Goal: Check status: Check status

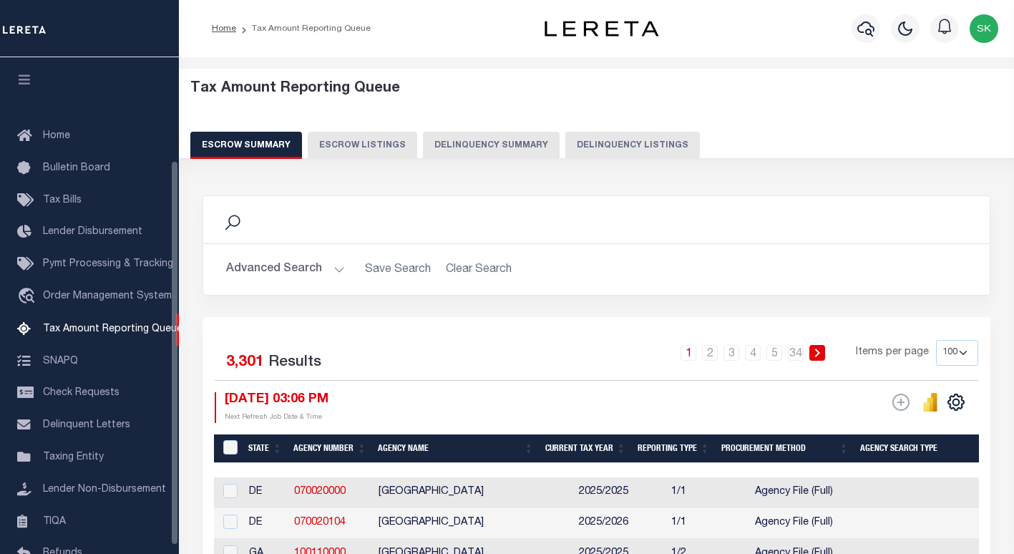
select select "100"
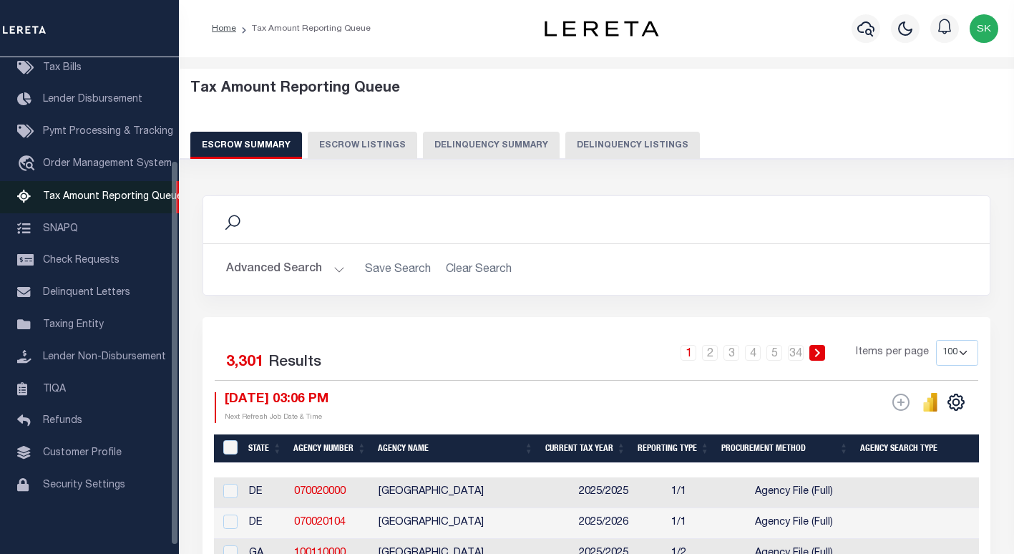
click at [89, 199] on span "Tax Amount Reporting Queue" at bounding box center [113, 197] width 140 height 10
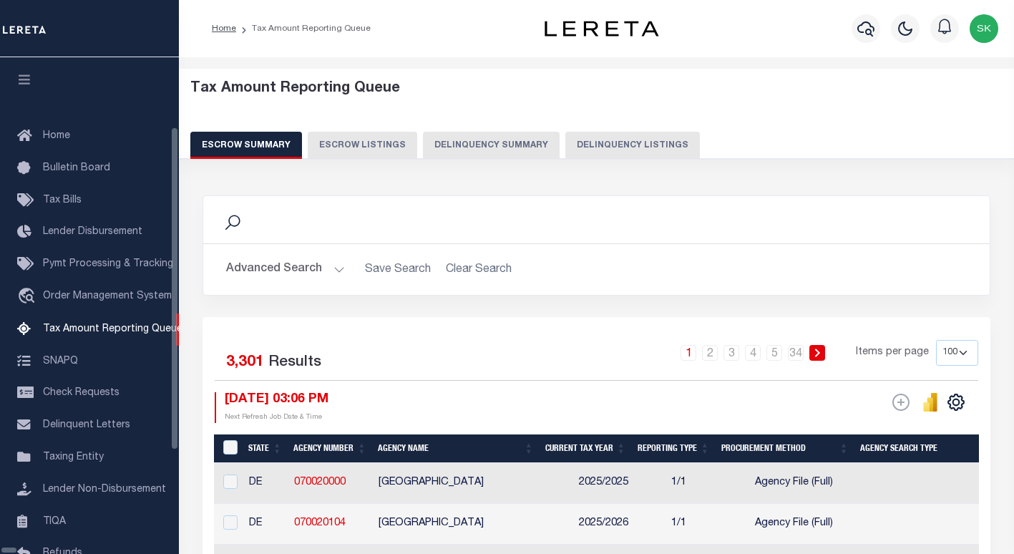
select select "100"
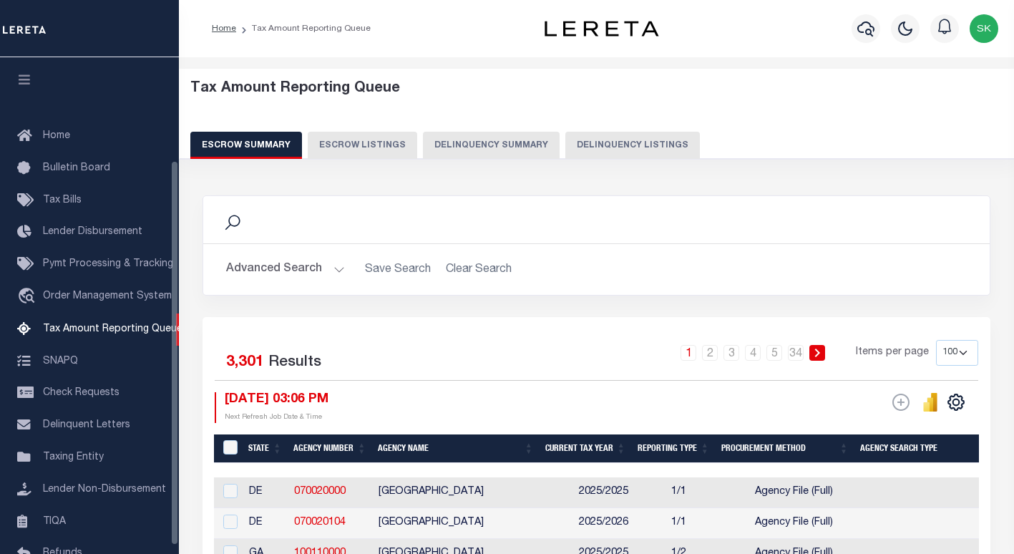
scroll to position [132, 0]
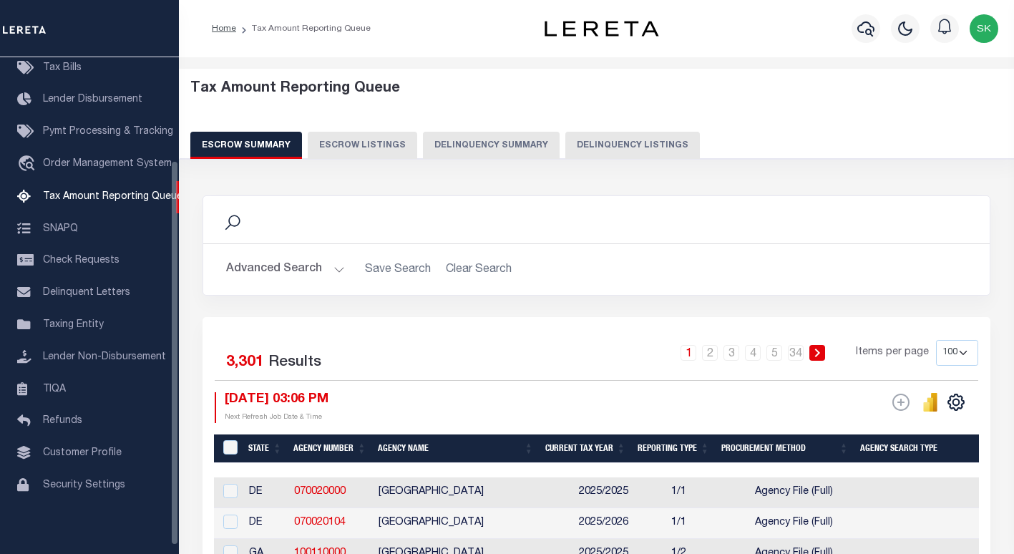
click at [482, 144] on button "Delinquency Summary" at bounding box center [491, 145] width 137 height 27
click at [609, 146] on button "Delinquency Listings" at bounding box center [632, 145] width 135 height 27
select select "100"
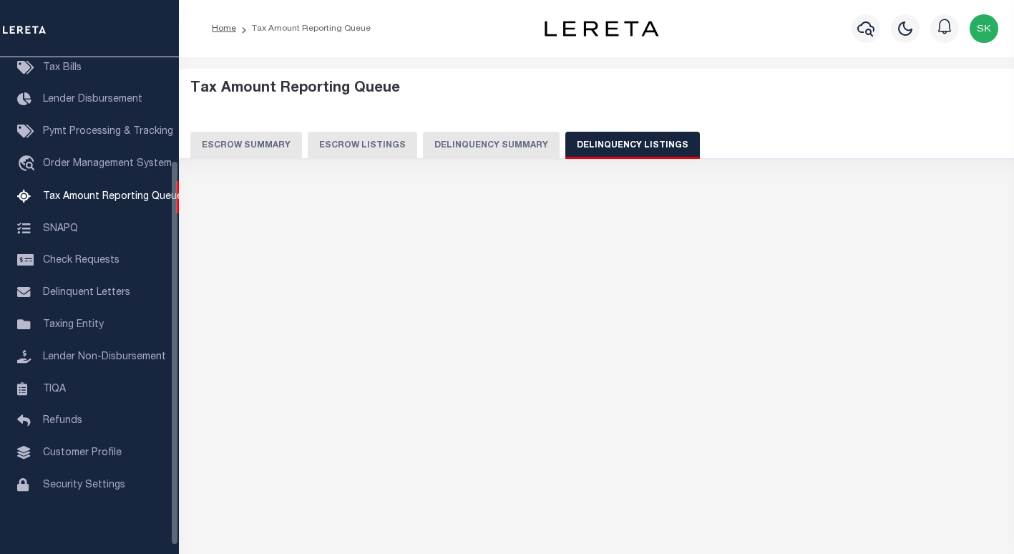
select select "100"
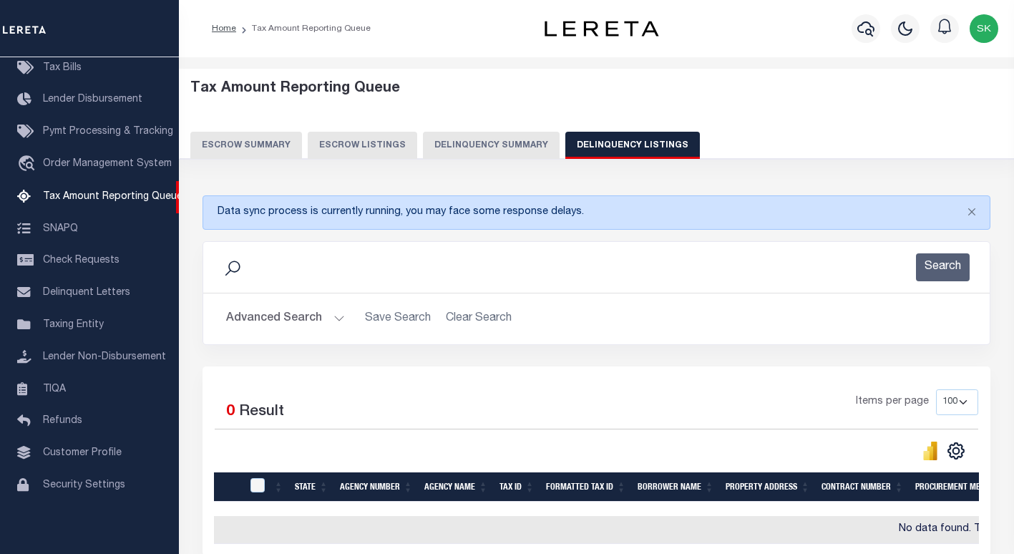
click at [250, 317] on button "Advanced Search" at bounding box center [285, 319] width 119 height 28
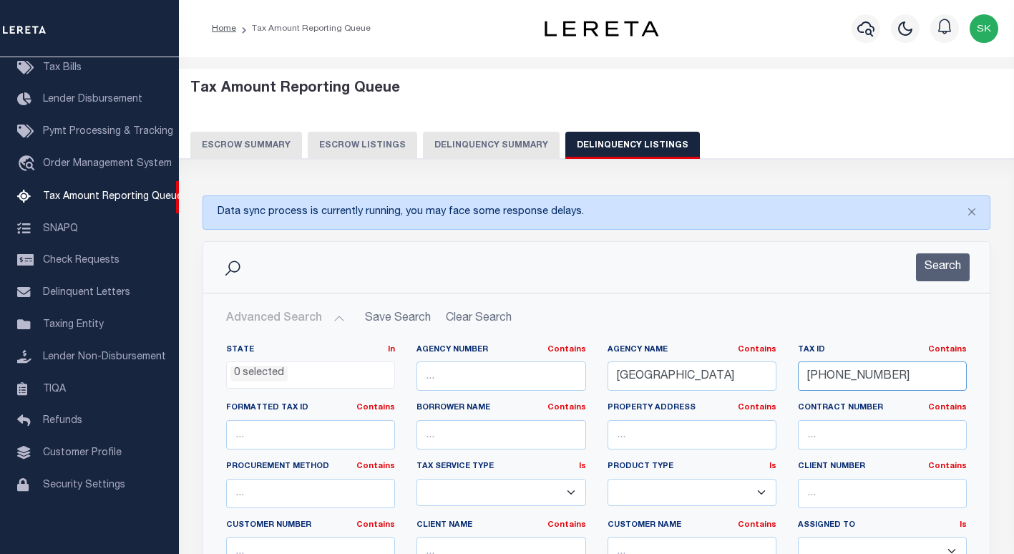
click at [822, 378] on input "101-14-00" at bounding box center [882, 375] width 169 height 29
click at [965, 264] on button "Search" at bounding box center [943, 267] width 54 height 28
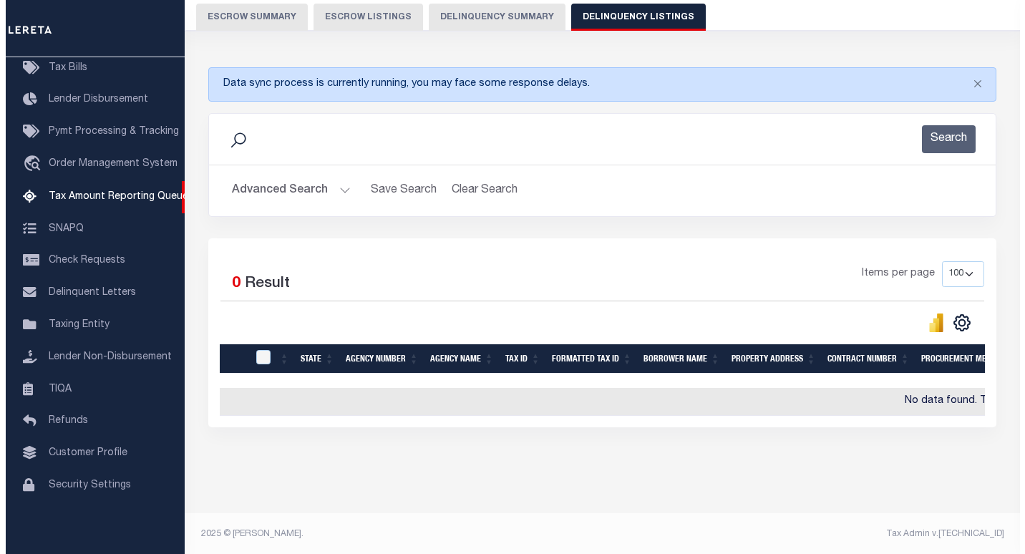
scroll to position [0, 0]
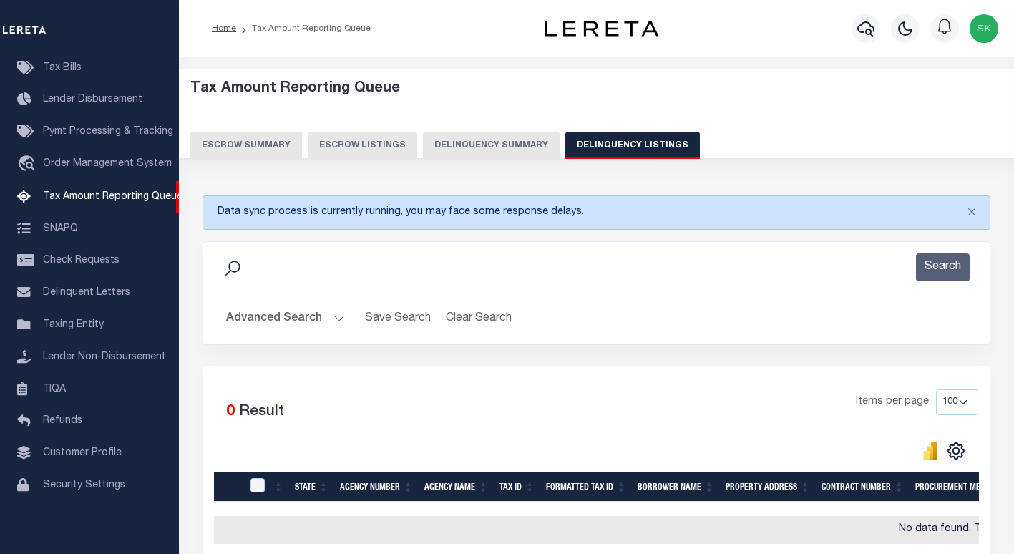
click at [649, 407] on div "Items per page 10 25 50 100 500" at bounding box center [694, 407] width 567 height 37
click at [867, 34] on icon "button" at bounding box center [865, 28] width 17 height 17
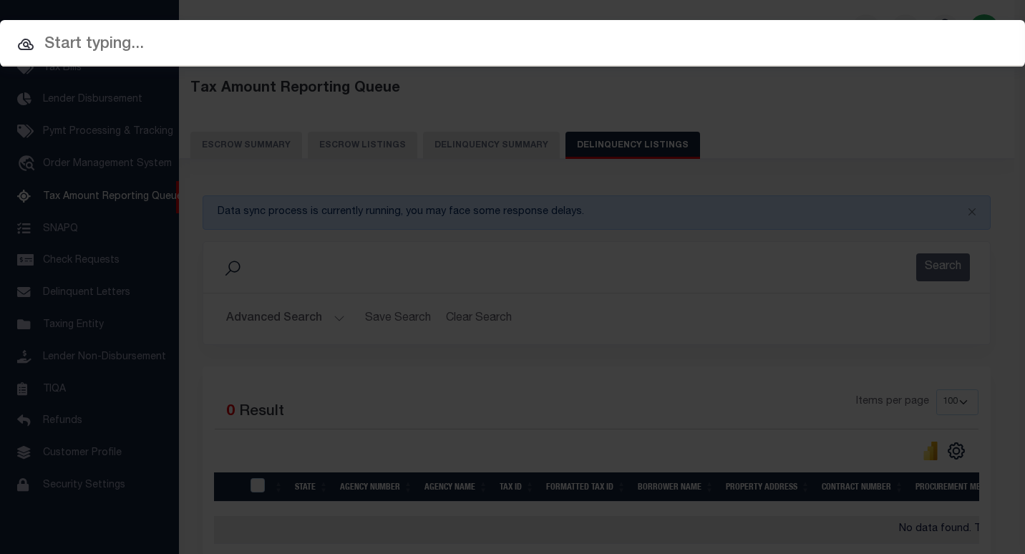
click at [444, 72] on div "Include Loans TBM Customers Borrowers Payments (Lender Non-Disb) Payments (Lend…" at bounding box center [512, 277] width 1025 height 554
click at [260, 49] on input "text" at bounding box center [512, 44] width 1025 height 25
paste input "101-14-00"
type input "101-14-00"
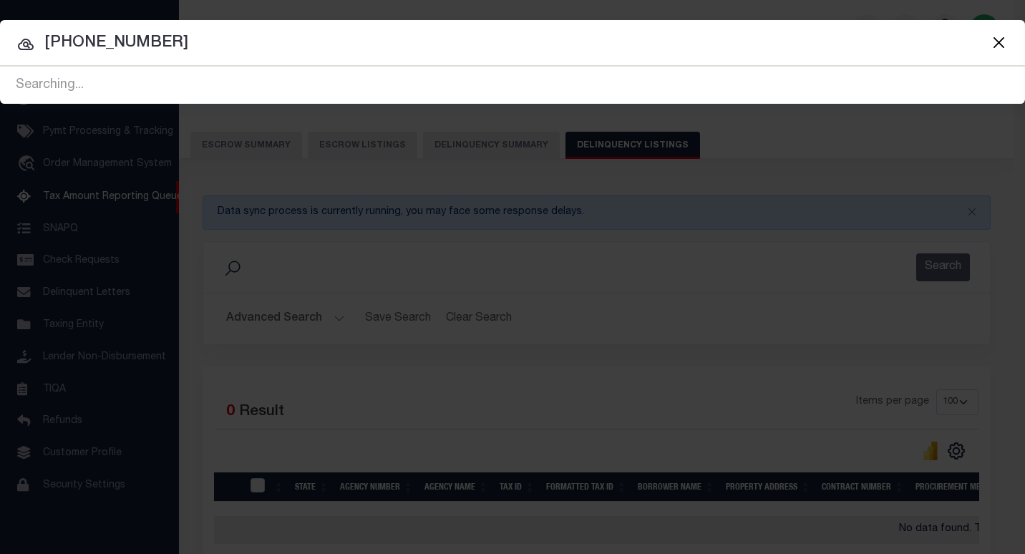
click at [155, 43] on input "101-14-00" at bounding box center [512, 43] width 1025 height 25
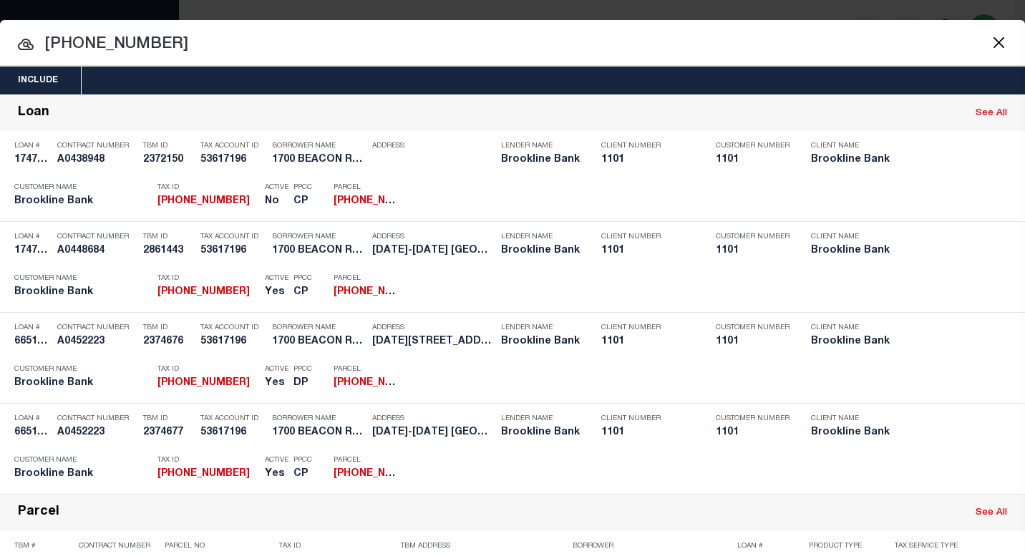
drag, startPoint x: 157, startPoint y: 42, endPoint x: 11, endPoint y: 42, distance: 145.3
click at [11, 42] on input "101-14-00" at bounding box center [512, 44] width 1025 height 25
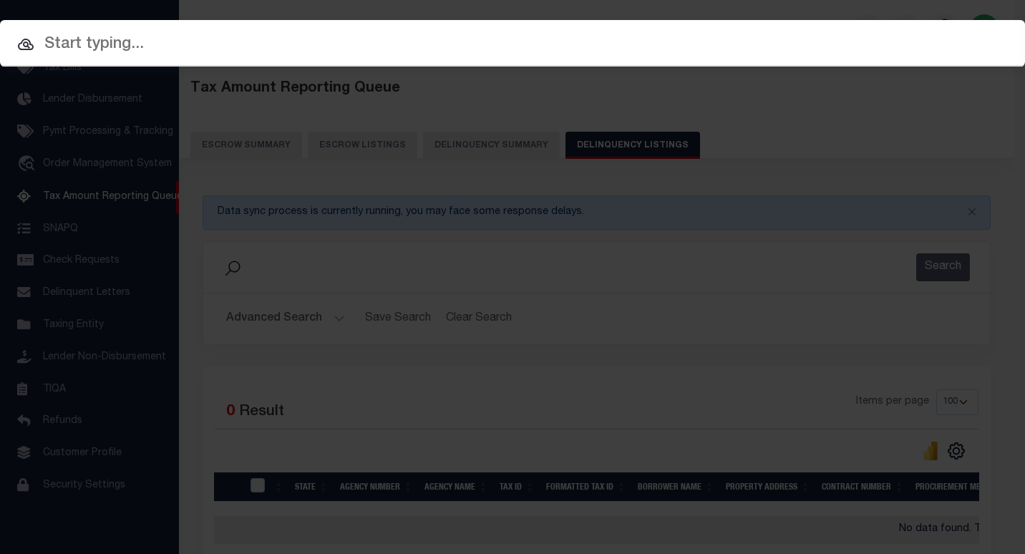
paste input "1747035200"
type input "1747035200"
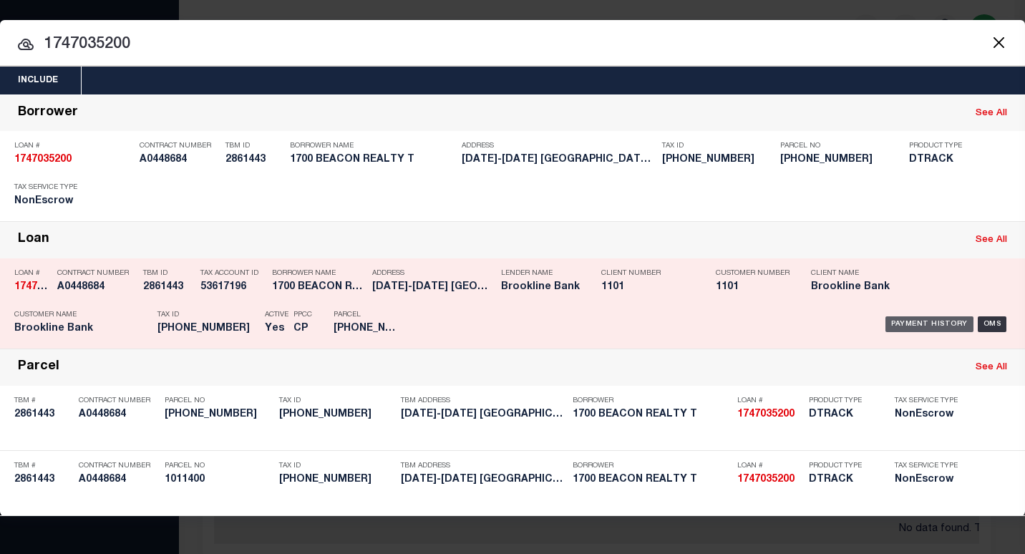
click at [917, 323] on div "Payment History" at bounding box center [929, 324] width 88 height 16
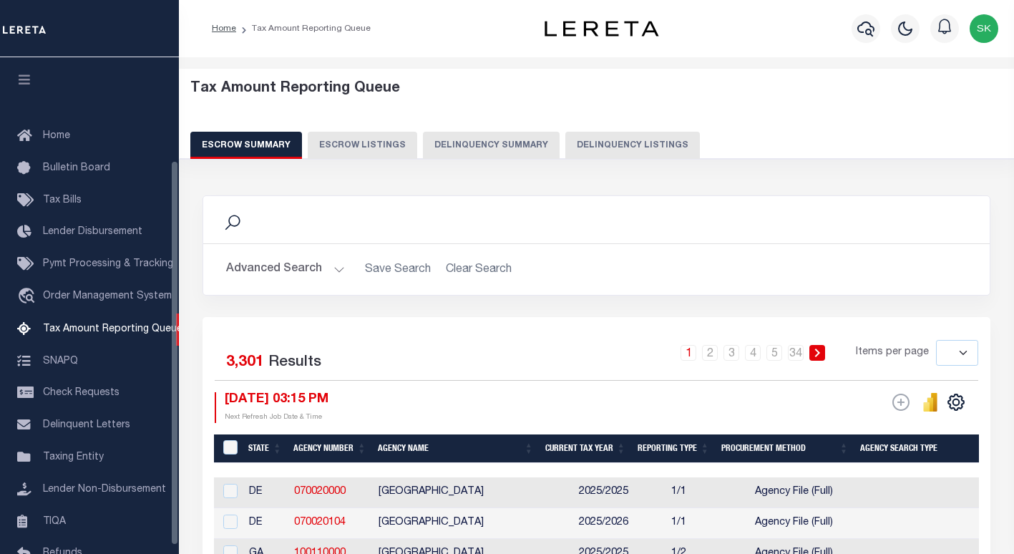
click at [617, 149] on button "Delinquency Listings" at bounding box center [632, 145] width 135 height 27
select select "100"
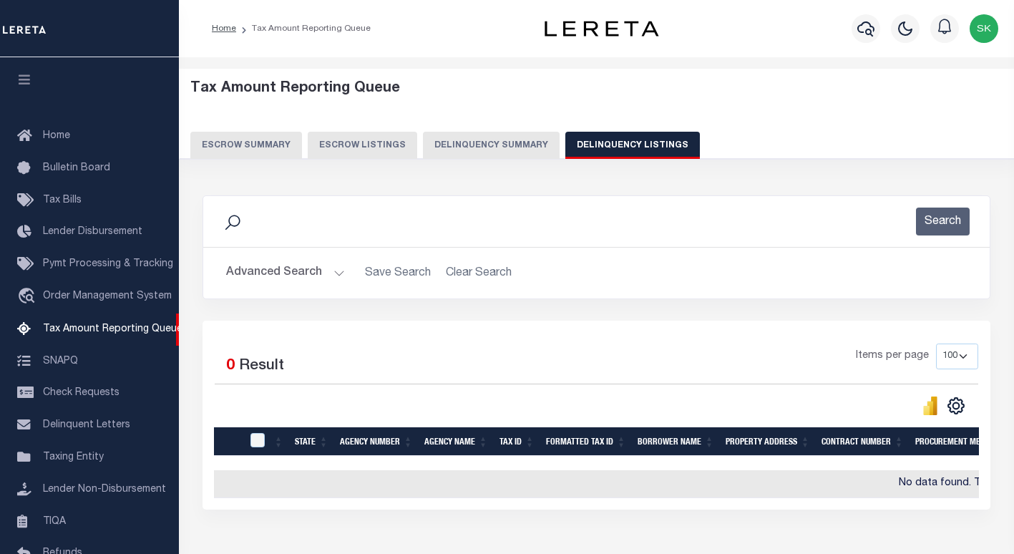
scroll to position [132, 0]
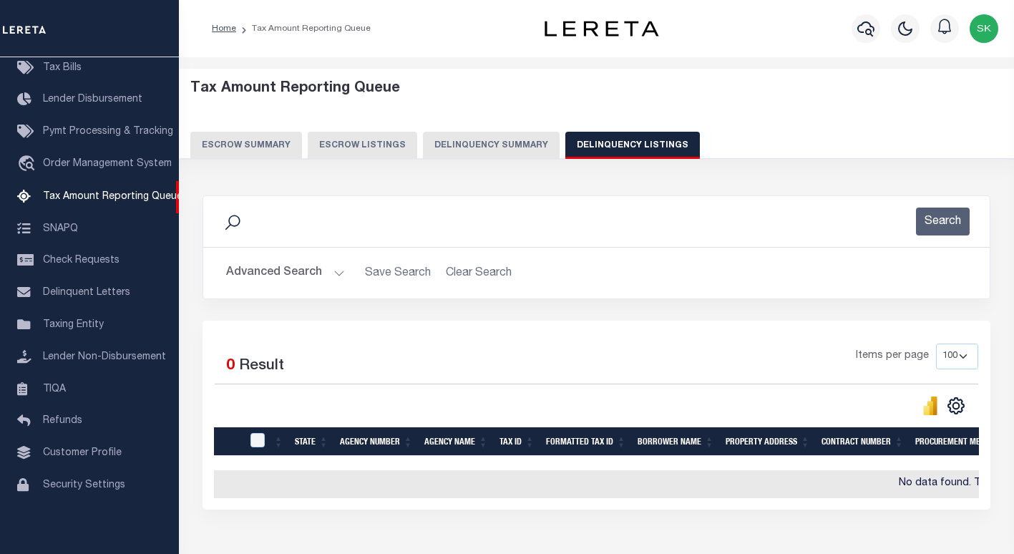
drag, startPoint x: 258, startPoint y: 274, endPoint x: 271, endPoint y: 279, distance: 13.2
click at [259, 274] on button "Advanced Search" at bounding box center [285, 273] width 119 height 28
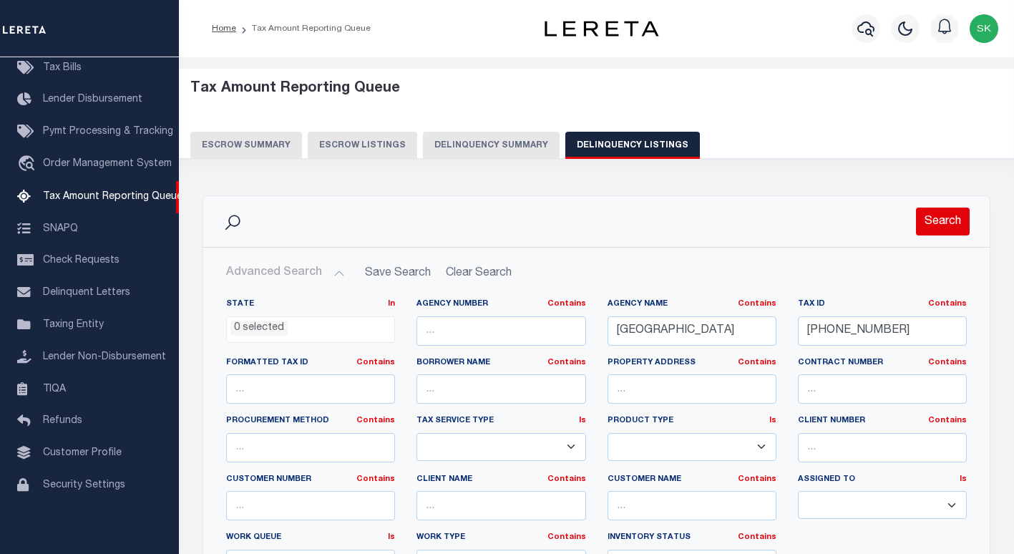
click at [933, 227] on button "Search" at bounding box center [943, 222] width 54 height 28
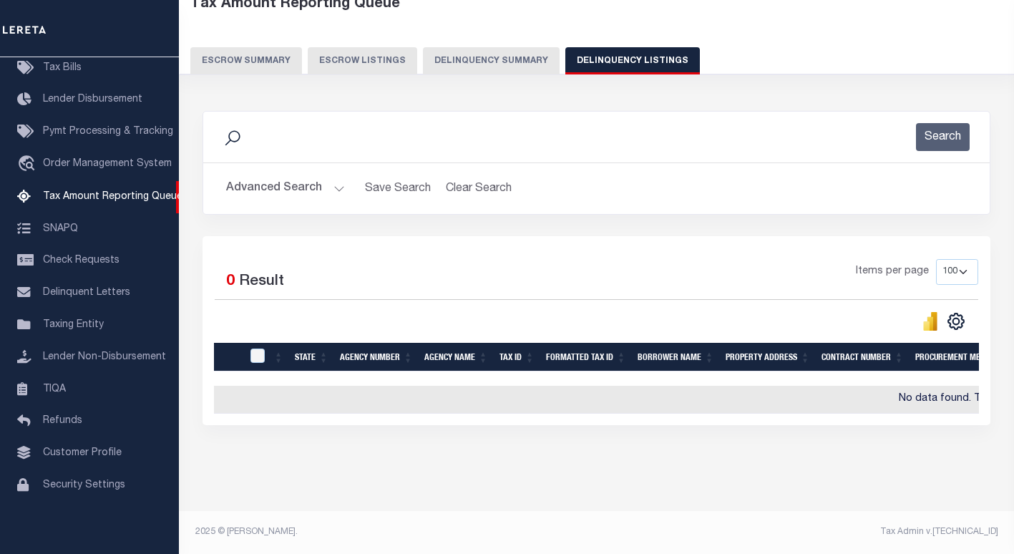
scroll to position [96, 0]
click at [255, 175] on button "Advanced Search" at bounding box center [285, 189] width 119 height 28
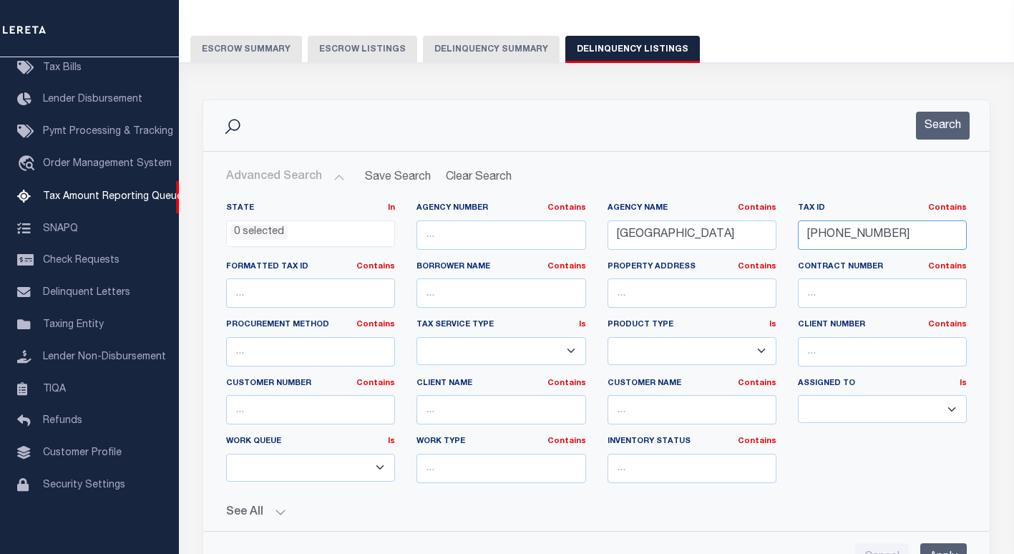
click at [828, 232] on input "101-14-00" at bounding box center [882, 234] width 169 height 29
paste input "Retrieving data. Wait a few seconds and try to cut or copy again."
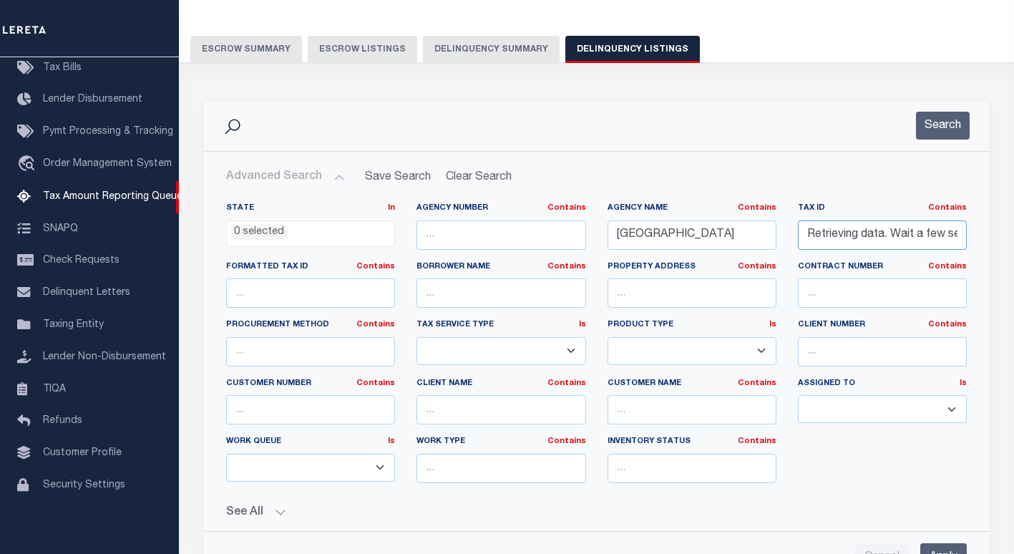
scroll to position [0, 180]
type input "Retrieving data. Wait a few seconds and try to cut or copy again."
click at [952, 123] on button "Search" at bounding box center [943, 126] width 54 height 28
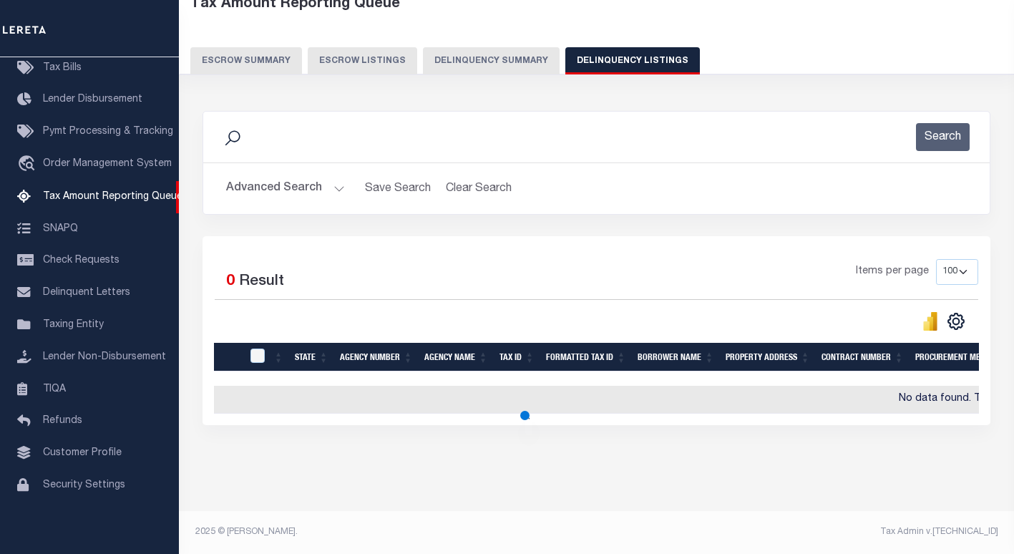
scroll to position [0, 0]
click at [260, 182] on button "Advanced Search" at bounding box center [285, 189] width 119 height 28
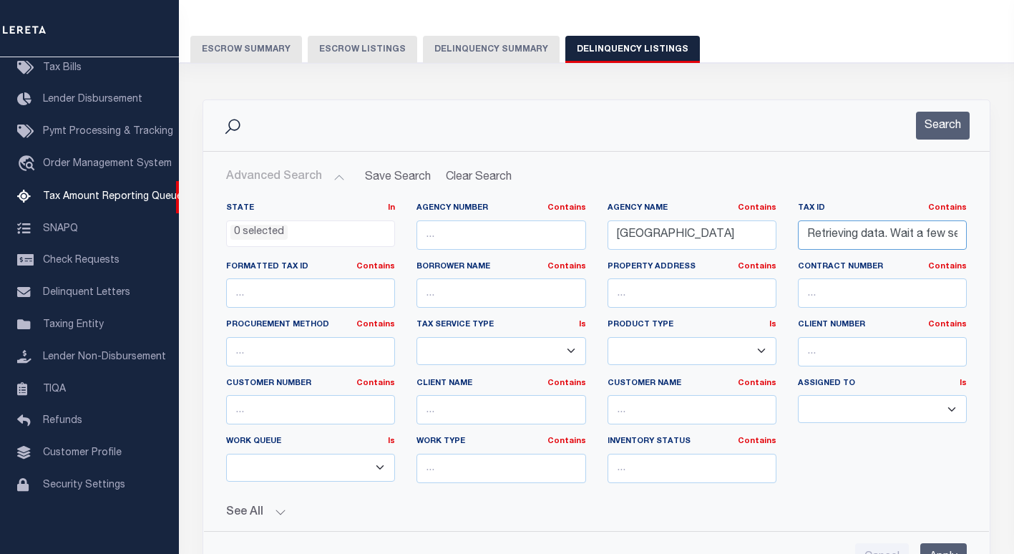
click at [853, 238] on input "Retrieving data. Wait a few seconds and try to cut or copy again." at bounding box center [882, 234] width 169 height 29
paste input "[PHONE_NUMBER]"
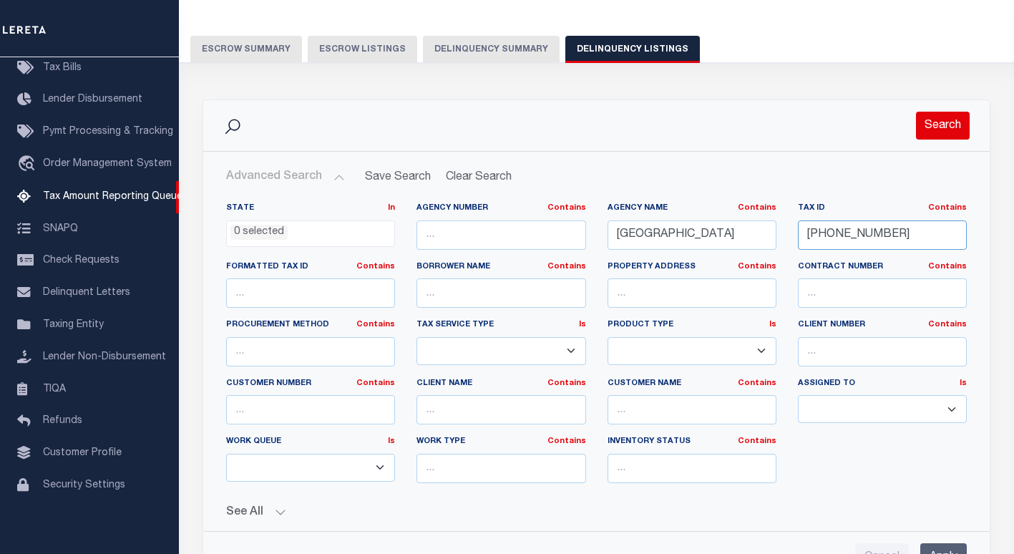
type input "[PHONE_NUMBER]"
click at [935, 130] on button "Search" at bounding box center [943, 126] width 54 height 28
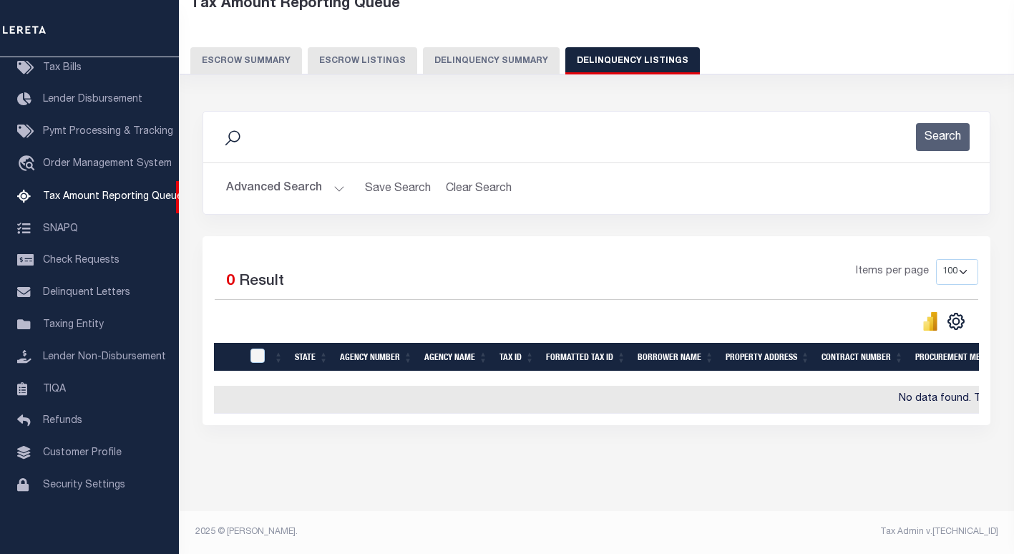
click at [286, 176] on button "Advanced Search" at bounding box center [285, 189] width 119 height 28
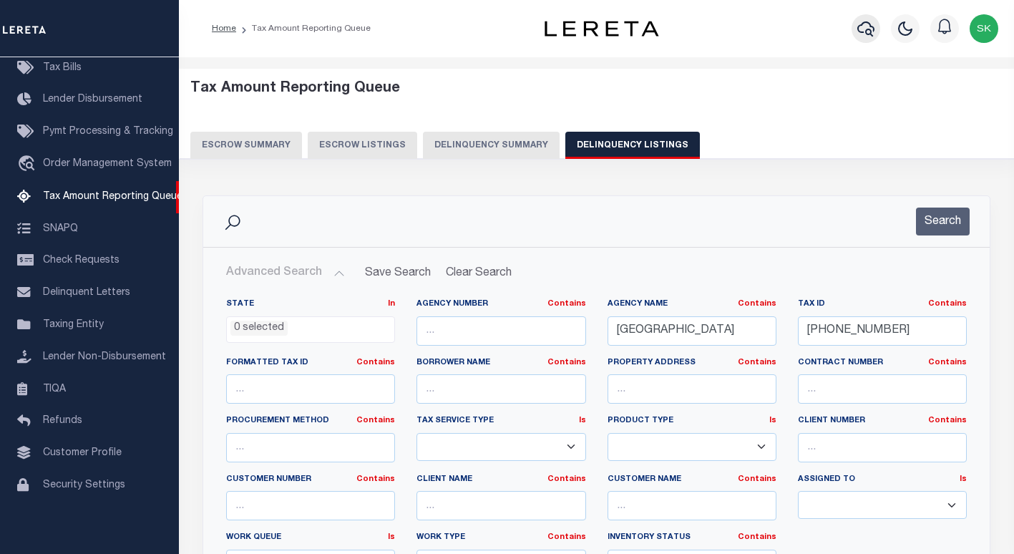
click at [863, 30] on icon "button" at bounding box center [865, 28] width 17 height 17
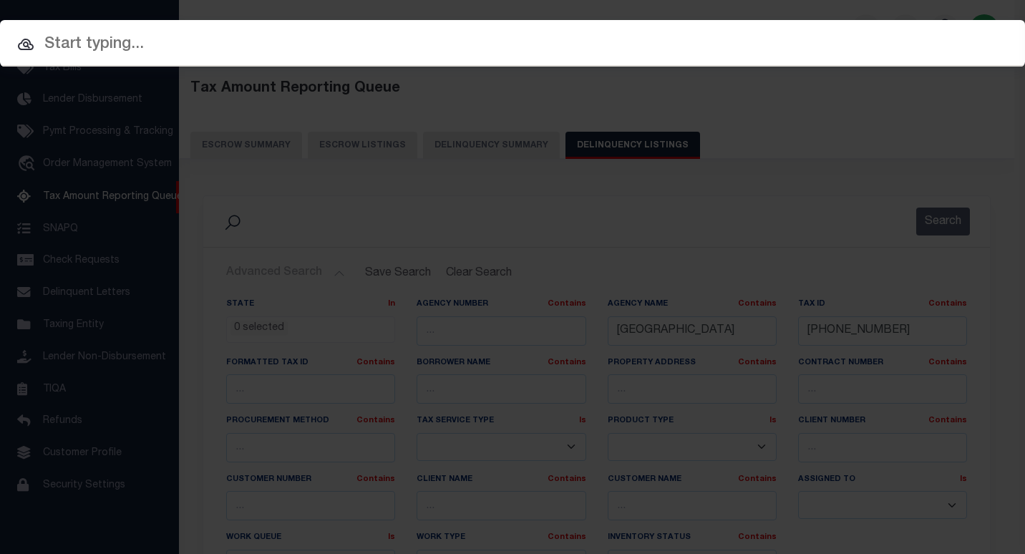
click at [129, 43] on input "text" at bounding box center [512, 44] width 1025 height 25
paste input "1680116690"
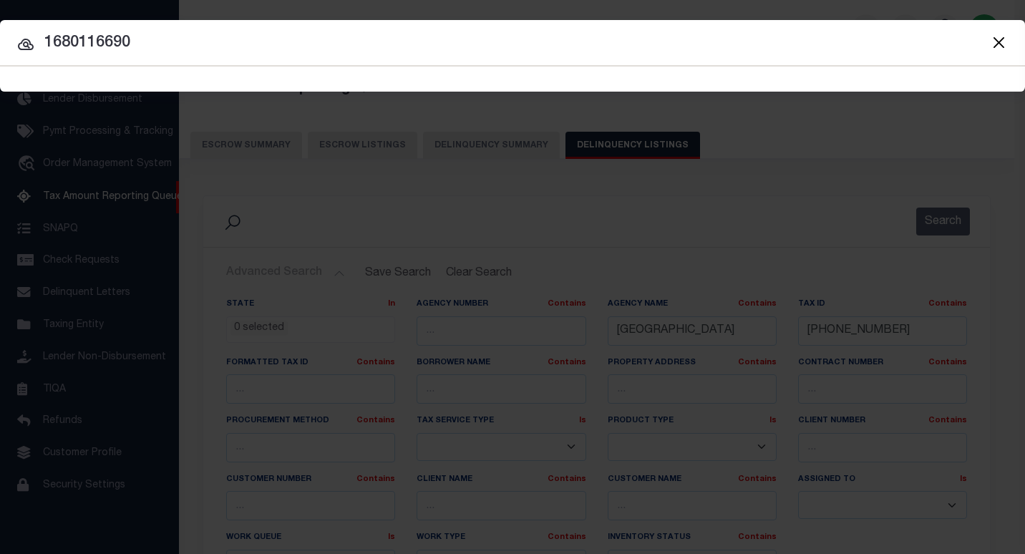
type input "1680116690"
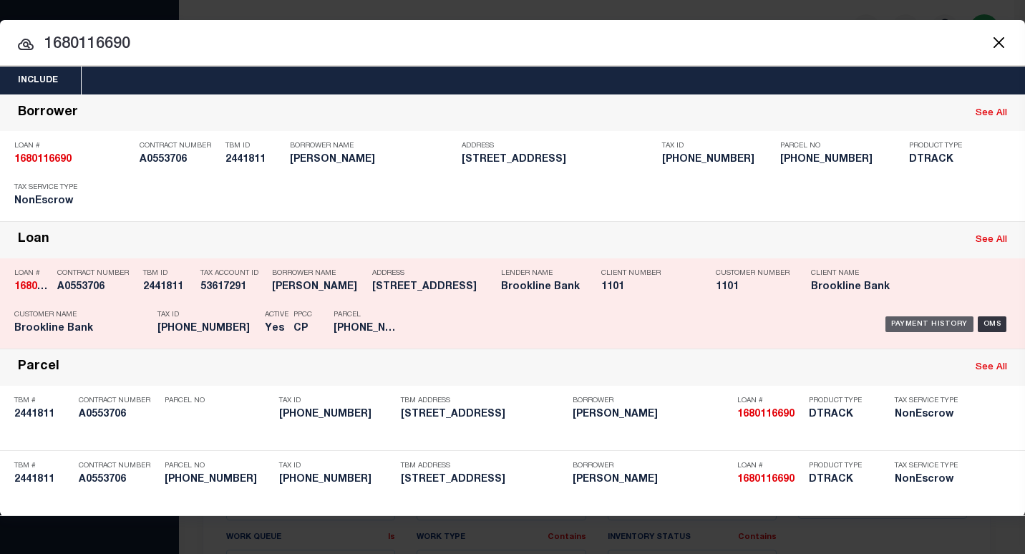
click at [922, 322] on div "Payment History" at bounding box center [929, 324] width 88 height 16
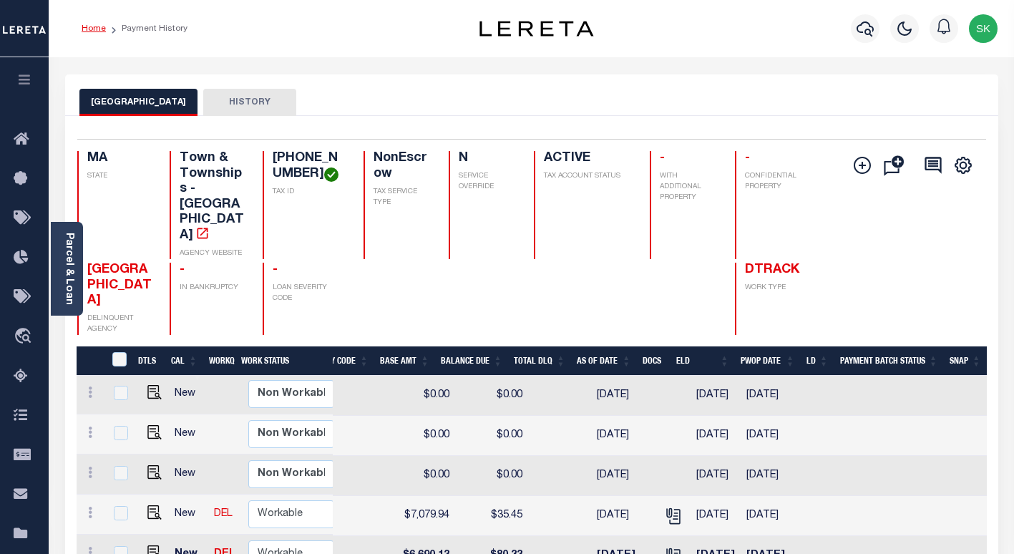
click at [91, 29] on link "Home" at bounding box center [94, 28] width 24 height 9
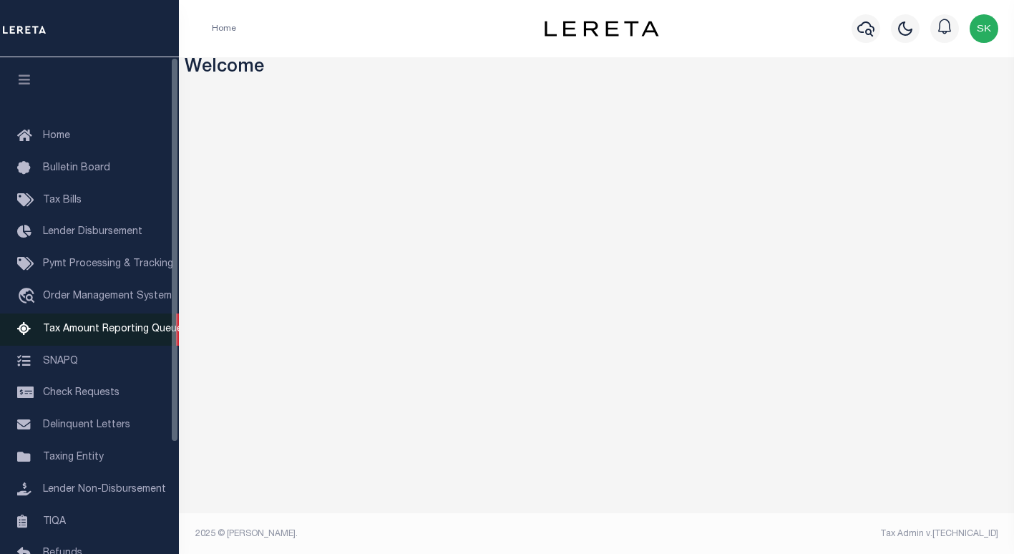
click at [79, 331] on span "Tax Amount Reporting Queue" at bounding box center [113, 329] width 140 height 10
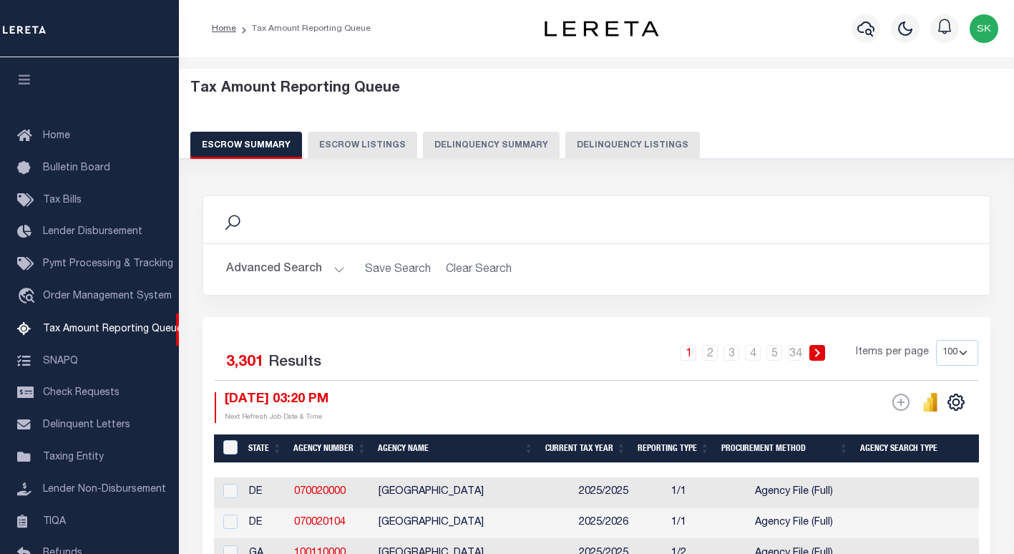
select select "100"
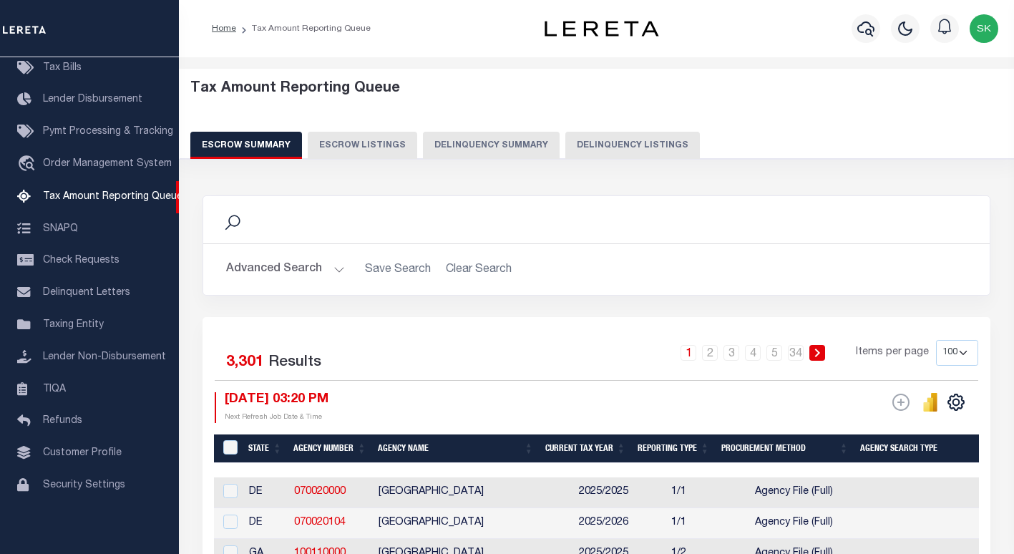
click at [621, 147] on button "Delinquency Listings" at bounding box center [632, 145] width 135 height 27
select select
select select "100"
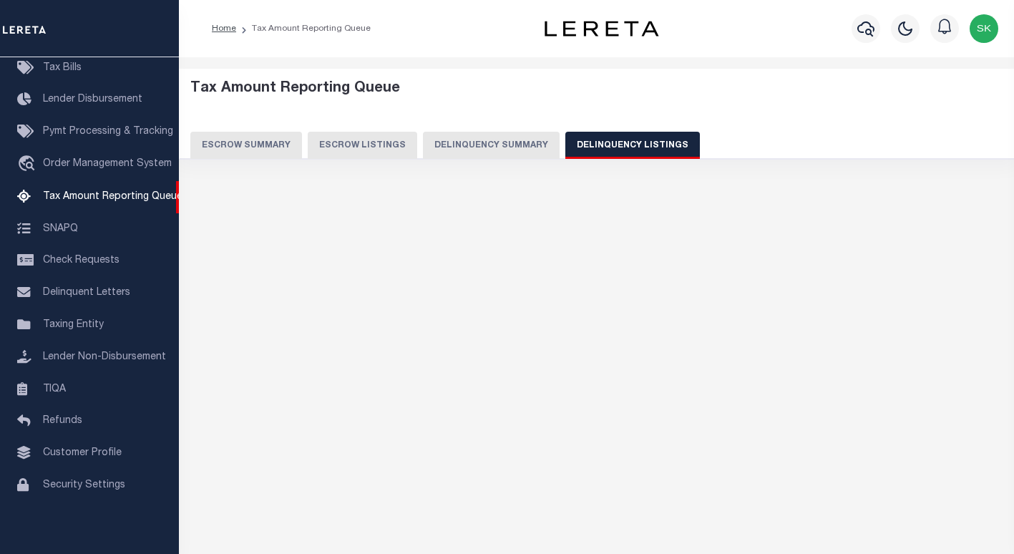
select select "100"
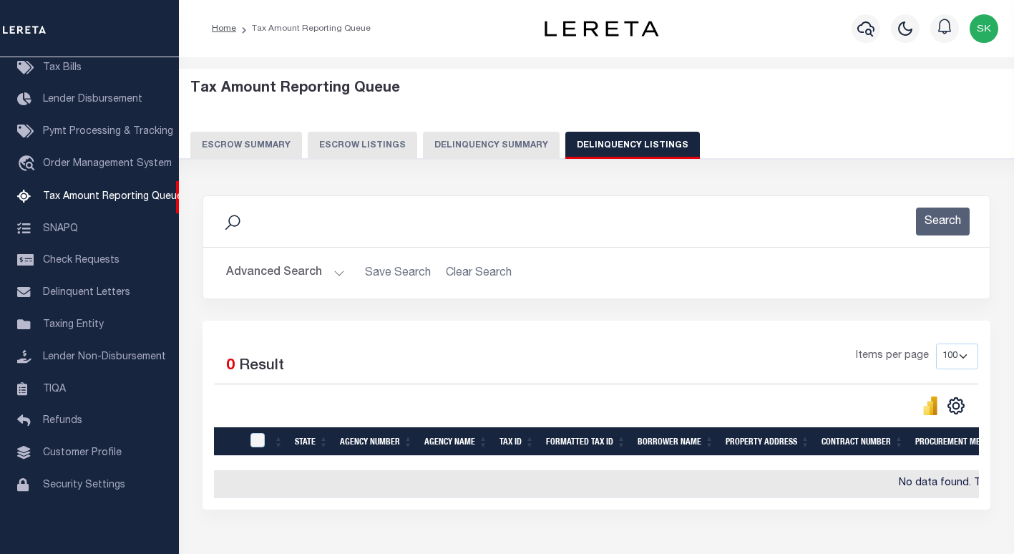
click at [255, 273] on button "Advanced Search" at bounding box center [285, 273] width 119 height 28
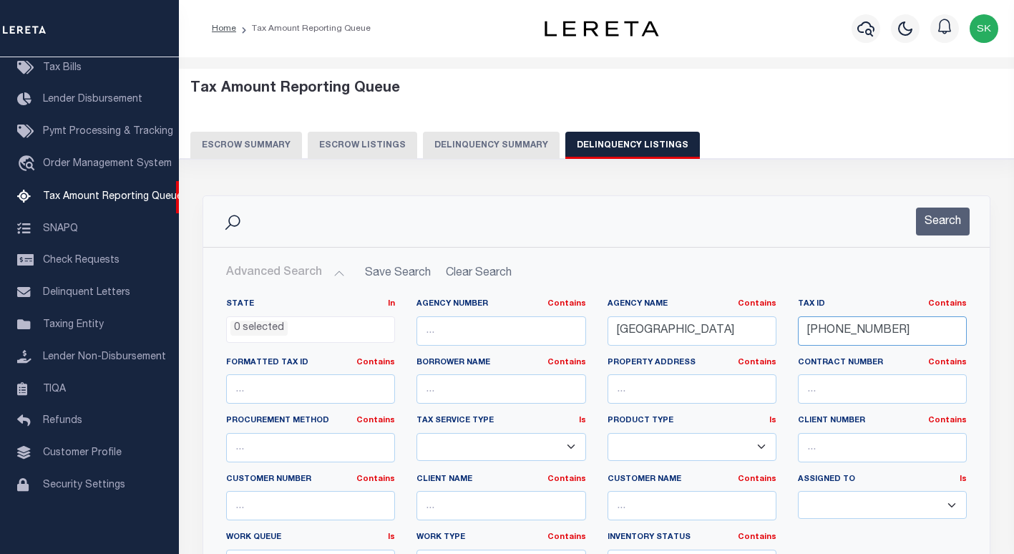
drag, startPoint x: 868, startPoint y: 328, endPoint x: 761, endPoint y: 331, distance: 106.6
click at [761, 331] on div "State In In AK AL AR AZ CA CO CT DC DE FL GA GU HI IA ID IL IN KS KY LA MA MD M…" at bounding box center [596, 444] width 762 height 292
drag, startPoint x: 696, startPoint y: 334, endPoint x: 574, endPoint y: 332, distance: 122.4
click at [574, 332] on div "State In In AK AL AR AZ CA CO CT DC DE FL GA GU HI IA ID IL IN KS KY LA MA MD M…" at bounding box center [596, 444] width 762 height 292
click at [944, 213] on button "Search" at bounding box center [943, 222] width 54 height 28
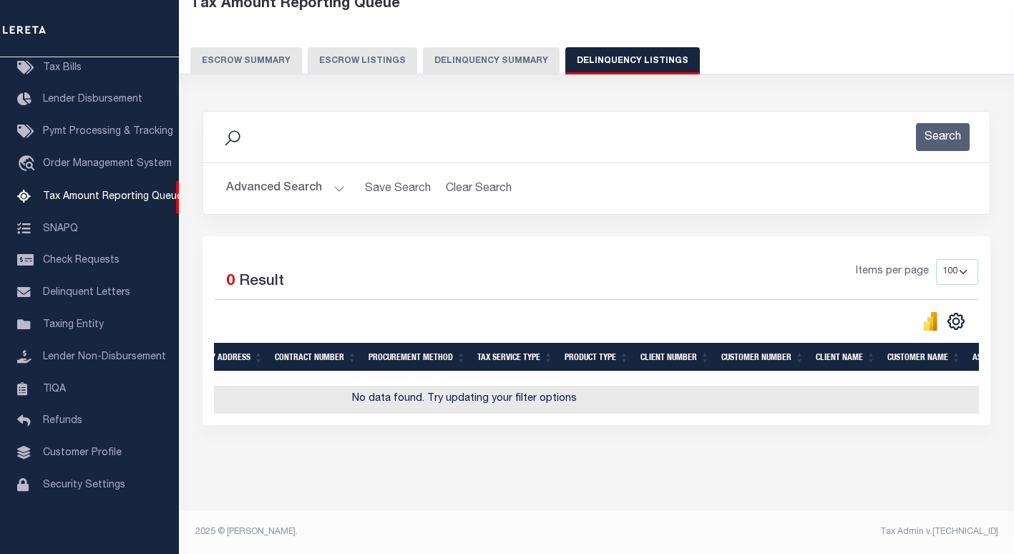
scroll to position [0, 567]
click at [510, 259] on div "Items per page 10 25 50 100 500" at bounding box center [694, 277] width 567 height 37
click at [281, 176] on button "Advanced Search" at bounding box center [285, 189] width 119 height 28
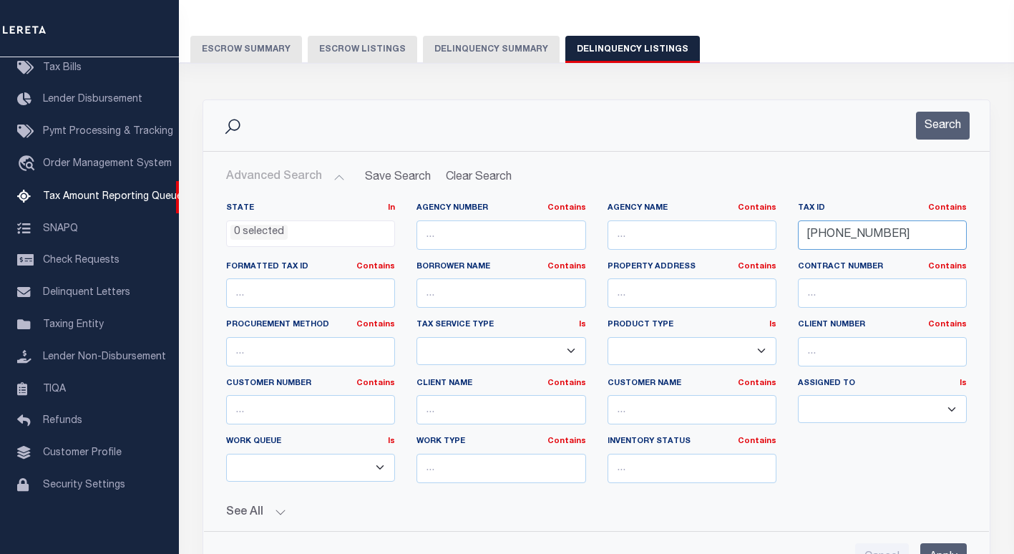
click at [847, 235] on input "103-05-00" at bounding box center [882, 234] width 169 height 29
paste input "21A-04-21"
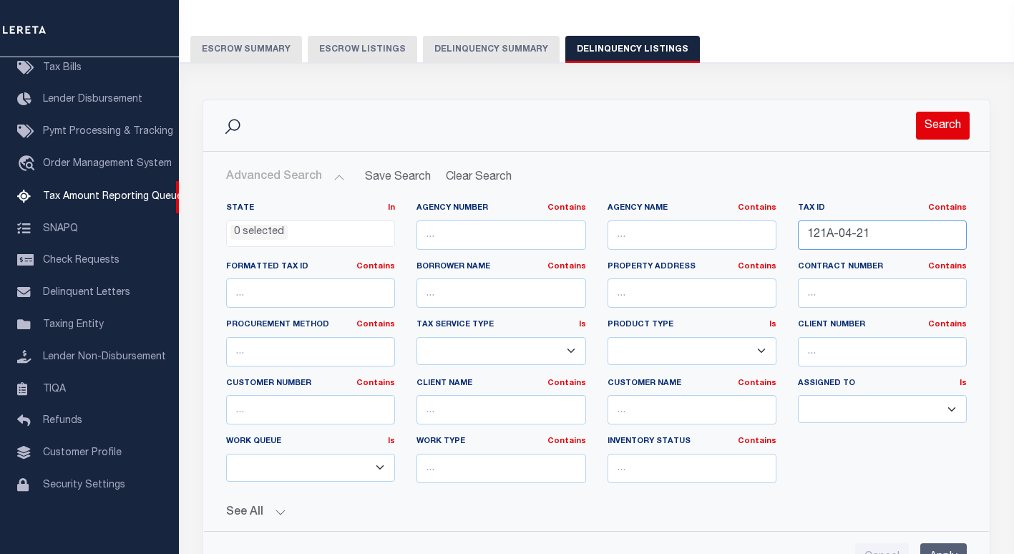
type input "121A-04-21"
click at [927, 133] on button "Search" at bounding box center [943, 126] width 54 height 28
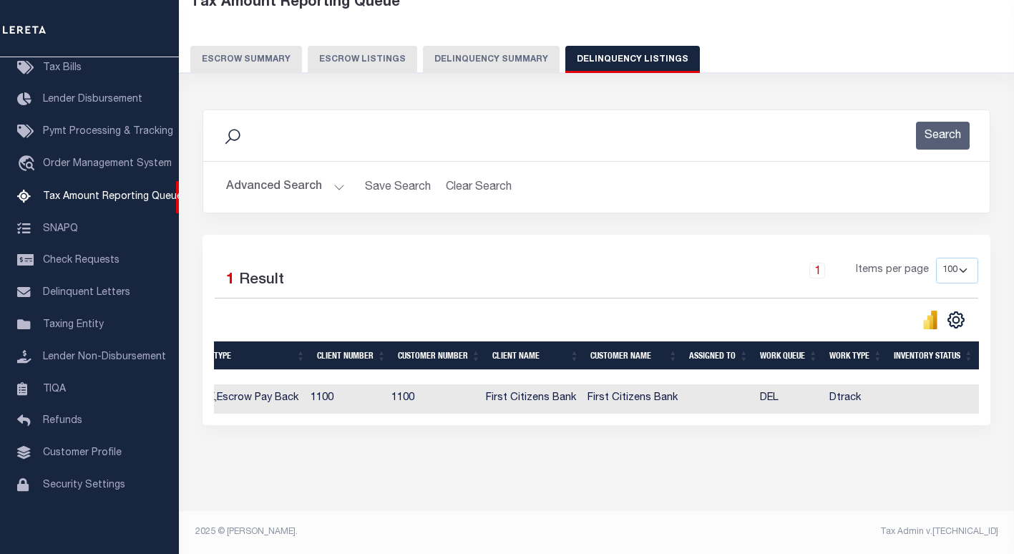
scroll to position [0, 730]
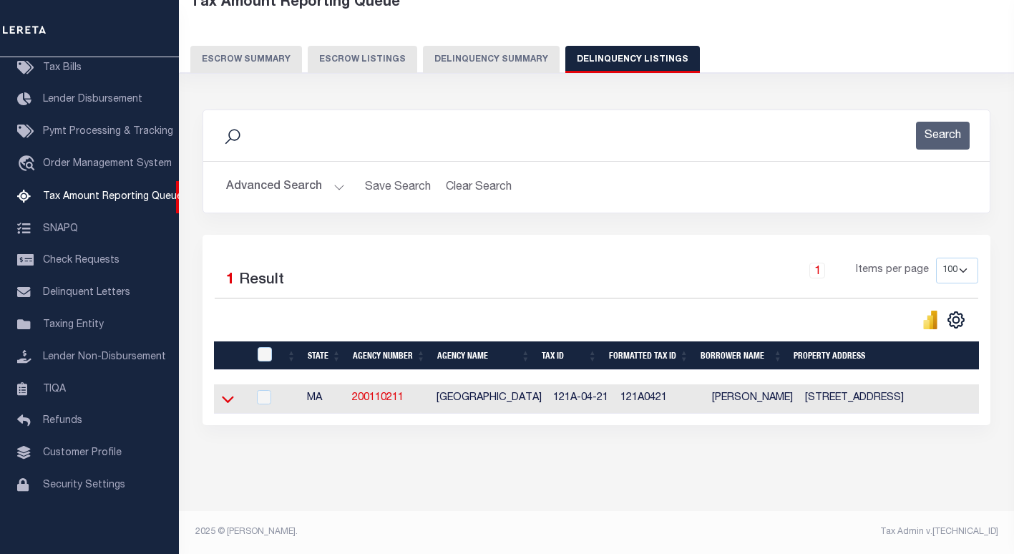
click at [228, 393] on icon at bounding box center [228, 398] width 12 height 15
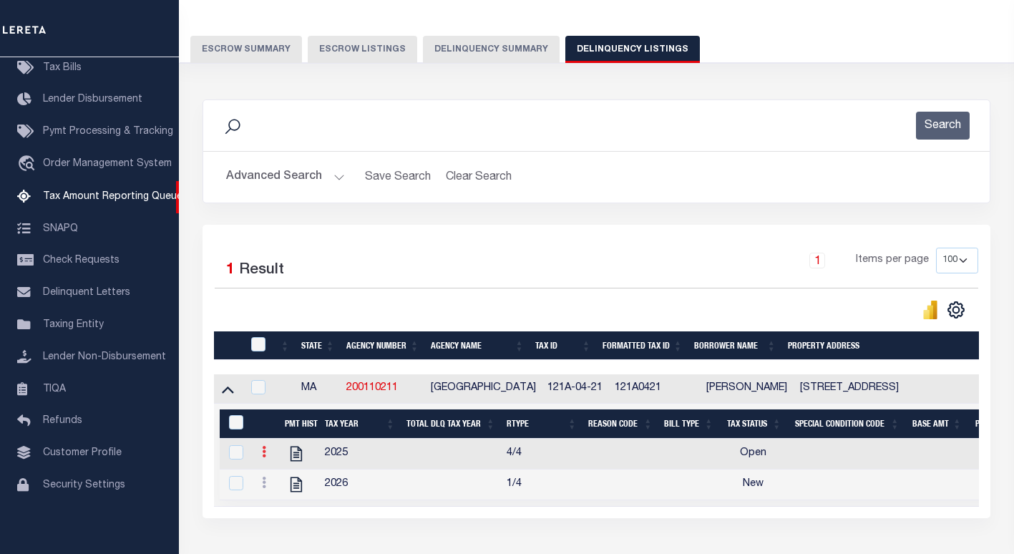
click at [265, 457] on icon at bounding box center [264, 451] width 4 height 11
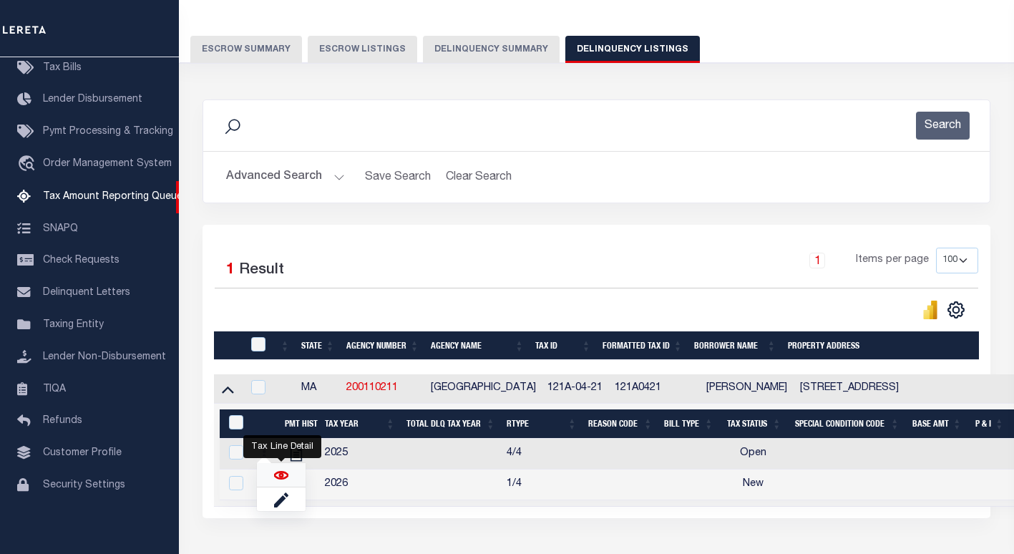
click at [279, 480] on img "" at bounding box center [281, 475] width 14 height 14
checkbox input "true"
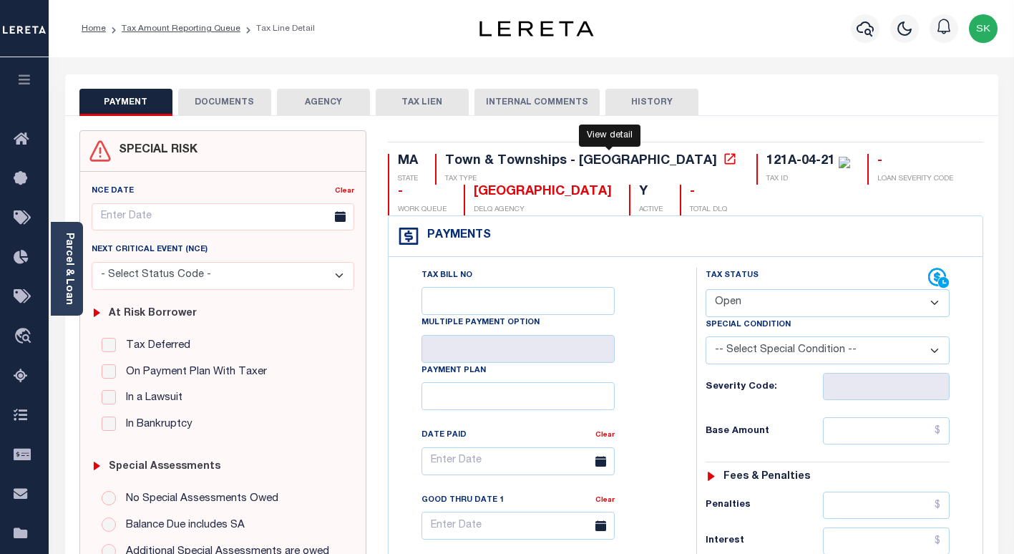
click at [723, 162] on icon at bounding box center [730, 159] width 14 height 14
click at [827, 296] on select "- Select Status Code - Open Due/Unpaid Paid Incomplete No Tax Due Internal Refu…" at bounding box center [828, 303] width 244 height 28
select select "PYD"
click at [706, 290] on select "- Select Status Code - Open Due/Unpaid Paid Incomplete No Tax Due Internal Refu…" at bounding box center [828, 303] width 244 height 28
type input "[DATE]"
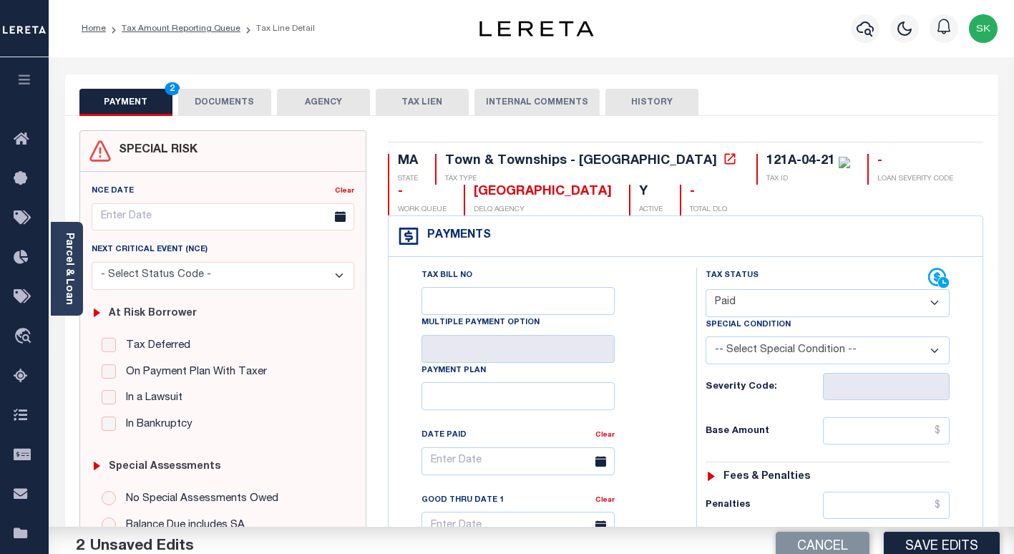
click at [674, 372] on div "Tax Bill No Multiple Payment Option Payment Plan Clear" at bounding box center [539, 468] width 272 height 401
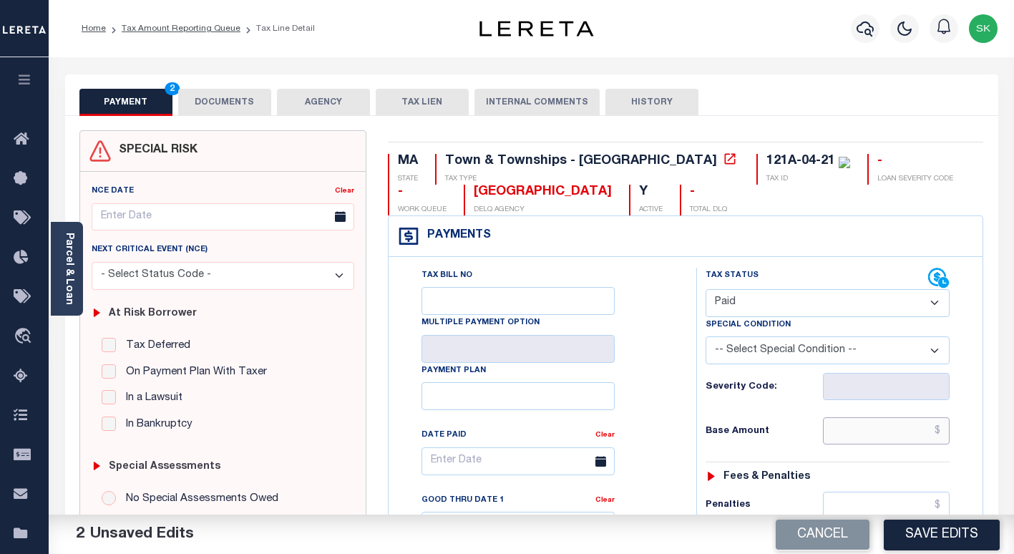
click at [844, 429] on input "text" at bounding box center [886, 430] width 127 height 27
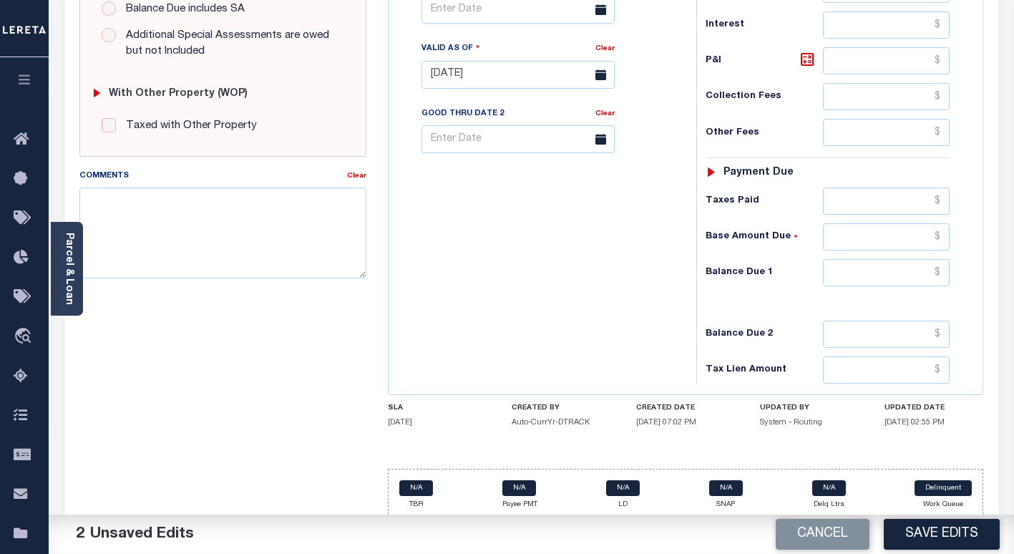
scroll to position [530, 0]
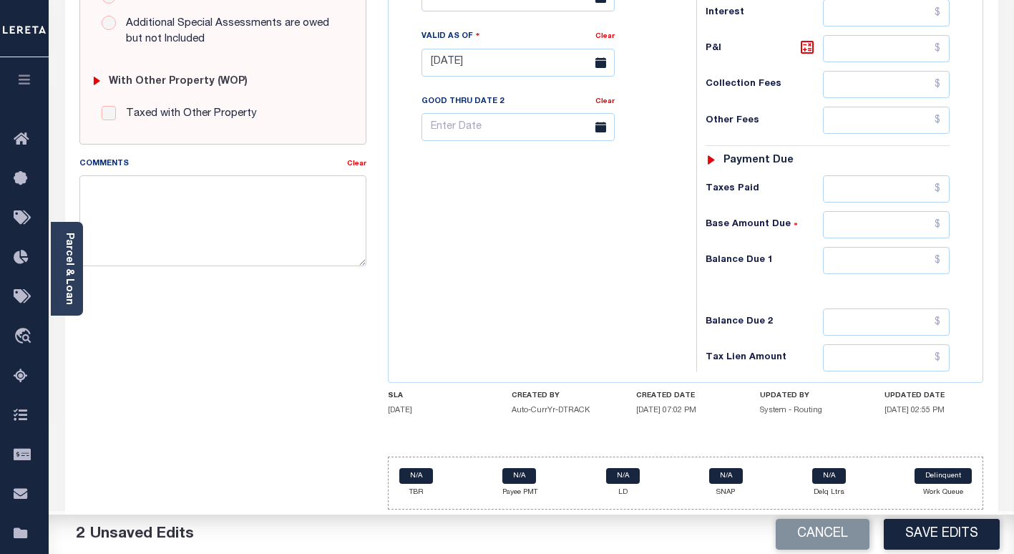
type input "$0.00"
click at [844, 259] on input "text" at bounding box center [886, 260] width 127 height 27
type input "$0.00"
click at [565, 263] on div "Tax Bill No Multiple Payment Option Payment Plan Clear" at bounding box center [538, 56] width 293 height 632
drag, startPoint x: 915, startPoint y: 530, endPoint x: 713, endPoint y: 432, distance: 223.7
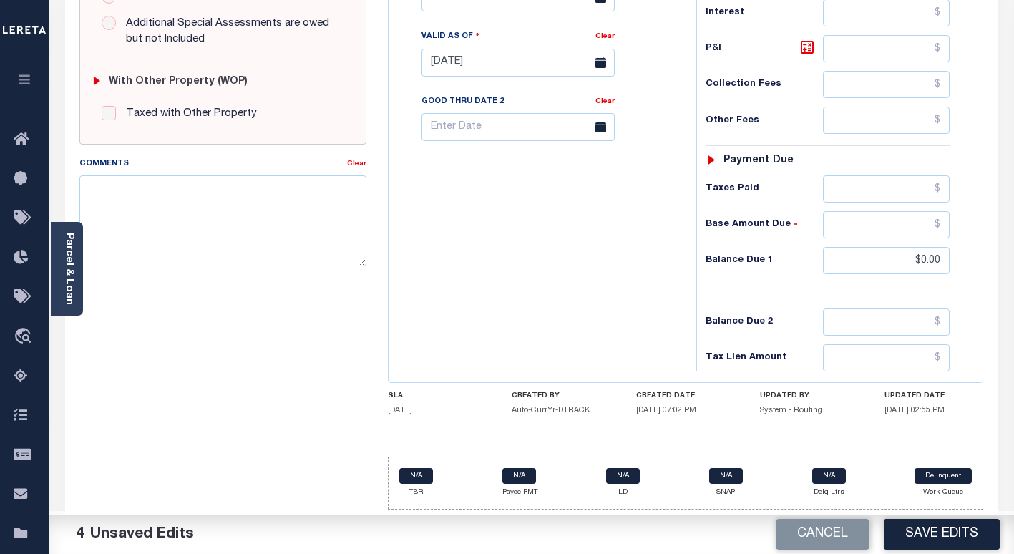
click at [915, 530] on button "Save Edits" at bounding box center [942, 534] width 116 height 31
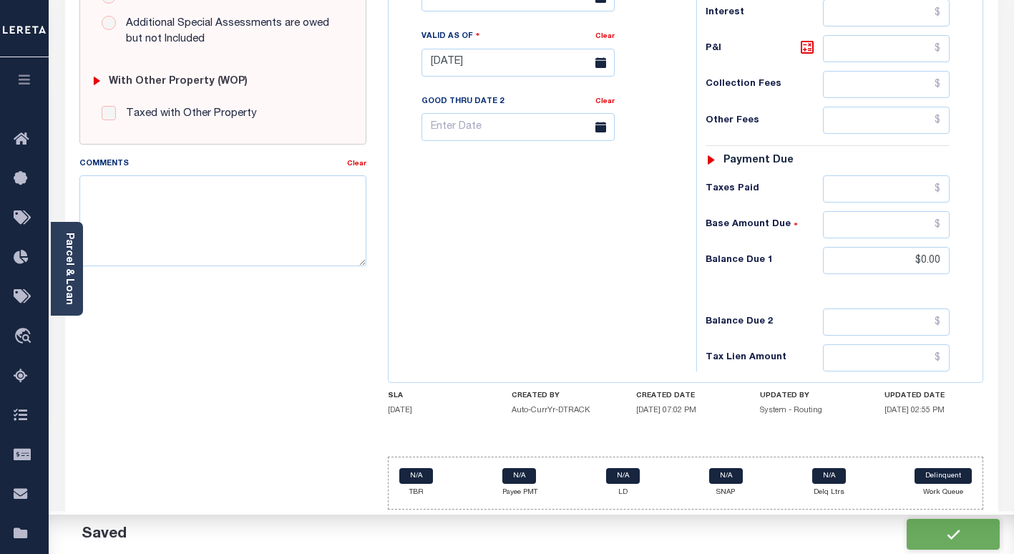
checkbox input "false"
type input "$0"
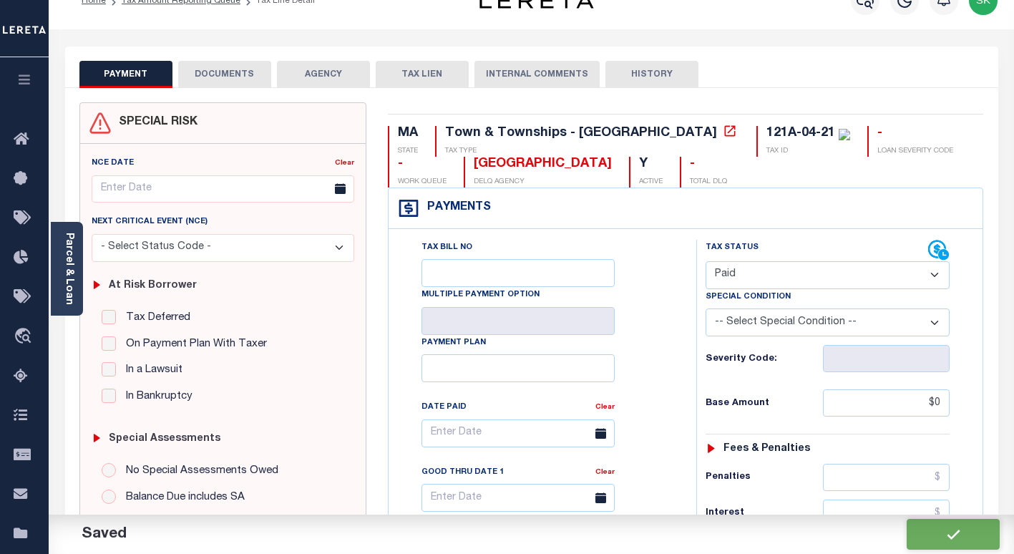
scroll to position [0, 0]
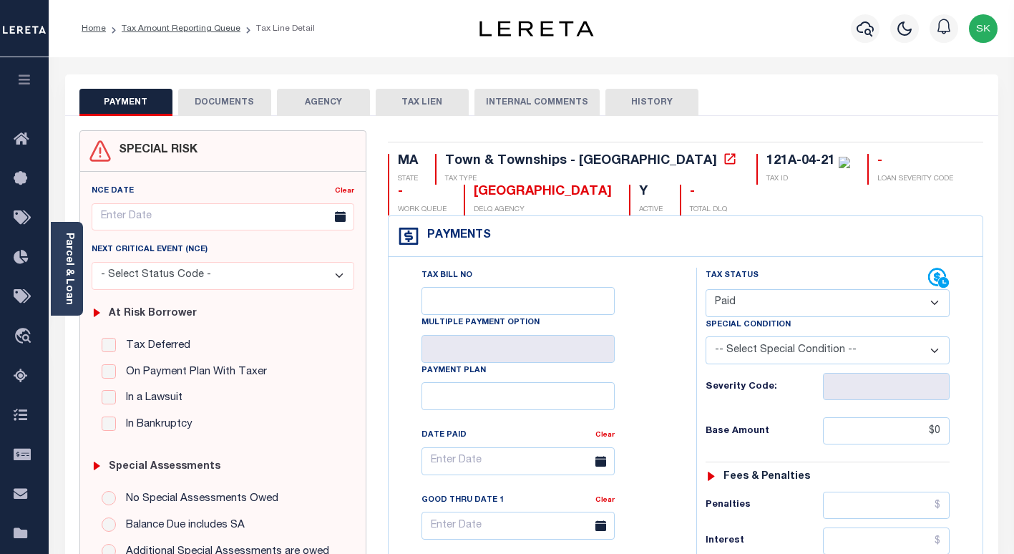
click at [210, 104] on button "DOCUMENTS" at bounding box center [224, 102] width 93 height 27
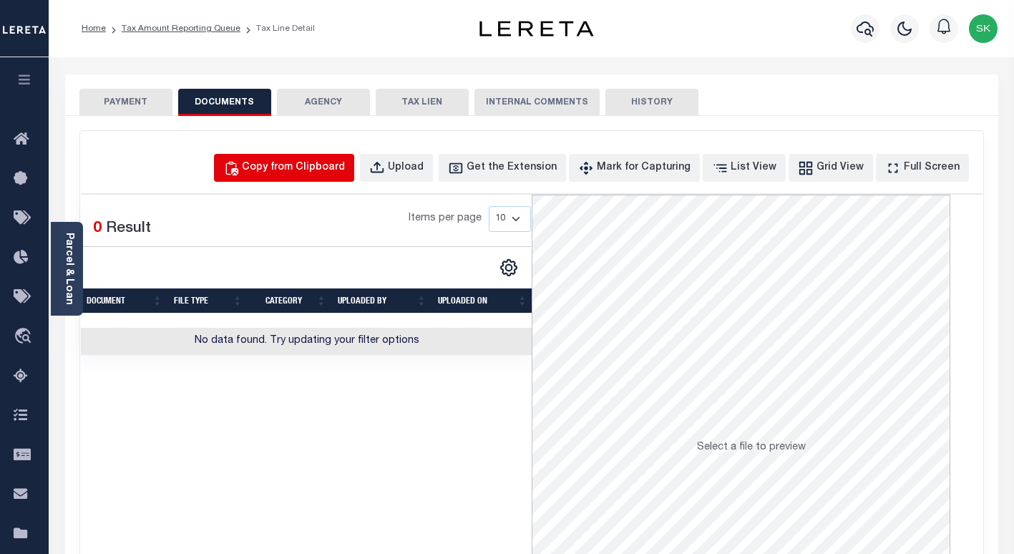
click at [345, 168] on div "Copy from Clipboard" at bounding box center [293, 168] width 103 height 16
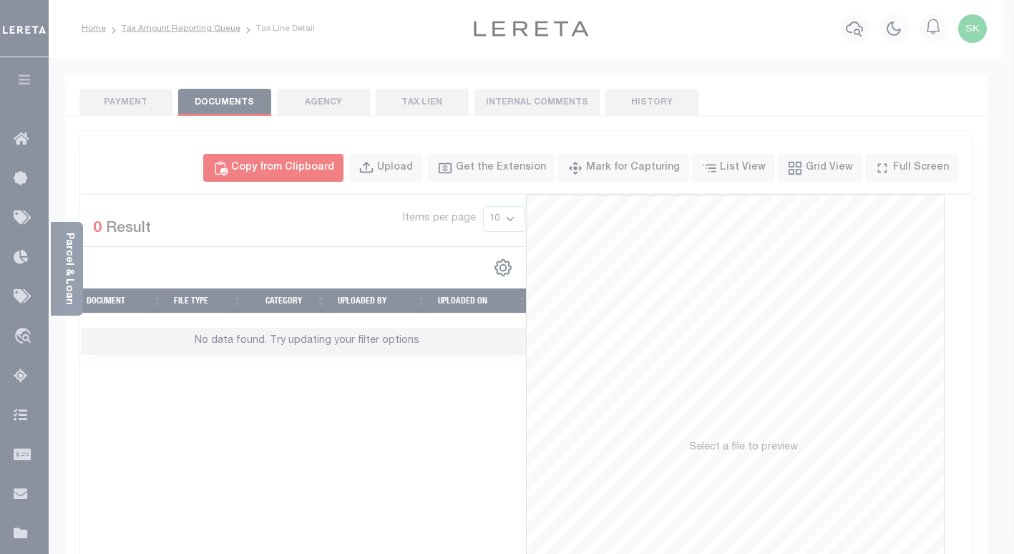
select select "POP"
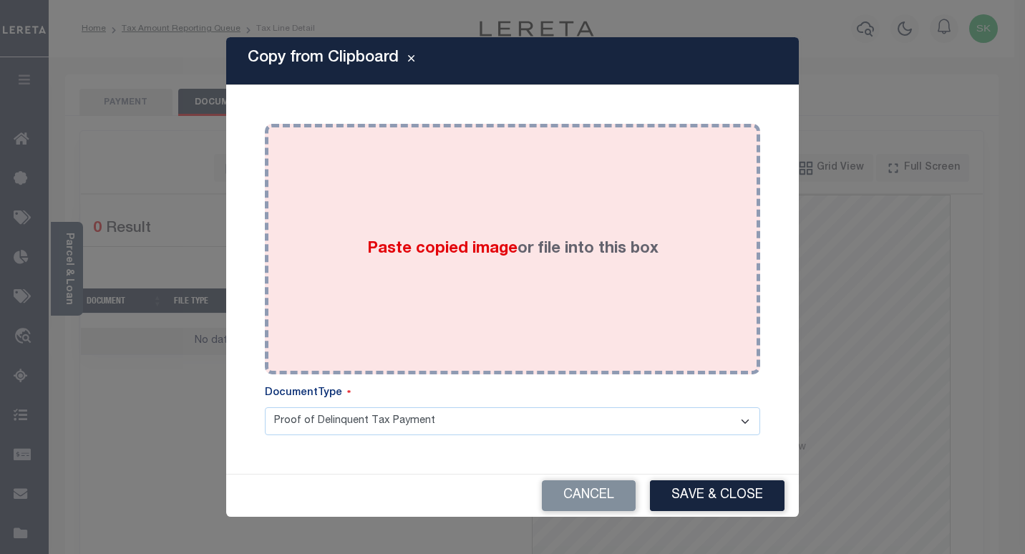
click at [466, 254] on span "Paste copied image" at bounding box center [442, 249] width 150 height 16
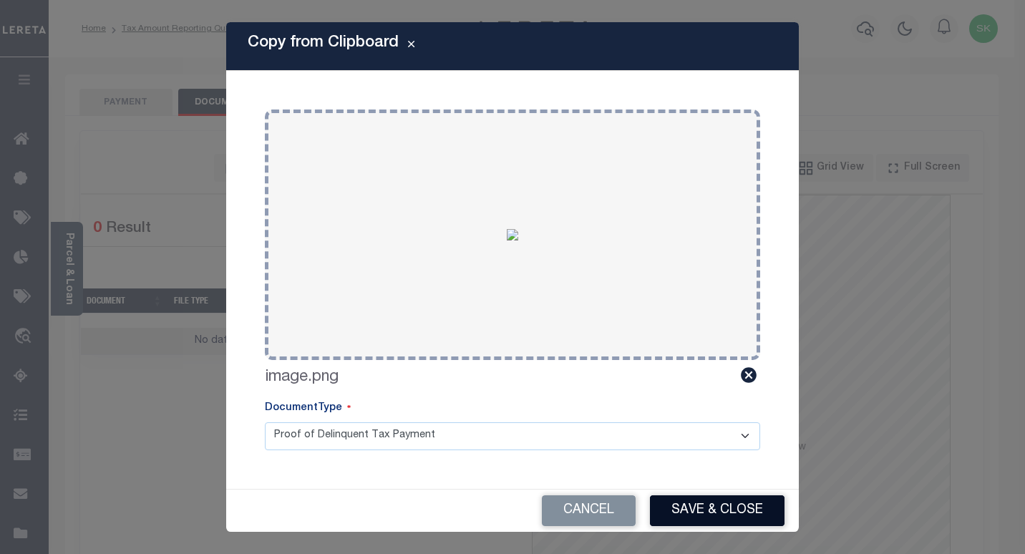
click at [737, 512] on button "Save & Close" at bounding box center [717, 510] width 135 height 31
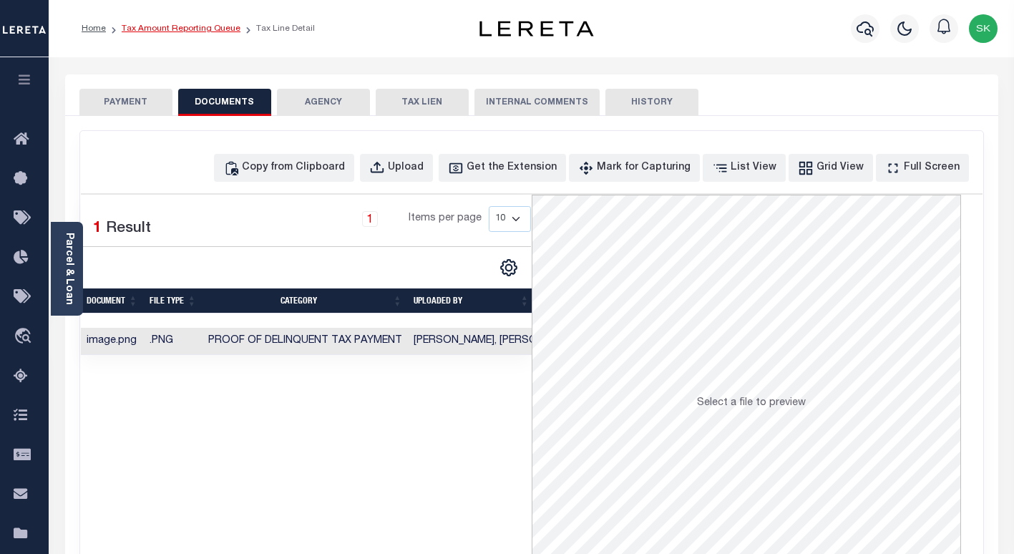
click at [186, 28] on link "Tax Amount Reporting Queue" at bounding box center [181, 28] width 119 height 9
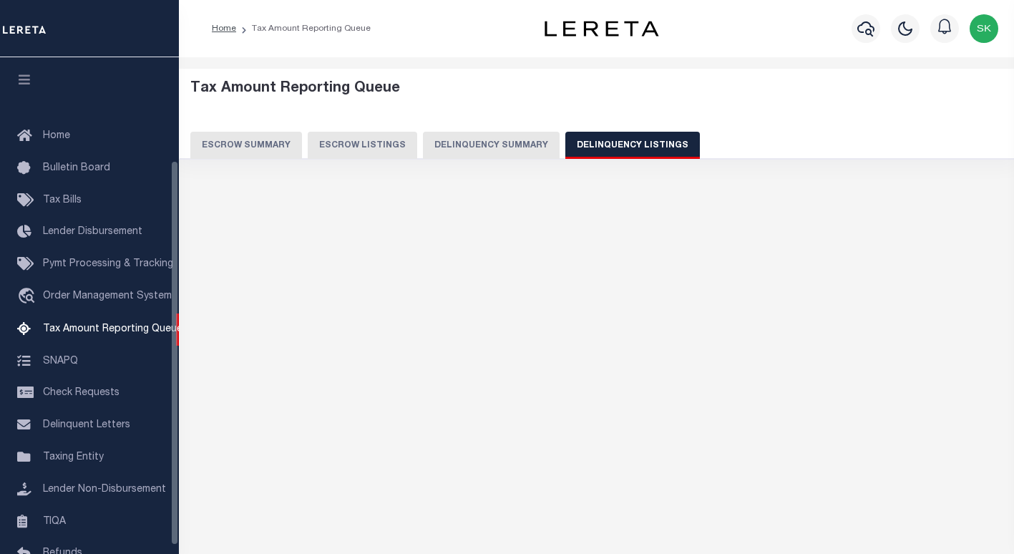
select select "100"
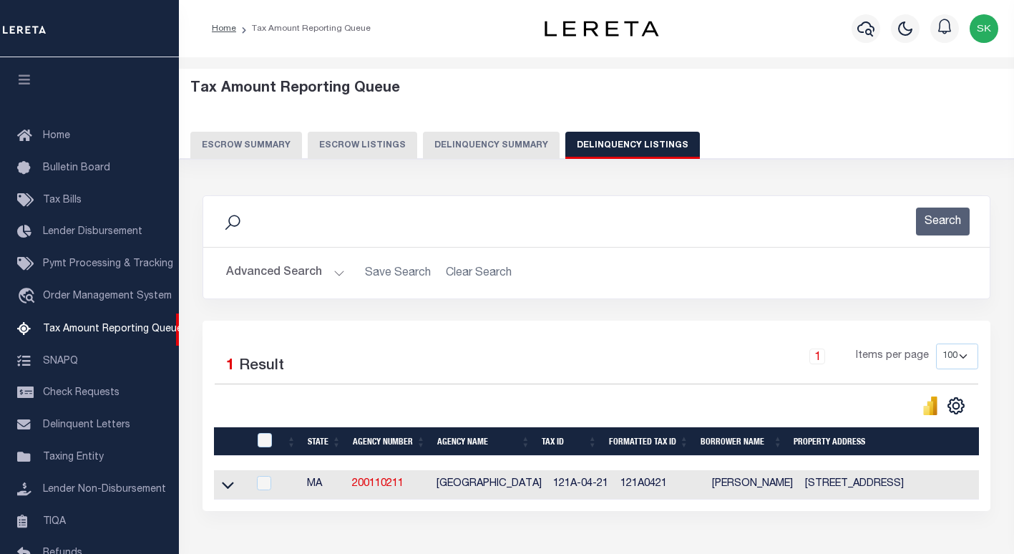
scroll to position [132, 0]
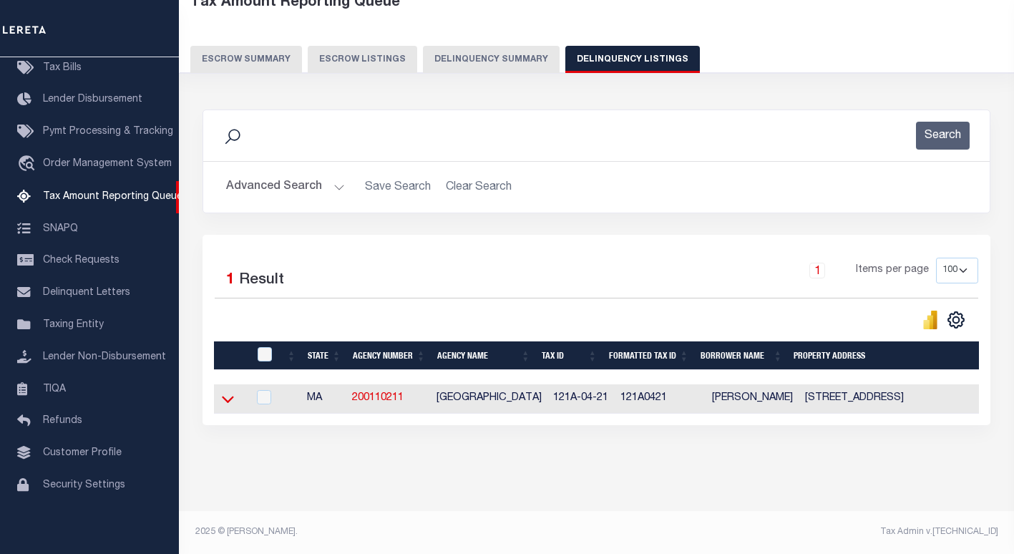
click at [228, 391] on icon at bounding box center [228, 398] width 12 height 15
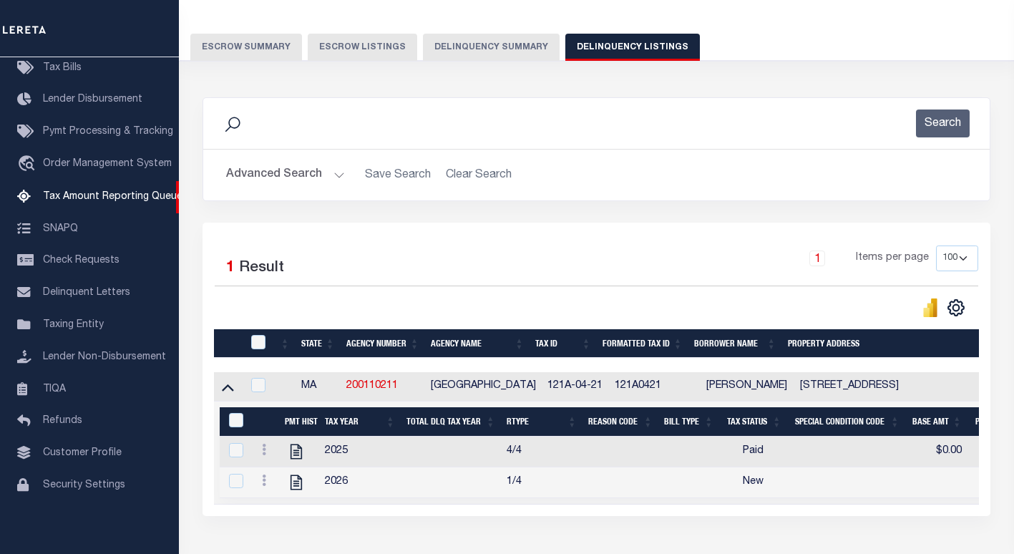
scroll to position [181, 0]
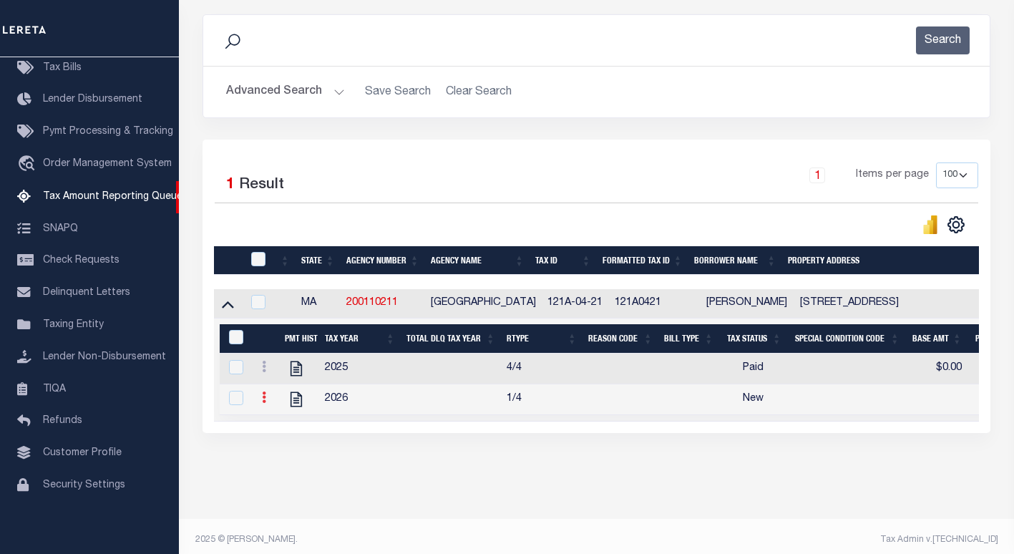
click at [263, 399] on icon at bounding box center [264, 396] width 4 height 11
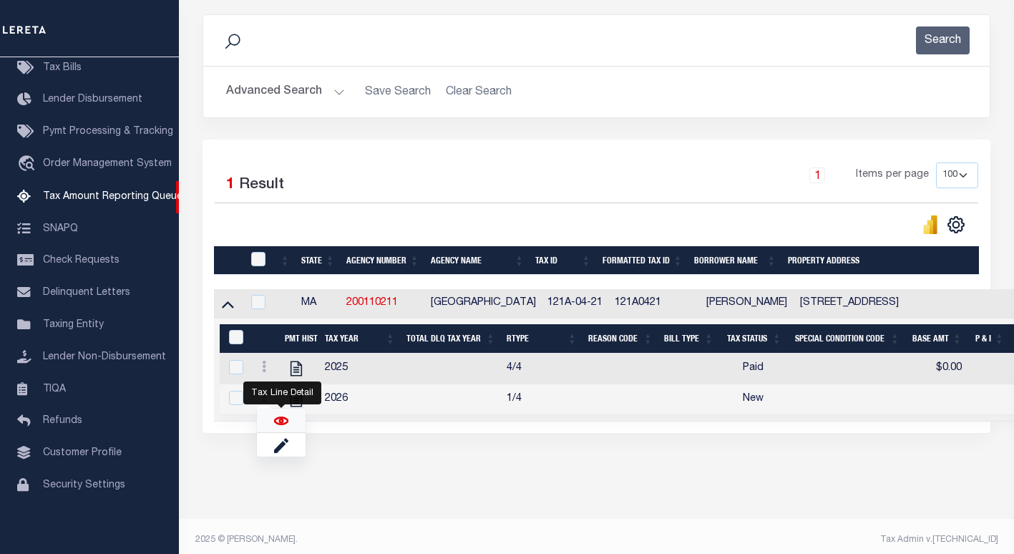
click at [274, 424] on img "" at bounding box center [281, 421] width 14 height 14
checkbox input "true"
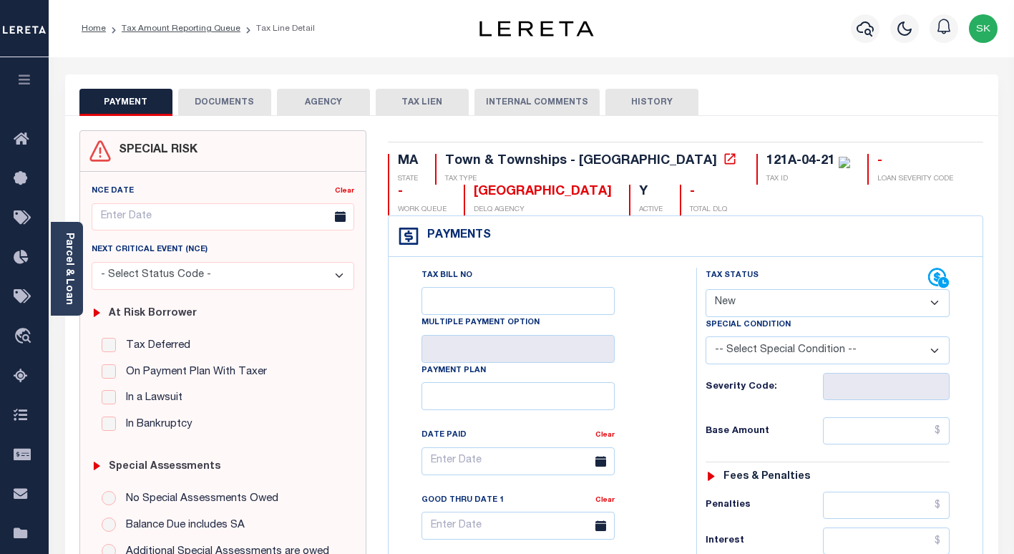
drag, startPoint x: 774, startPoint y: 305, endPoint x: 757, endPoint y: 318, distance: 21.3
click at [774, 305] on select "- Select Status Code - Open Due/Unpaid Paid Incomplete No Tax Due Internal Refu…" at bounding box center [828, 303] width 244 height 28
select select "PYD"
click at [706, 290] on select "- Select Status Code - Open Due/Unpaid Paid Incomplete No Tax Due Internal Refu…" at bounding box center [828, 303] width 244 height 28
type input "[DATE]"
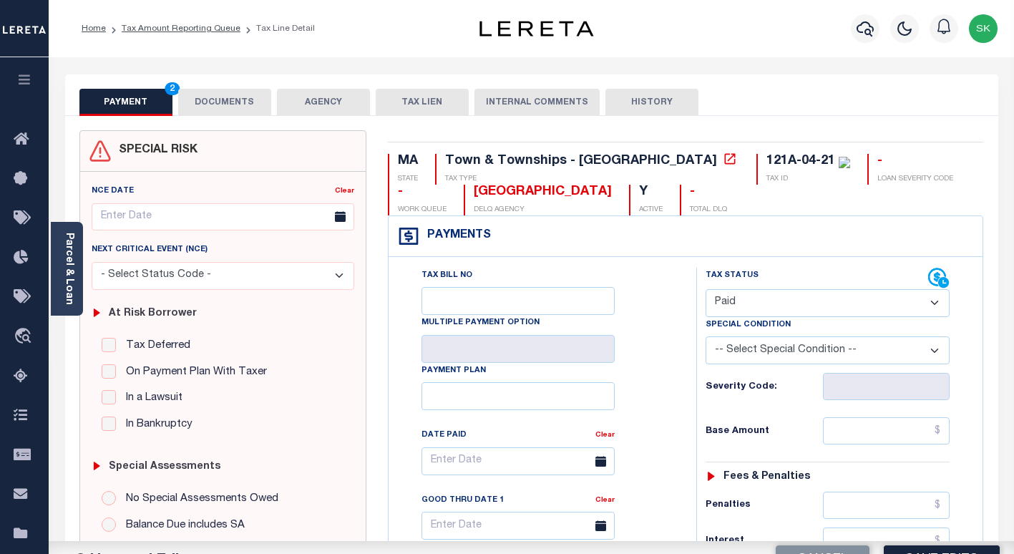
click at [668, 371] on div "Tax Bill No Multiple Payment Option Payment Plan Clear" at bounding box center [539, 468] width 272 height 401
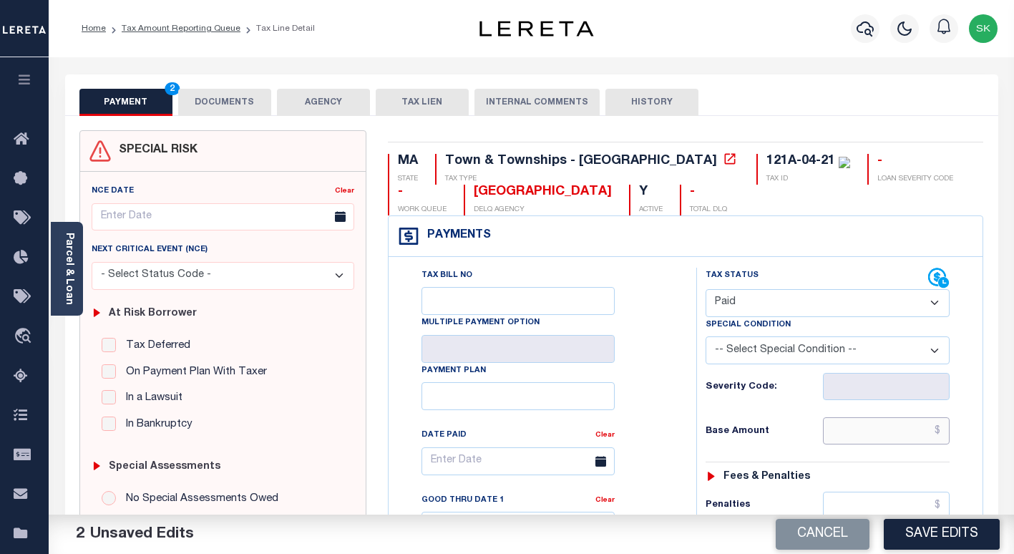
click at [837, 434] on input "text" at bounding box center [886, 430] width 127 height 27
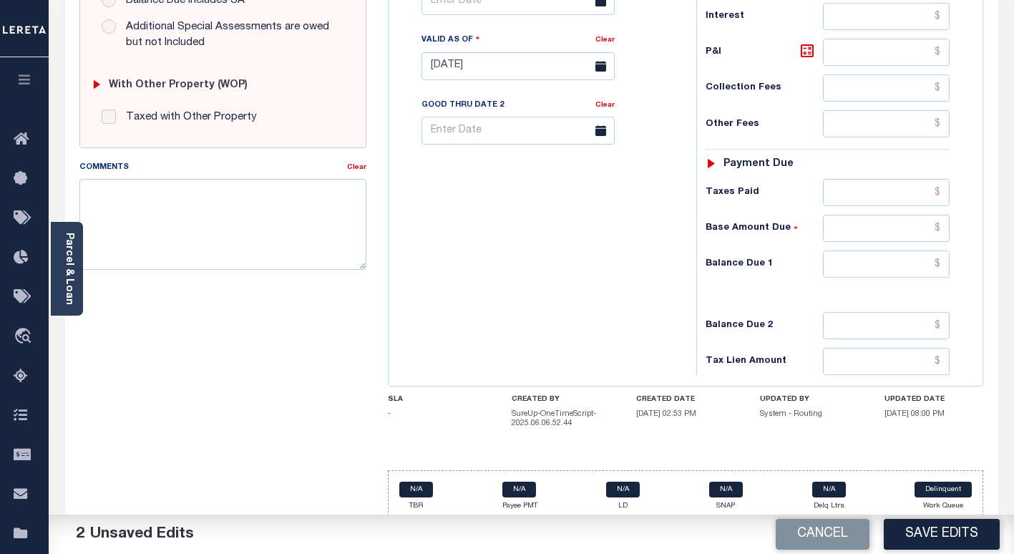
scroll to position [540, 0]
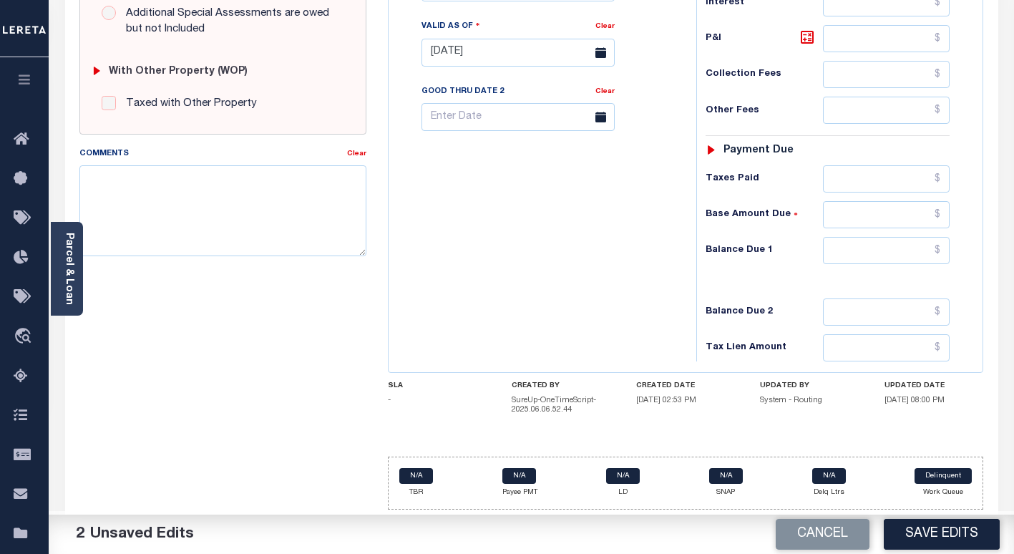
type input "$0.00"
click at [882, 253] on input "text" at bounding box center [886, 250] width 127 height 27
type input "$0.00"
click at [658, 258] on div "Tax Bill No Multiple Payment Option Payment Plan Clear" at bounding box center [538, 45] width 293 height 632
click at [917, 527] on button "Save Edits" at bounding box center [942, 534] width 116 height 31
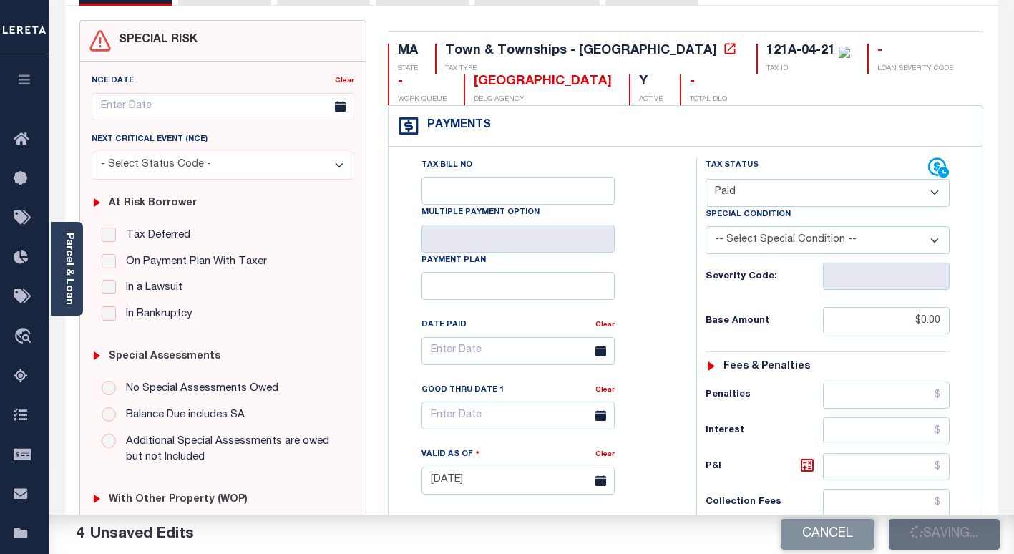
checkbox input "false"
type input "$0"
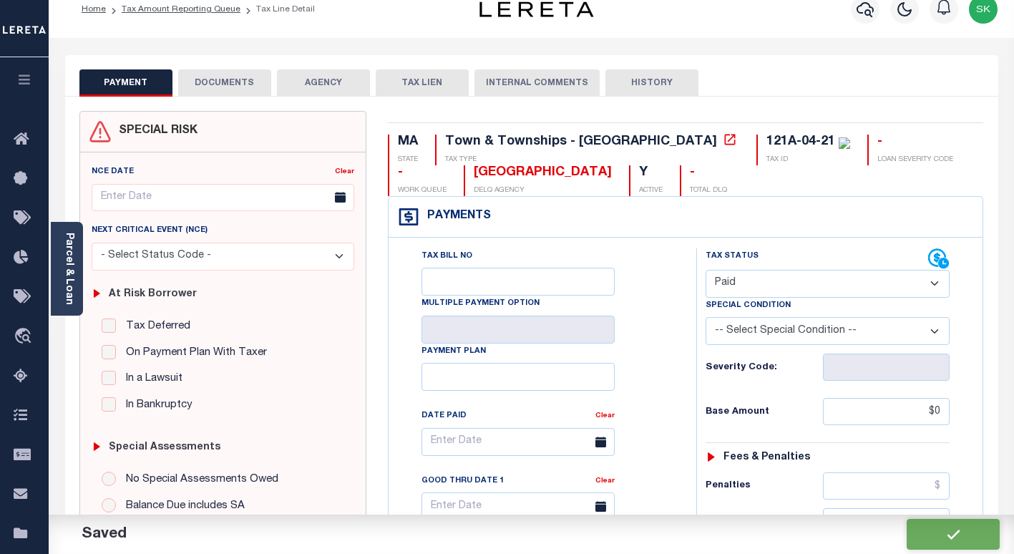
scroll to position [0, 0]
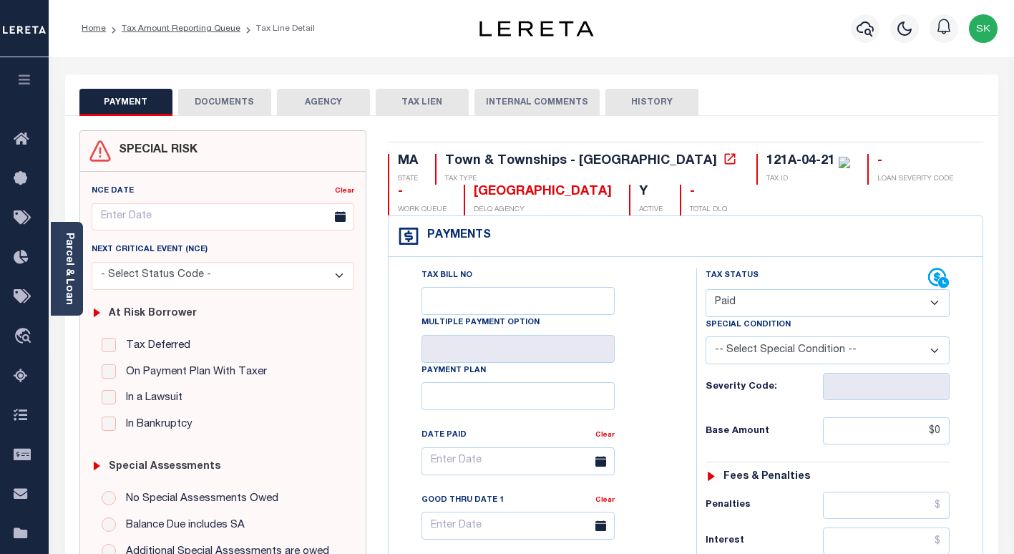
click at [231, 104] on button "DOCUMENTS" at bounding box center [224, 102] width 93 height 27
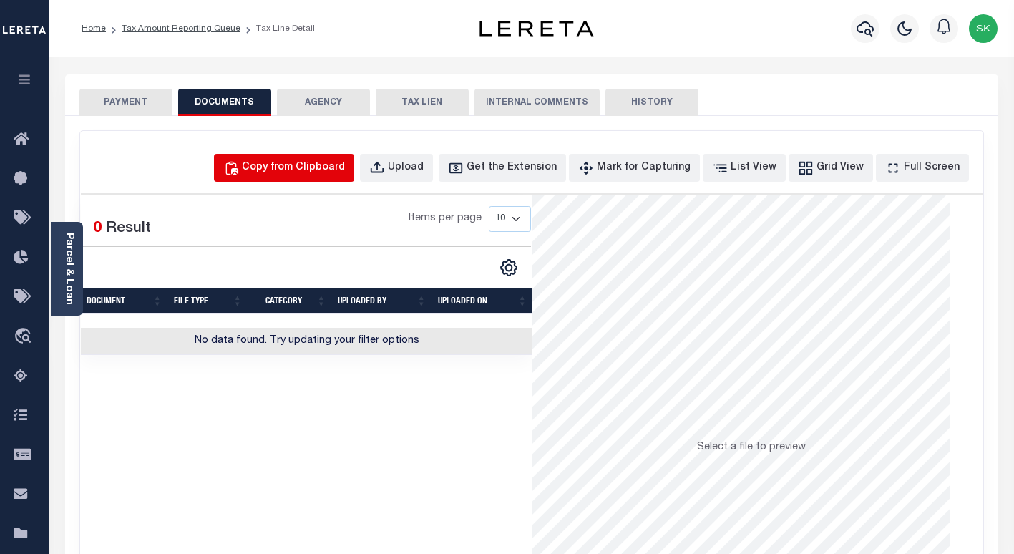
click at [331, 170] on div "Copy from Clipboard" at bounding box center [293, 168] width 103 height 16
select select "POP"
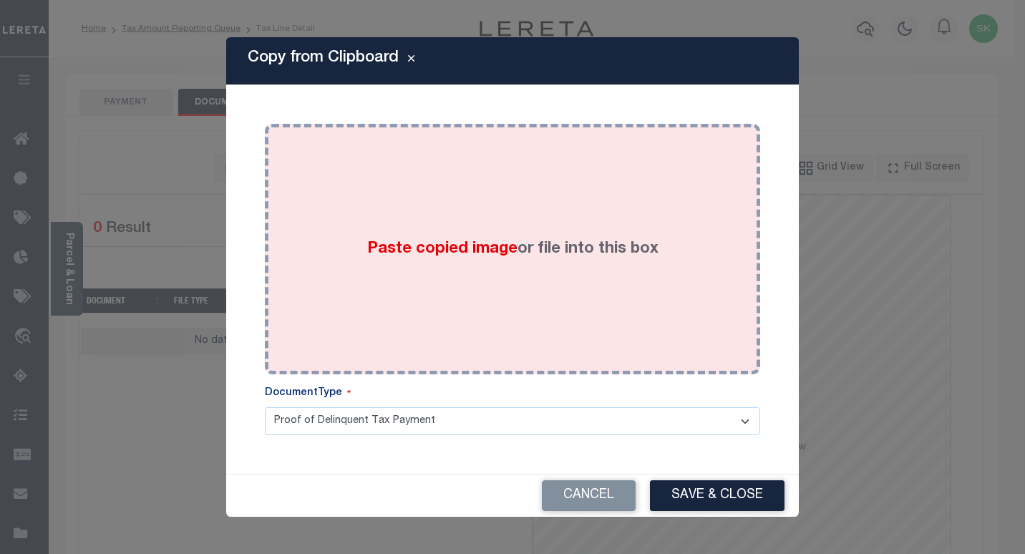
click at [452, 245] on span "Paste copied image" at bounding box center [442, 249] width 150 height 16
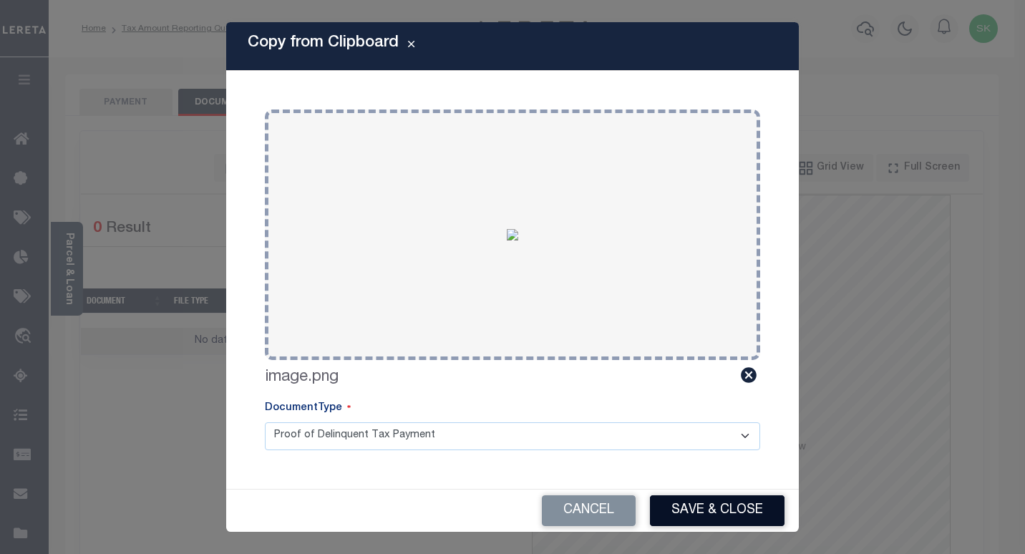
click at [700, 505] on button "Save & Close" at bounding box center [717, 510] width 135 height 31
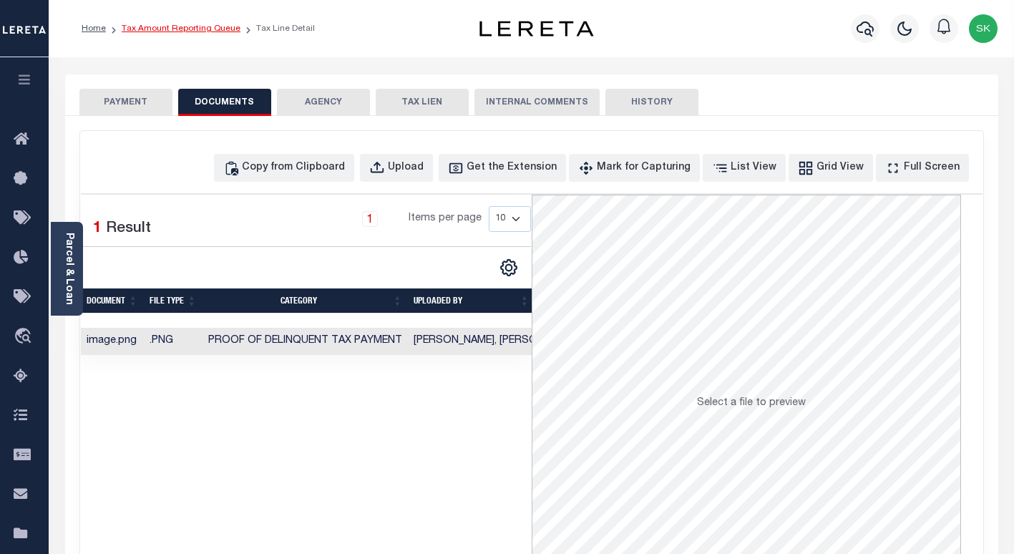
click at [180, 31] on link "Tax Amount Reporting Queue" at bounding box center [181, 28] width 119 height 9
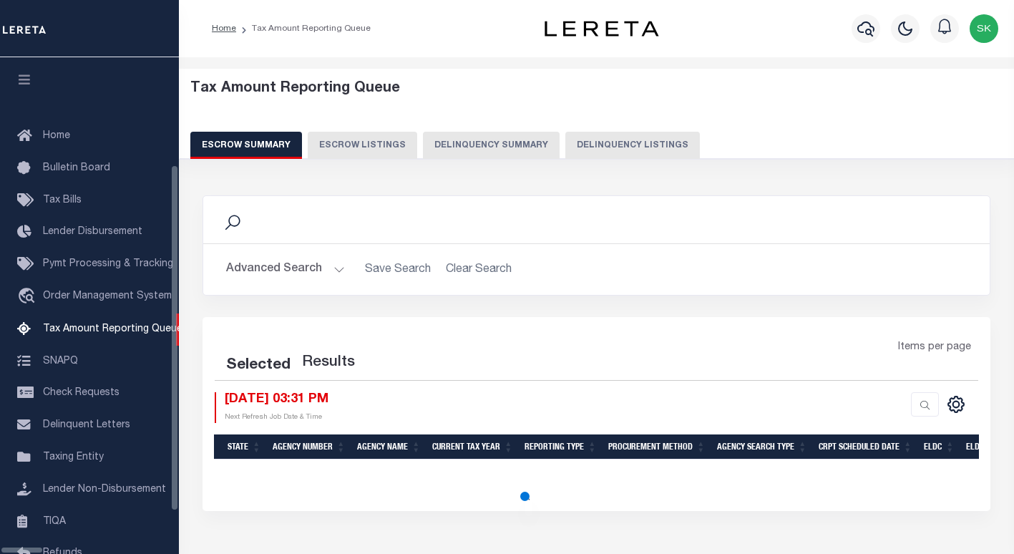
click at [595, 145] on button "Delinquency Listings" at bounding box center [632, 145] width 135 height 27
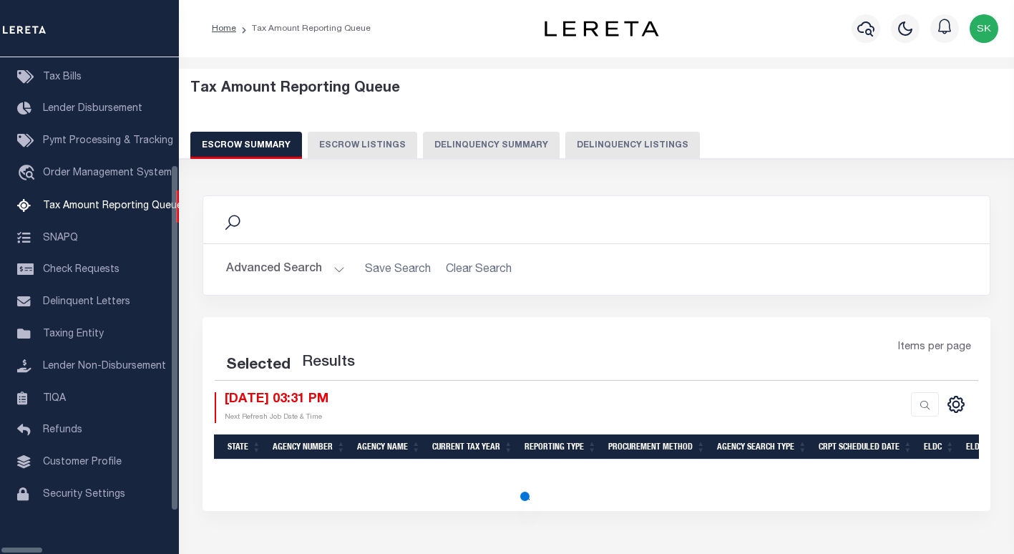
select select "100"
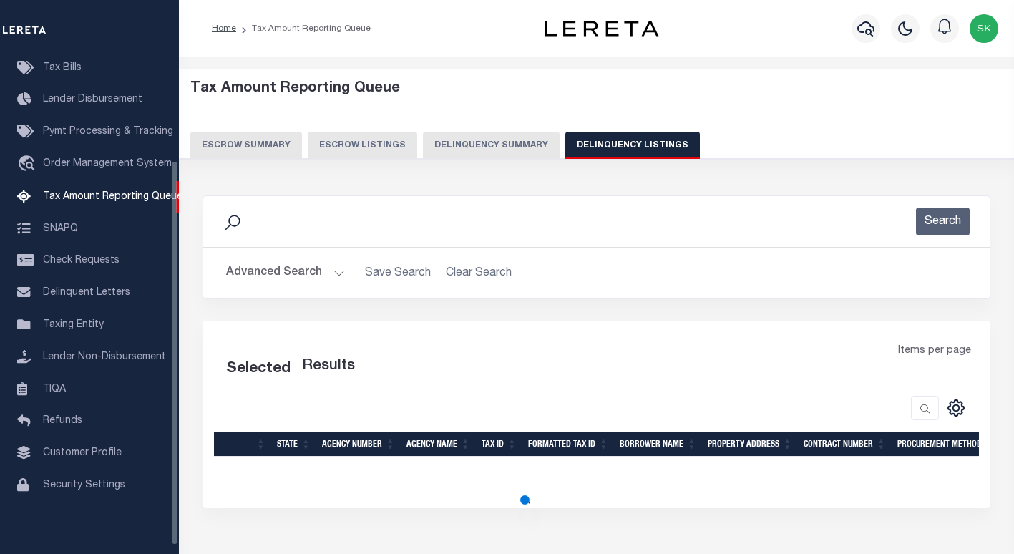
select select "100"
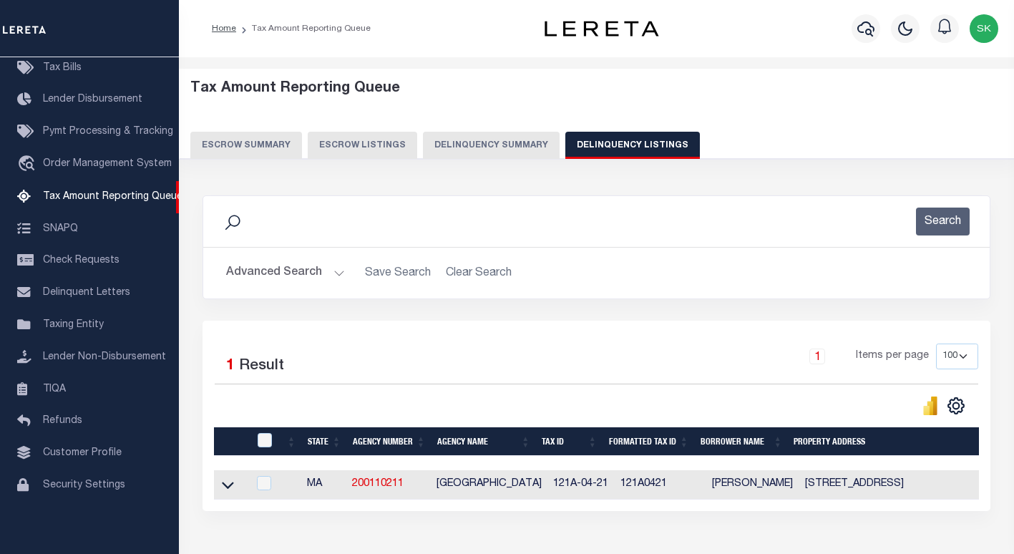
click at [229, 489] on icon at bounding box center [228, 485] width 12 height 7
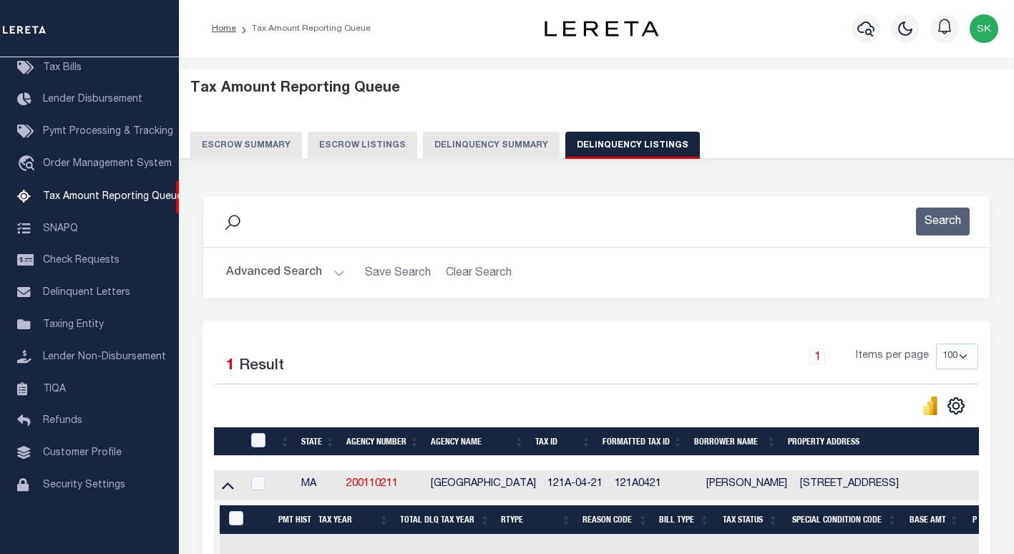
scroll to position [94, 0]
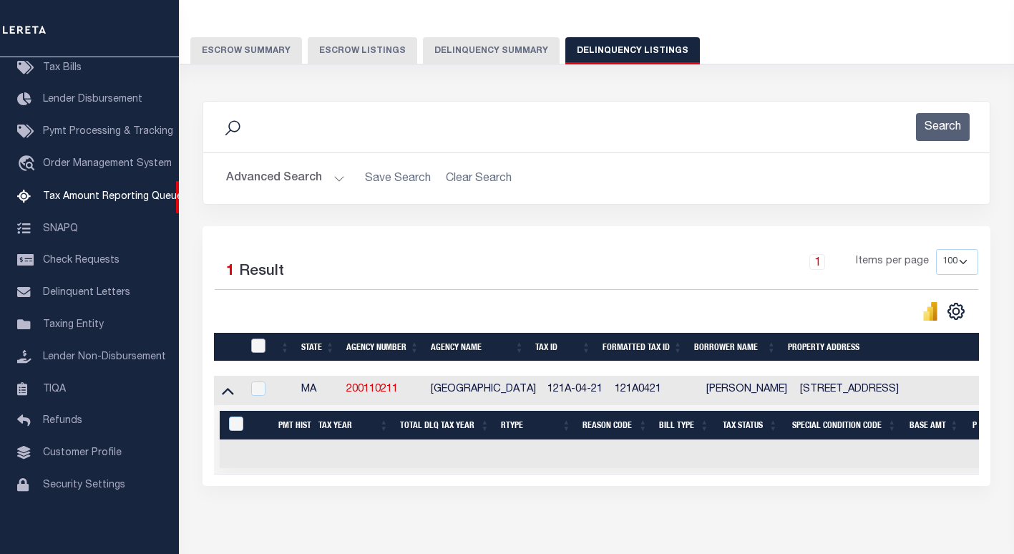
click at [258, 350] on input "checkbox" at bounding box center [258, 345] width 14 height 14
checkbox input "true"
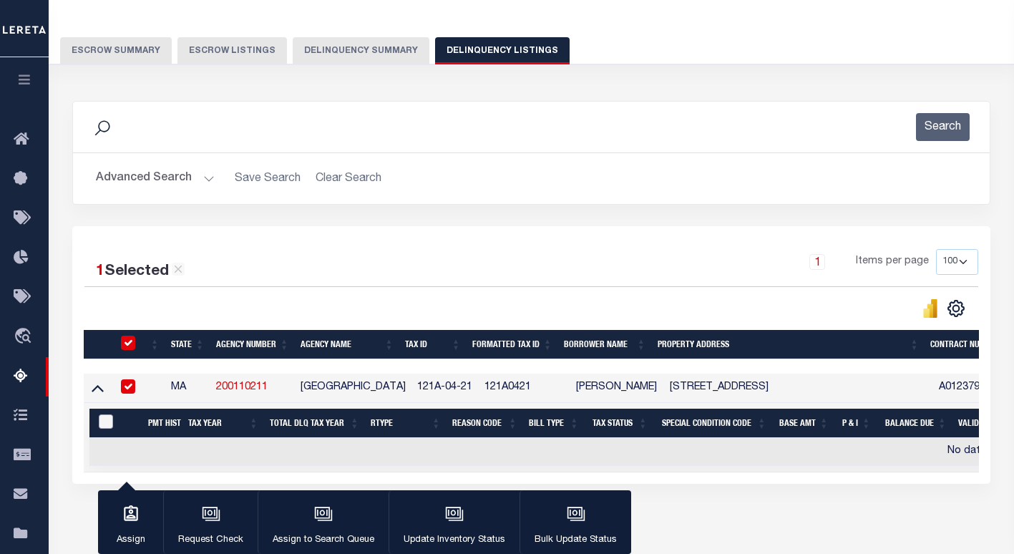
click at [103, 424] on input "&nbsp;" at bounding box center [106, 421] width 14 height 14
checkbox input "true"
click at [97, 394] on icon at bounding box center [98, 387] width 12 height 15
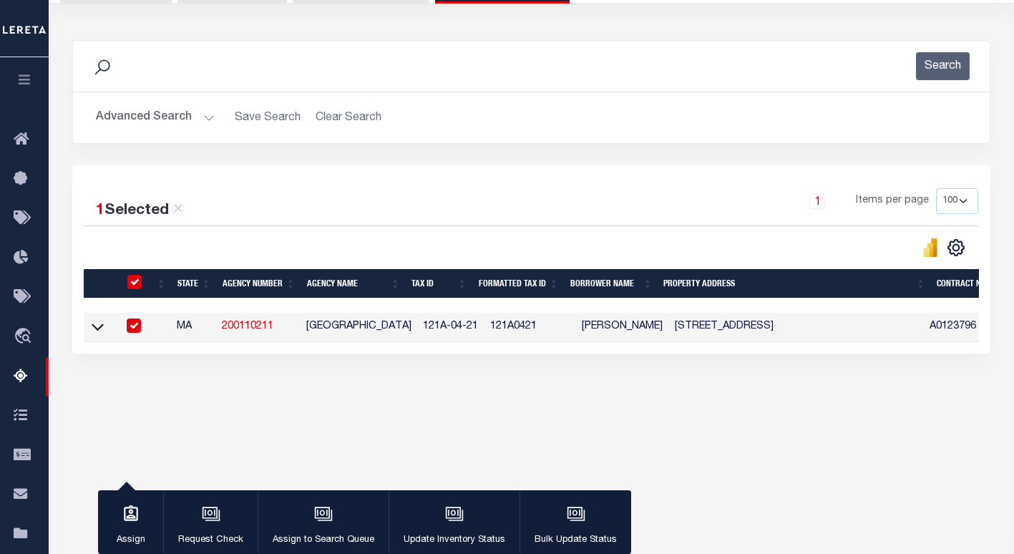
scroll to position [205, 0]
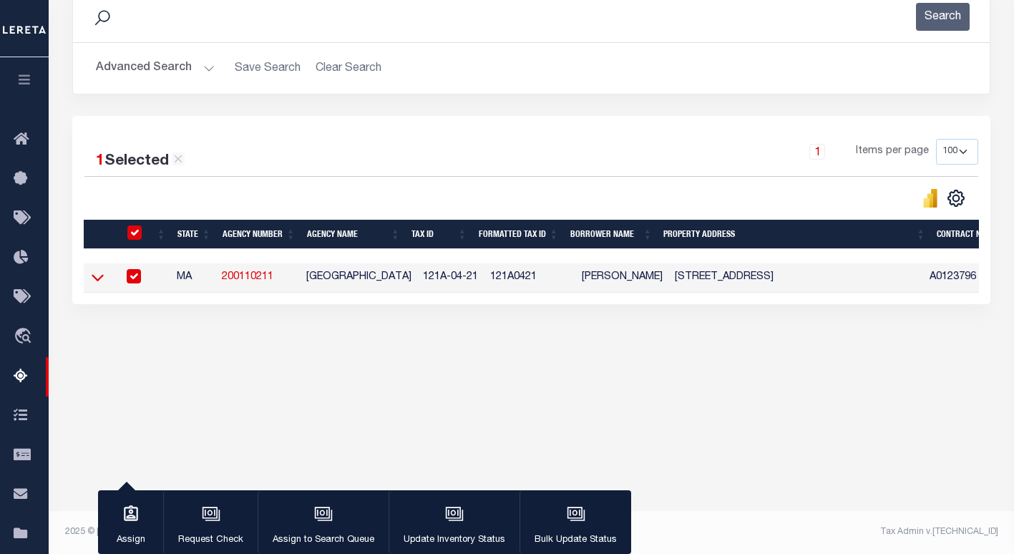
click at [99, 285] on icon at bounding box center [98, 277] width 12 height 15
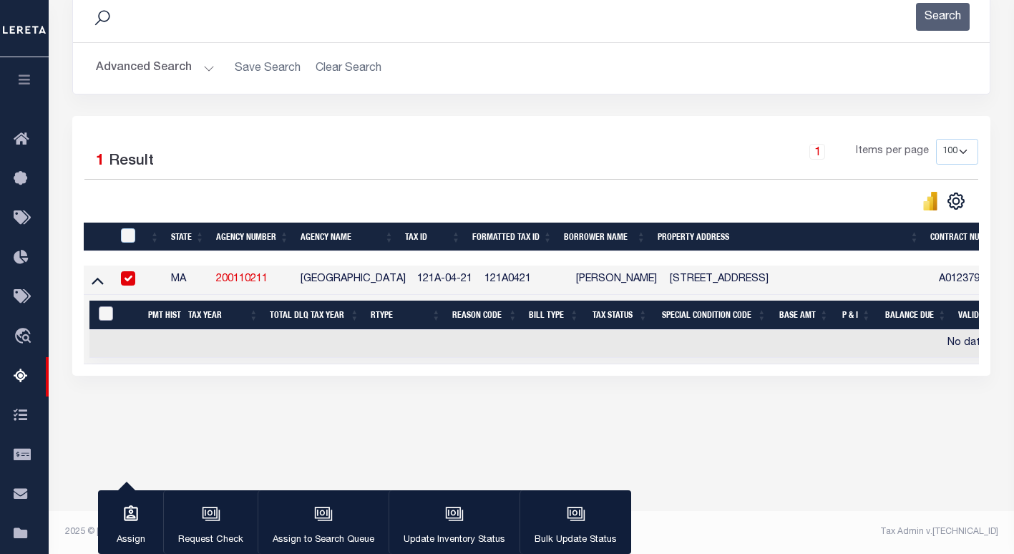
click at [107, 313] on input "&nbsp;" at bounding box center [106, 313] width 14 height 14
click at [106, 317] on input "&nbsp;" at bounding box center [106, 313] width 14 height 14
checkbox input "false"
click at [461, 512] on icon "button" at bounding box center [454, 514] width 19 height 19
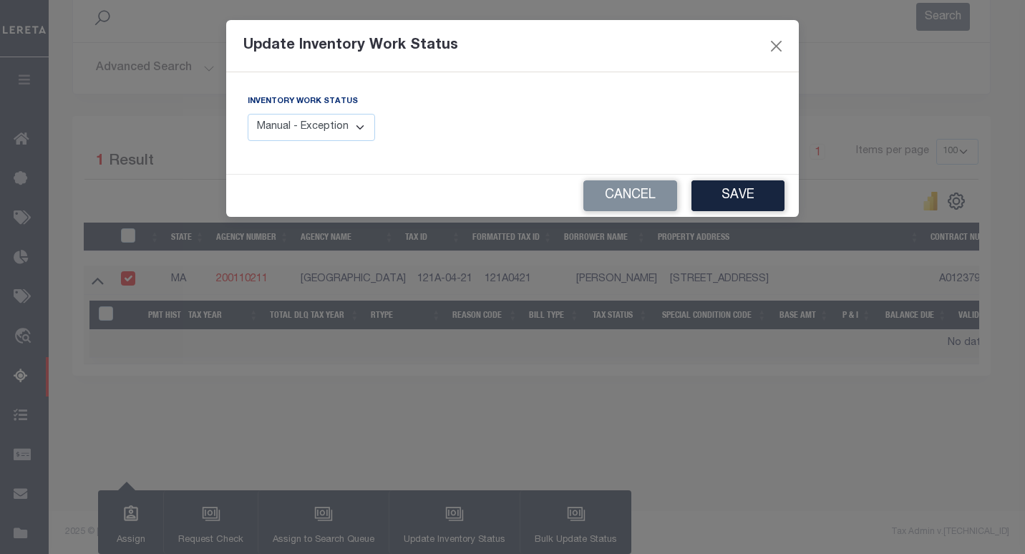
click at [338, 126] on select "Manual - Exception Pended - Awaiting Search Late Add Exception Completed" at bounding box center [311, 128] width 127 height 28
select select "4"
click at [248, 114] on select "Manual - Exception Pended - Awaiting Search Late Add Exception Completed" at bounding box center [311, 128] width 127 height 28
click at [723, 200] on button "Save" at bounding box center [737, 195] width 93 height 31
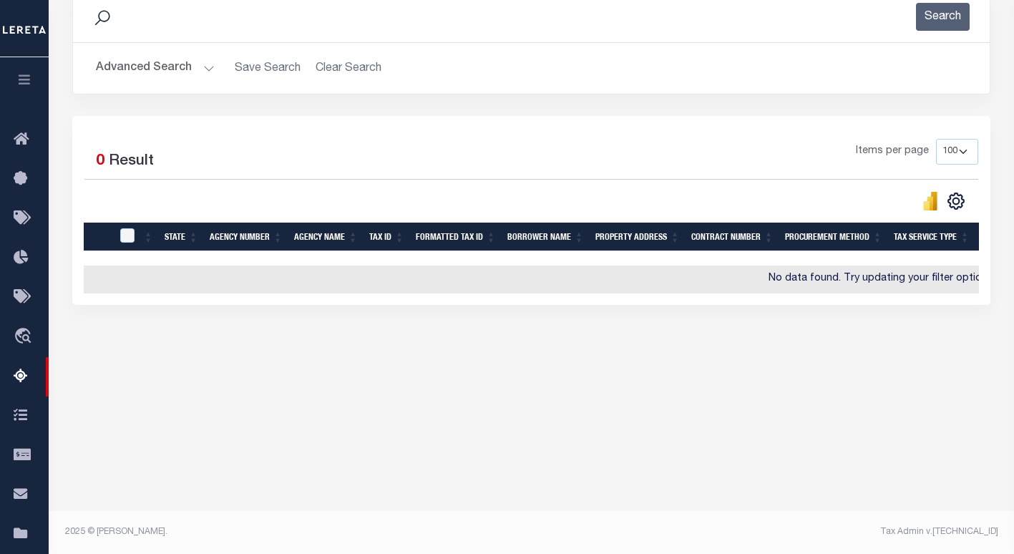
click at [155, 67] on button "Advanced Search" at bounding box center [155, 68] width 119 height 28
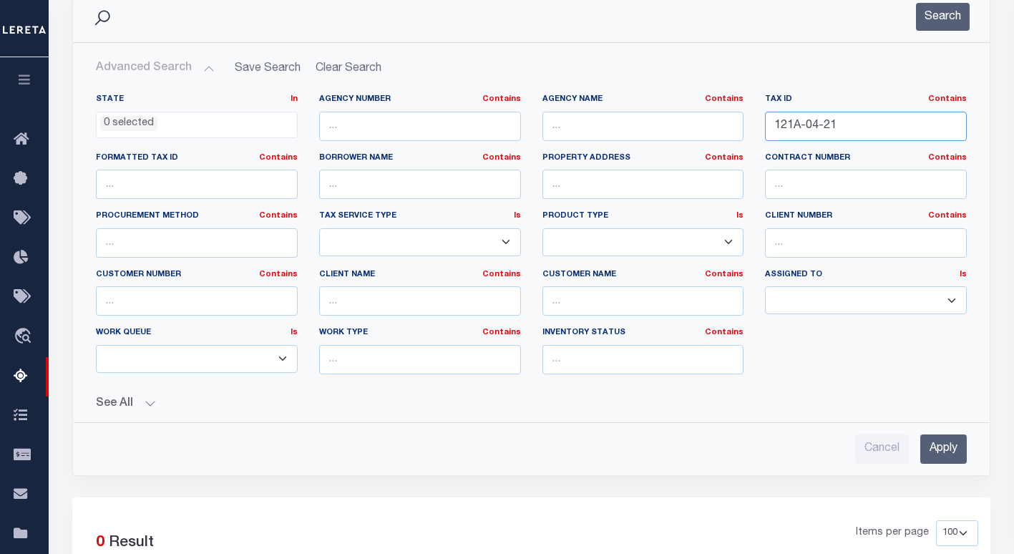
click at [801, 126] on input "121A-04-21" at bounding box center [866, 126] width 202 height 29
click at [817, 126] on input "121A-04-21" at bounding box center [866, 126] width 202 height 29
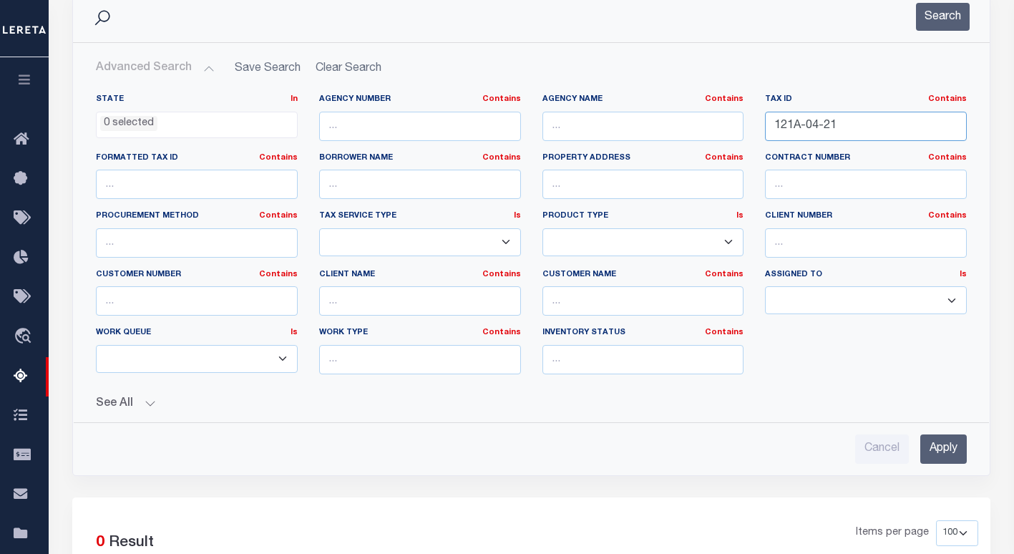
click at [817, 126] on input "121A-04-21" at bounding box center [866, 126] width 202 height 29
paste input "69"
type input "121A-04-69"
click at [942, 24] on button "Search" at bounding box center [943, 17] width 54 height 28
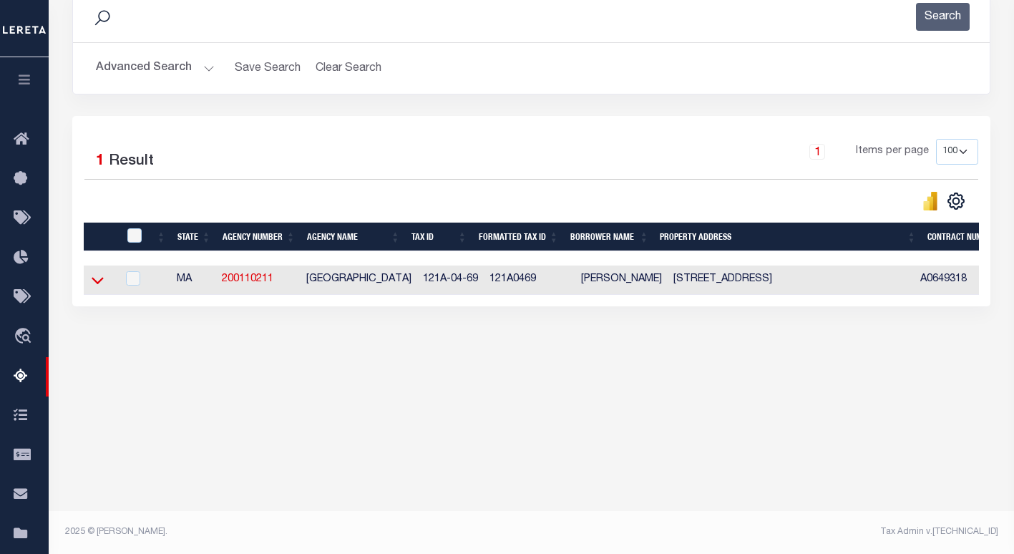
click at [95, 284] on icon at bounding box center [98, 281] width 12 height 7
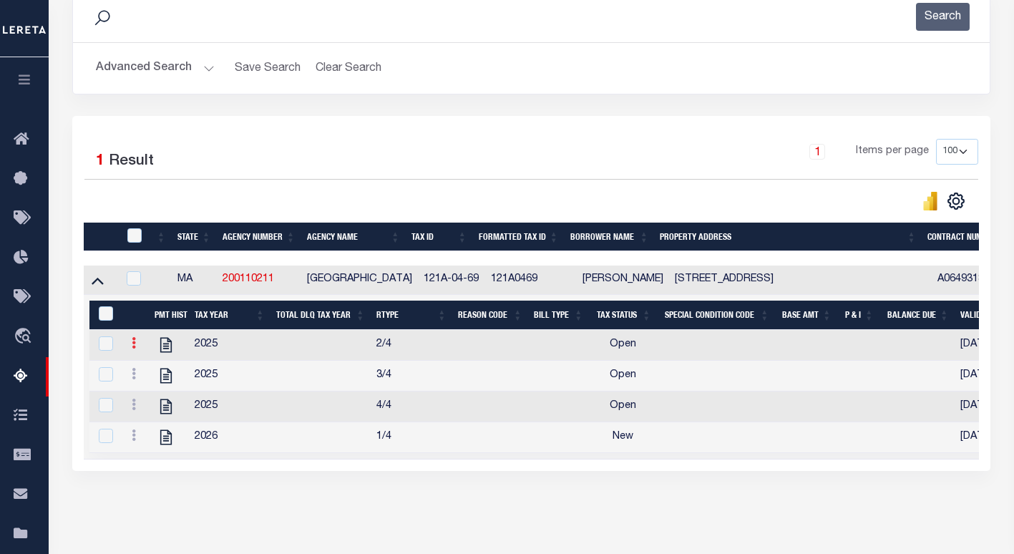
click at [133, 347] on icon at bounding box center [134, 342] width 4 height 11
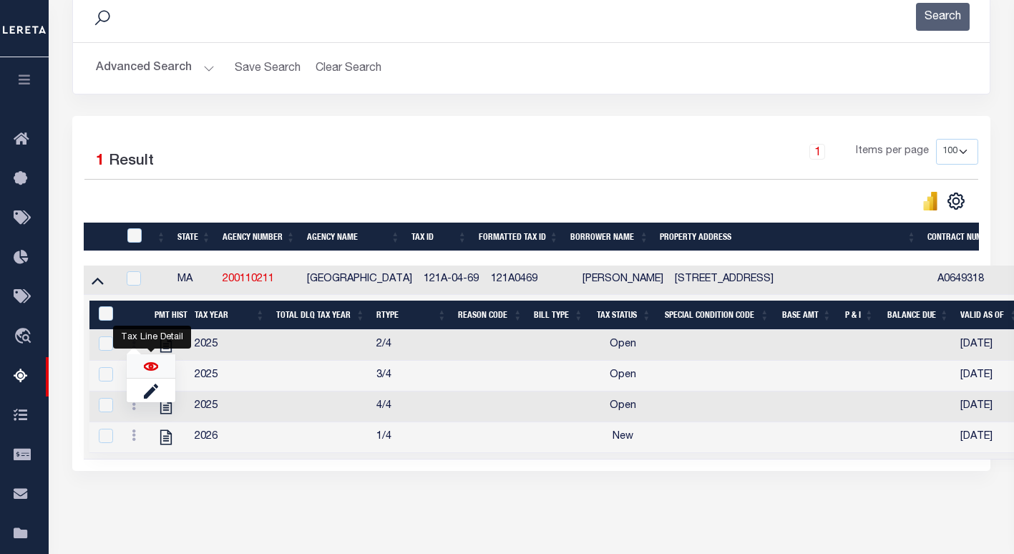
click at [145, 374] on img "" at bounding box center [151, 366] width 14 height 14
checkbox input "false"
checkbox input "true"
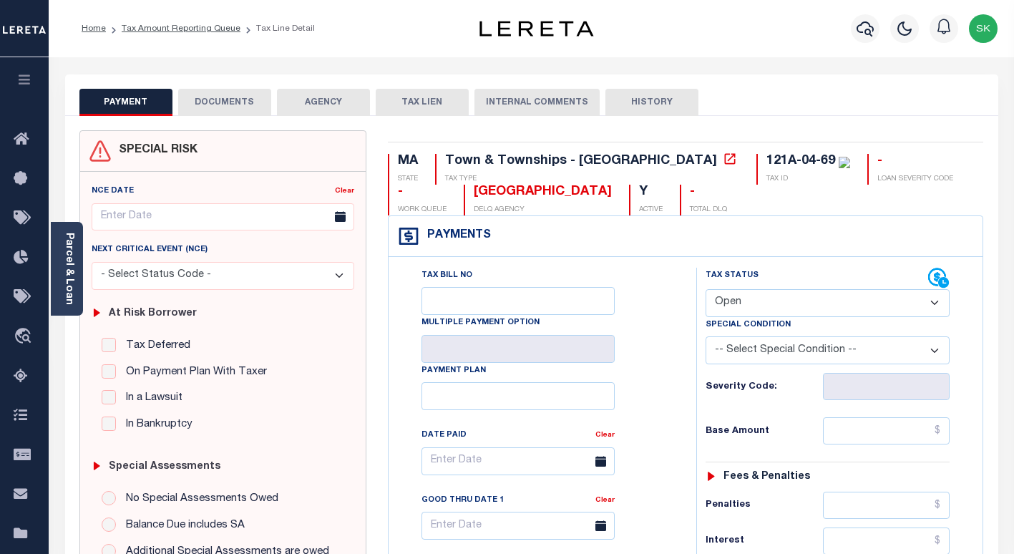
click at [812, 296] on select "- Select Status Code - Open Due/Unpaid Paid Incomplete No Tax Due Internal Refu…" at bounding box center [828, 303] width 244 height 28
select select "PYD"
click at [706, 290] on select "- Select Status Code - Open Due/Unpaid Paid Incomplete No Tax Due Internal Refu…" at bounding box center [828, 303] width 244 height 28
type input "[DATE]"
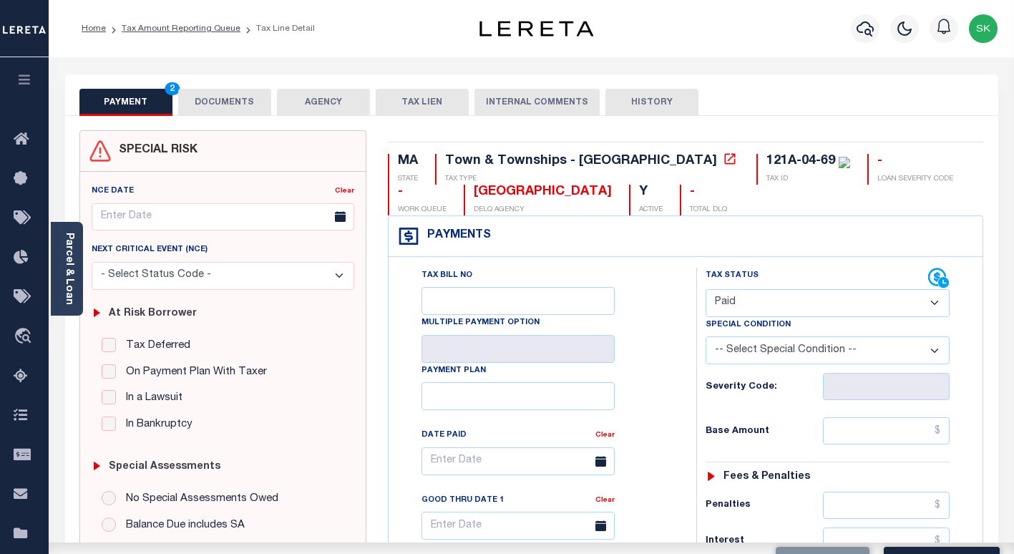
click at [649, 330] on div "Tax Bill No Multiple Payment Option Payment Plan Clear" at bounding box center [539, 468] width 272 height 401
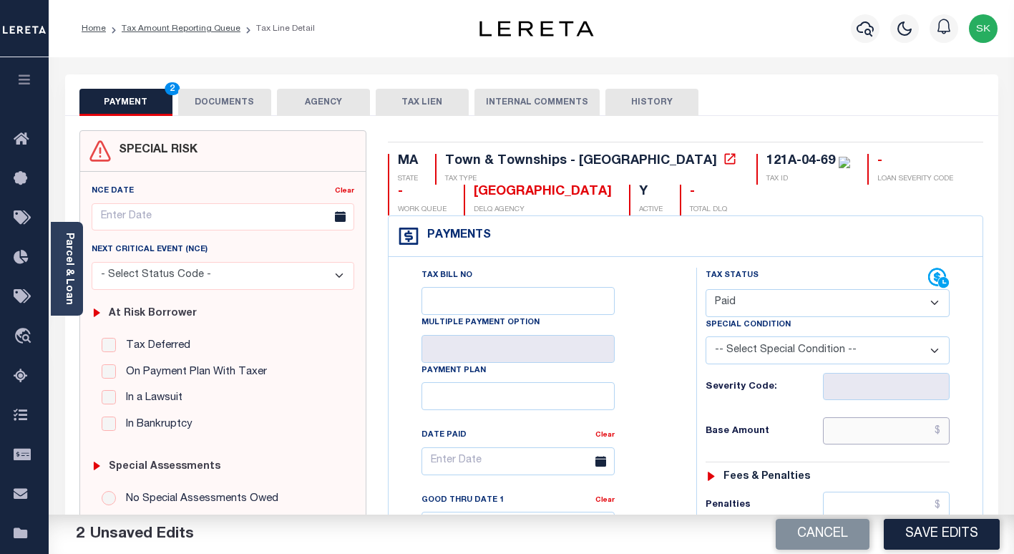
click at [841, 429] on input "text" at bounding box center [886, 430] width 127 height 27
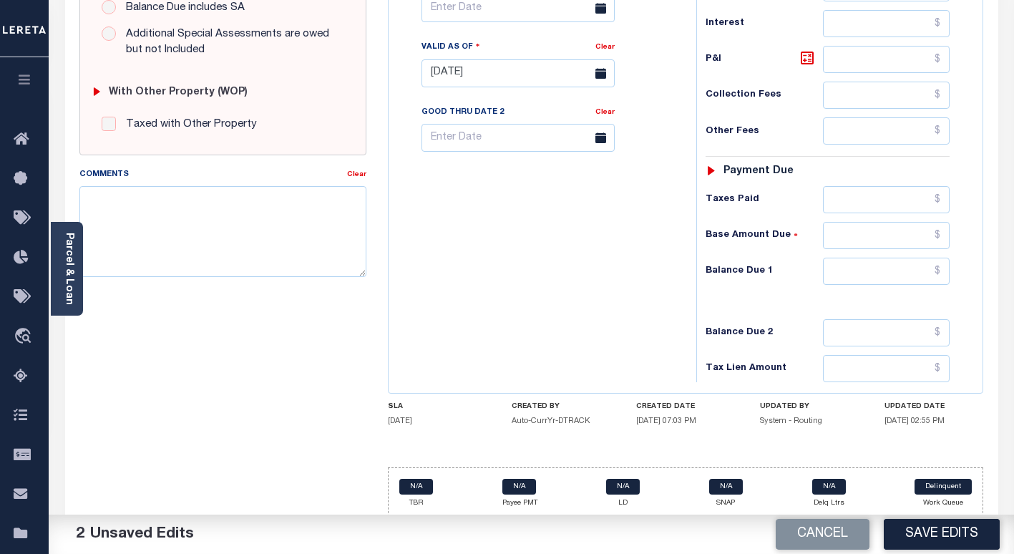
scroll to position [530, 0]
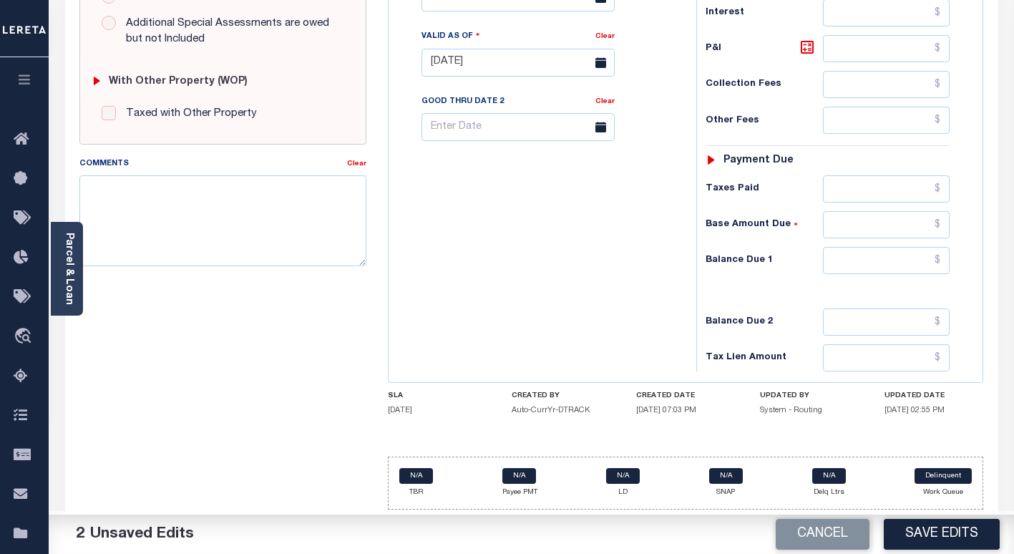
type input "$0.00"
click at [842, 262] on input "text" at bounding box center [886, 260] width 127 height 27
type input "$0.00"
click at [585, 280] on div "Tax Bill No Multiple Payment Option Payment Plan Clear" at bounding box center [538, 56] width 293 height 632
drag, startPoint x: 922, startPoint y: 530, endPoint x: 859, endPoint y: 468, distance: 88.0
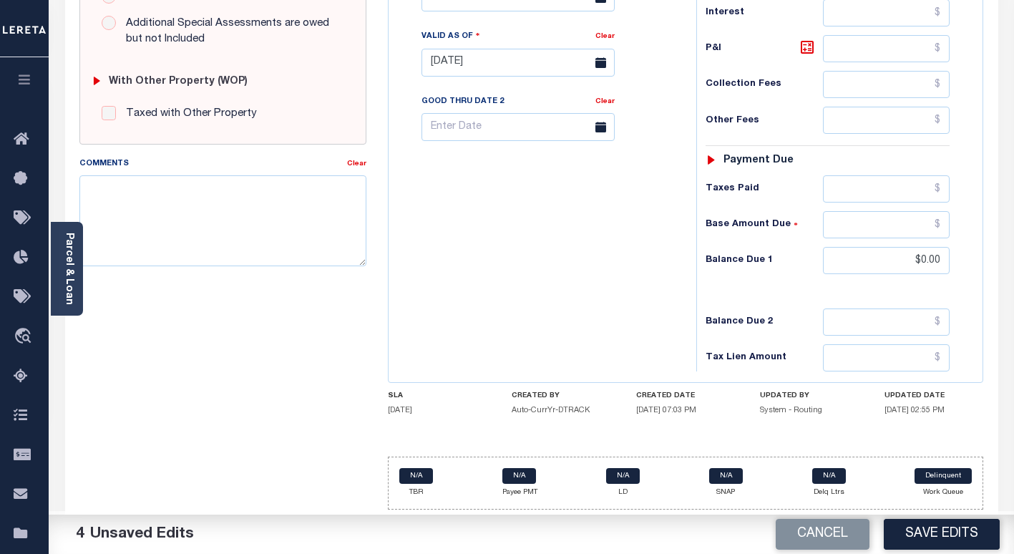
click at [922, 530] on button "Save Edits" at bounding box center [942, 534] width 116 height 31
checkbox input "false"
type input "$0"
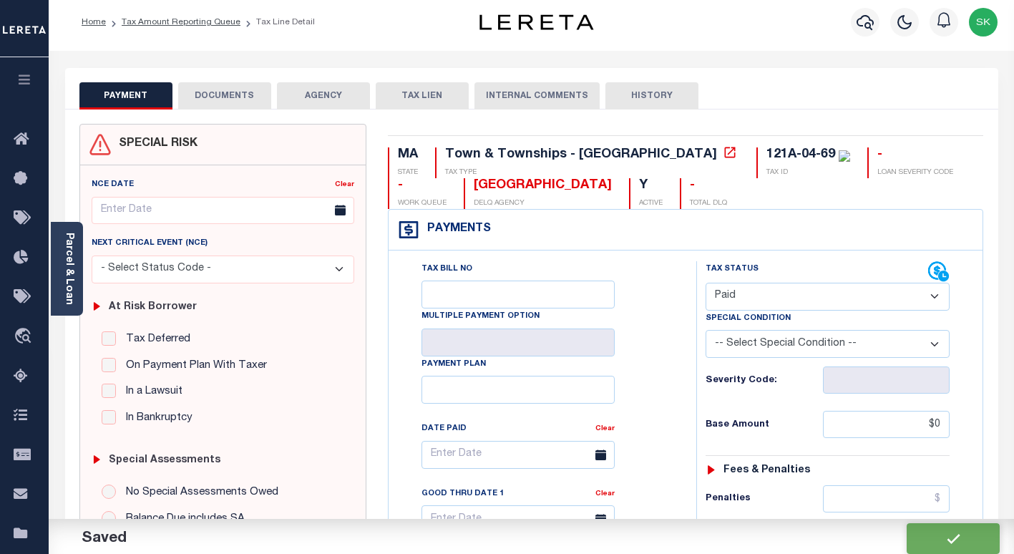
scroll to position [0, 0]
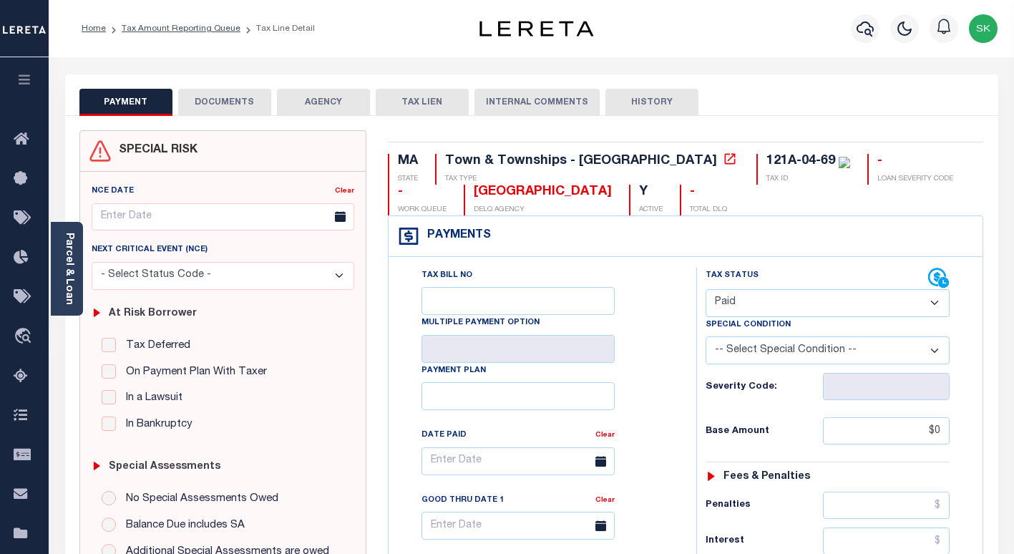
click at [198, 102] on button "DOCUMENTS" at bounding box center [224, 102] width 93 height 27
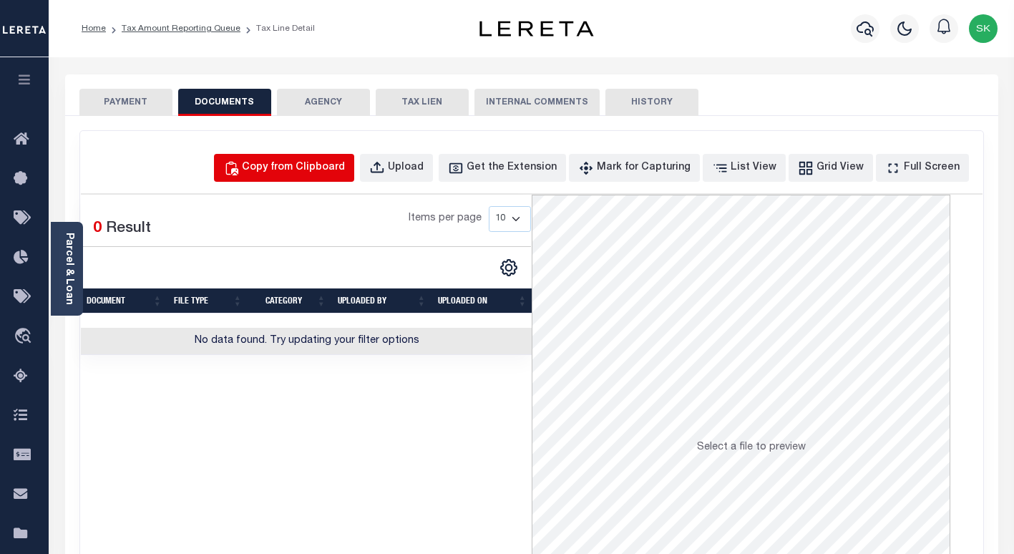
click at [332, 174] on div "Copy from Clipboard" at bounding box center [293, 168] width 103 height 16
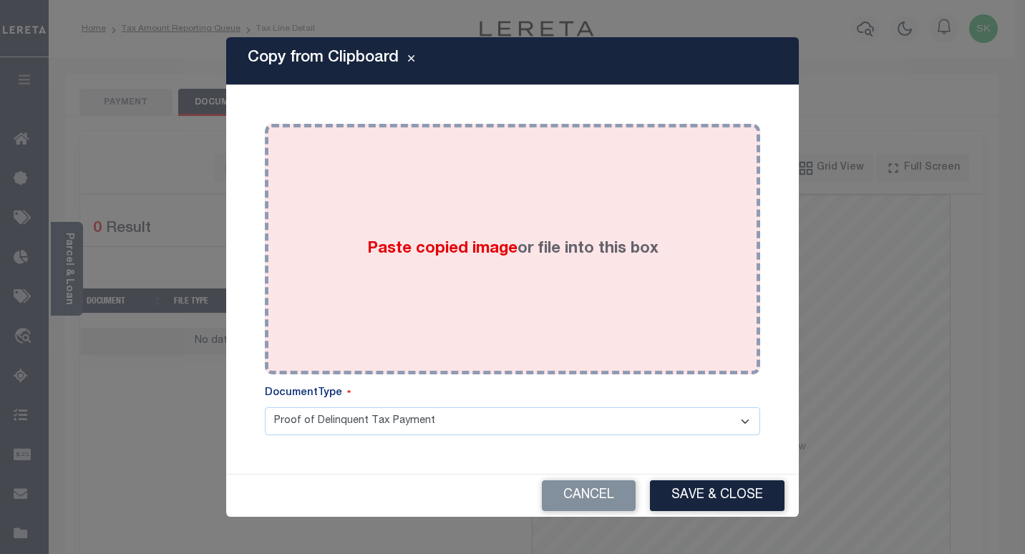
click at [411, 247] on span "Paste copied image" at bounding box center [442, 249] width 150 height 16
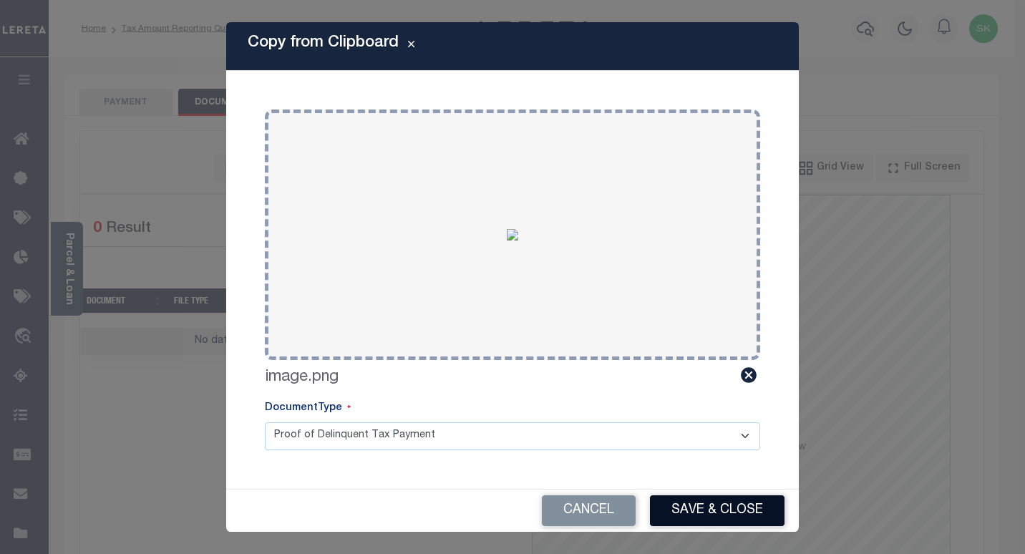
click at [698, 508] on button "Save & Close" at bounding box center [717, 510] width 135 height 31
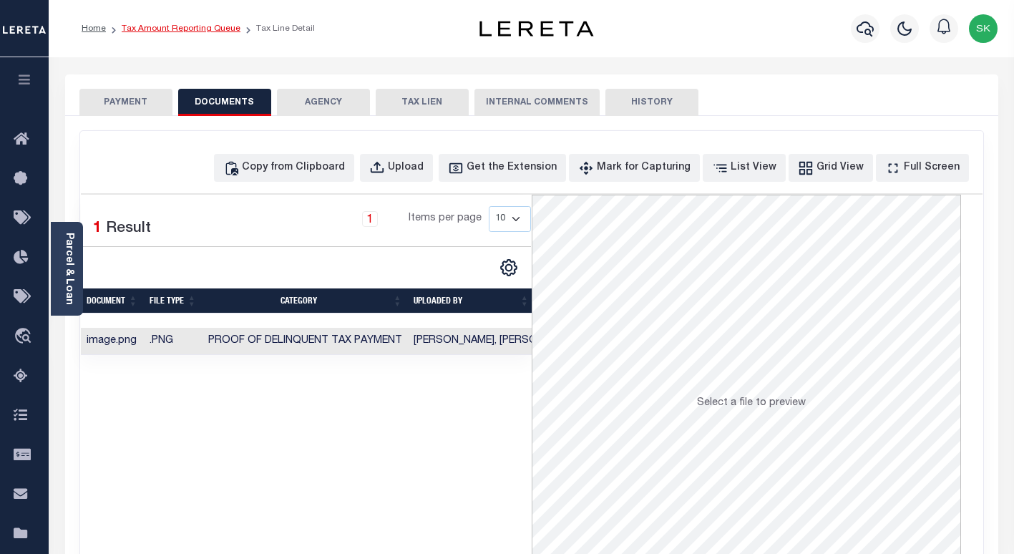
click at [133, 27] on link "Tax Amount Reporting Queue" at bounding box center [181, 28] width 119 height 9
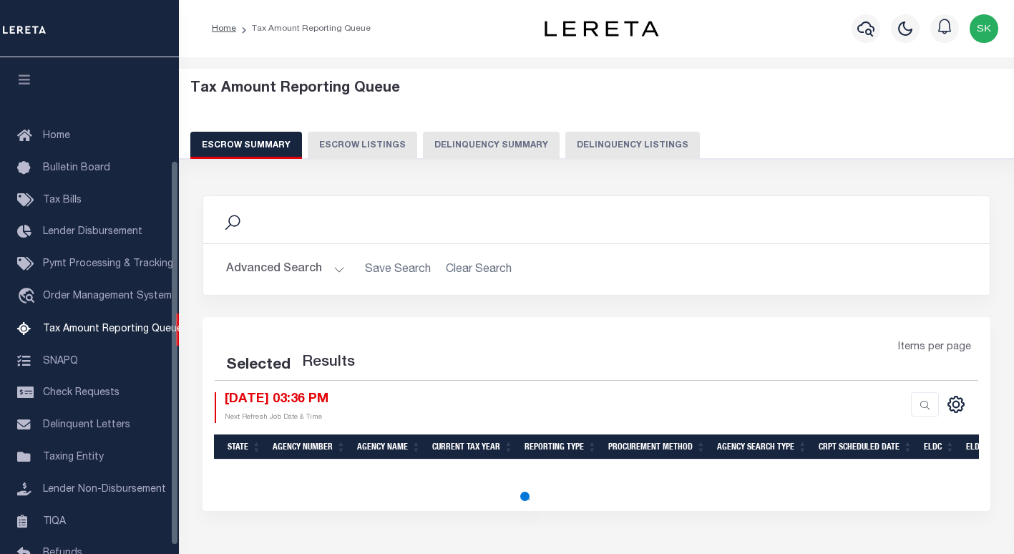
select select "100"
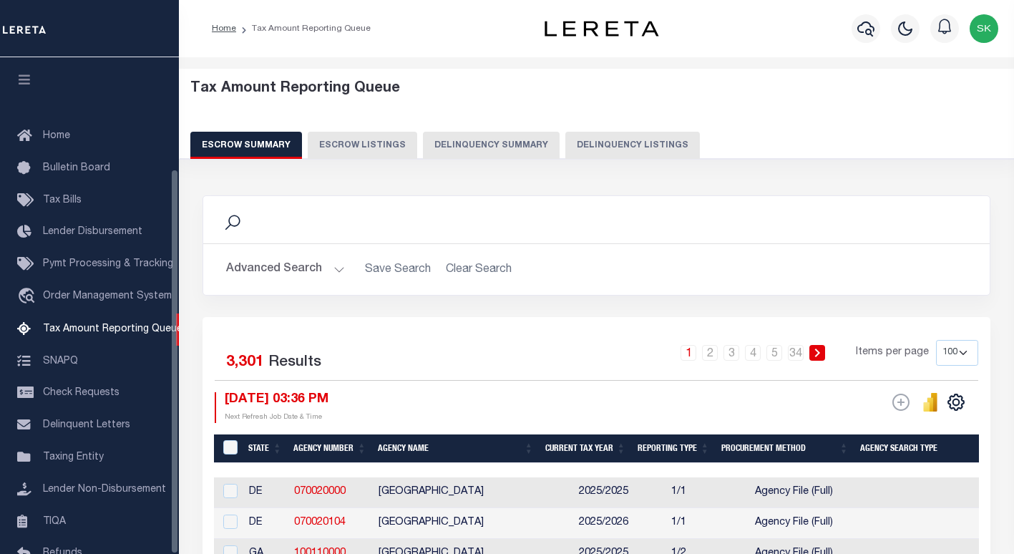
scroll to position [143, 0]
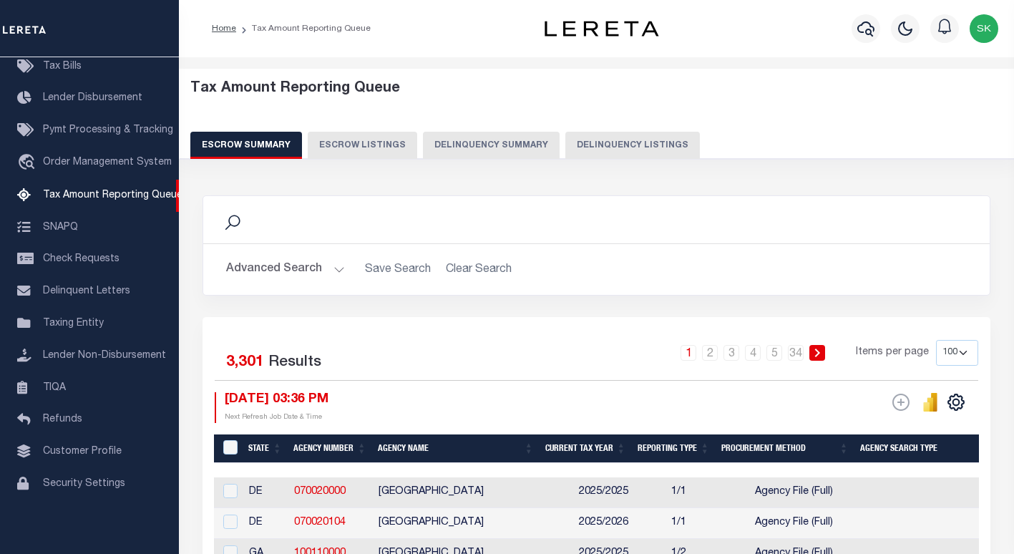
click at [600, 148] on button "Delinquency Listings" at bounding box center [632, 145] width 135 height 27
select select "100"
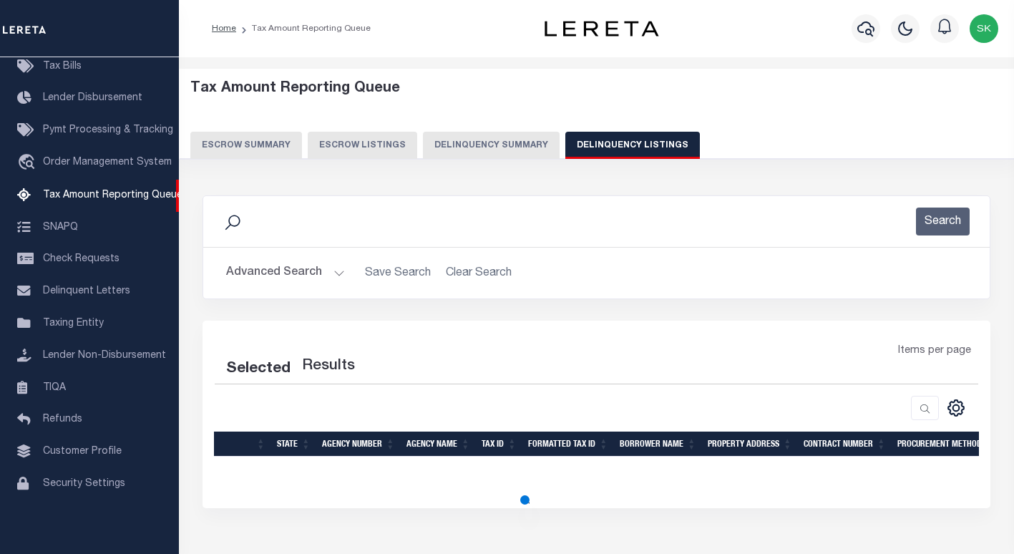
select select "100"
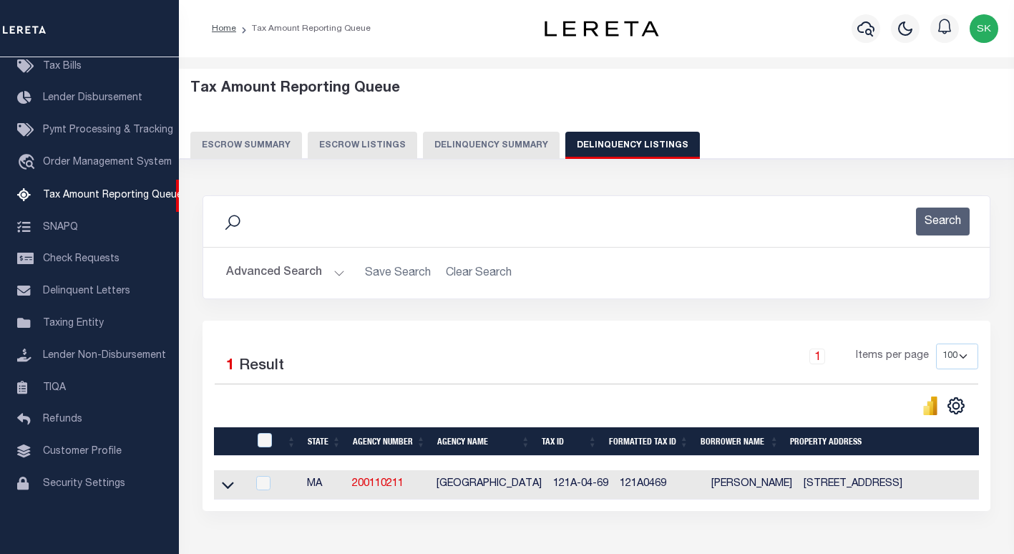
click at [228, 488] on icon at bounding box center [228, 484] width 12 height 15
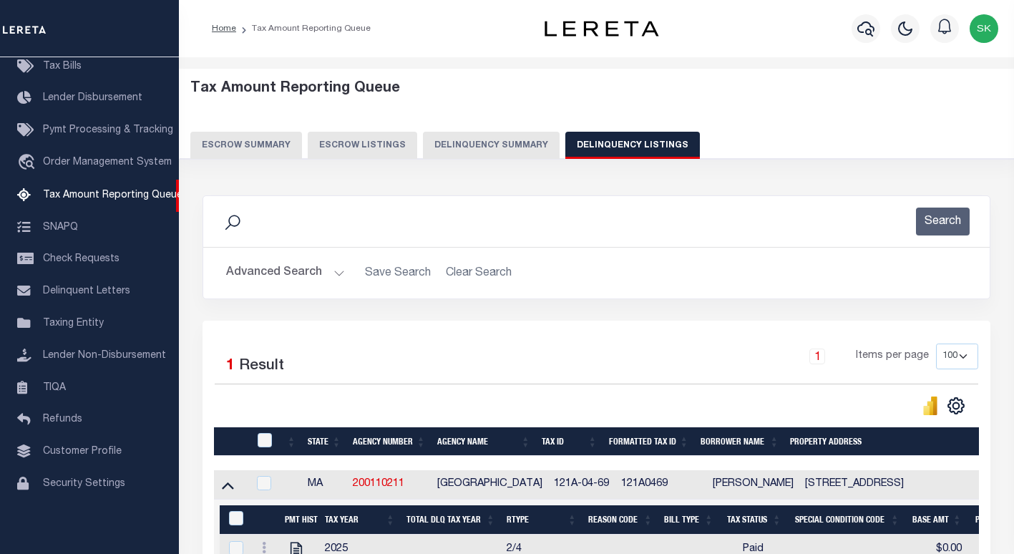
scroll to position [170, 0]
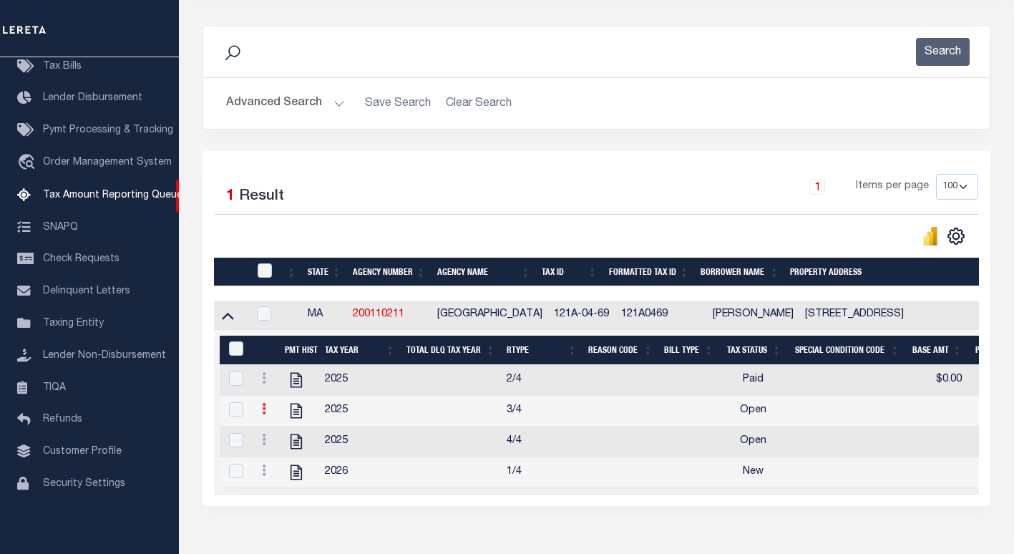
click at [261, 416] on link at bounding box center [264, 410] width 16 height 11
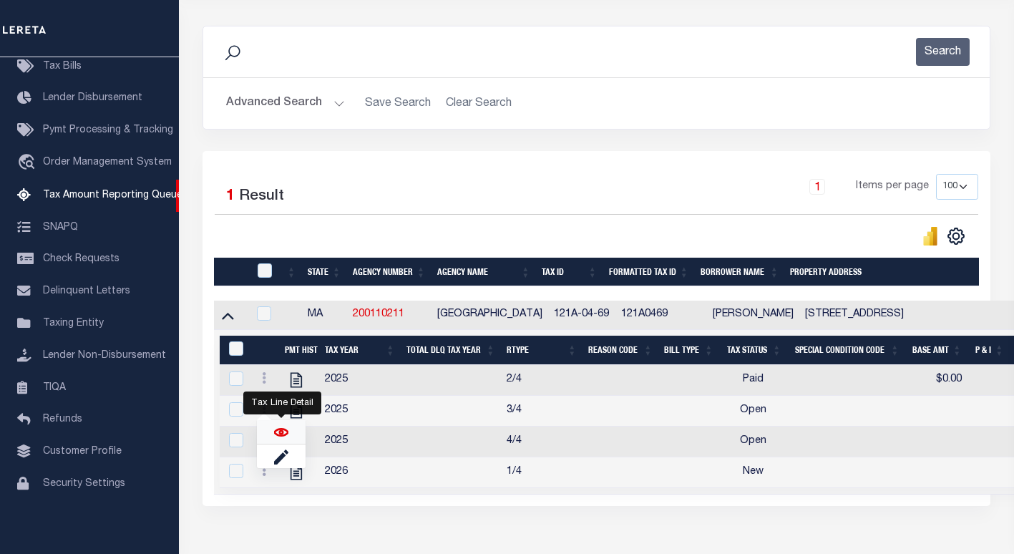
click at [278, 436] on img "" at bounding box center [281, 432] width 14 height 14
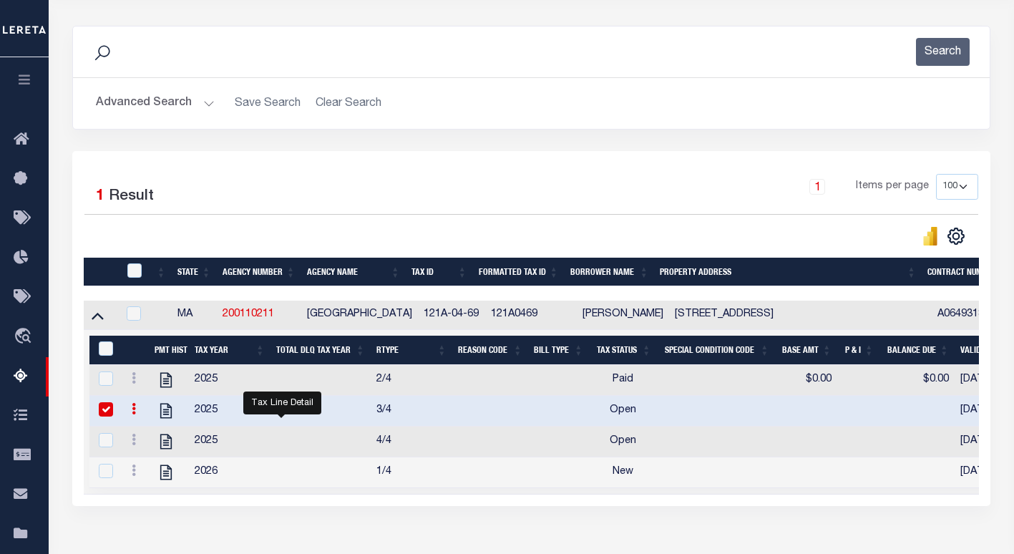
checkbox input "true"
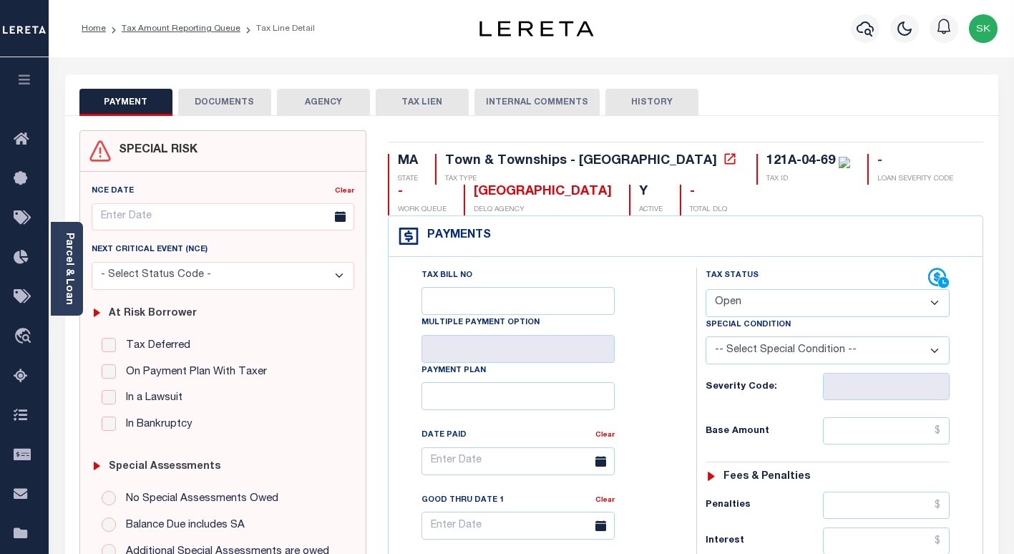
click at [764, 299] on select "- Select Status Code - Open Due/Unpaid Paid Incomplete No Tax Due Internal Refu…" at bounding box center [828, 303] width 244 height 28
select select "PYD"
click at [706, 290] on select "- Select Status Code - Open Due/Unpaid Paid Incomplete No Tax Due Internal Refu…" at bounding box center [828, 303] width 244 height 28
type input "[DATE]"
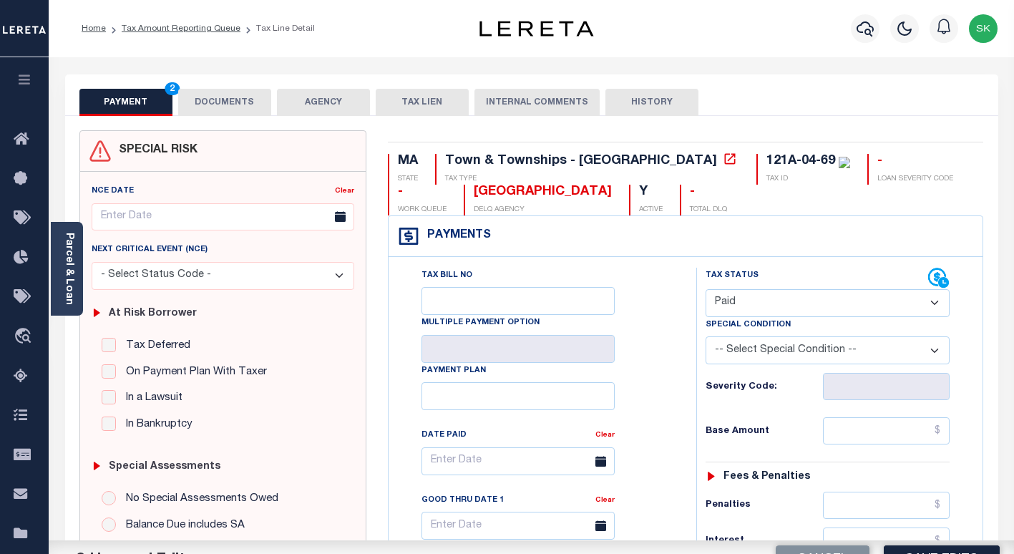
click at [695, 377] on div "Severity Code:" at bounding box center [827, 382] width 265 height 36
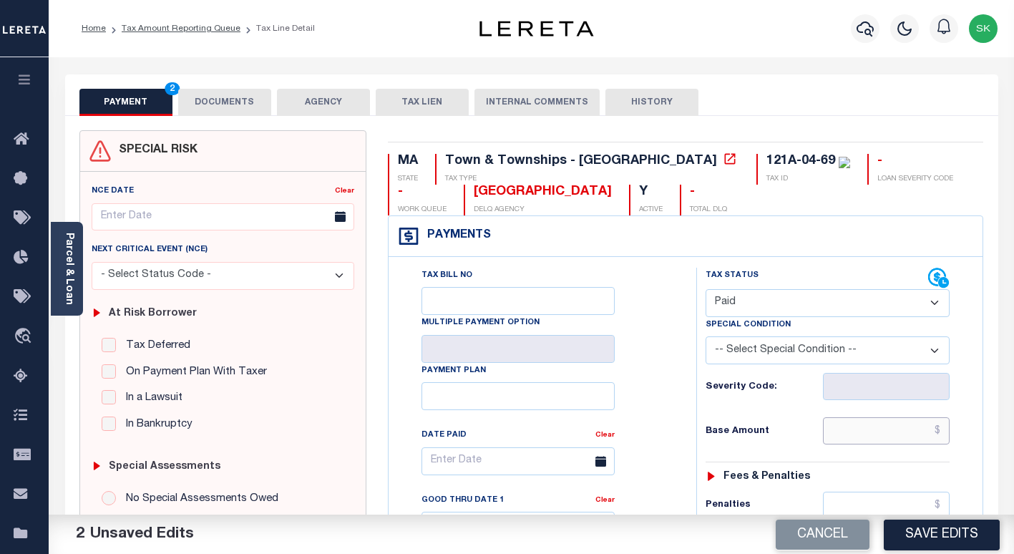
click at [828, 442] on input "text" at bounding box center [886, 430] width 127 height 27
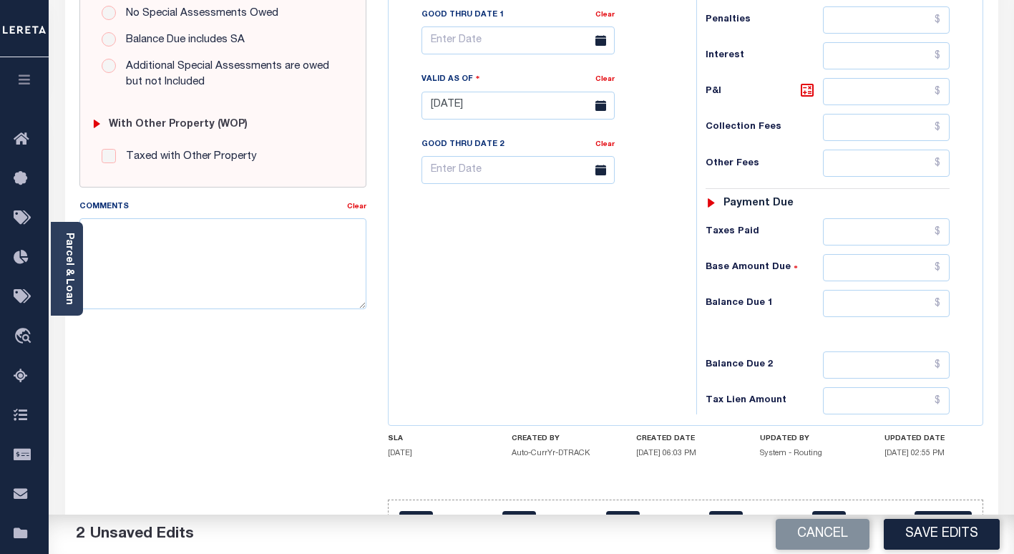
scroll to position [530, 0]
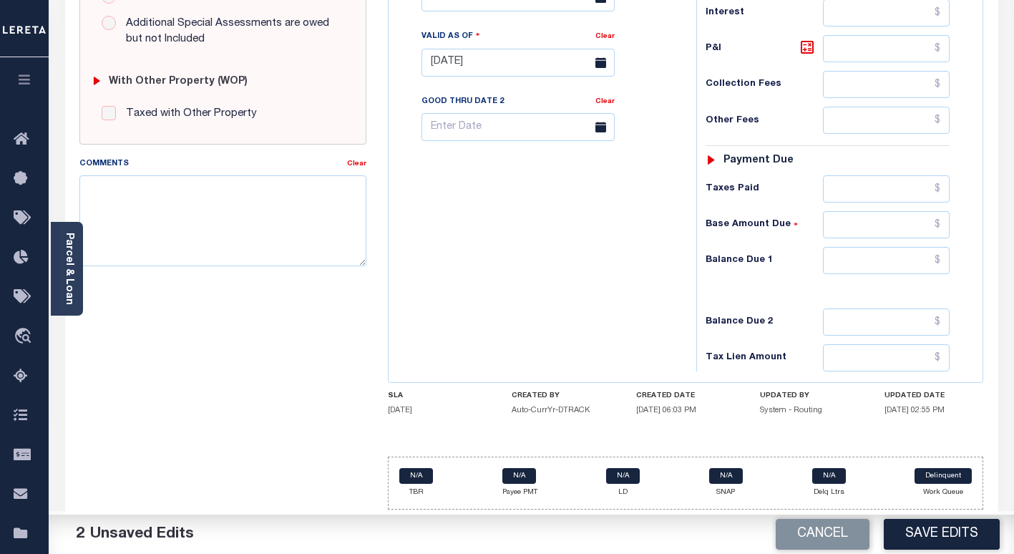
type input "$0.00"
click at [877, 267] on input "text" at bounding box center [886, 260] width 127 height 27
type input "$0.00"
drag, startPoint x: 552, startPoint y: 269, endPoint x: 789, endPoint y: 464, distance: 306.6
click at [552, 269] on div "Tax Bill No Multiple Payment Option Payment Plan Clear" at bounding box center [538, 56] width 293 height 632
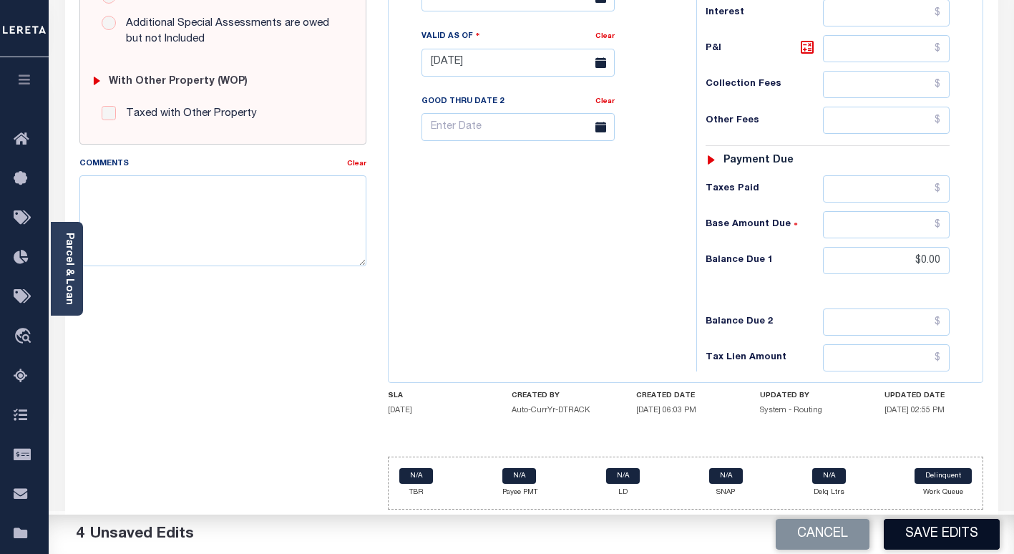
click at [932, 524] on button "Save Edits" at bounding box center [942, 534] width 116 height 31
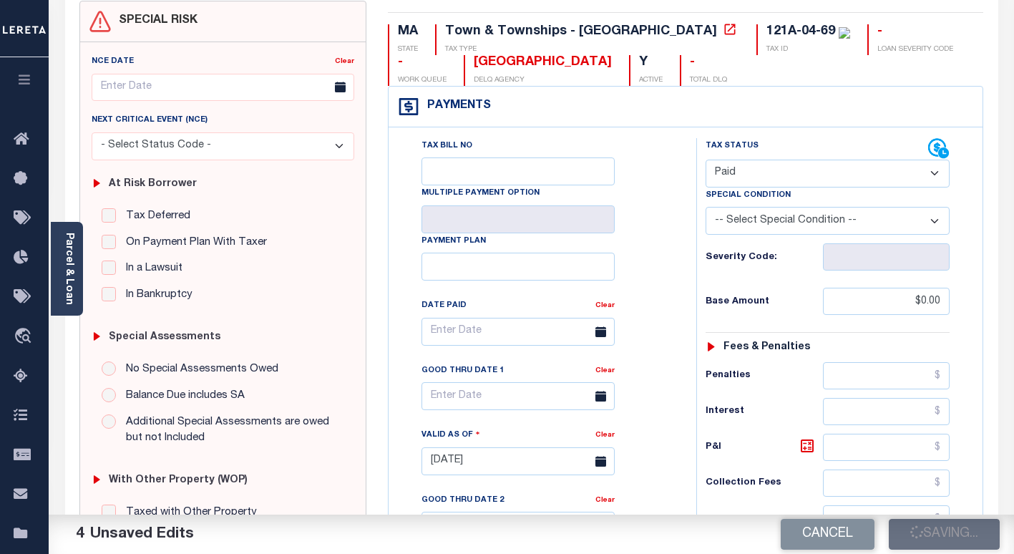
checkbox input "false"
type input "$0"
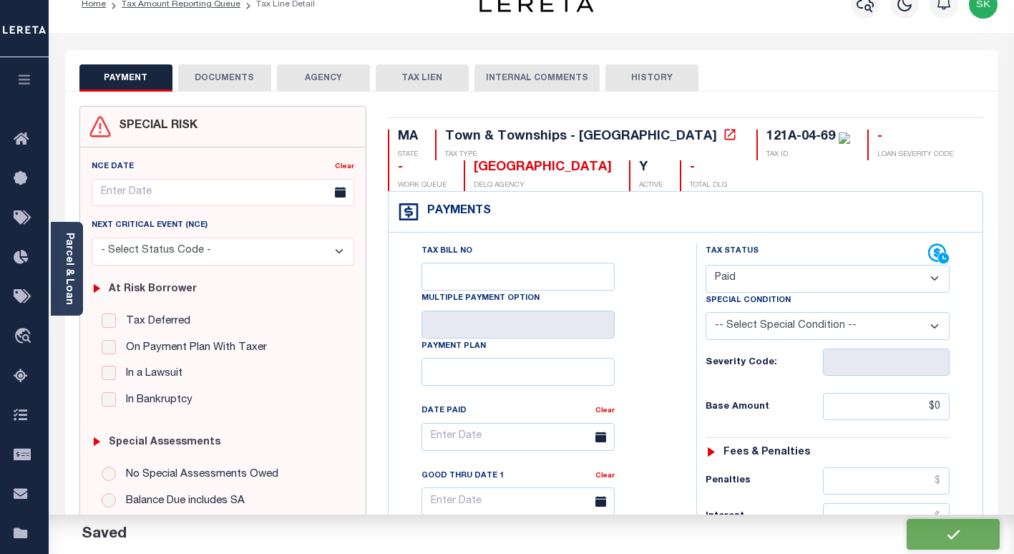
scroll to position [0, 0]
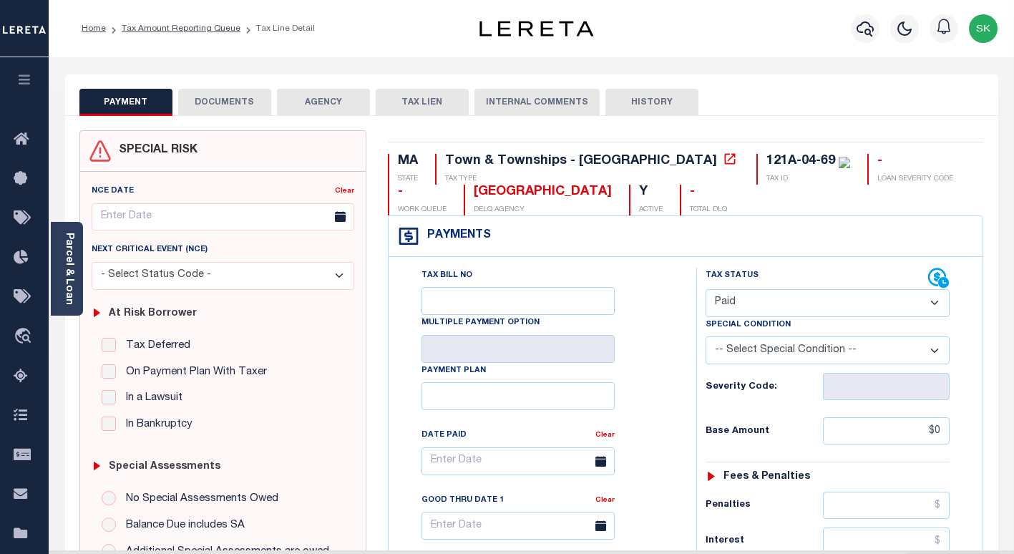
click at [243, 103] on button "DOCUMENTS" at bounding box center [224, 102] width 93 height 27
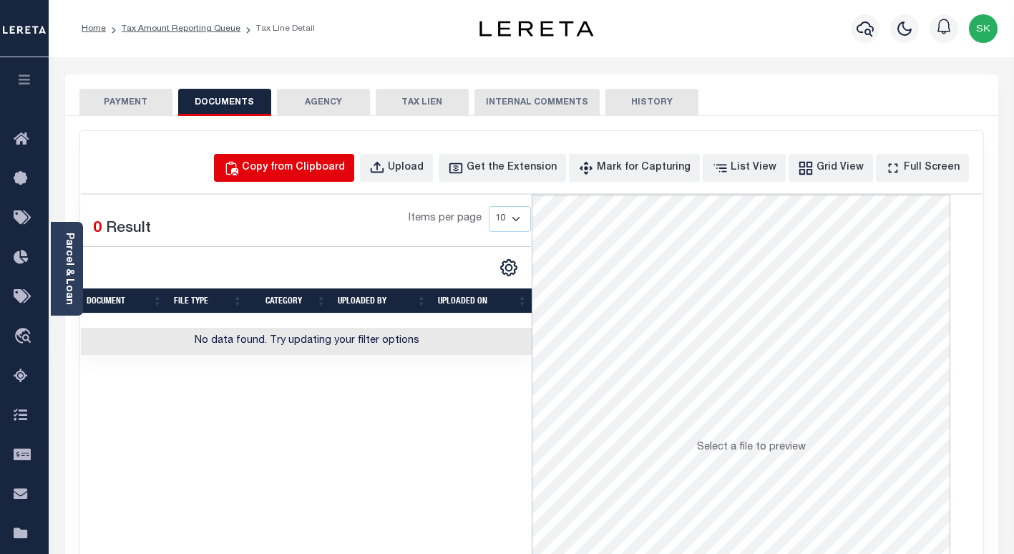
click at [327, 170] on div "Copy from Clipboard" at bounding box center [293, 168] width 103 height 16
select select "POP"
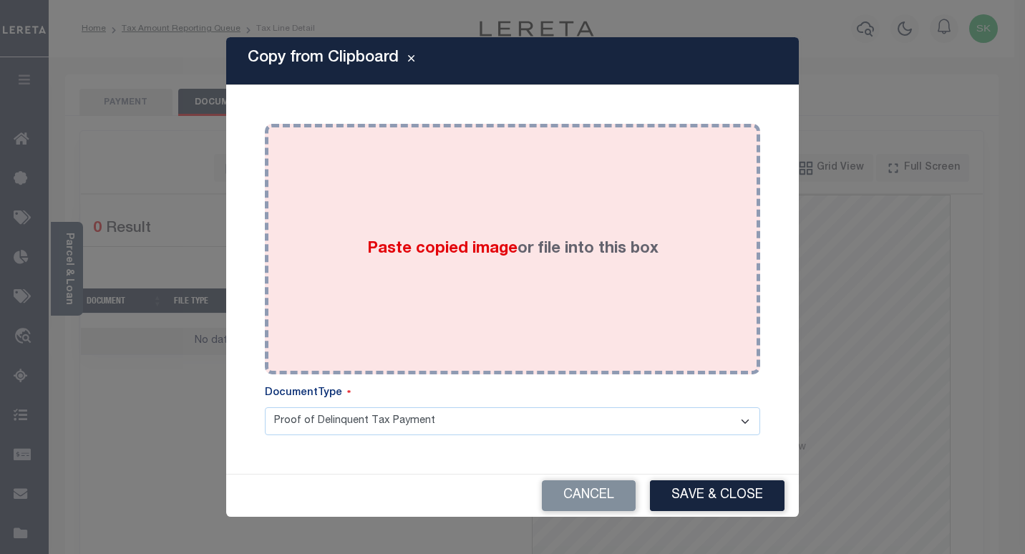
click at [467, 274] on div "Paste copied image or file into this box" at bounding box center [513, 249] width 474 height 229
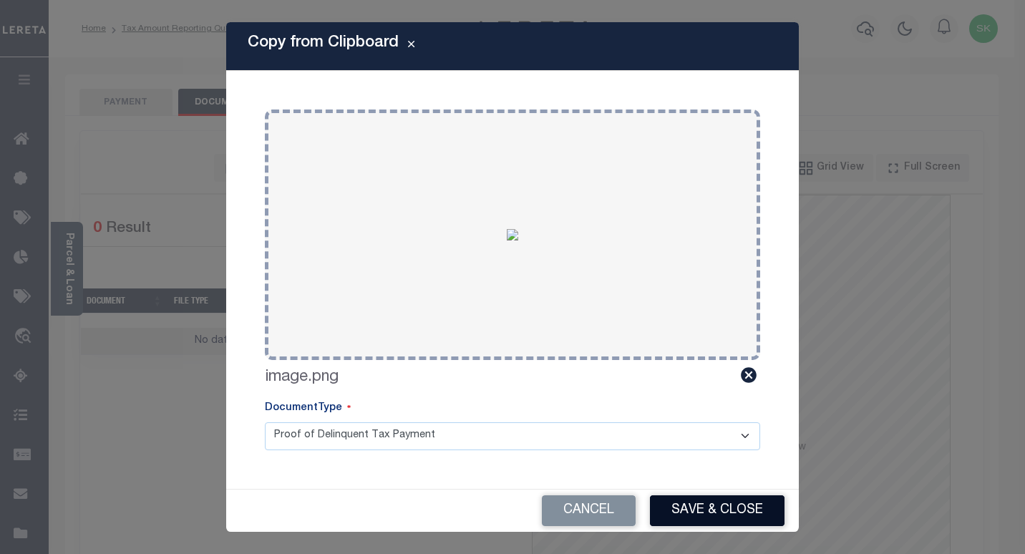
click at [687, 510] on button "Save & Close" at bounding box center [717, 510] width 135 height 31
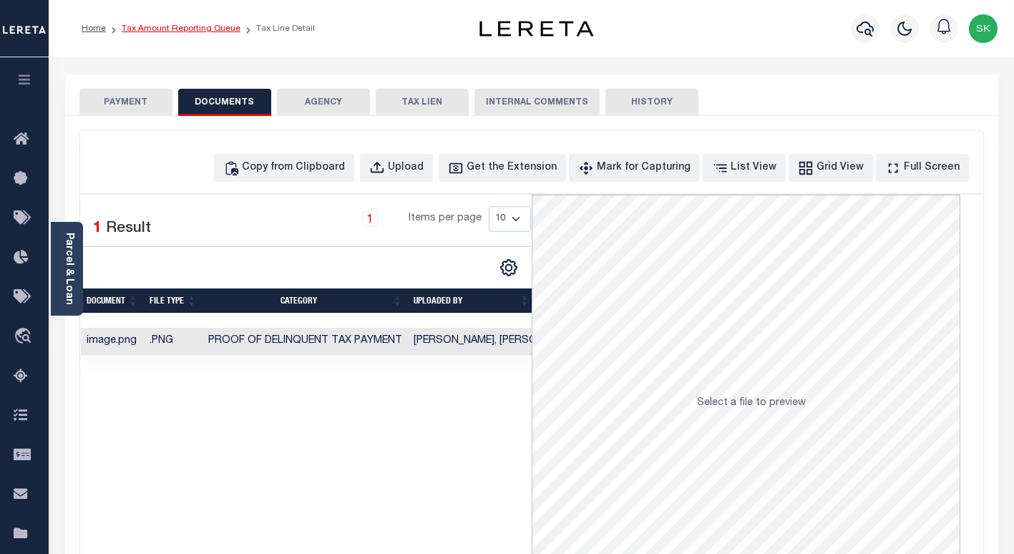
click at [174, 30] on link "Tax Amount Reporting Queue" at bounding box center [181, 28] width 119 height 9
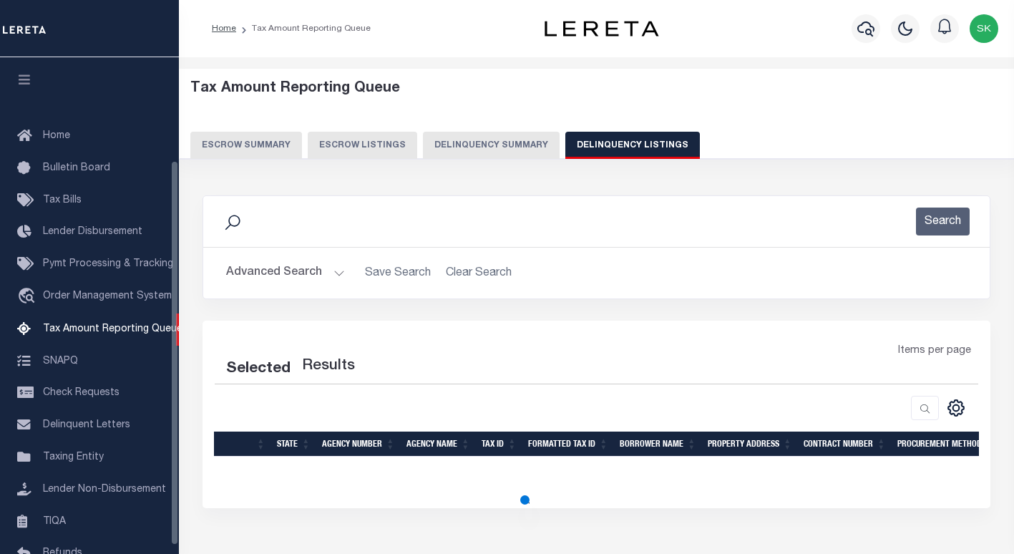
select select "100"
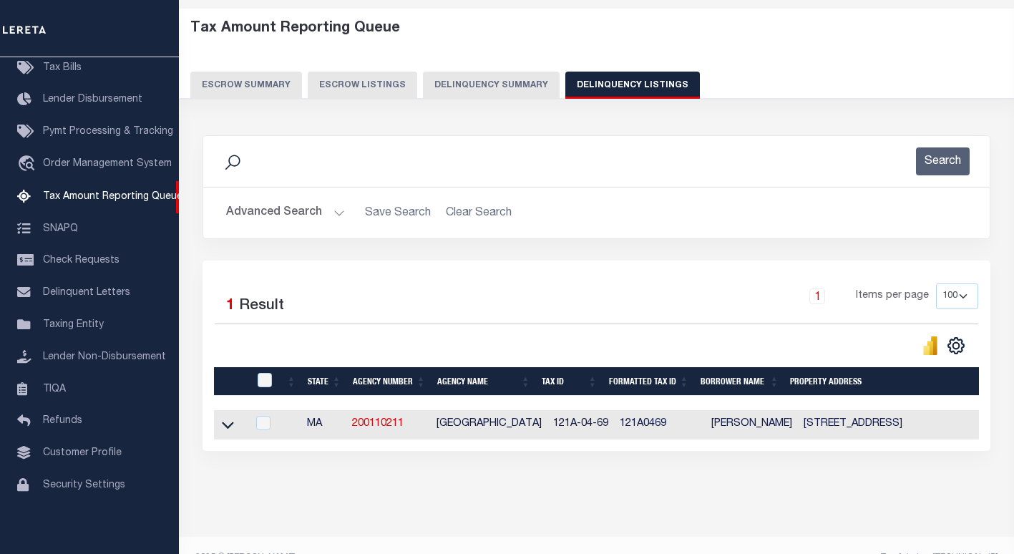
scroll to position [98, 0]
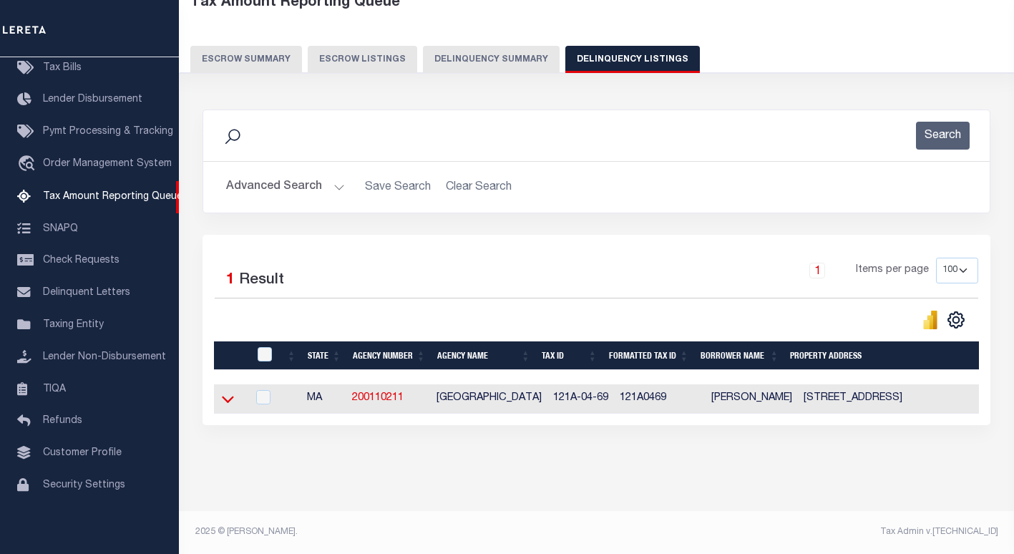
click at [226, 393] on icon at bounding box center [228, 398] width 12 height 15
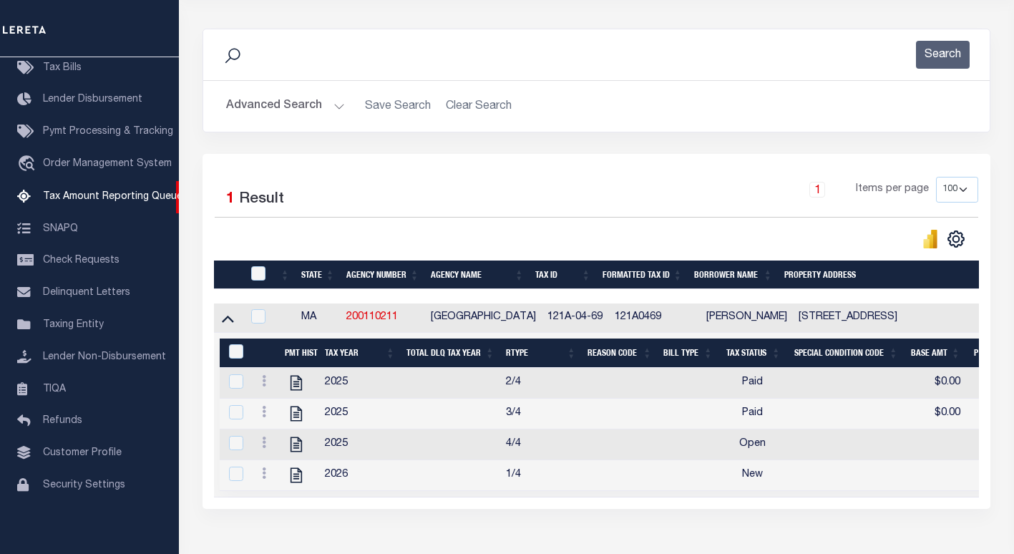
scroll to position [170, 0]
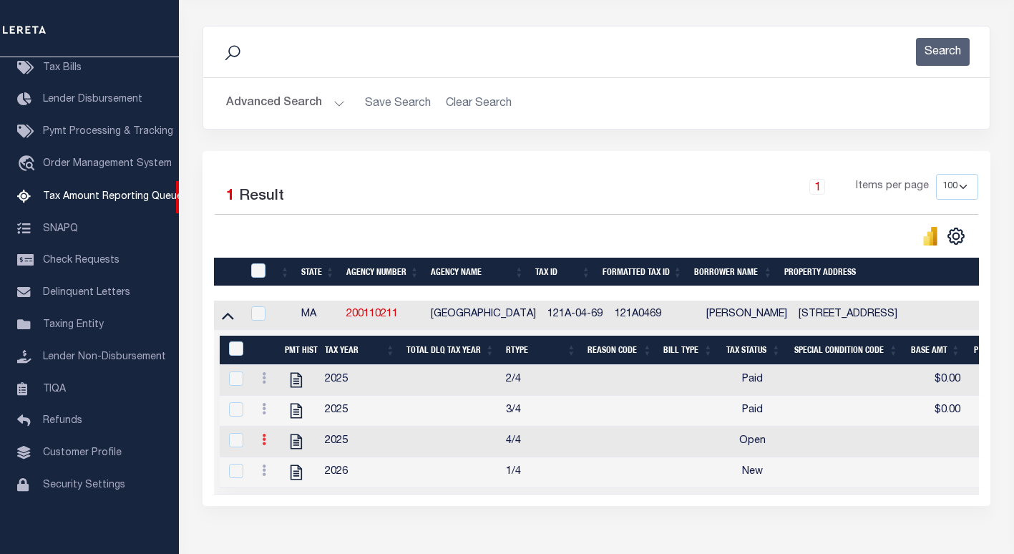
click at [265, 445] on icon at bounding box center [264, 439] width 4 height 11
click at [263, 442] on icon at bounding box center [264, 439] width 4 height 11
click at [263, 444] on icon at bounding box center [264, 439] width 4 height 11
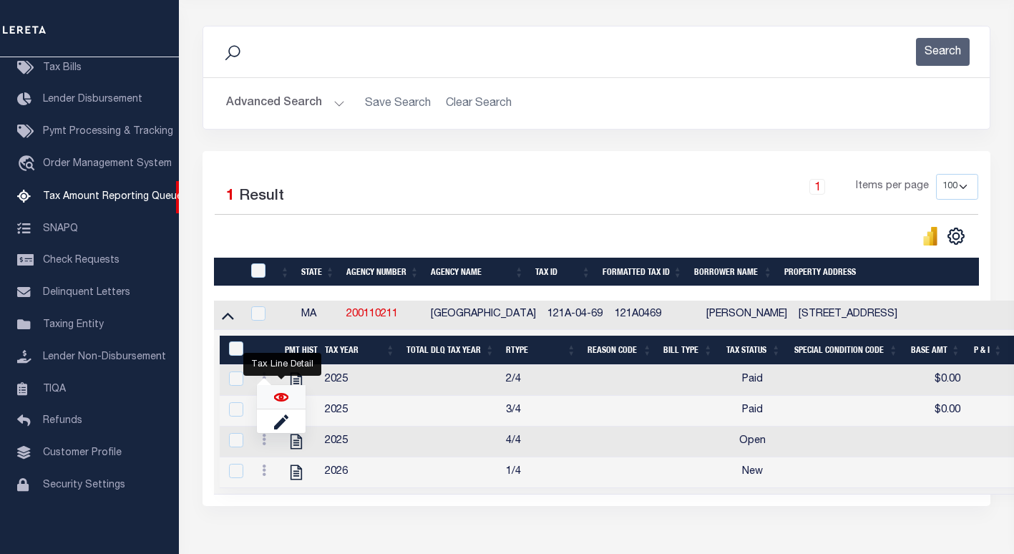
click at [278, 401] on img "" at bounding box center [281, 397] width 14 height 14
checkbox input "true"
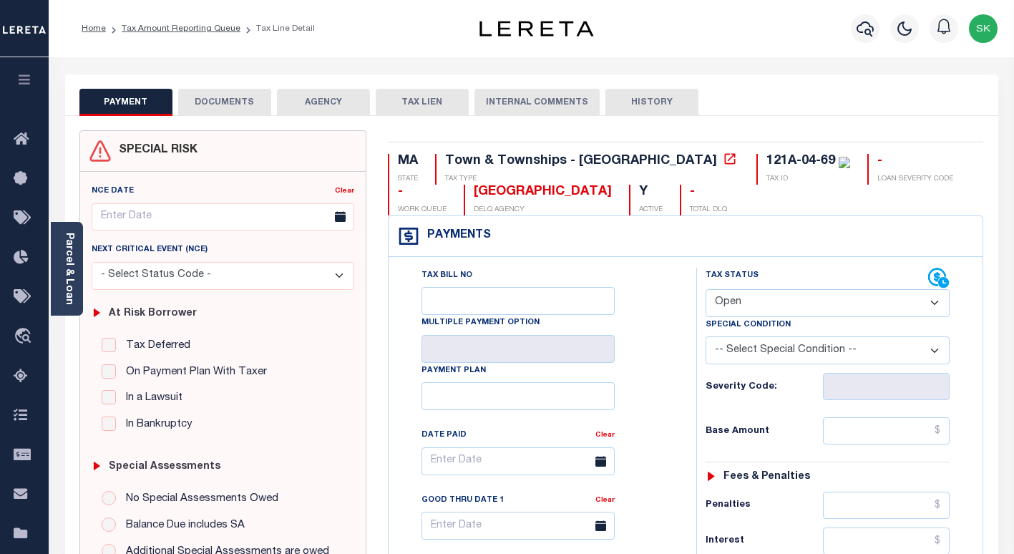
click at [751, 303] on select "- Select Status Code - Open Due/Unpaid Paid Incomplete No Tax Due Internal Refu…" at bounding box center [828, 303] width 244 height 28
select select "PYD"
click at [706, 290] on select "- Select Status Code - Open Due/Unpaid Paid Incomplete No Tax Due Internal Refu…" at bounding box center [828, 303] width 244 height 28
type input "[DATE]"
click at [666, 392] on div "Tax Bill No Multiple Payment Option Payment Plan Clear" at bounding box center [539, 468] width 272 height 401
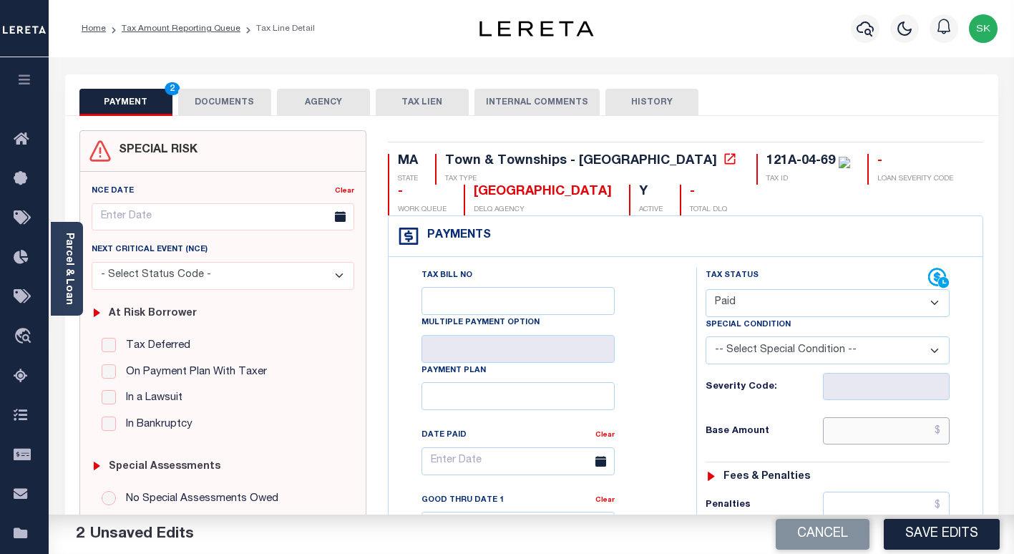
click at [836, 439] on input "text" at bounding box center [886, 430] width 127 height 27
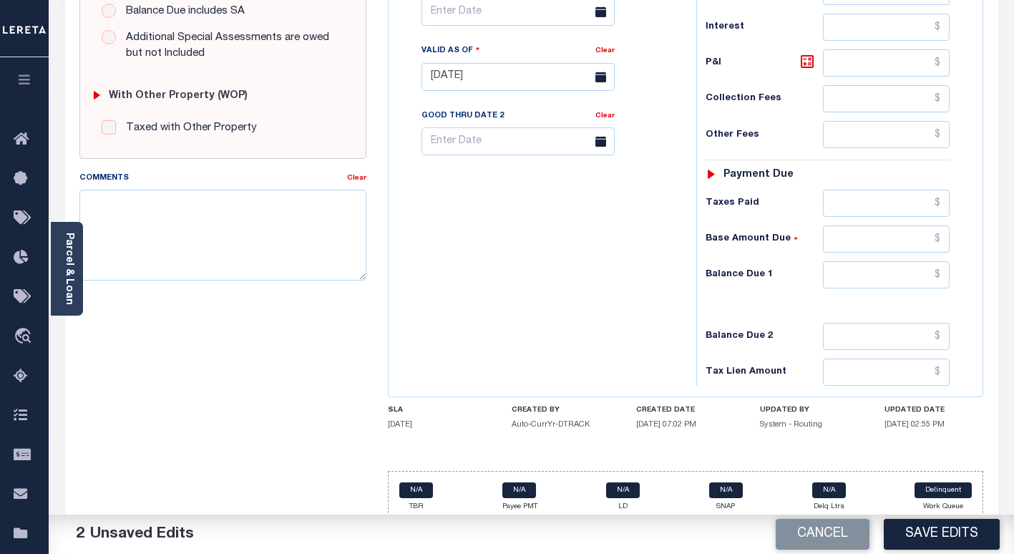
scroll to position [530, 0]
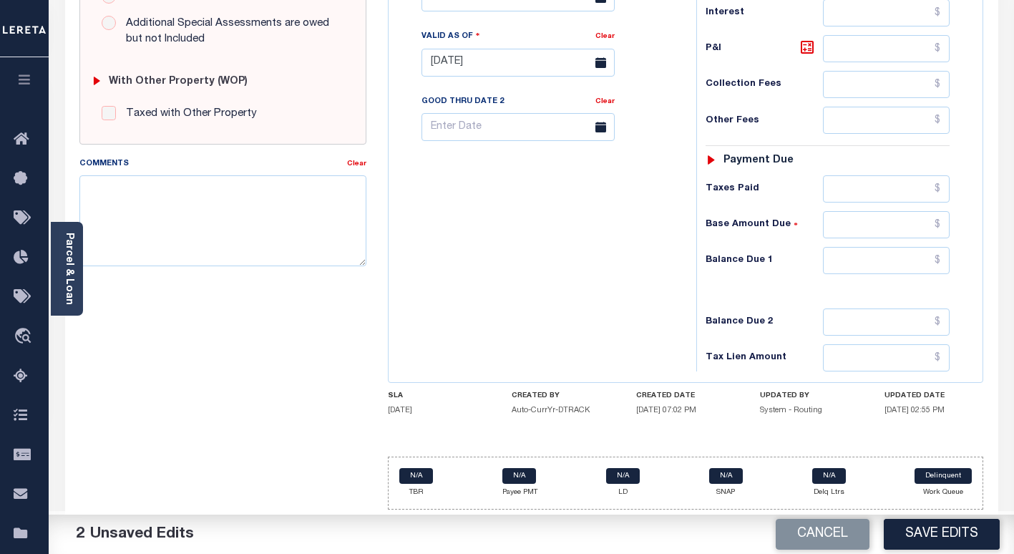
type input "$0.00"
click at [858, 263] on input "text" at bounding box center [886, 260] width 127 height 27
type input "$0.00"
click at [572, 263] on div "Tax Bill No Multiple Payment Option Payment Plan Clear" at bounding box center [538, 56] width 293 height 632
click at [916, 527] on button "Save Edits" at bounding box center [942, 534] width 116 height 31
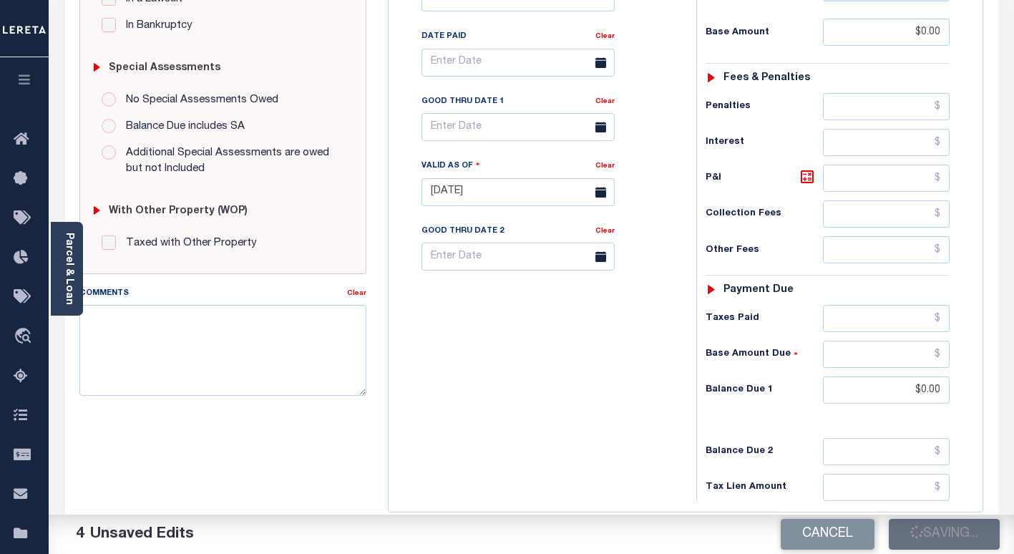
checkbox input "false"
type input "$0"
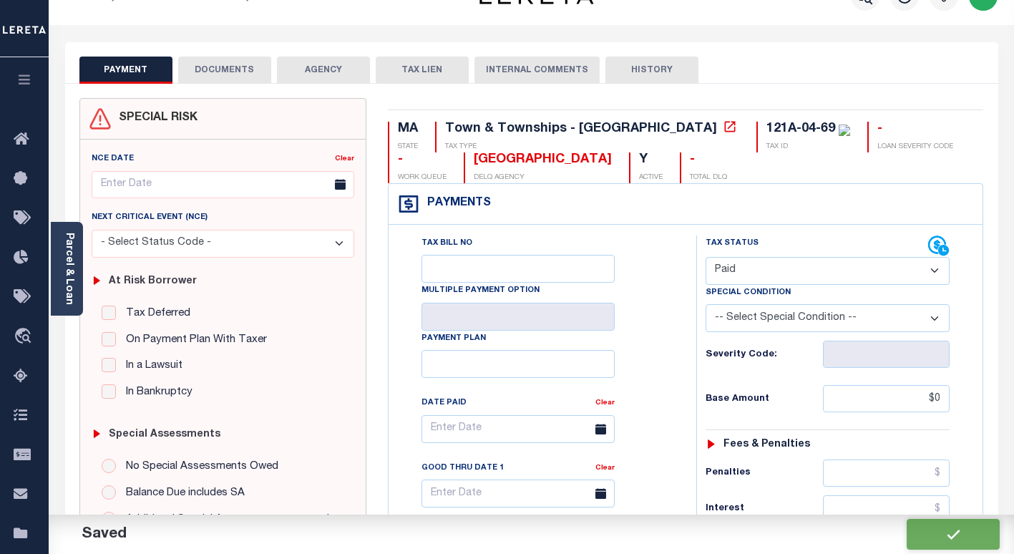
scroll to position [0, 0]
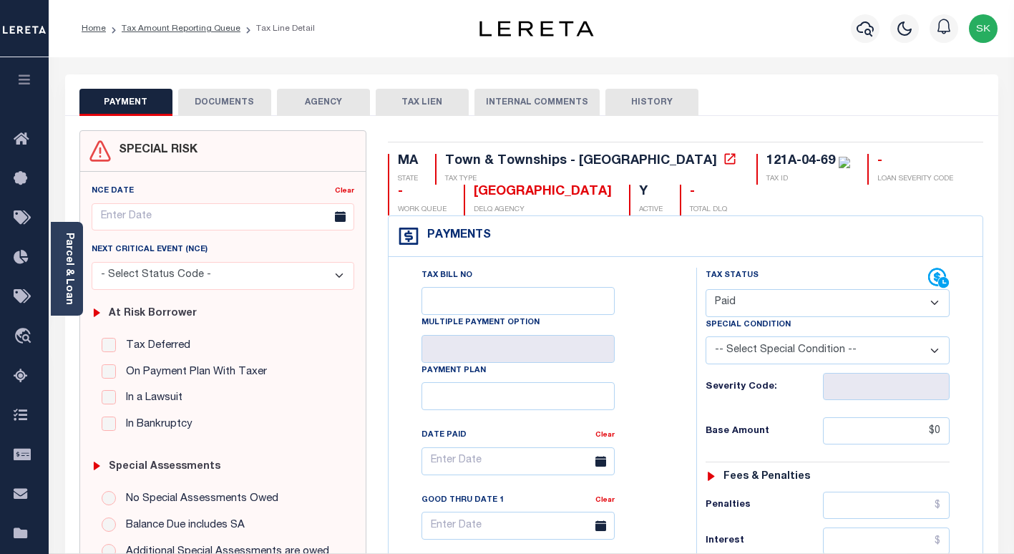
click at [223, 104] on button "DOCUMENTS" at bounding box center [224, 102] width 93 height 27
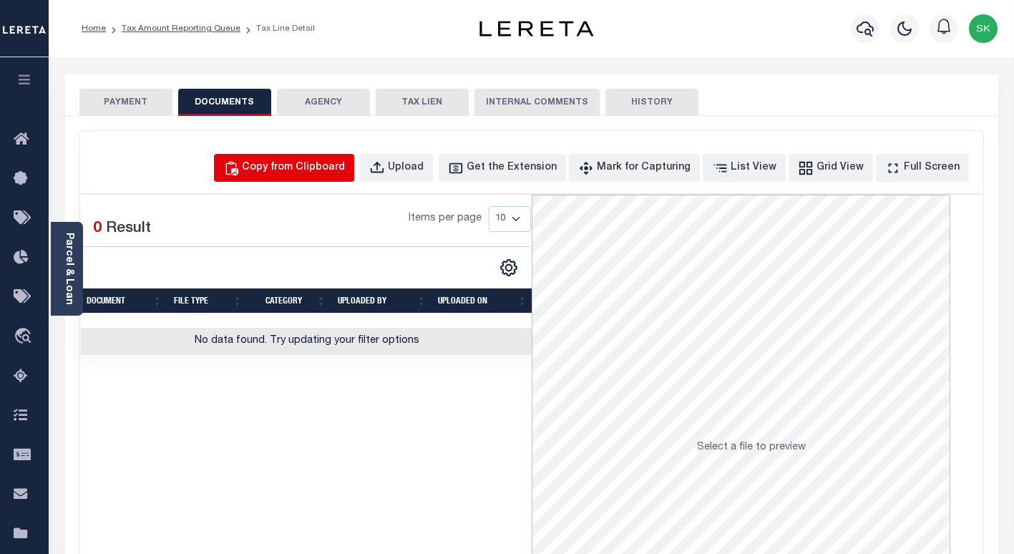
click at [323, 176] on button "Copy from Clipboard" at bounding box center [284, 168] width 140 height 28
select select "POP"
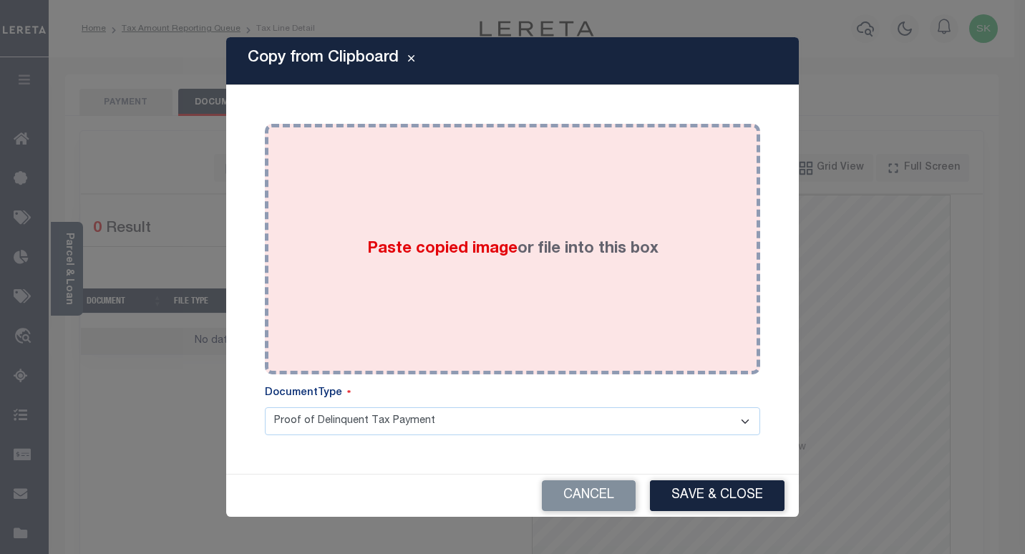
click at [449, 229] on div "Paste copied image or file into this box" at bounding box center [513, 249] width 474 height 229
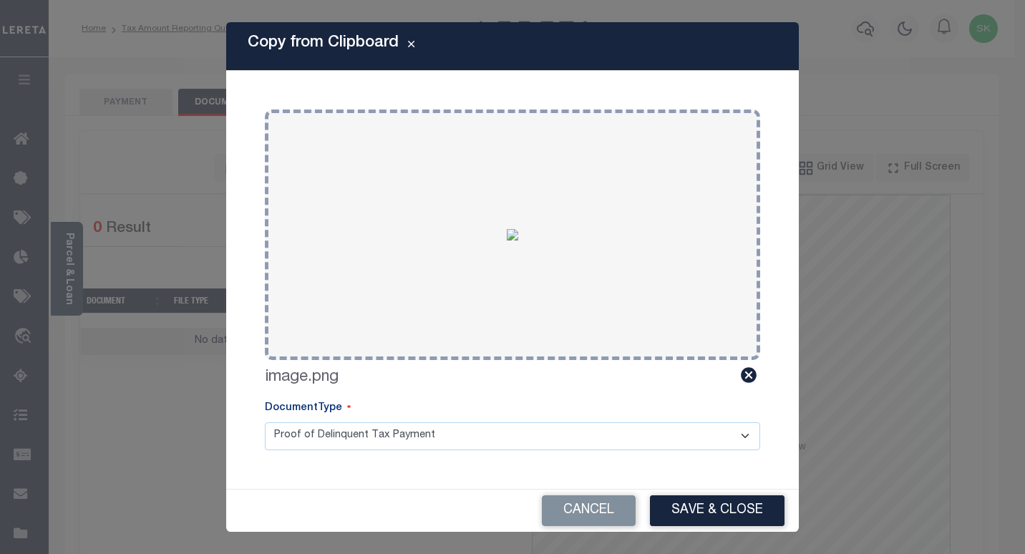
click at [716, 520] on button "Save & Close" at bounding box center [717, 510] width 135 height 31
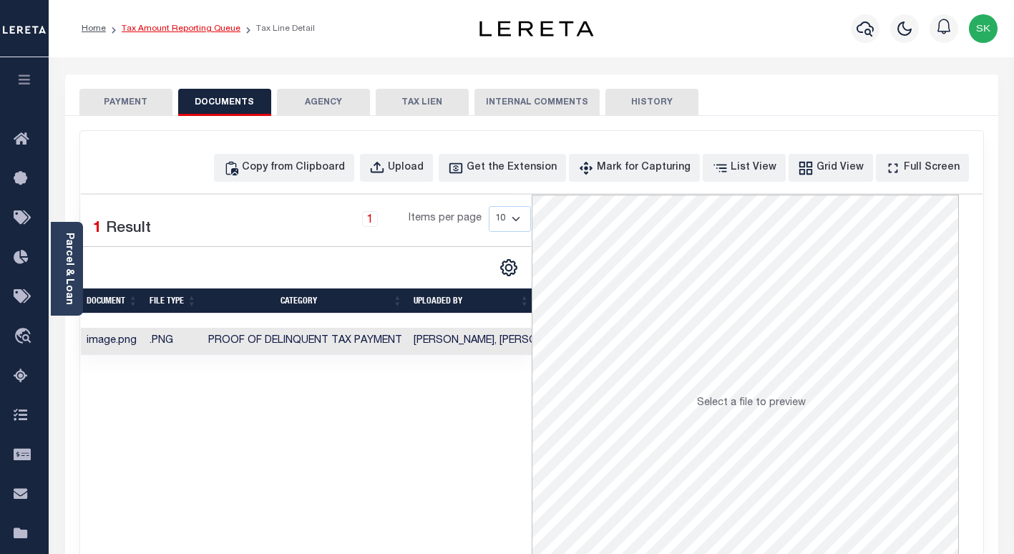
click at [182, 30] on link "Tax Amount Reporting Queue" at bounding box center [181, 28] width 119 height 9
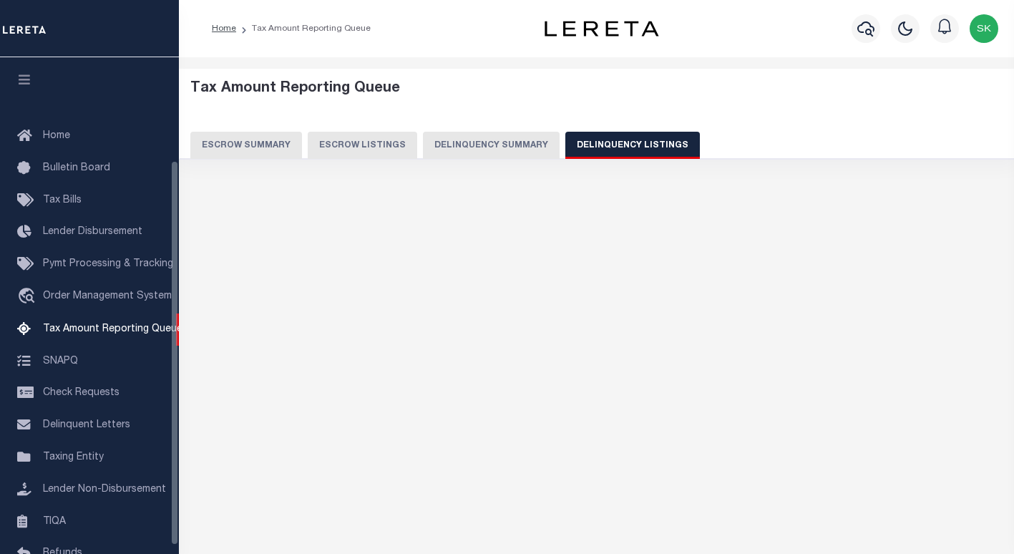
select select "100"
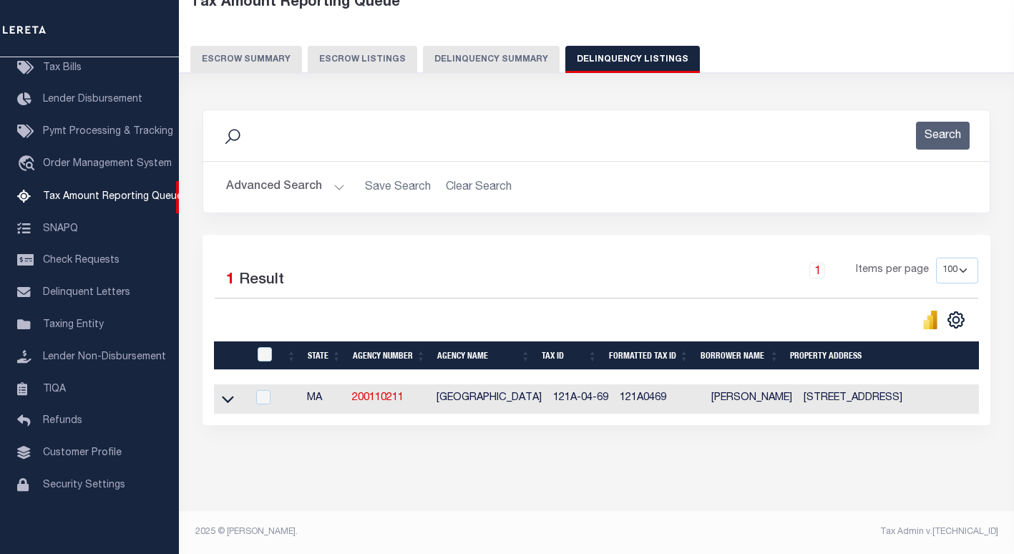
scroll to position [98, 0]
click at [230, 391] on icon at bounding box center [228, 398] width 12 height 15
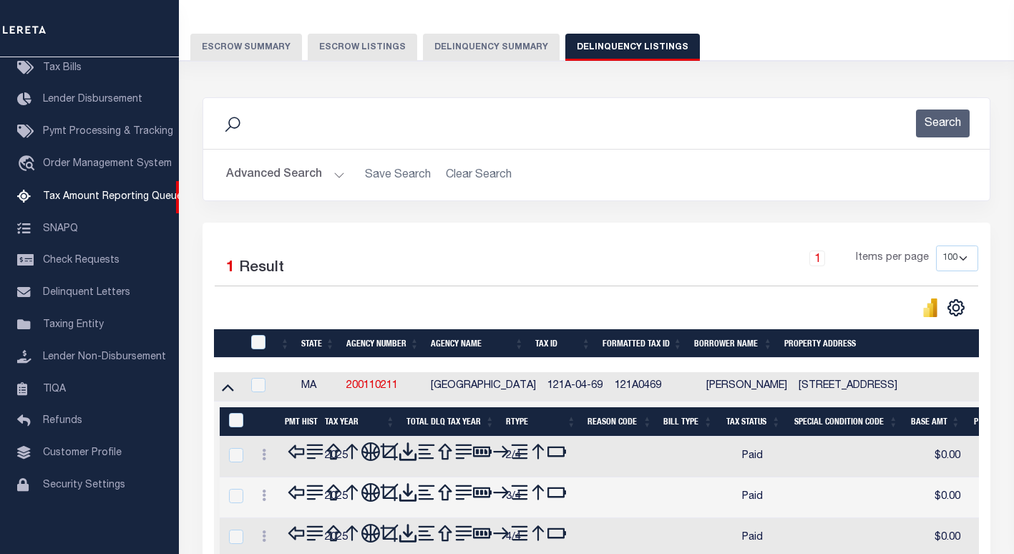
scroll to position [241, 0]
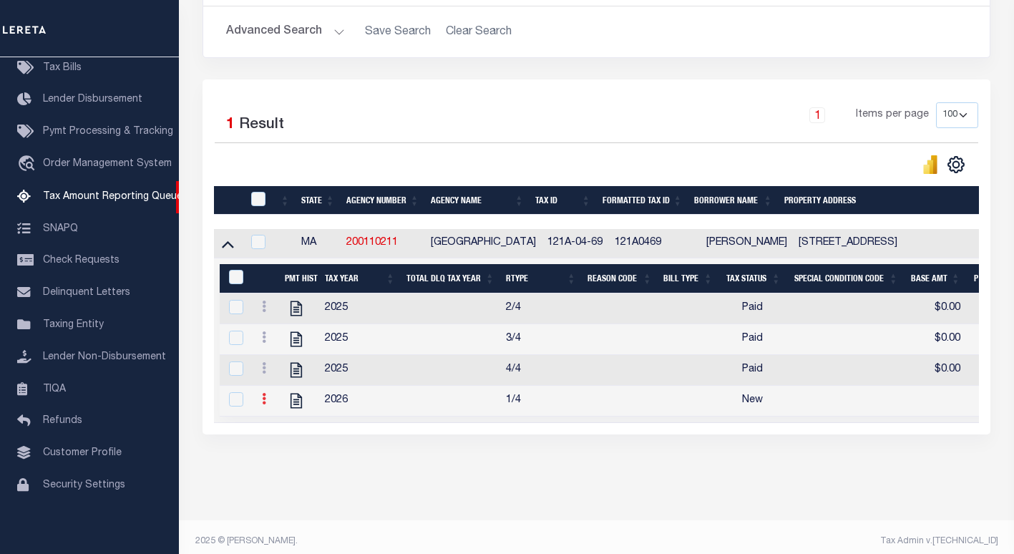
click at [264, 404] on icon at bounding box center [264, 398] width 4 height 11
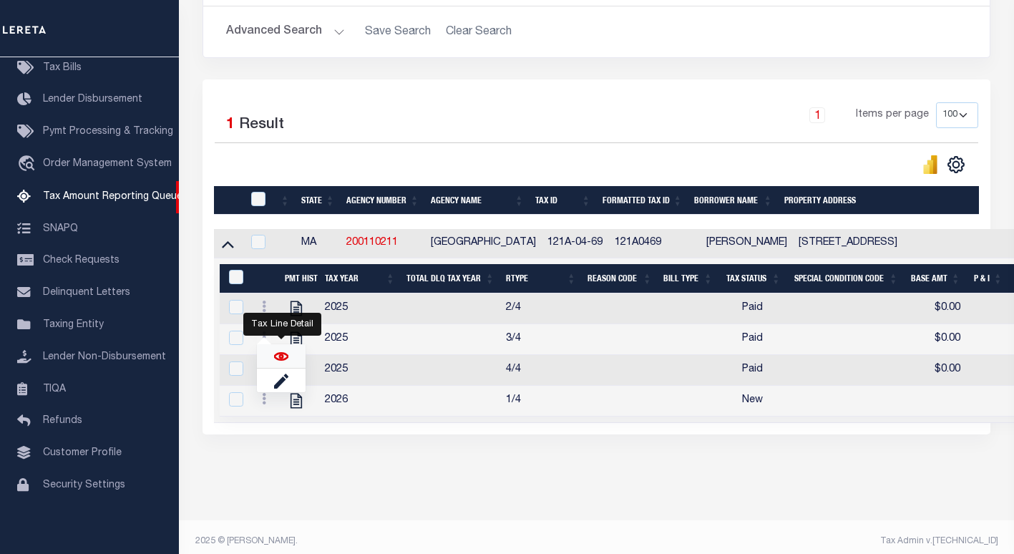
click at [279, 360] on img "" at bounding box center [281, 356] width 14 height 14
checkbox input "true"
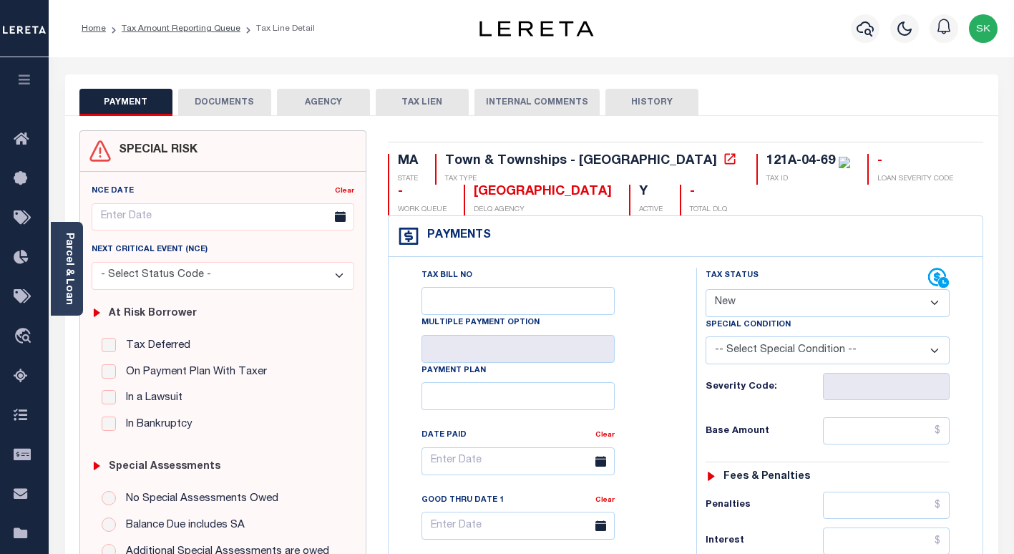
click at [772, 307] on select "- Select Status Code - Open Due/Unpaid Paid Incomplete No Tax Due Internal Refu…" at bounding box center [828, 303] width 244 height 28
select select "PYD"
click at [706, 290] on select "- Select Status Code - Open Due/Unpaid Paid Incomplete No Tax Due Internal Refu…" at bounding box center [828, 303] width 244 height 28
type input "[DATE]"
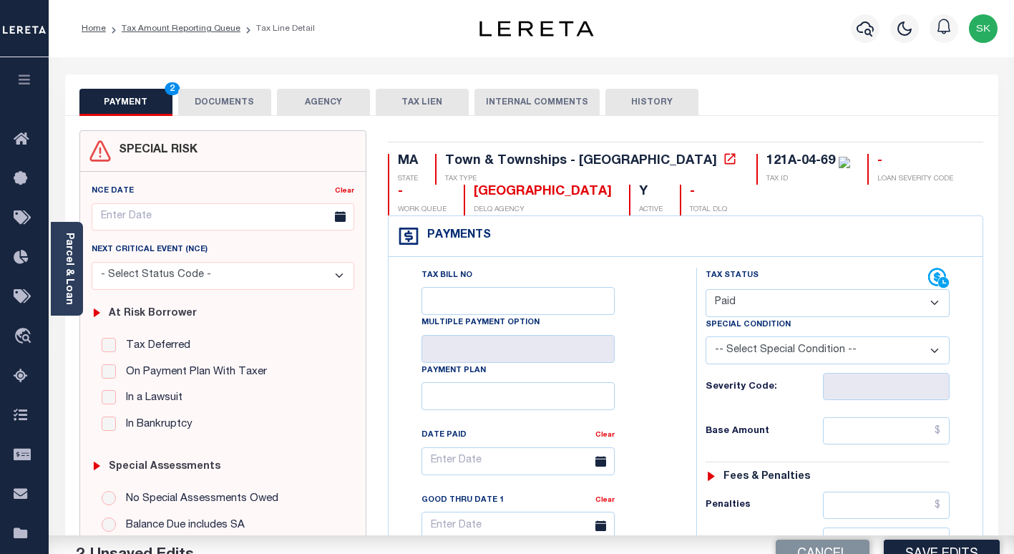
drag, startPoint x: 658, startPoint y: 374, endPoint x: 683, endPoint y: 385, distance: 26.9
click at [661, 374] on div "Tax Bill No Multiple Payment Option Payment Plan Clear" at bounding box center [539, 468] width 272 height 401
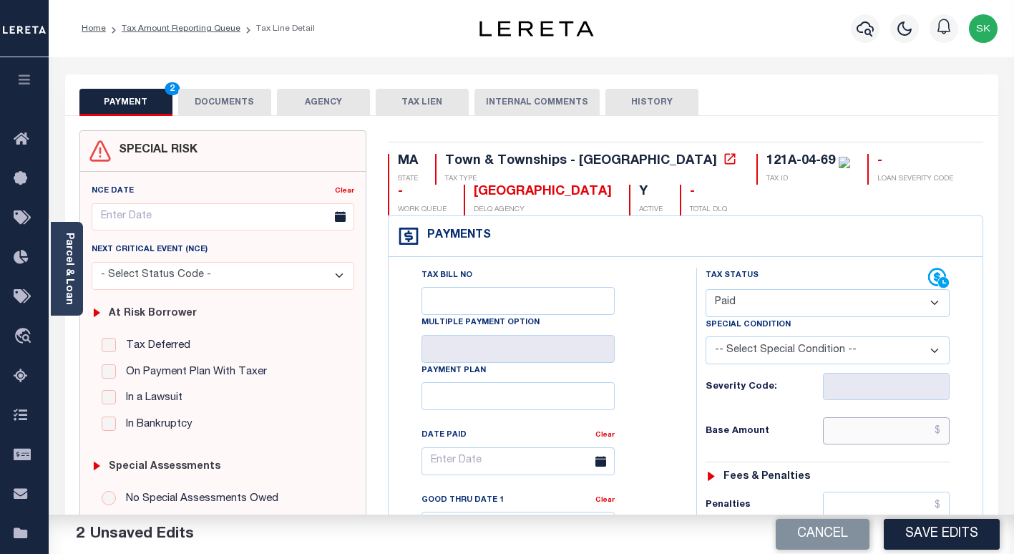
click at [824, 431] on input "text" at bounding box center [886, 430] width 127 height 27
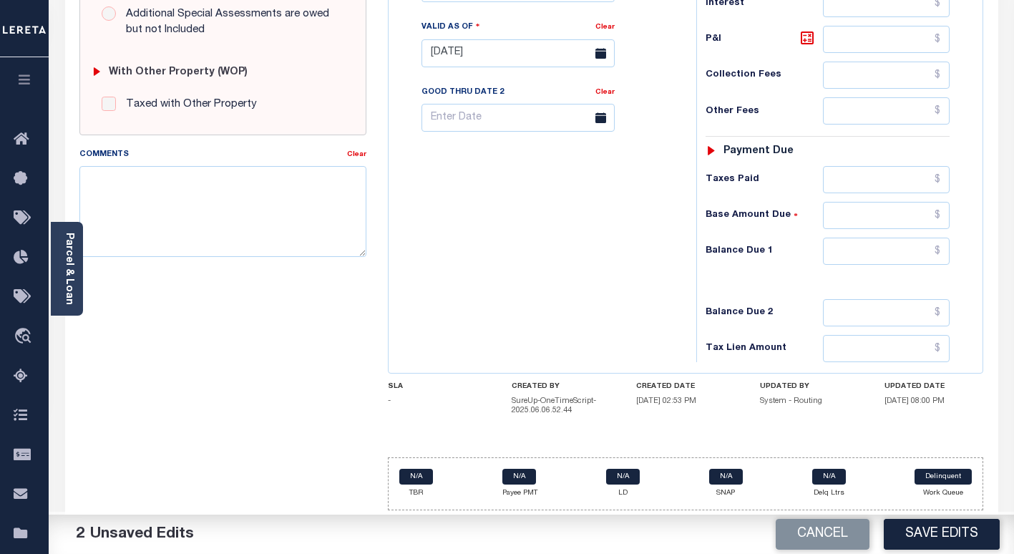
scroll to position [540, 0]
type input "$0.00"
click at [859, 259] on input "text" at bounding box center [886, 250] width 127 height 27
type input "$0.00"
click at [511, 310] on div "Tax Bill No Multiple Payment Option Payment Plan Clear" at bounding box center [538, 45] width 293 height 632
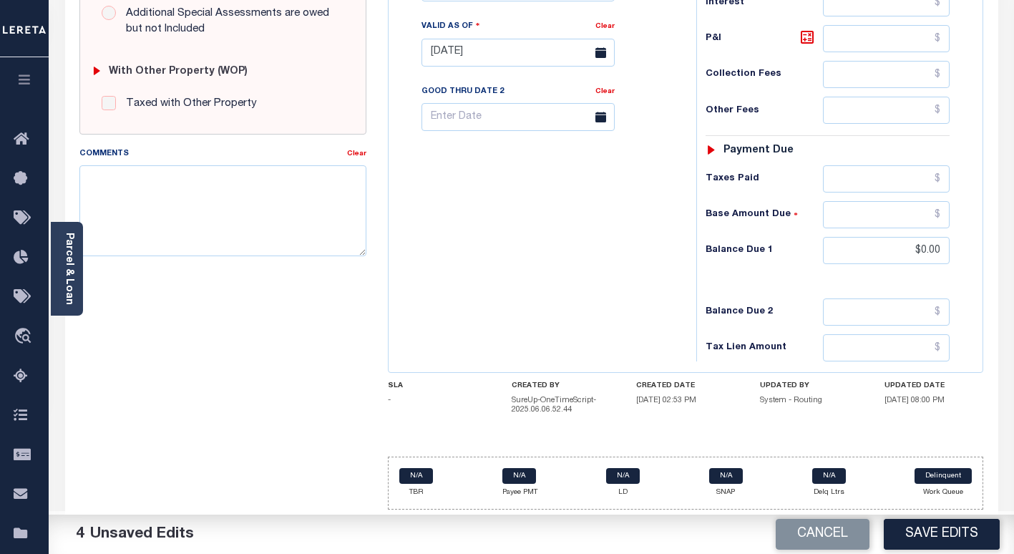
click at [975, 532] on button "Save Edits" at bounding box center [942, 534] width 116 height 31
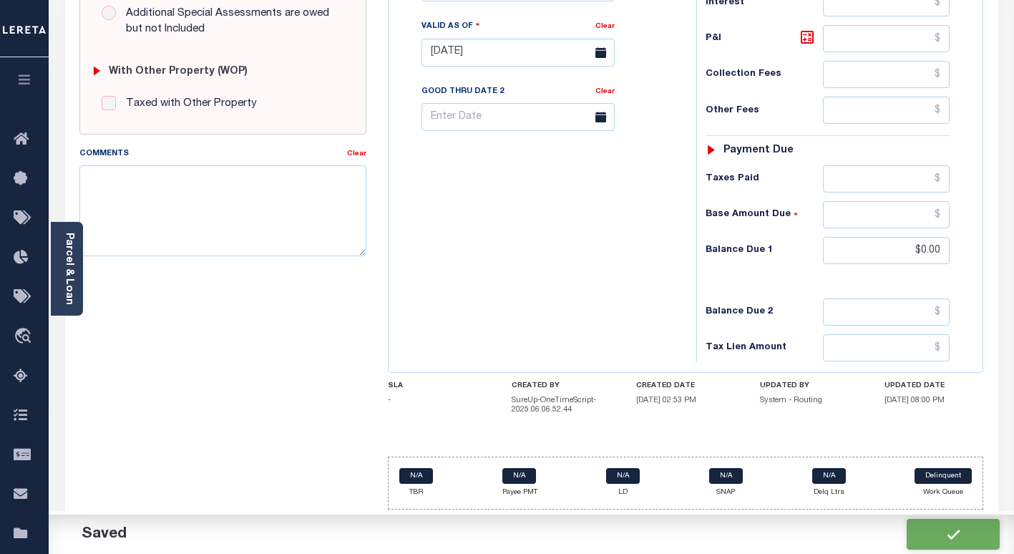
checkbox input "false"
type input "$0"
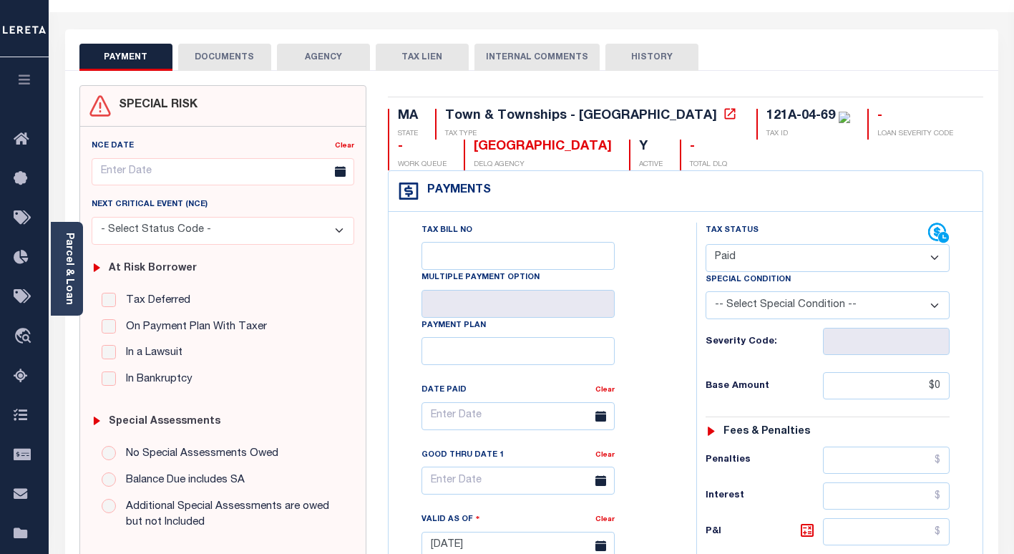
scroll to position [0, 0]
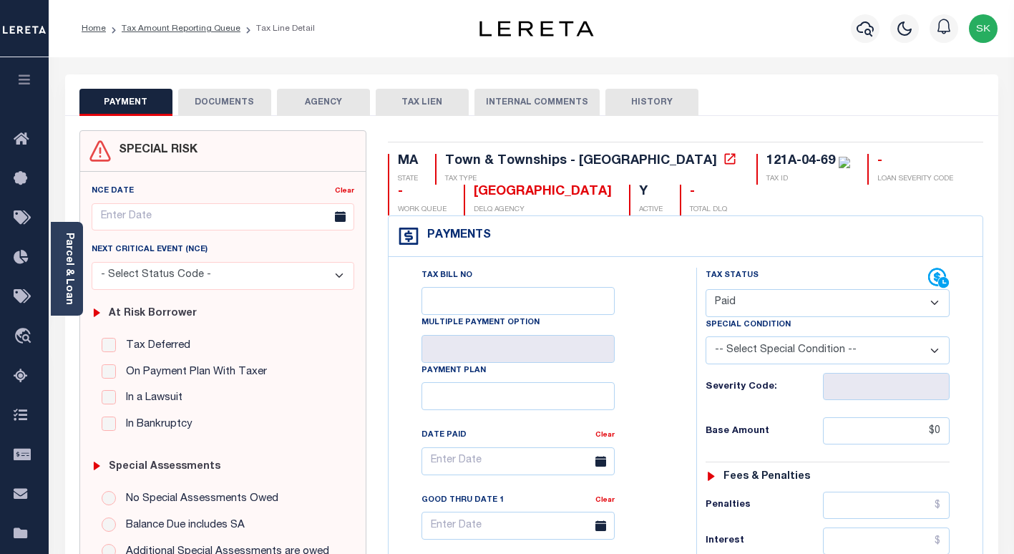
click at [207, 99] on button "DOCUMENTS" at bounding box center [224, 102] width 93 height 27
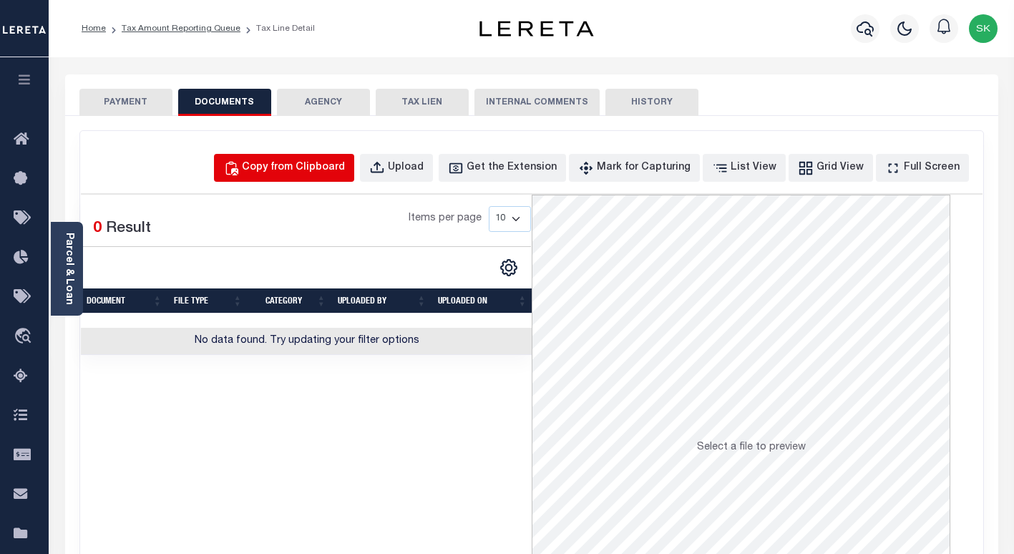
click at [298, 165] on div "Copy from Clipboard" at bounding box center [293, 168] width 103 height 16
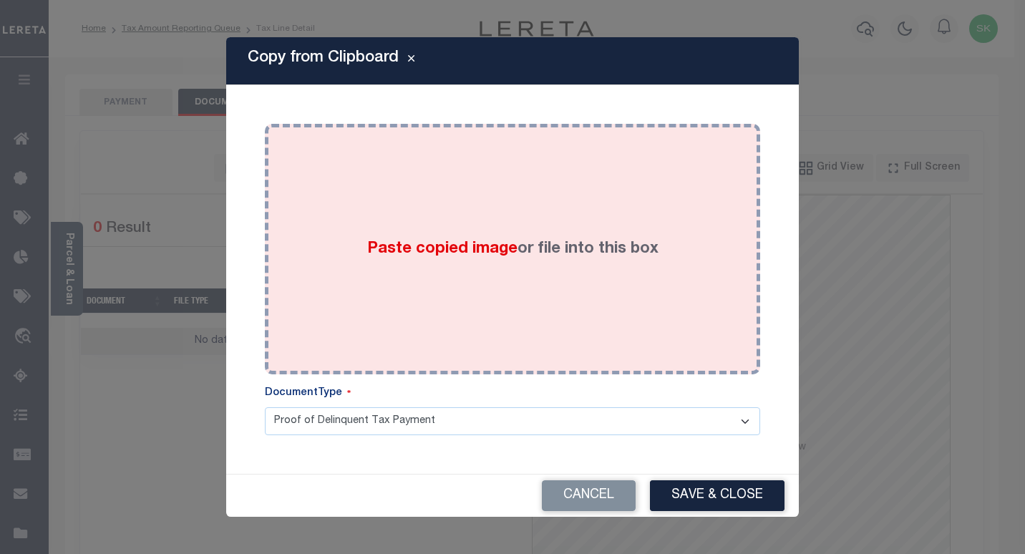
click at [452, 299] on div "Paste copied image or file into this box" at bounding box center [513, 249] width 474 height 229
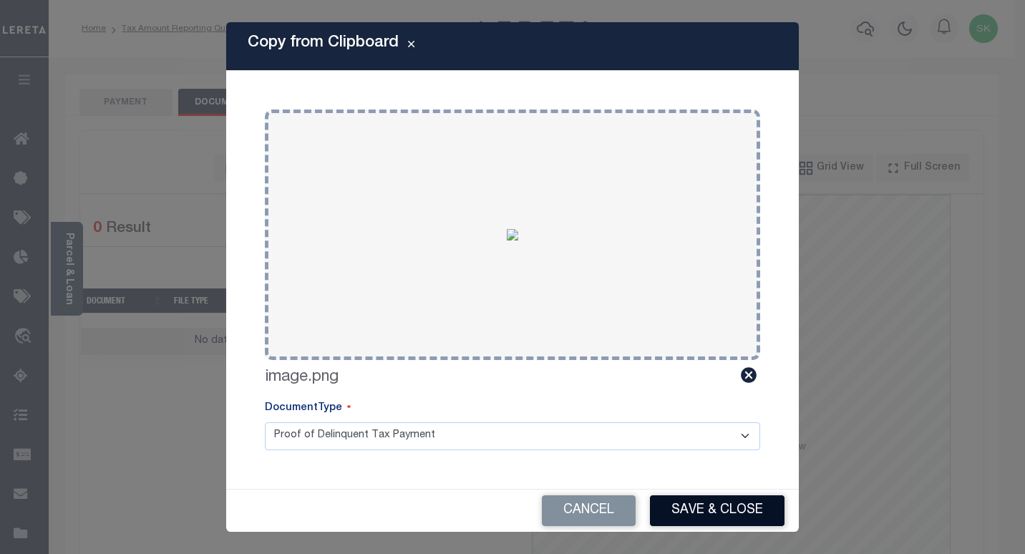
click at [716, 502] on button "Save & Close" at bounding box center [717, 510] width 135 height 31
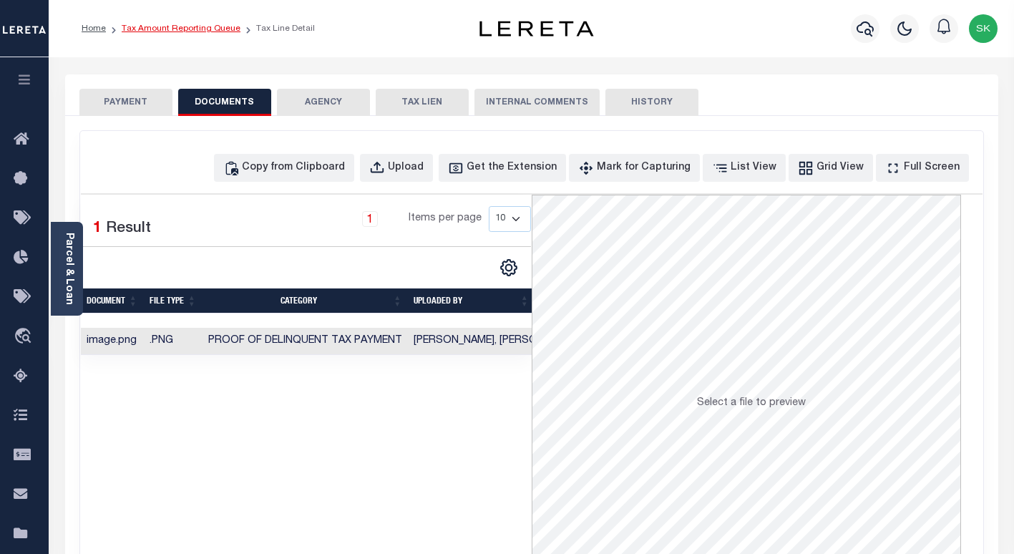
click at [140, 29] on link "Tax Amount Reporting Queue" at bounding box center [181, 28] width 119 height 9
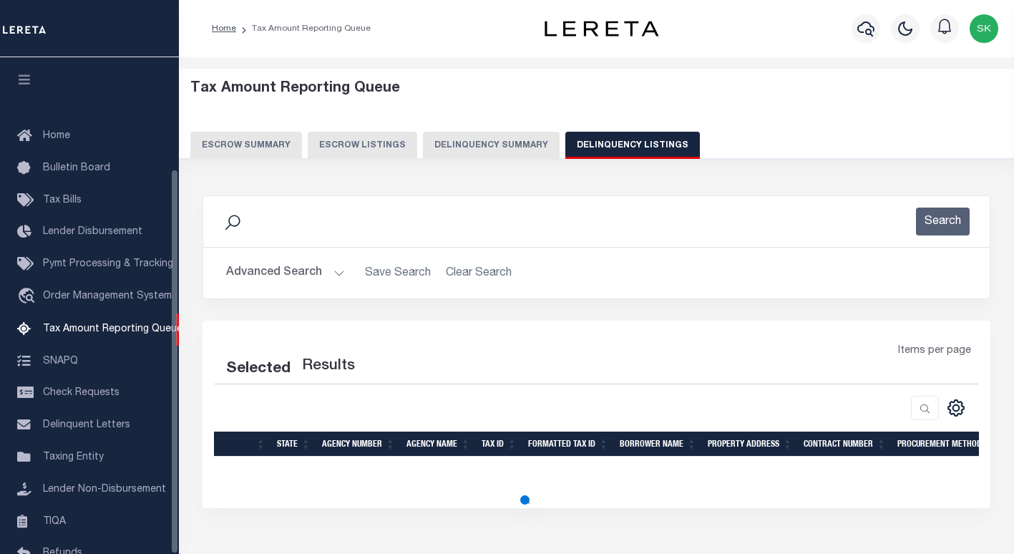
select select "100"
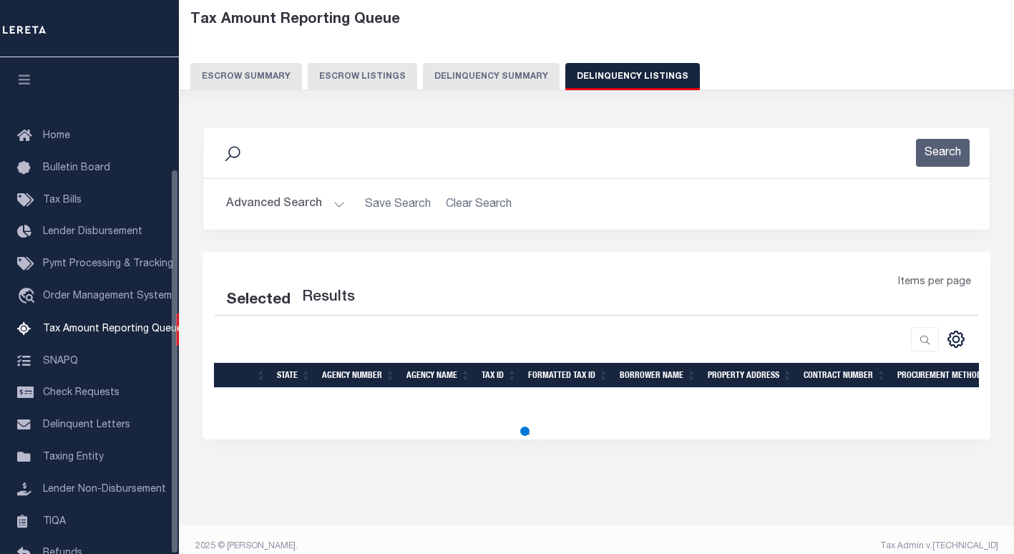
select select "100"
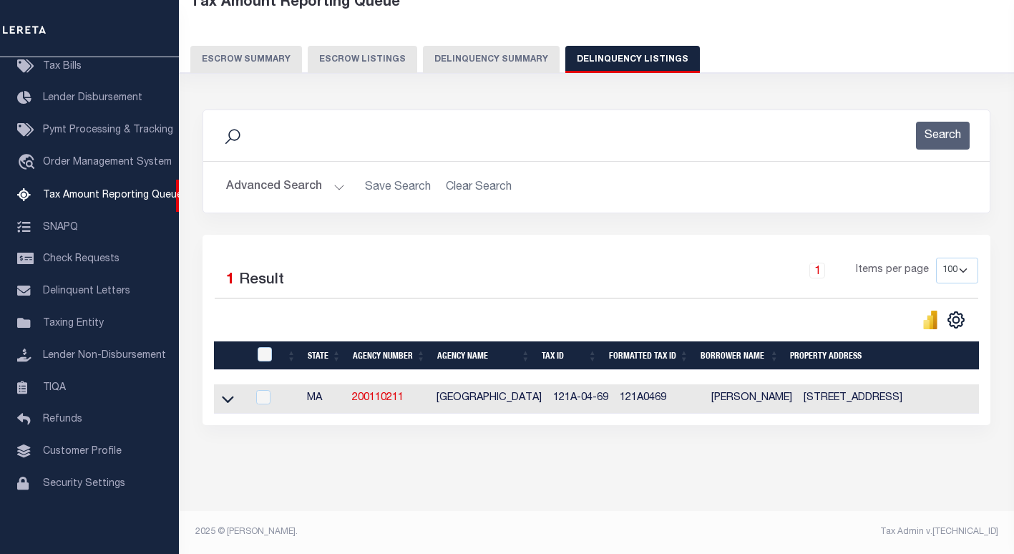
scroll to position [98, 0]
click at [230, 396] on icon at bounding box center [228, 399] width 12 height 7
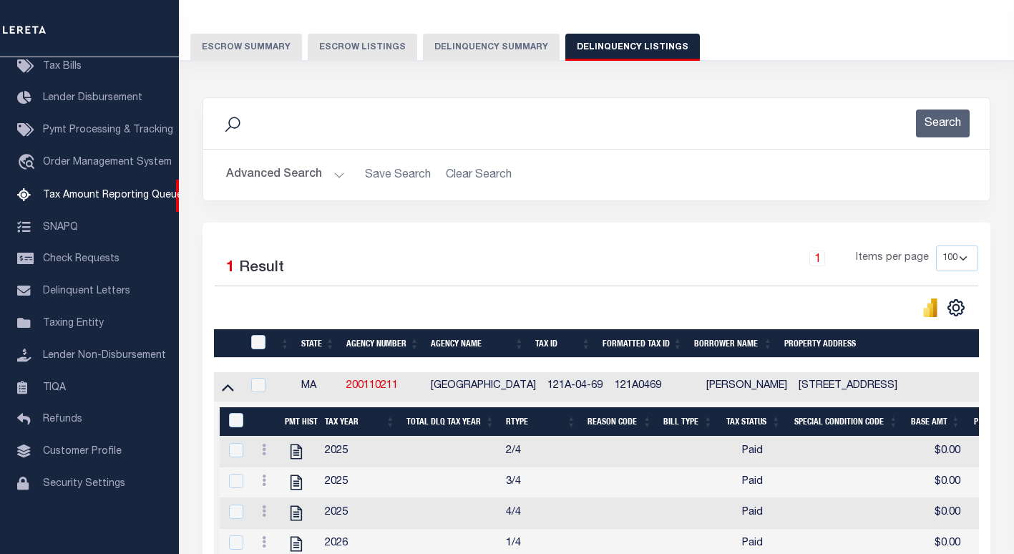
scroll to position [170, 0]
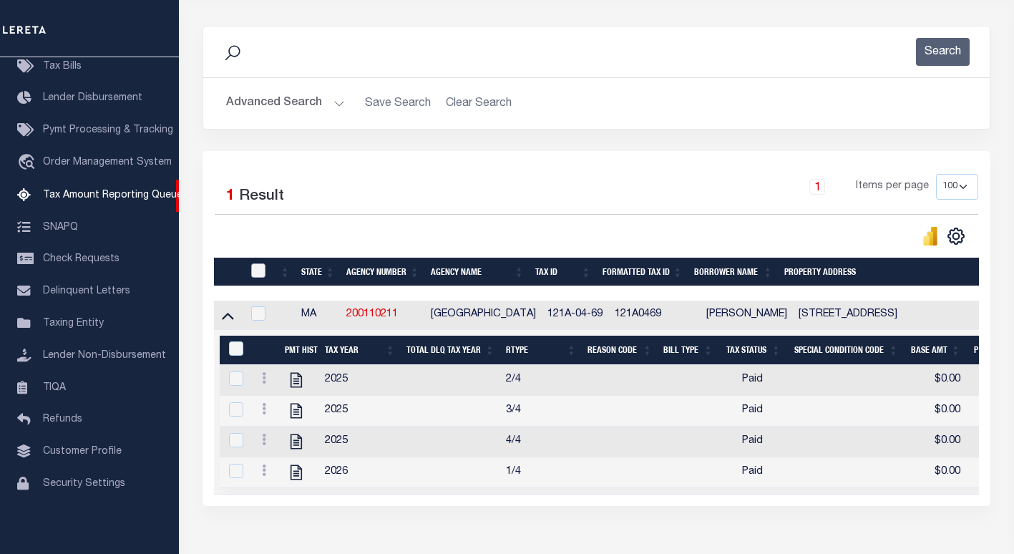
click at [258, 273] on input "checkbox" at bounding box center [258, 270] width 14 height 14
checkbox input "true"
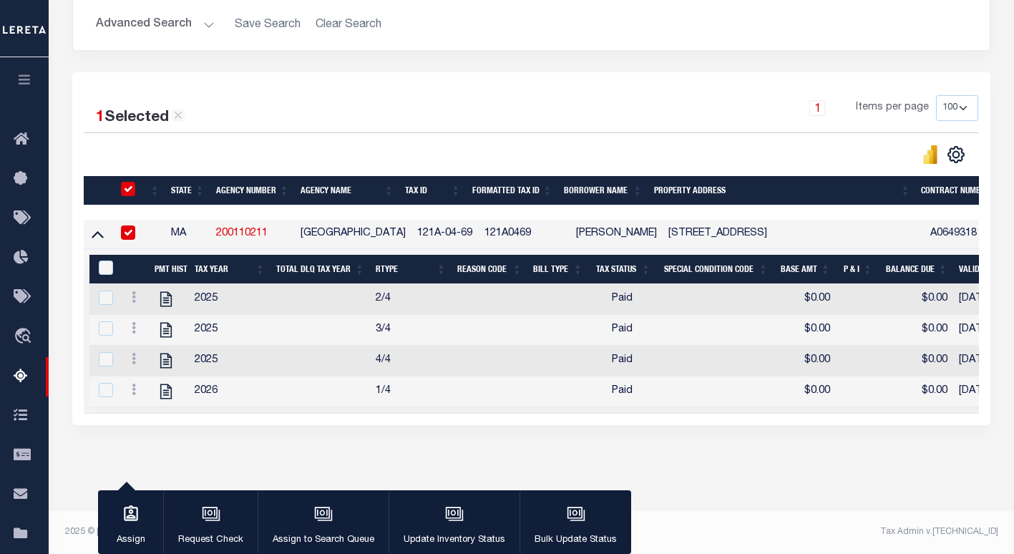
scroll to position [263, 0]
click at [102, 260] on input "&nbsp;" at bounding box center [106, 267] width 14 height 14
checkbox input "true"
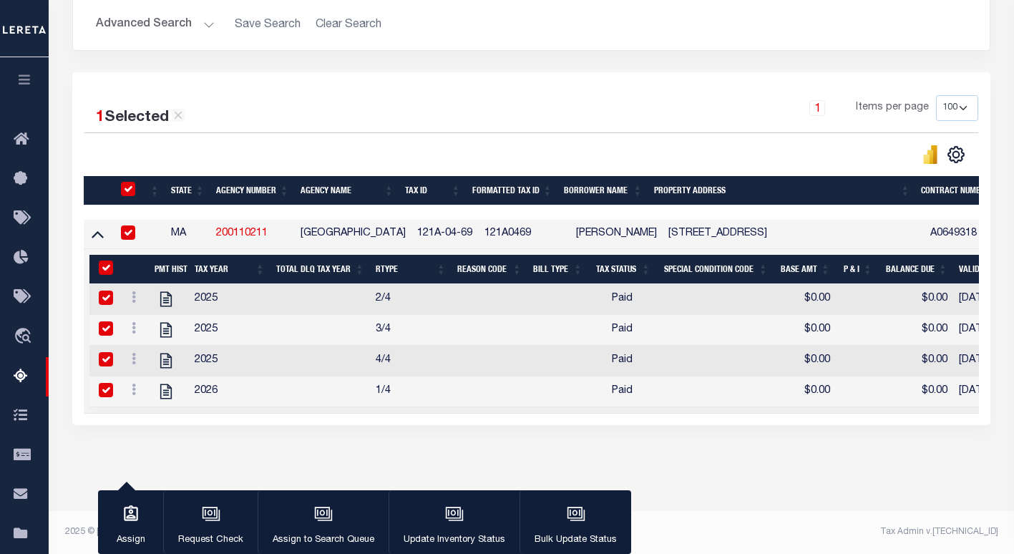
checkbox input "true"
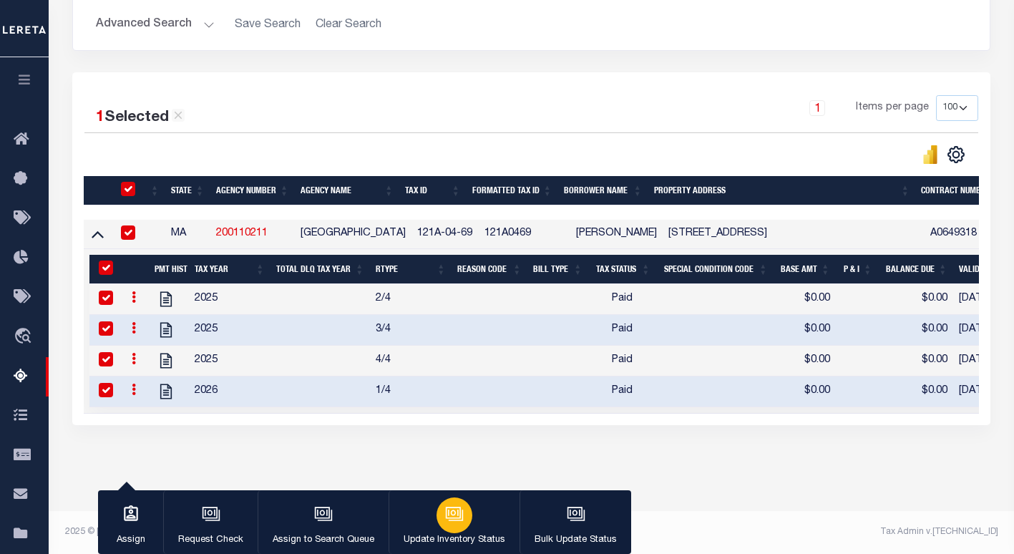
click at [455, 520] on icon "button" at bounding box center [456, 515] width 14 height 11
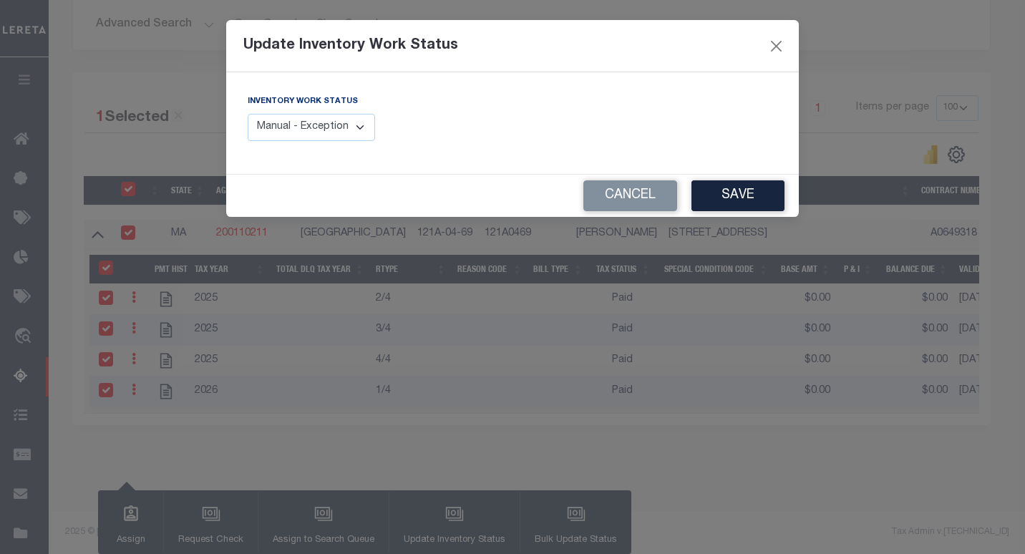
click at [300, 123] on select "Manual - Exception Pended - Awaiting Search Late Add Exception Completed" at bounding box center [311, 128] width 127 height 28
select select "4"
click at [248, 114] on select "Manual - Exception Pended - Awaiting Search Late Add Exception Completed" at bounding box center [311, 128] width 127 height 28
click at [716, 196] on button "Save" at bounding box center [737, 195] width 93 height 31
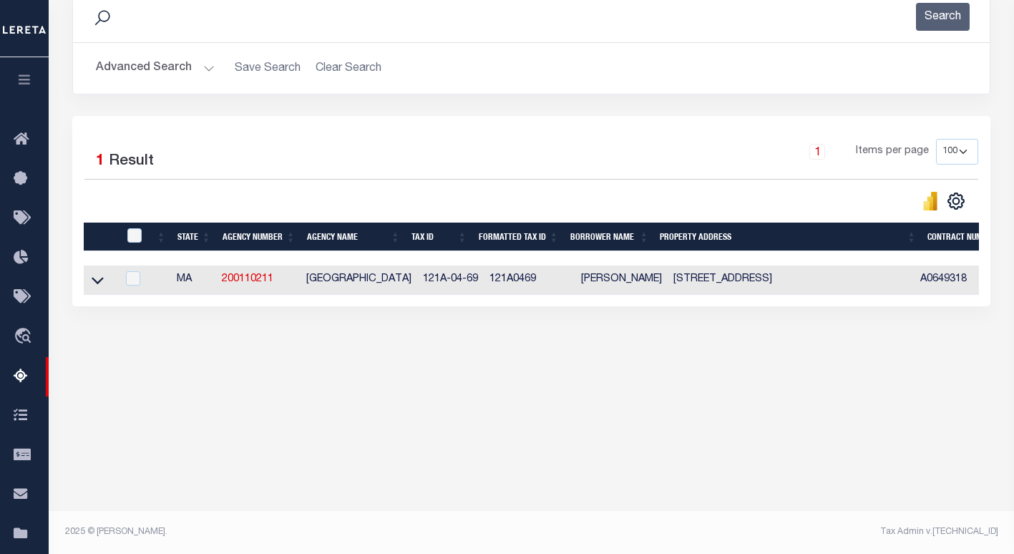
scroll to position [205, 0]
click at [94, 285] on icon at bounding box center [98, 280] width 12 height 15
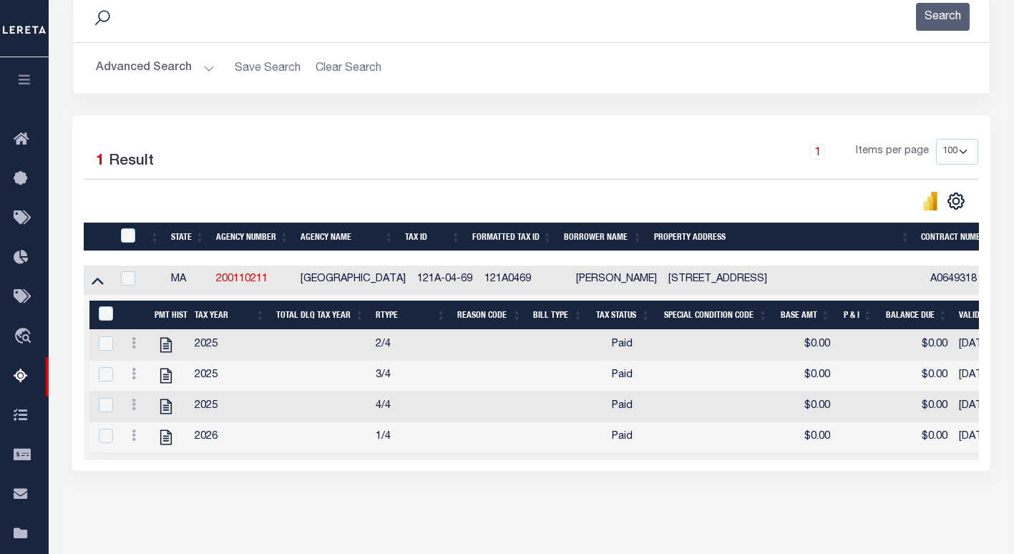
click at [437, 161] on div "1 Items per page 10 25 50 100 500" at bounding box center [645, 157] width 665 height 37
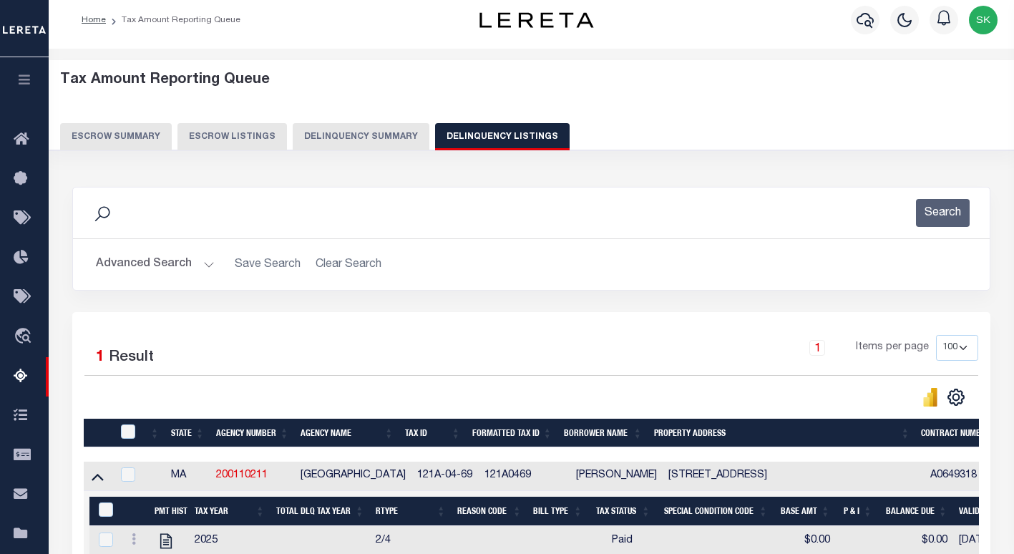
scroll to position [0, 0]
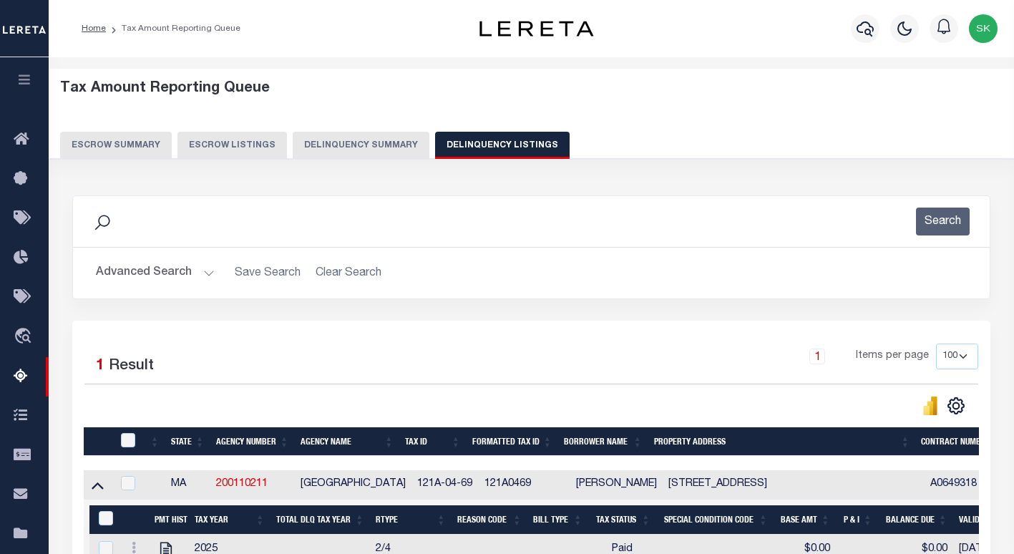
click at [148, 274] on button "Advanced Search" at bounding box center [155, 273] width 119 height 28
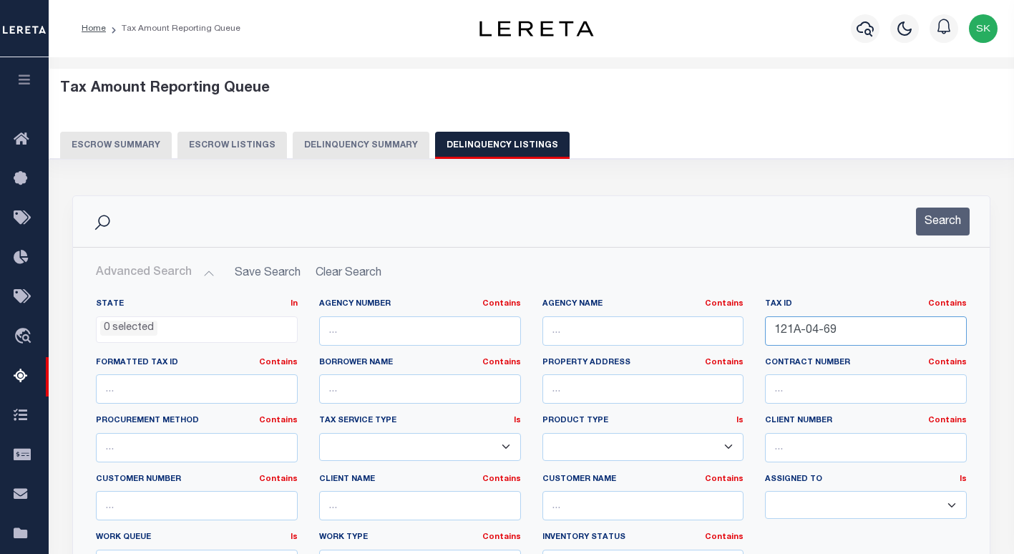
click at [796, 326] on input "121A-04-69" at bounding box center [866, 330] width 202 height 29
paste input "4-30-07"
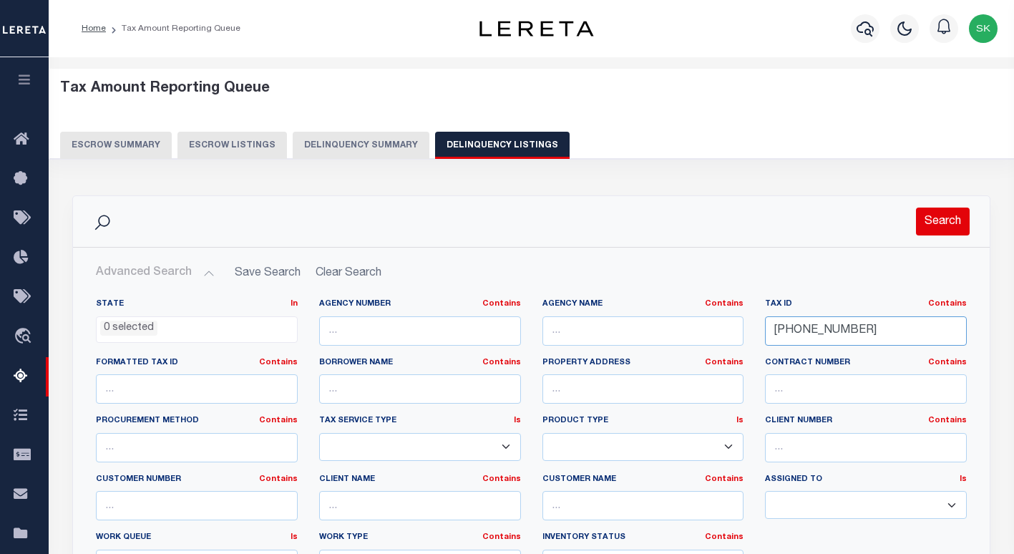
type input "[PHONE_NUMBER]"
click at [937, 225] on button "Search" at bounding box center [943, 222] width 54 height 28
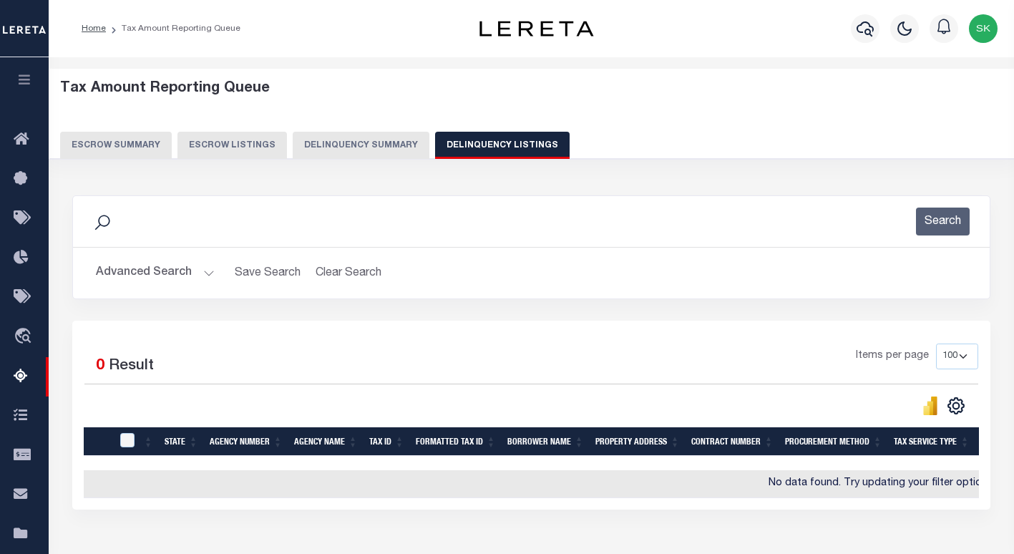
scroll to position [143, 0]
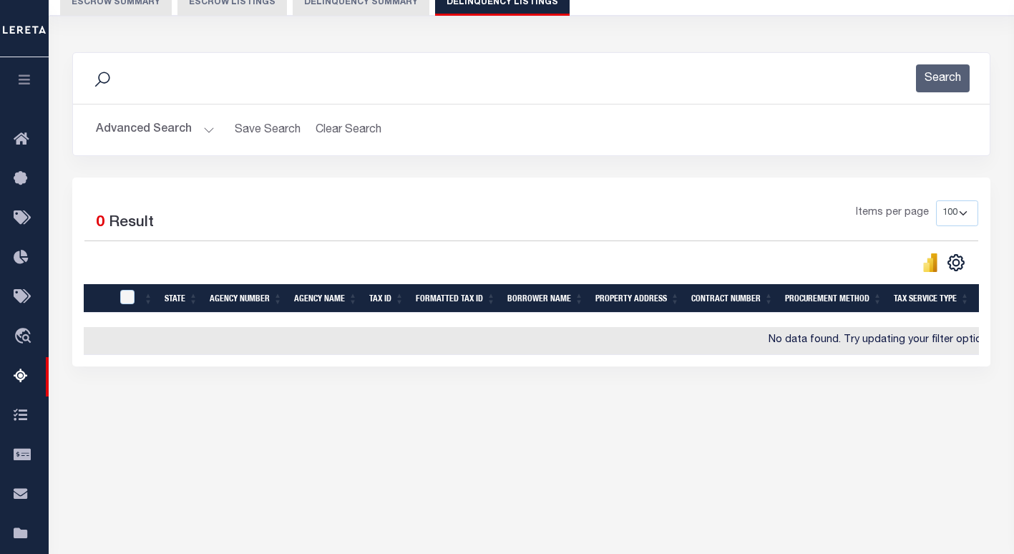
click at [439, 228] on div "Items per page 10 25 50 100 500" at bounding box center [645, 218] width 665 height 37
click at [542, 223] on div "Items per page 10 25 50 100 500" at bounding box center [645, 218] width 665 height 37
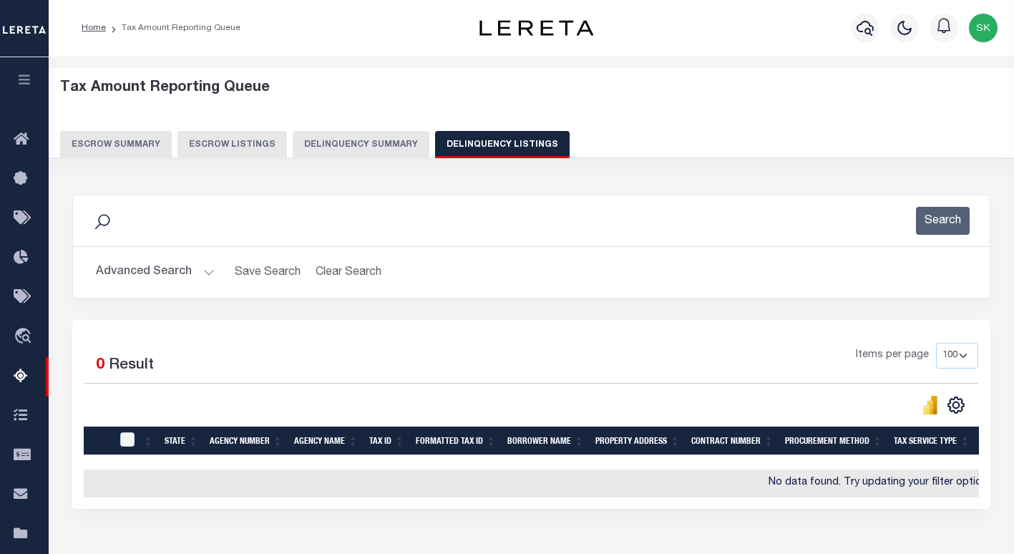
scroll to position [0, 0]
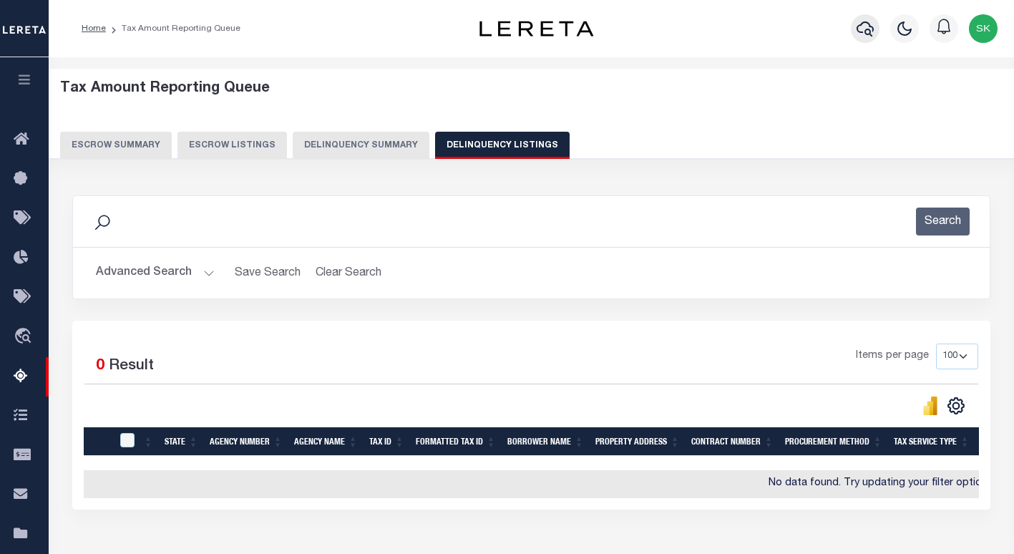
click at [867, 31] on icon "button" at bounding box center [865, 28] width 17 height 15
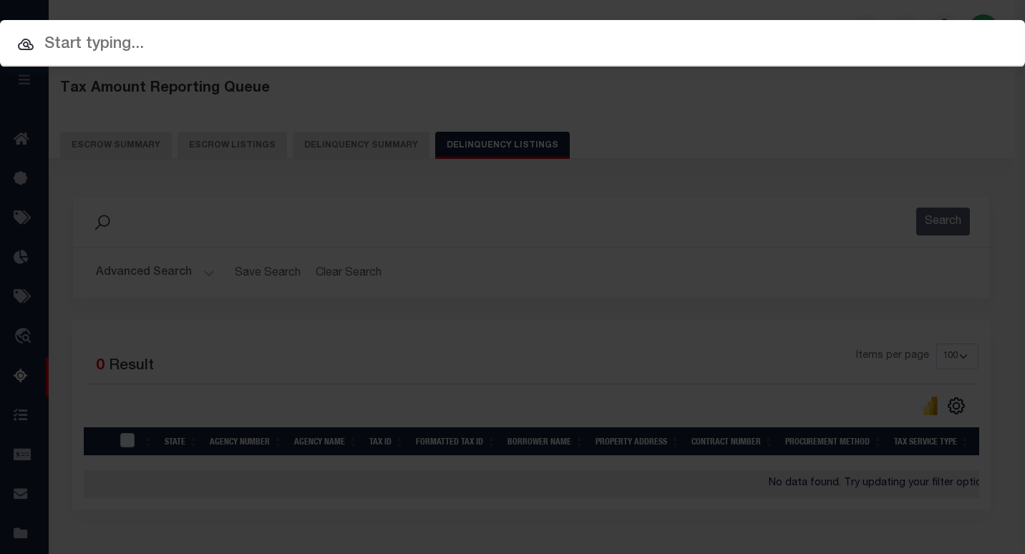
click at [98, 44] on input "text" at bounding box center [512, 44] width 1025 height 25
paste input "[PHONE_NUMBER]"
type input "[PHONE_NUMBER]"
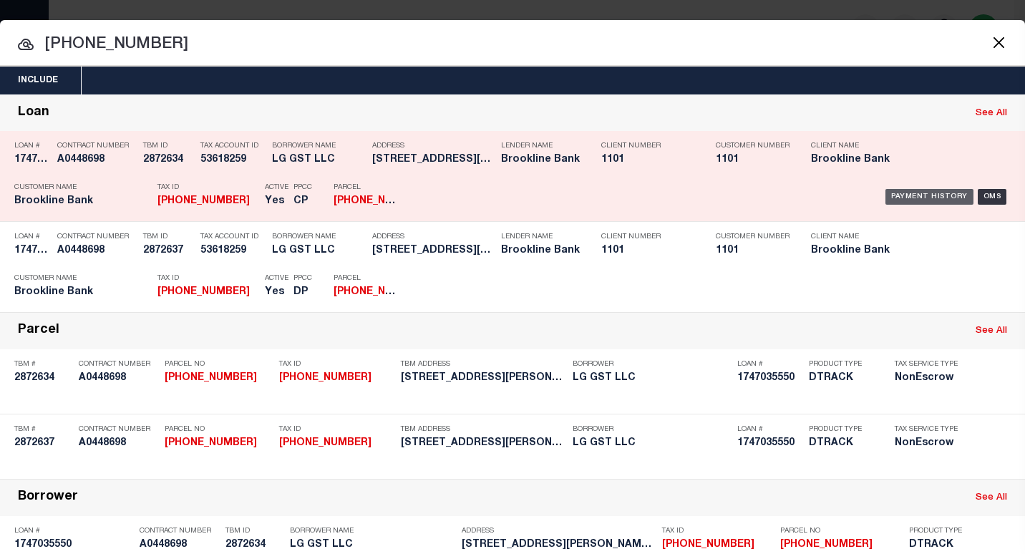
click at [935, 195] on div "Payment History" at bounding box center [929, 197] width 88 height 16
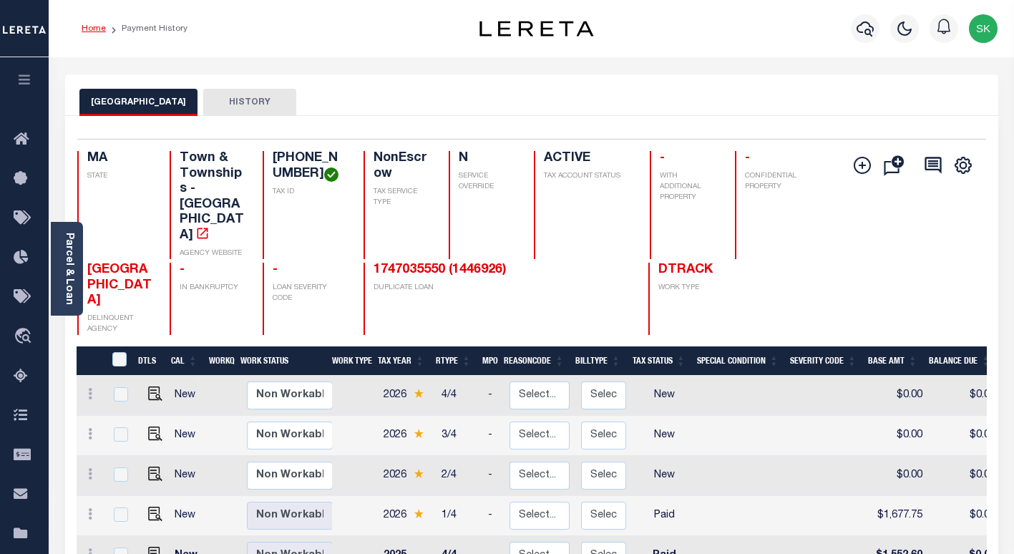
click at [86, 26] on link "Home" at bounding box center [94, 28] width 24 height 9
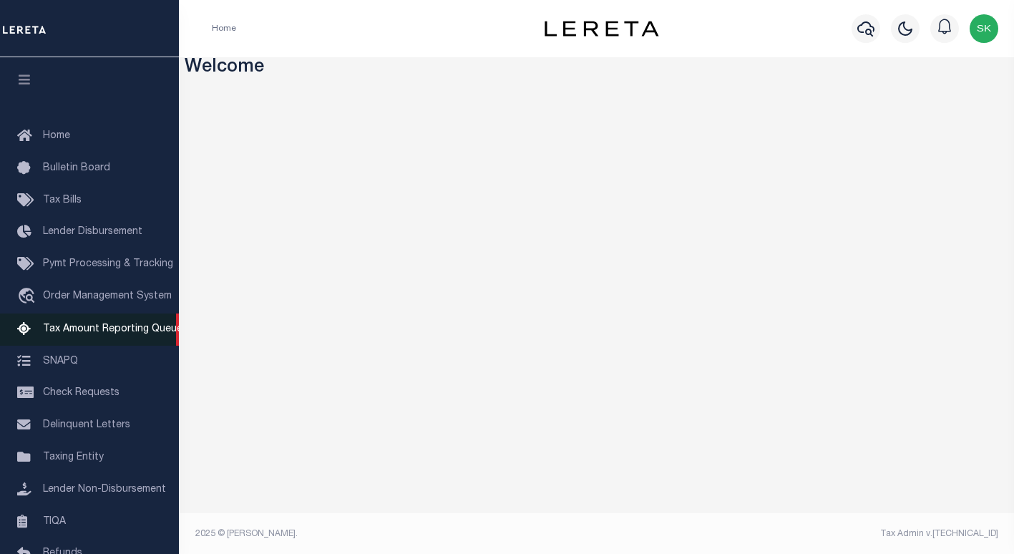
click at [99, 330] on span "Tax Amount Reporting Queue" at bounding box center [113, 329] width 140 height 10
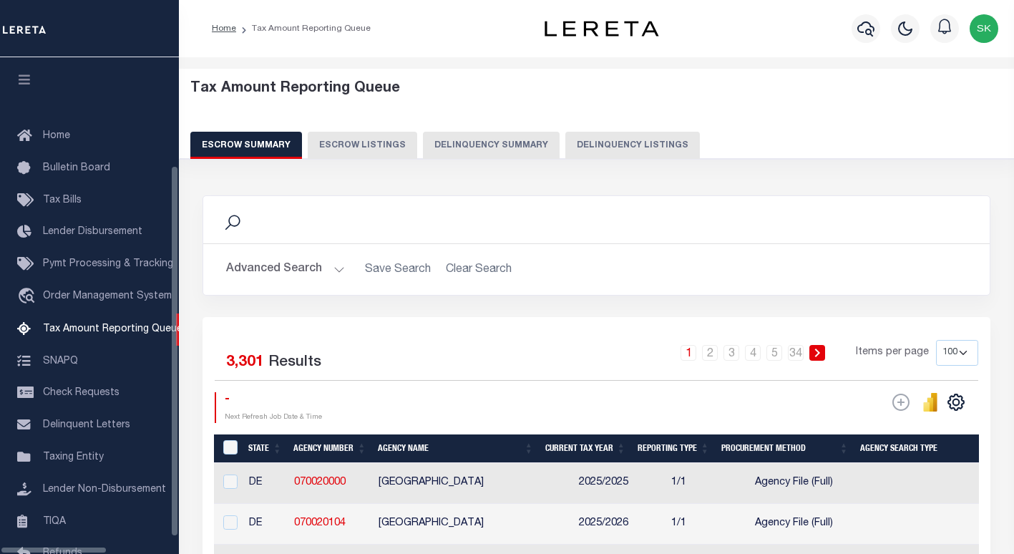
select select "100"
click at [552, 141] on div "Escrow Summary Escrow Listings Delinquency Summary Delinquency Listings" at bounding box center [596, 145] width 813 height 26
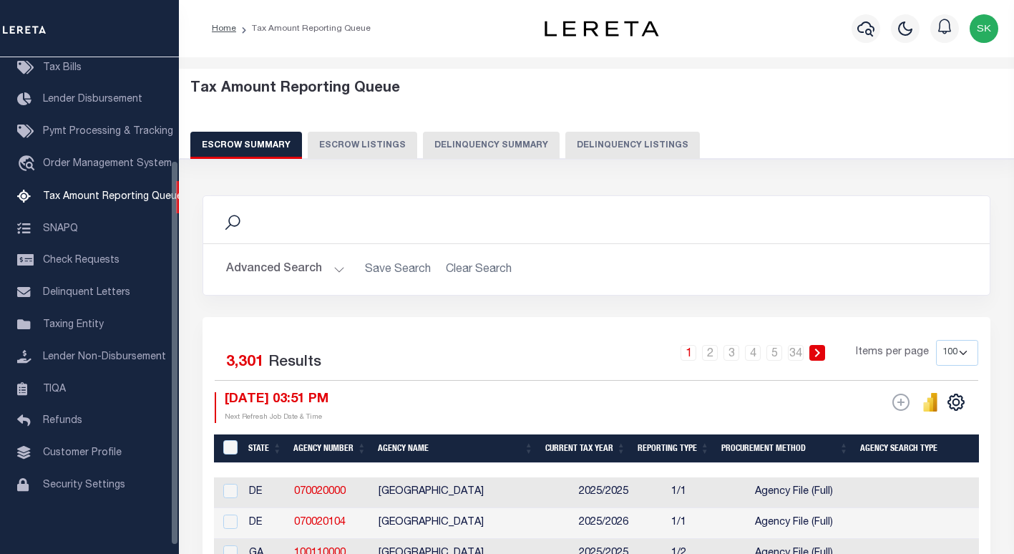
click at [610, 144] on button "Delinquency Listings" at bounding box center [632, 145] width 135 height 27
select select "100"
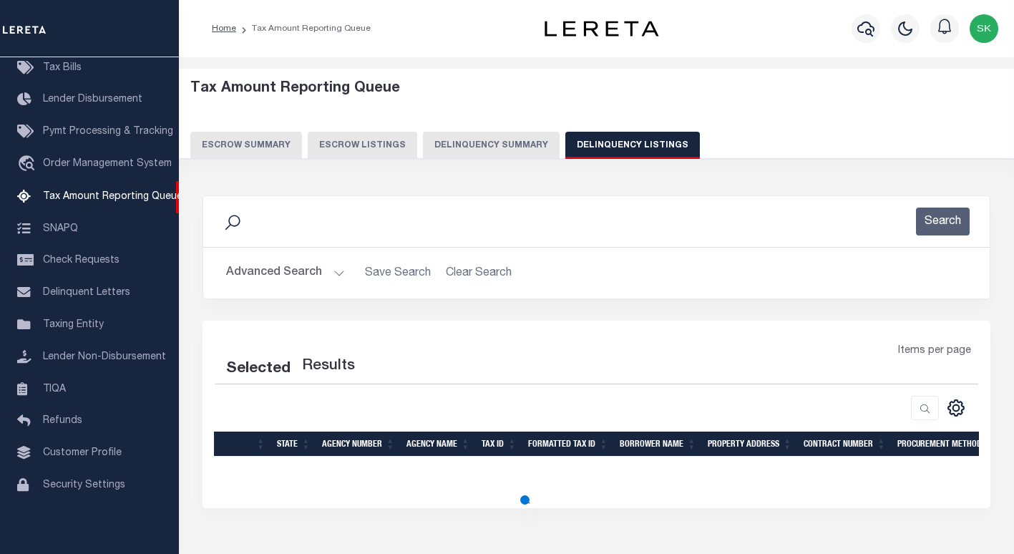
select select "100"
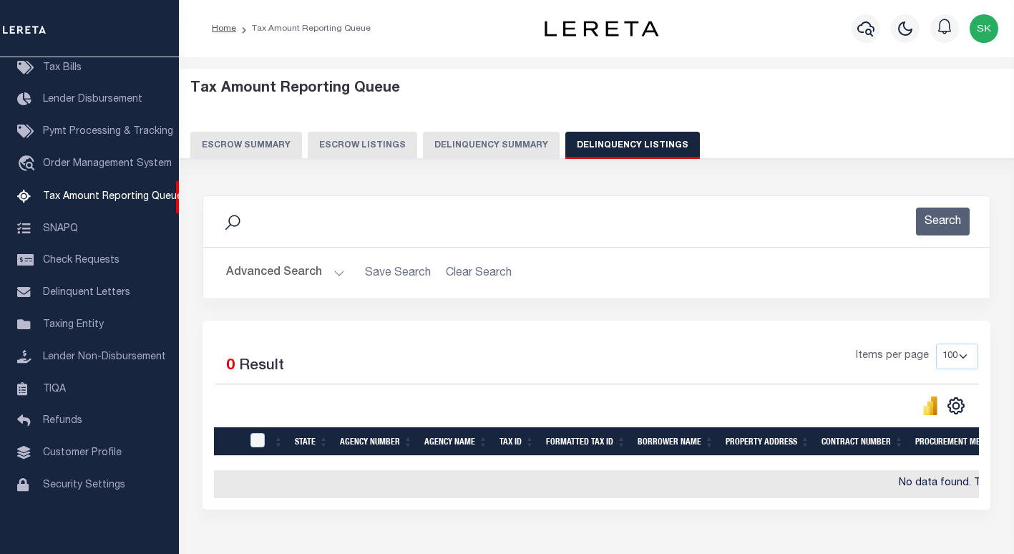
click at [258, 272] on button "Advanced Search" at bounding box center [285, 273] width 119 height 28
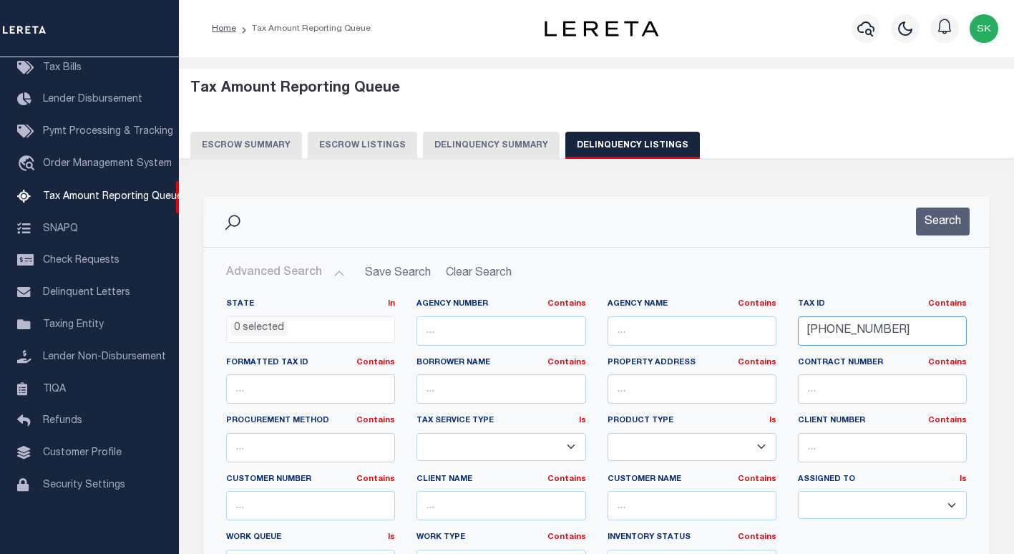
click at [817, 321] on input "[PHONE_NUMBER]" at bounding box center [882, 330] width 169 height 29
paste input "8"
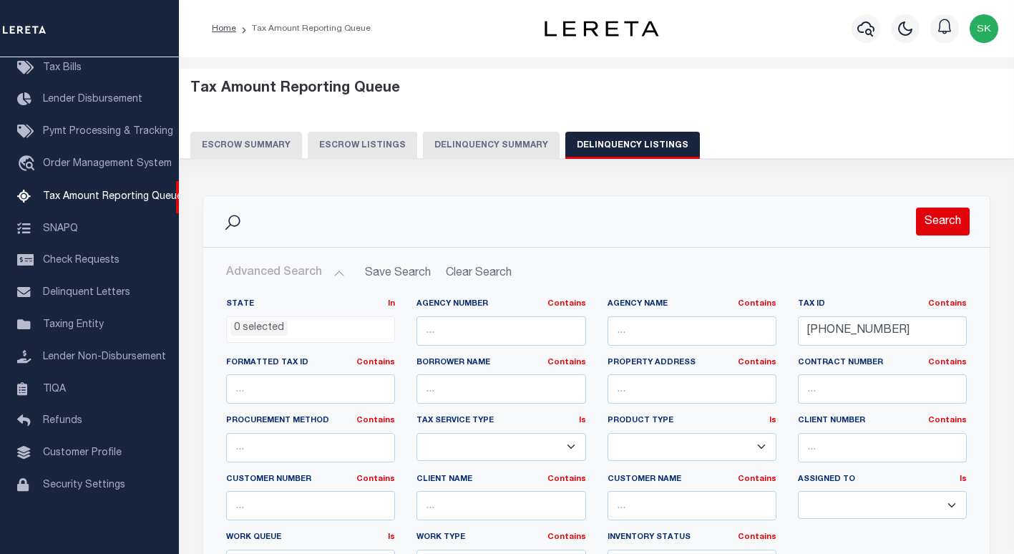
click at [935, 226] on button "Search" at bounding box center [943, 222] width 54 height 28
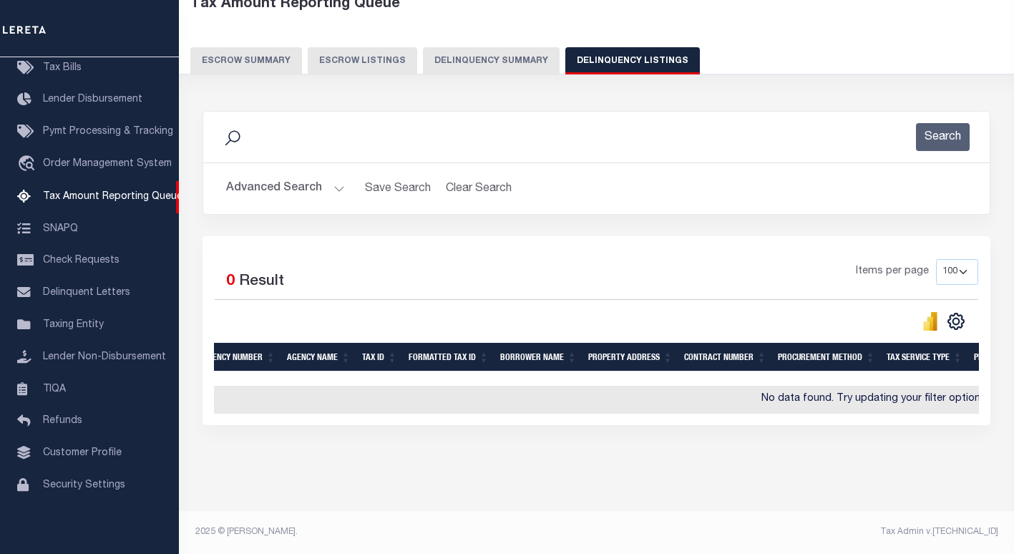
scroll to position [0, 0]
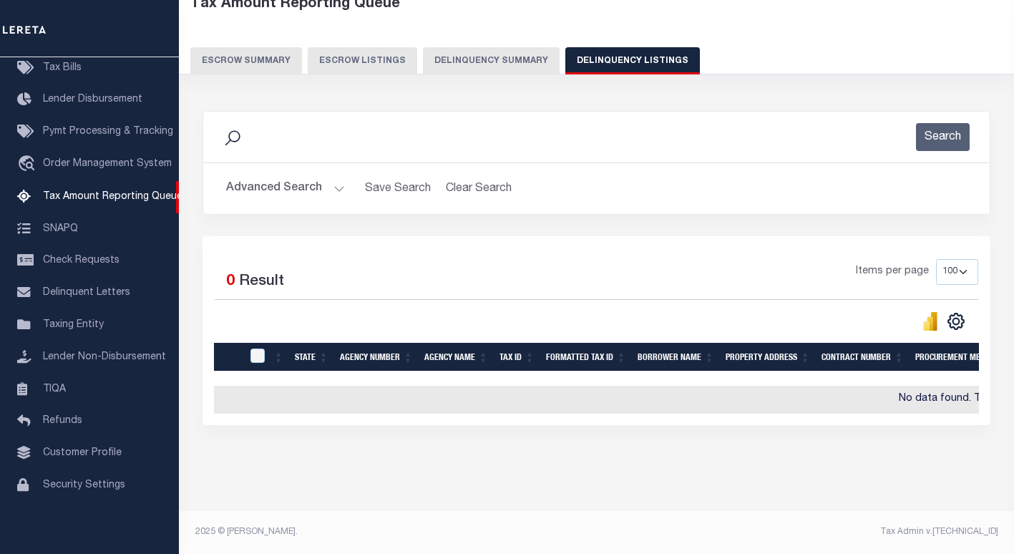
click at [421, 259] on div "Items per page 10 25 50 100 500" at bounding box center [694, 277] width 567 height 37
click at [308, 177] on button "Advanced Search" at bounding box center [285, 189] width 119 height 28
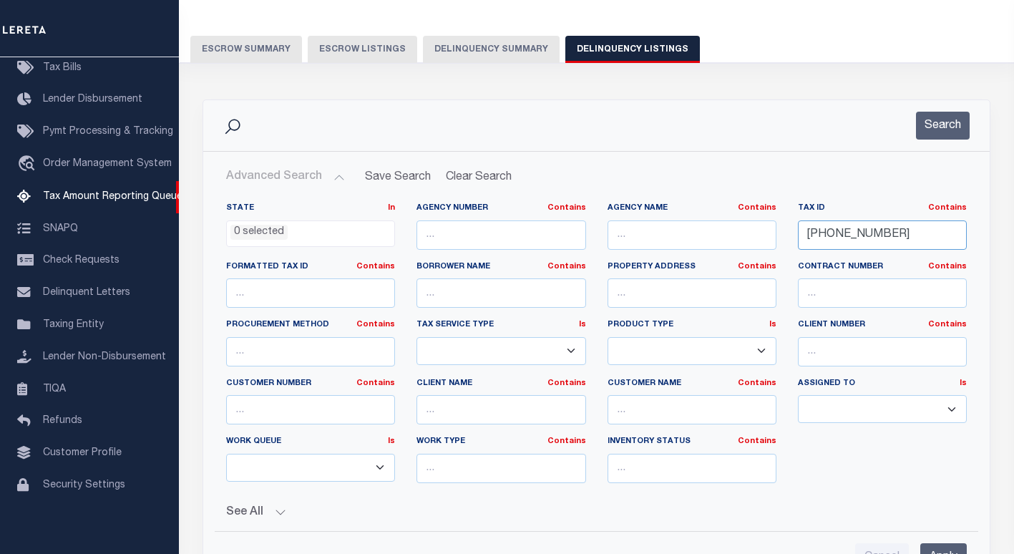
click at [839, 236] on input "[PHONE_NUMBER]" at bounding box center [882, 234] width 169 height 29
paste input "9"
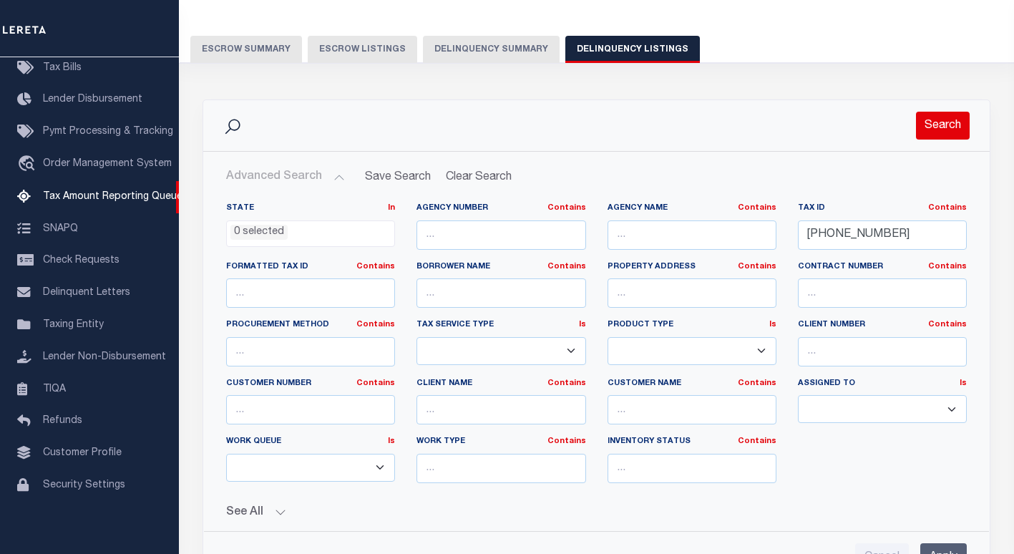
click at [930, 130] on button "Search" at bounding box center [943, 126] width 54 height 28
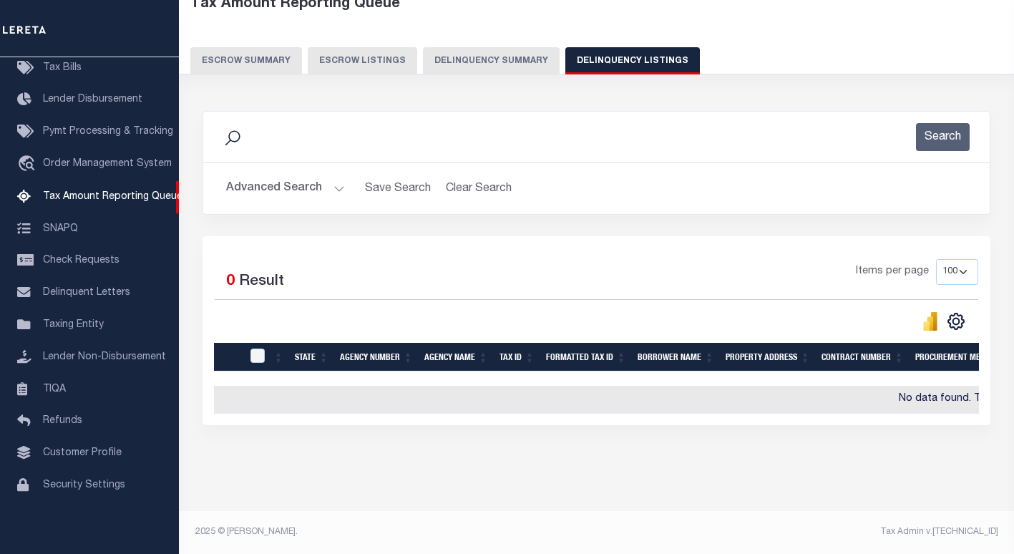
click at [273, 178] on button "Advanced Search" at bounding box center [285, 189] width 119 height 28
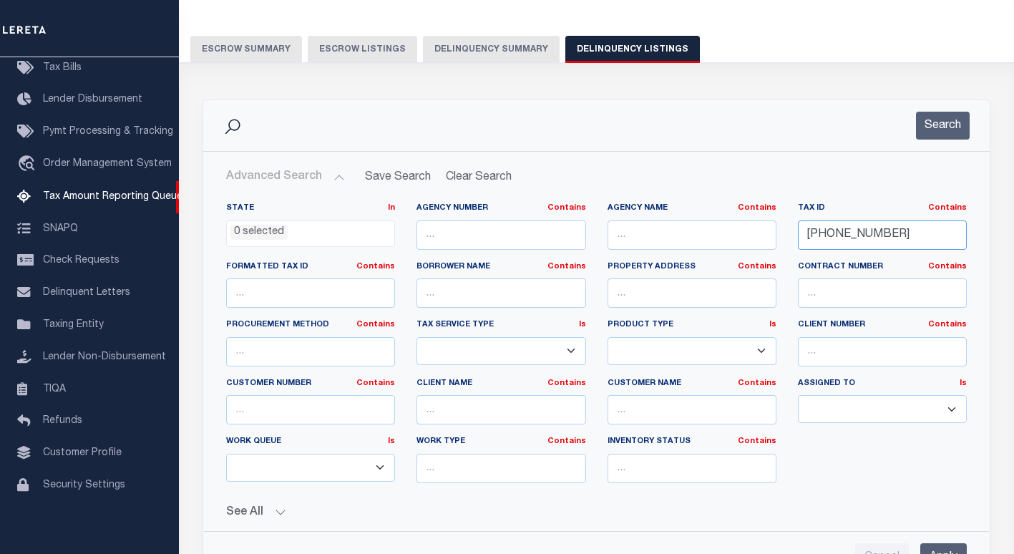
click at [852, 228] on input "[PHONE_NUMBER]" at bounding box center [882, 234] width 169 height 29
paste input "11"
click at [938, 120] on button "Search" at bounding box center [943, 126] width 54 height 28
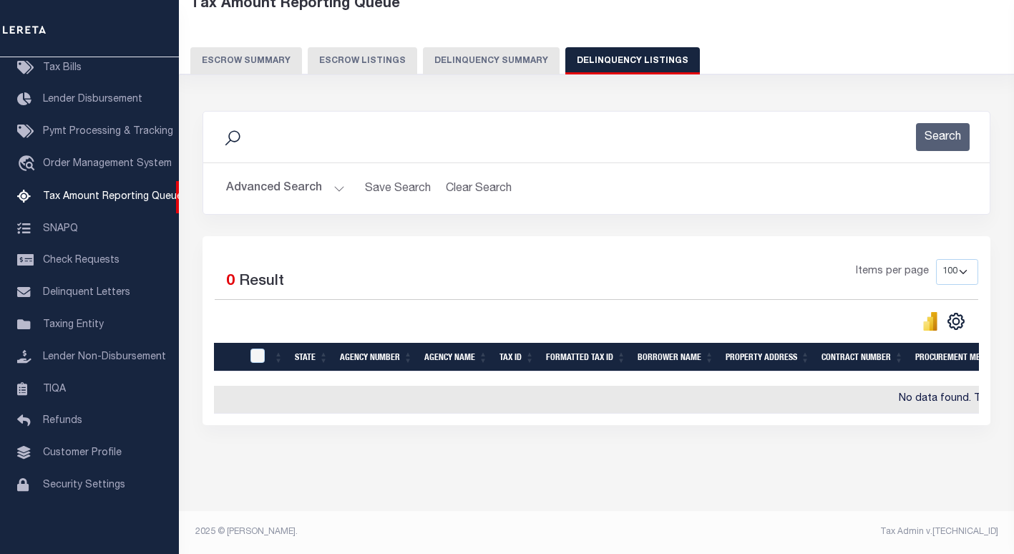
click at [309, 175] on button "Advanced Search" at bounding box center [285, 189] width 119 height 28
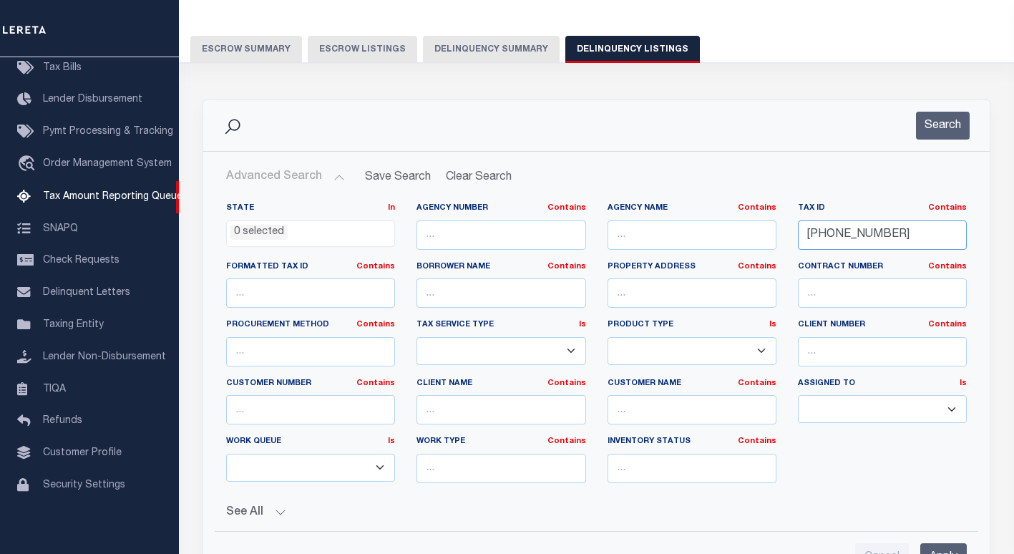
click at [822, 233] on input "[PHONE_NUMBER]" at bounding box center [882, 234] width 169 height 29
click at [821, 233] on input "[PHONE_NUMBER]" at bounding box center [882, 234] width 169 height 29
paste input "32"
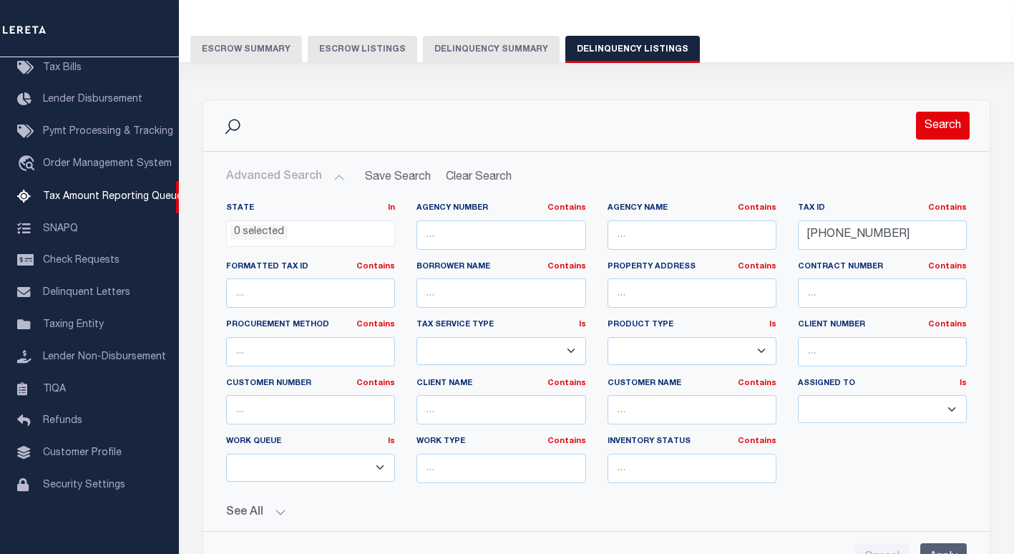
click at [942, 129] on button "Search" at bounding box center [943, 126] width 54 height 28
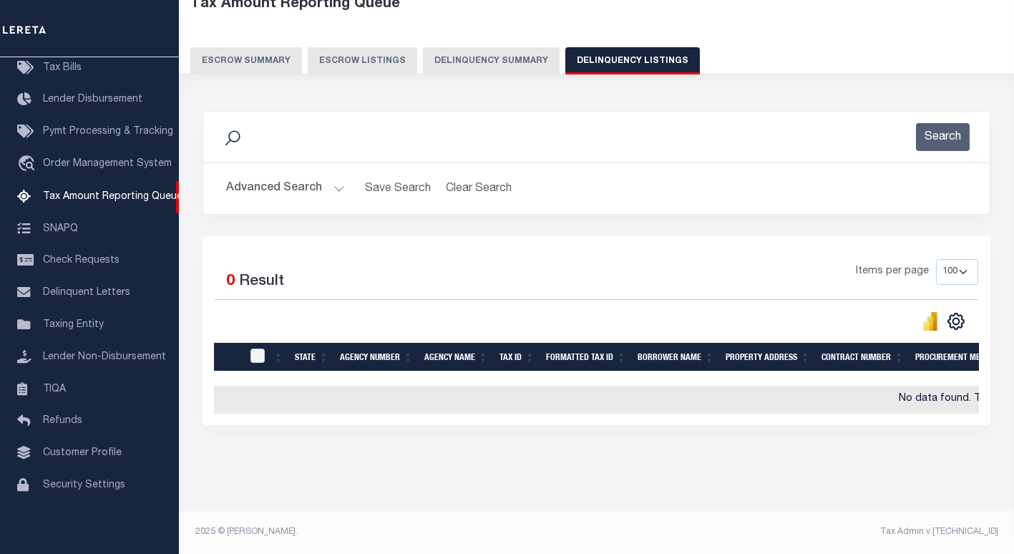
click at [308, 181] on button "Advanced Search" at bounding box center [285, 189] width 119 height 28
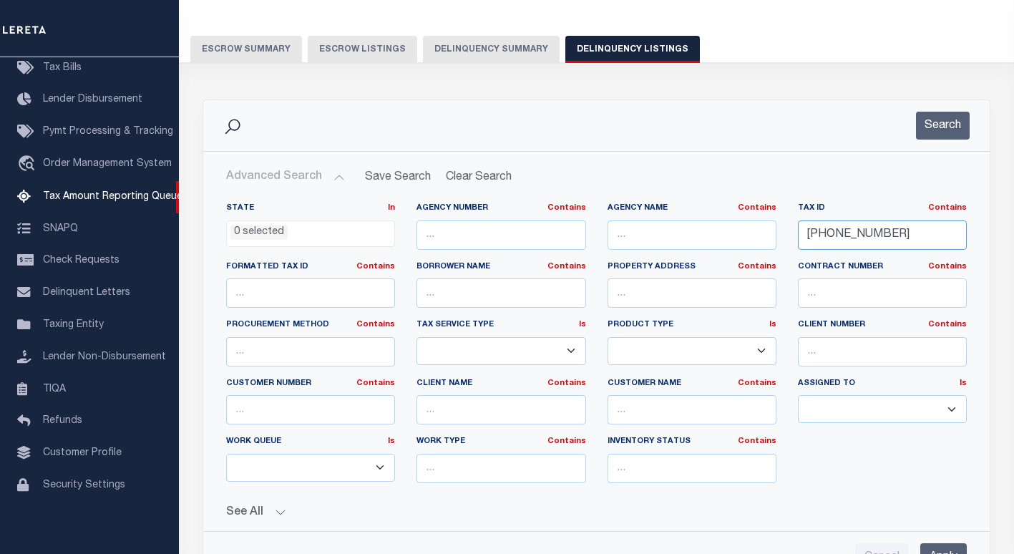
click at [829, 248] on input "124-30-32" at bounding box center [882, 234] width 169 height 29
click at [832, 238] on input "124-30-32" at bounding box center [882, 234] width 169 height 29
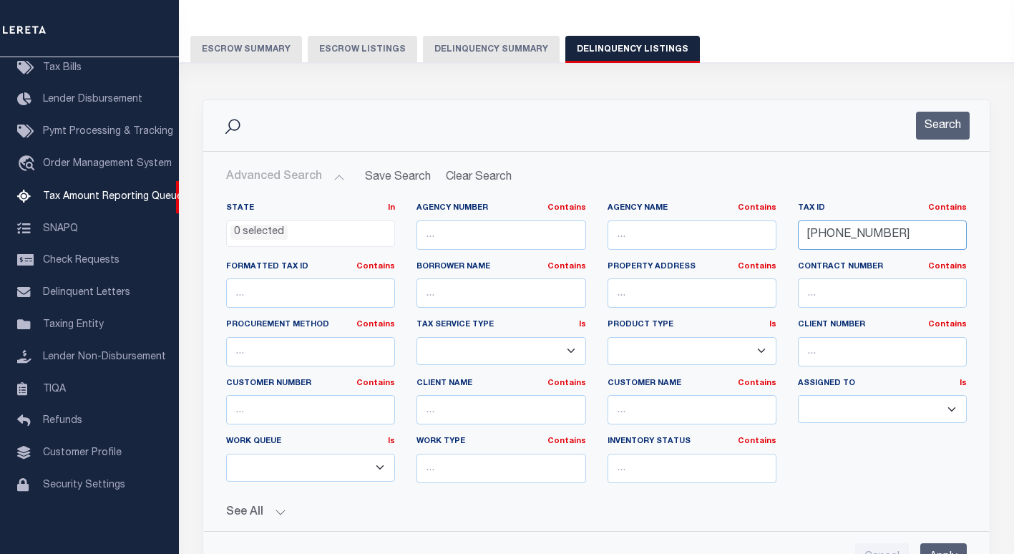
paste input "3"
type input "124-30-33"
click at [936, 123] on button "Search" at bounding box center [943, 126] width 54 height 28
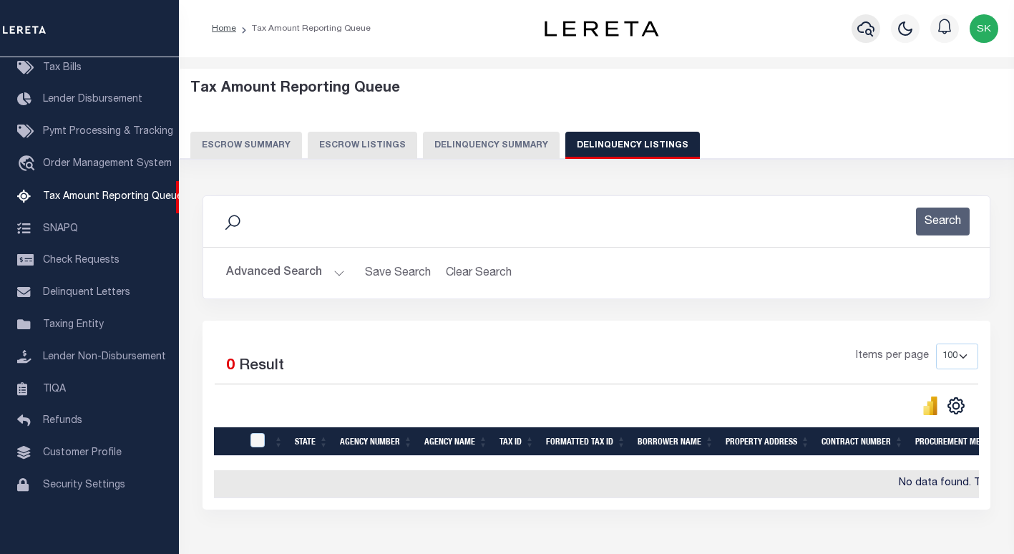
click at [869, 37] on icon "button" at bounding box center [865, 28] width 17 height 17
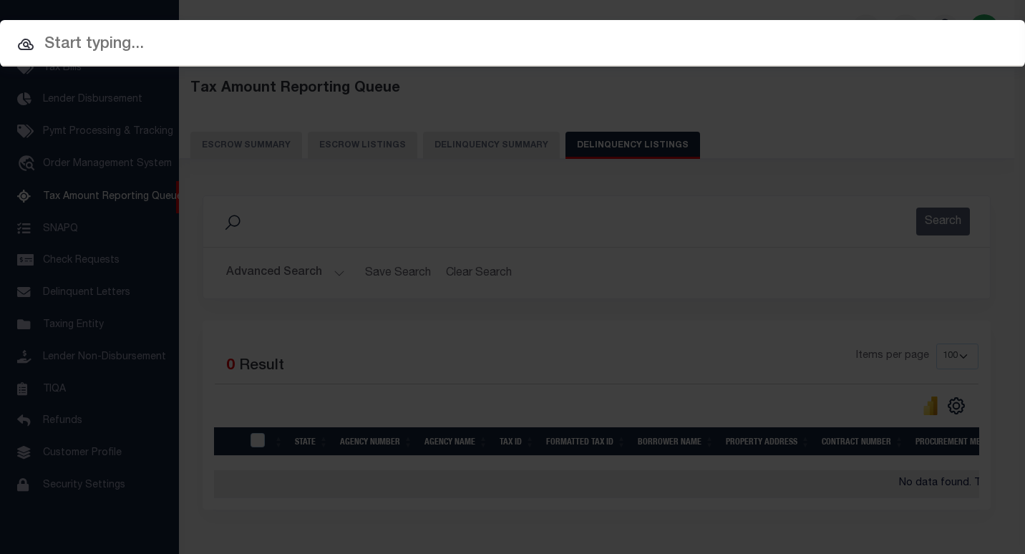
click at [211, 45] on input "text" at bounding box center [512, 44] width 1025 height 25
paste input "124-30-33"
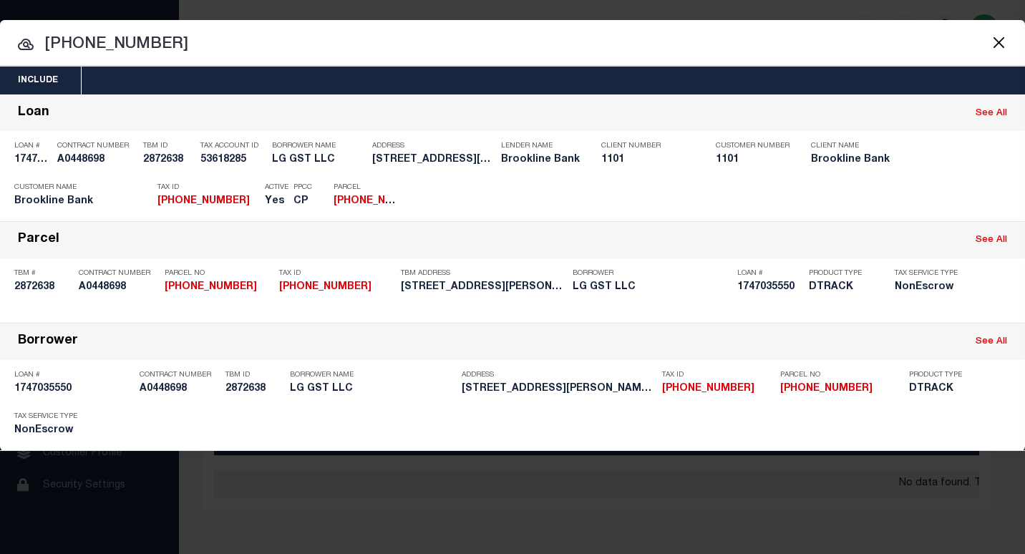
click at [87, 47] on input "124-30-33" at bounding box center [512, 44] width 1025 height 25
paste input "747035550"
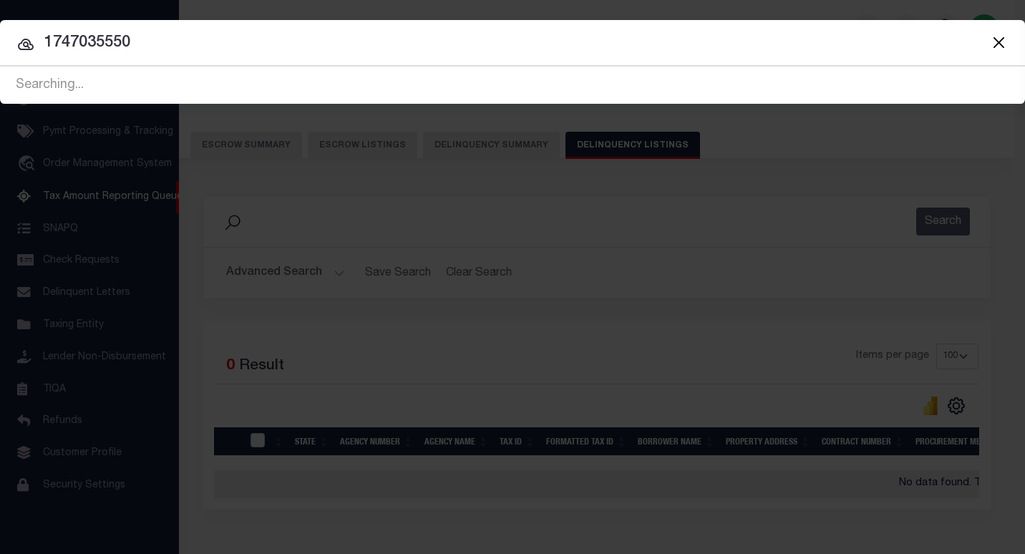
type input "1747035550"
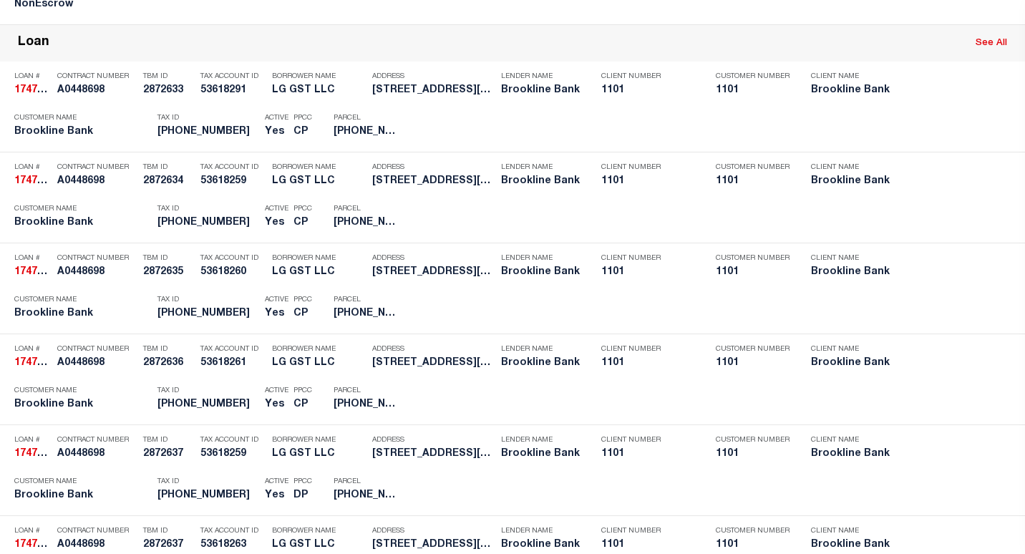
scroll to position [1288, 0]
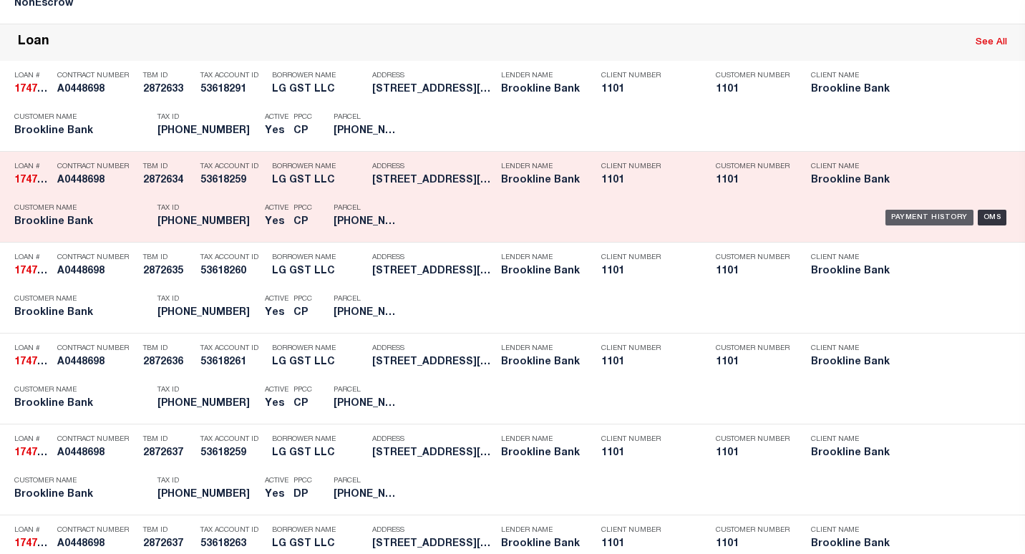
click at [895, 217] on div "Payment History" at bounding box center [929, 218] width 88 height 16
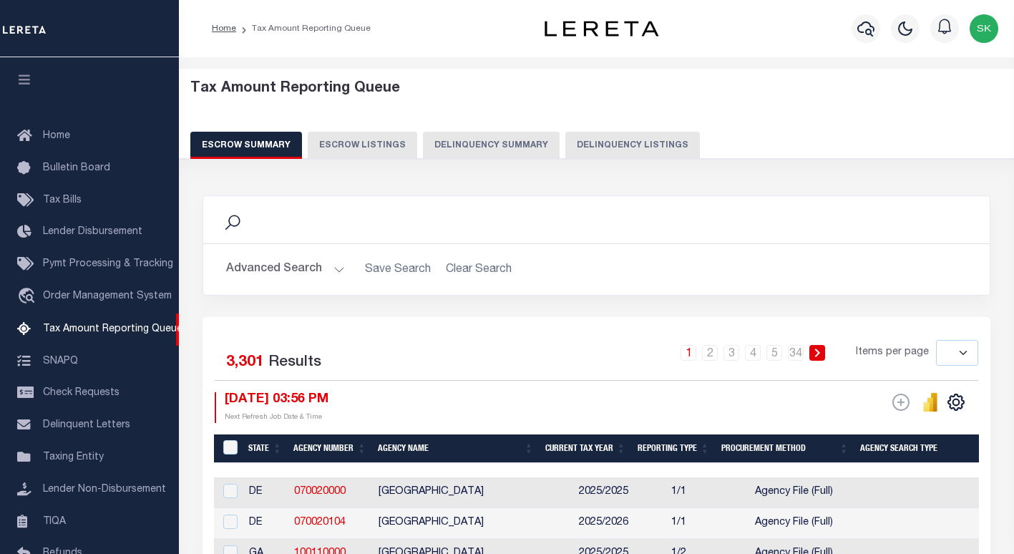
select select
click at [867, 25] on icon "button" at bounding box center [865, 28] width 17 height 17
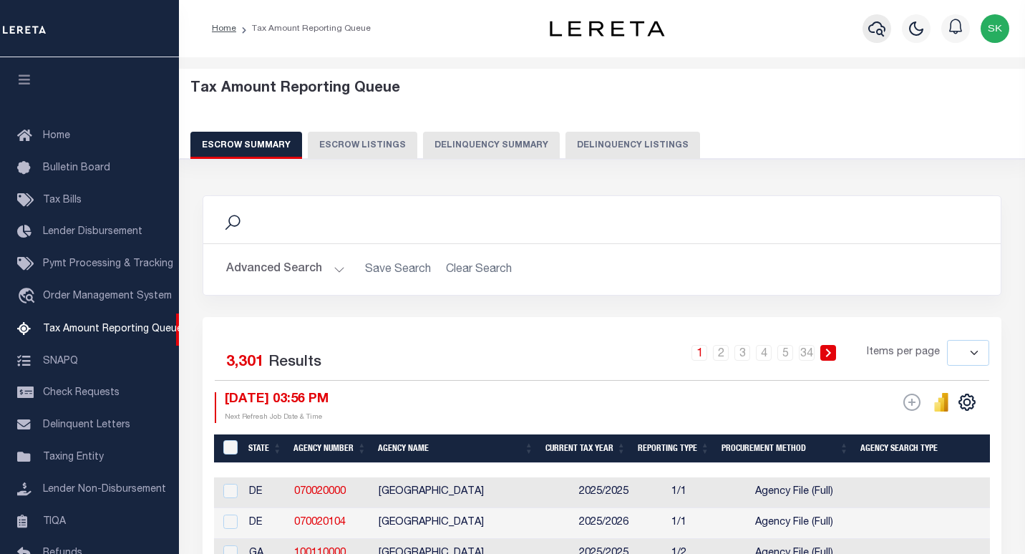
scroll to position [132, 0]
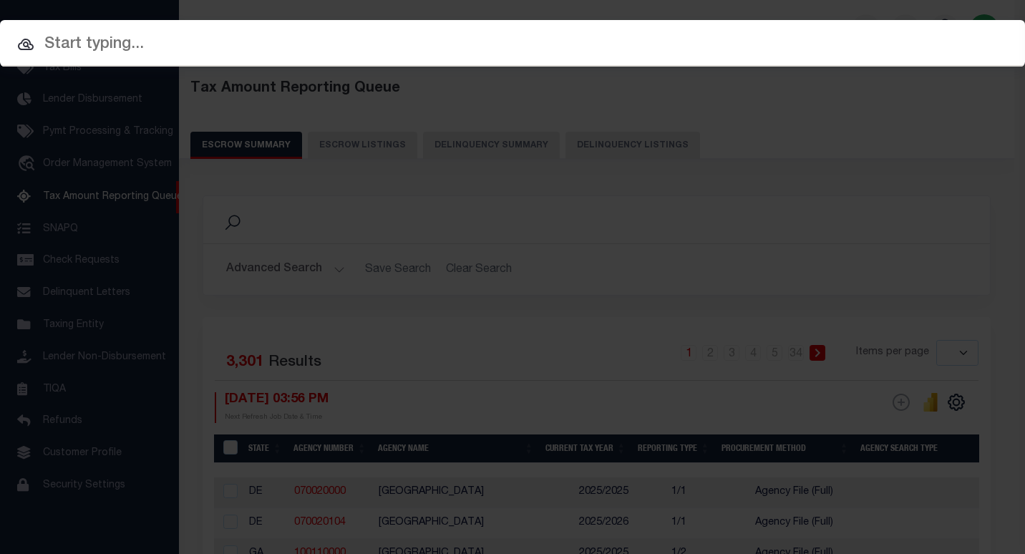
click at [95, 50] on input "text" at bounding box center [512, 44] width 1025 height 25
click at [155, 52] on input "text" at bounding box center [512, 44] width 1025 height 25
paste input "1747035550"
type input "1747035550"
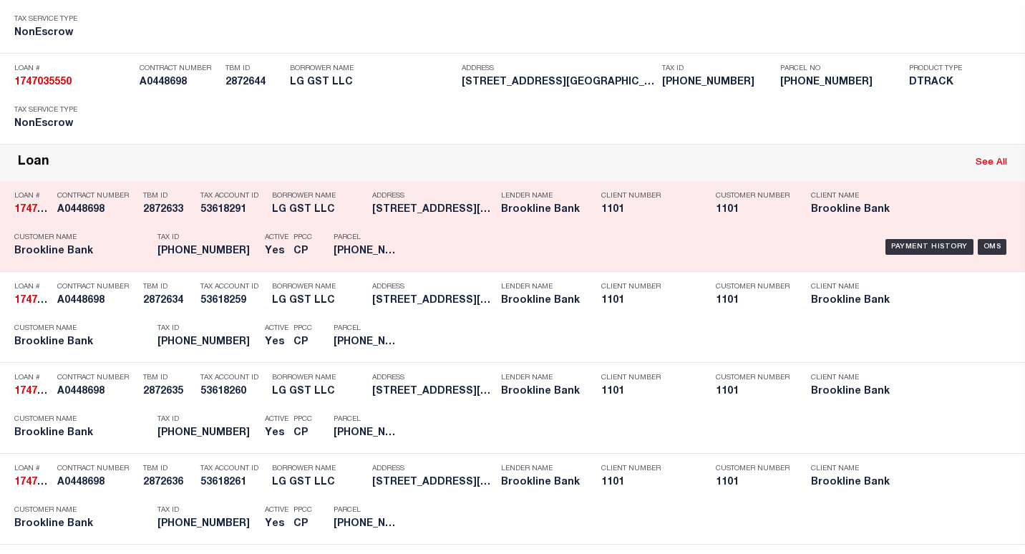
scroll to position [1217, 0]
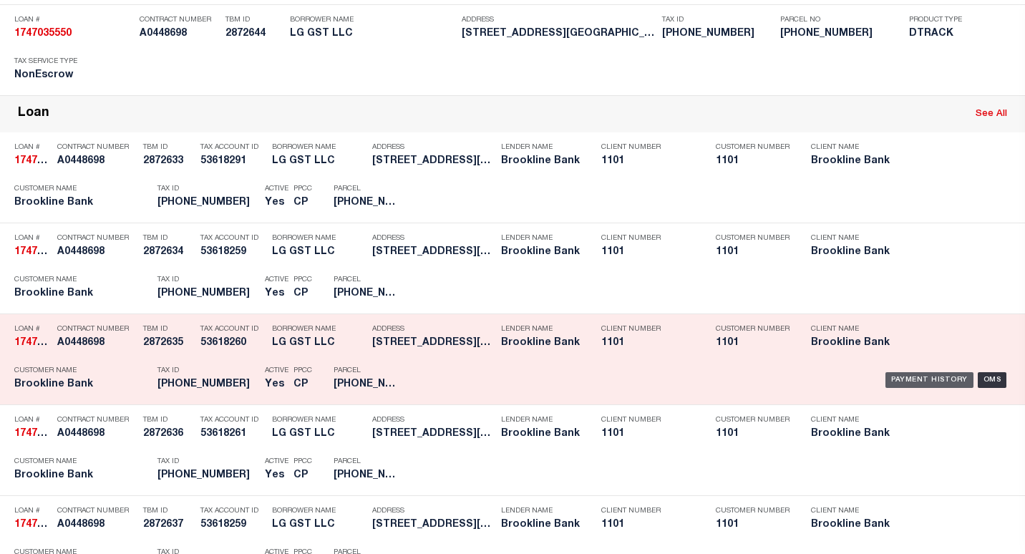
click at [919, 378] on div "Payment History" at bounding box center [929, 380] width 88 height 16
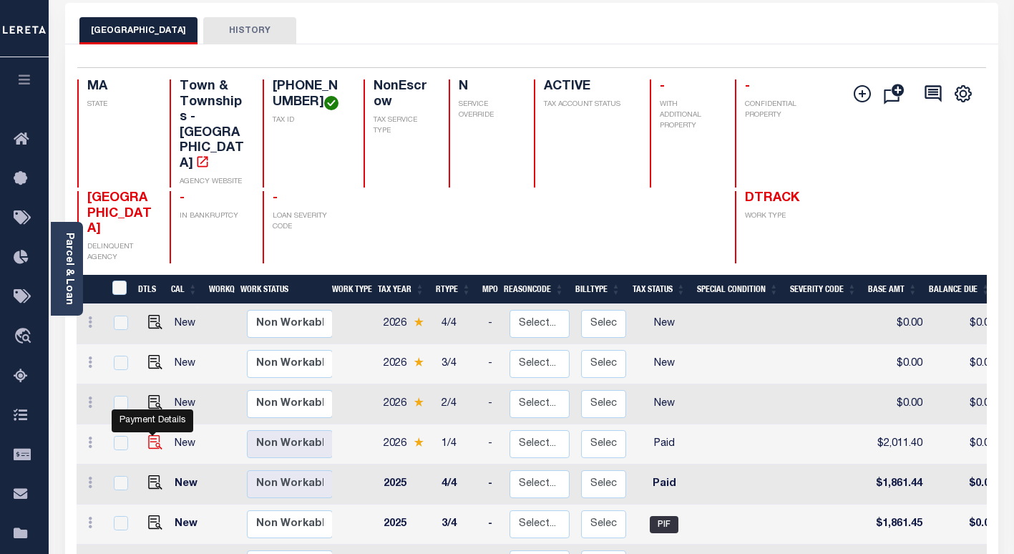
click at [152, 435] on img "" at bounding box center [155, 442] width 14 height 14
checkbox input "true"
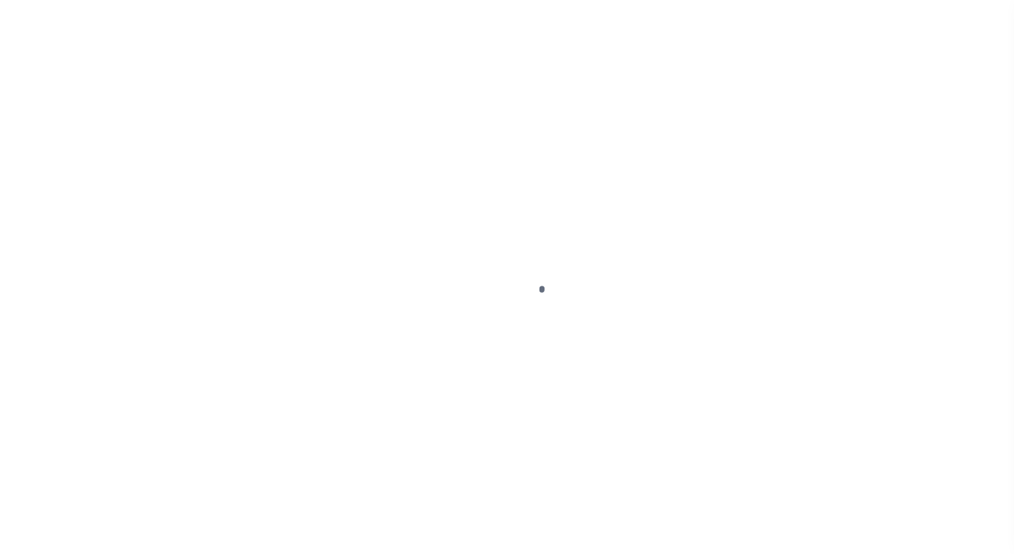
select select "PYD"
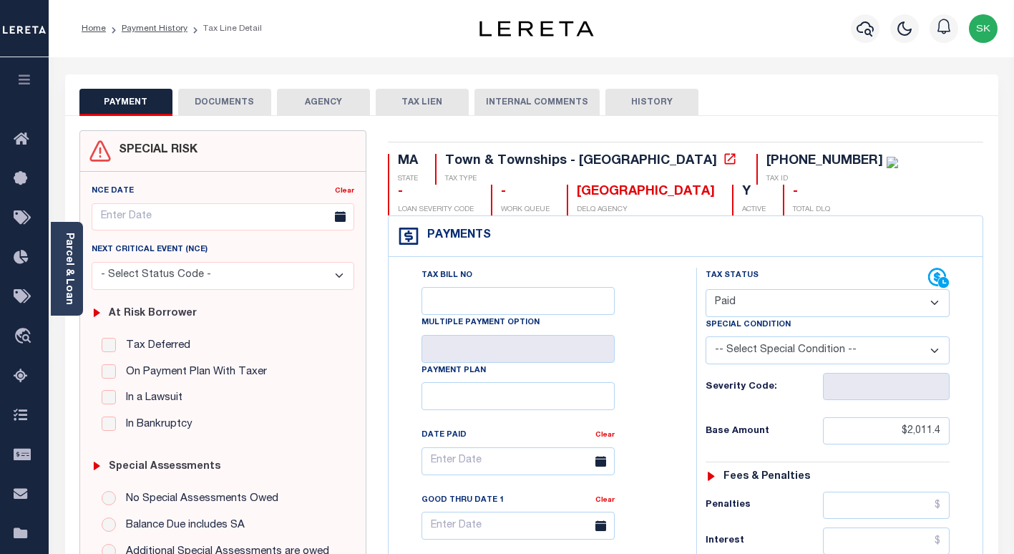
click at [211, 97] on button "DOCUMENTS" at bounding box center [224, 102] width 93 height 27
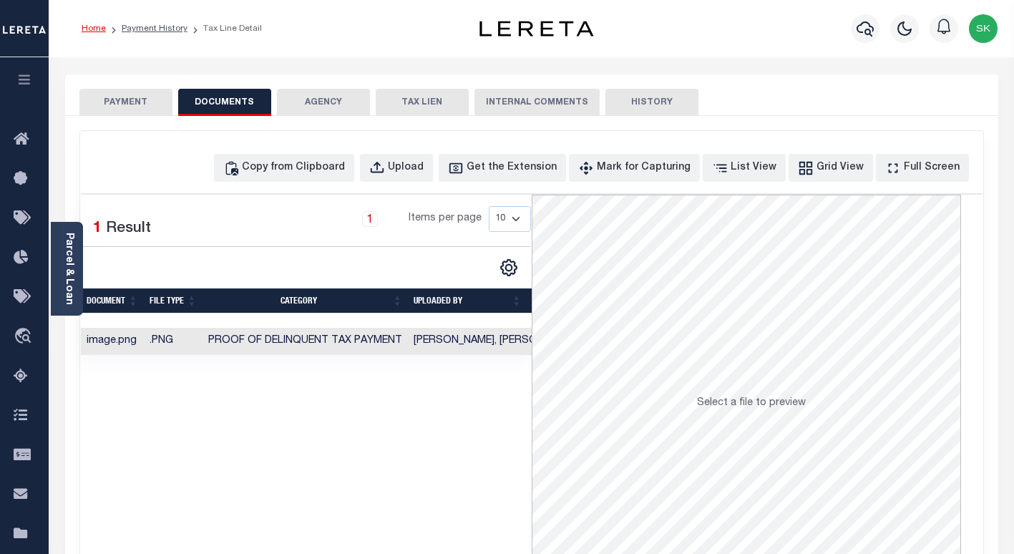
click at [99, 30] on link "Home" at bounding box center [94, 28] width 24 height 9
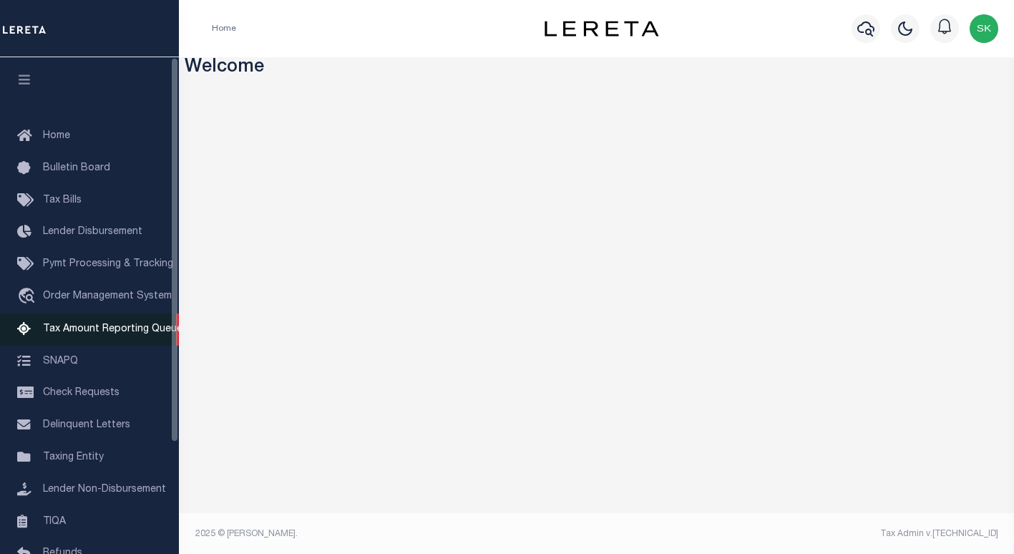
click at [125, 329] on span "Tax Amount Reporting Queue" at bounding box center [113, 329] width 140 height 10
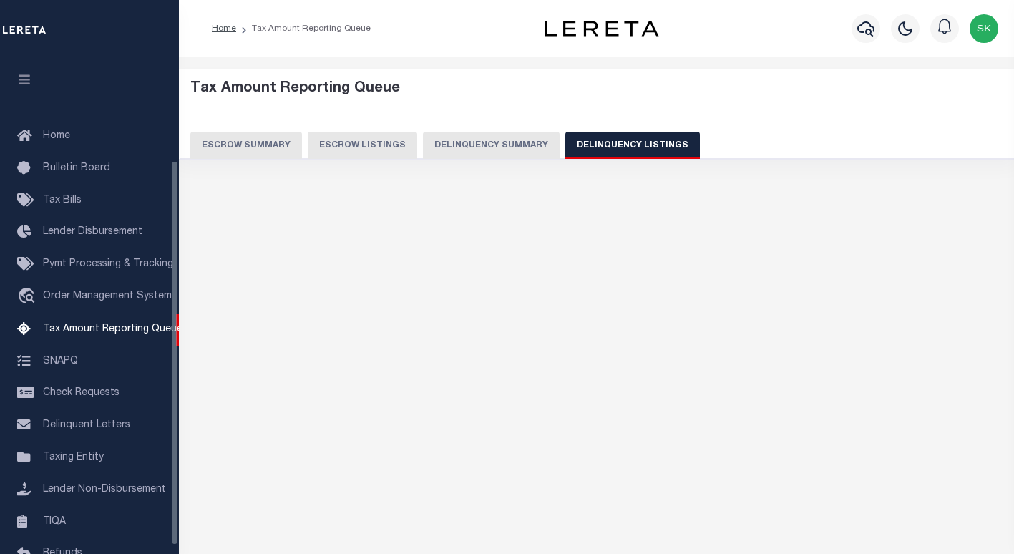
select select
select select "100"
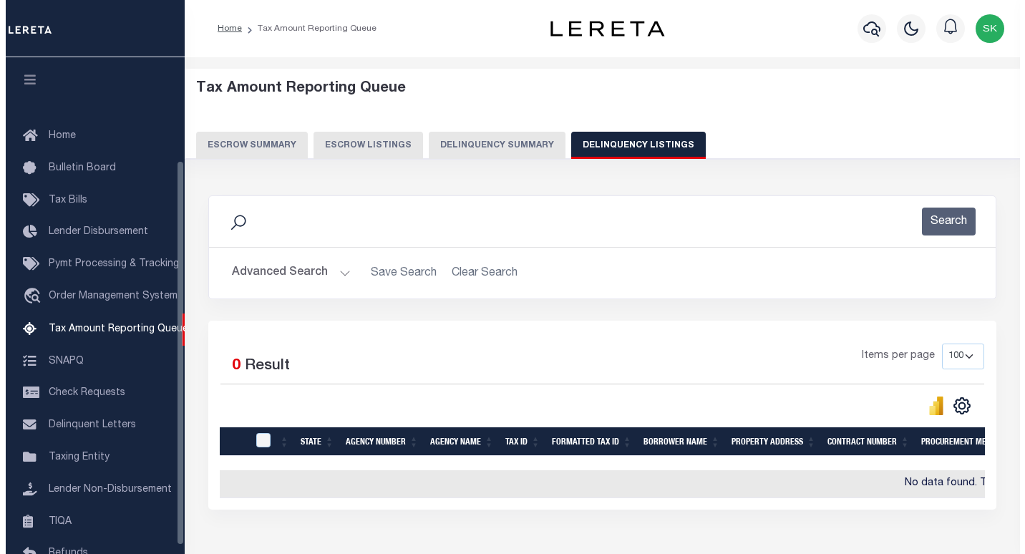
scroll to position [132, 0]
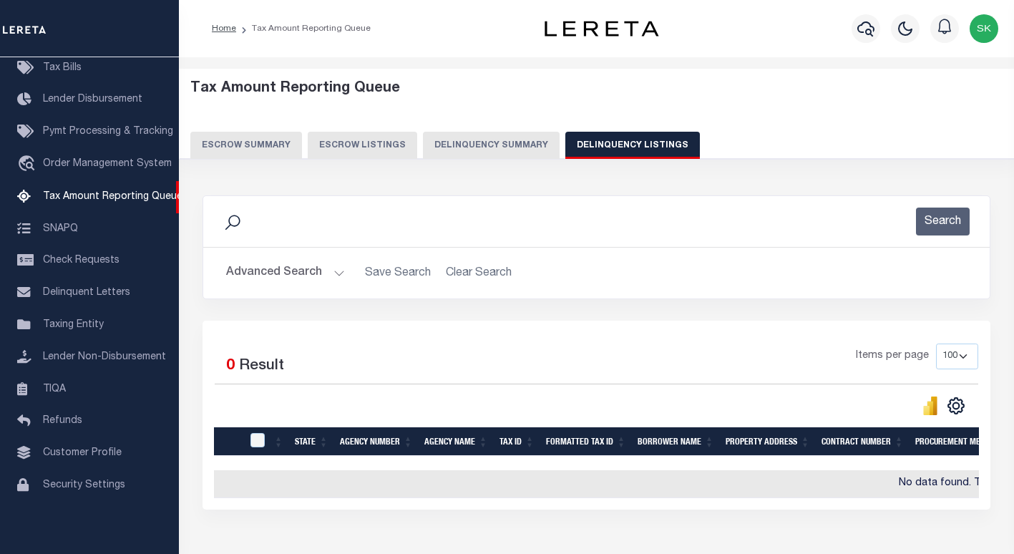
click at [245, 273] on button "Advanced Search" at bounding box center [285, 273] width 119 height 28
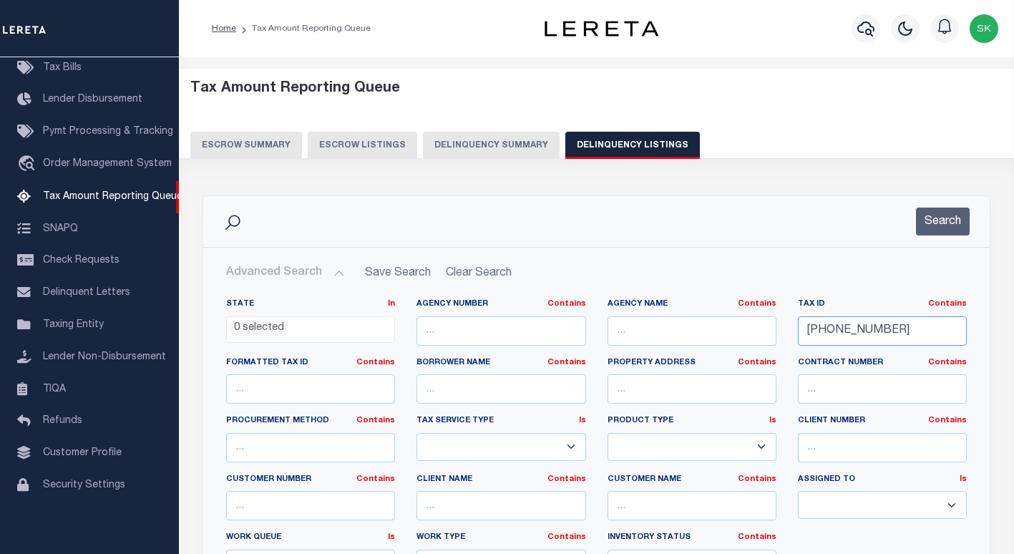
click at [842, 328] on input "[PHONE_NUMBER]" at bounding box center [882, 330] width 169 height 29
click at [869, 28] on icon "button" at bounding box center [865, 28] width 17 height 15
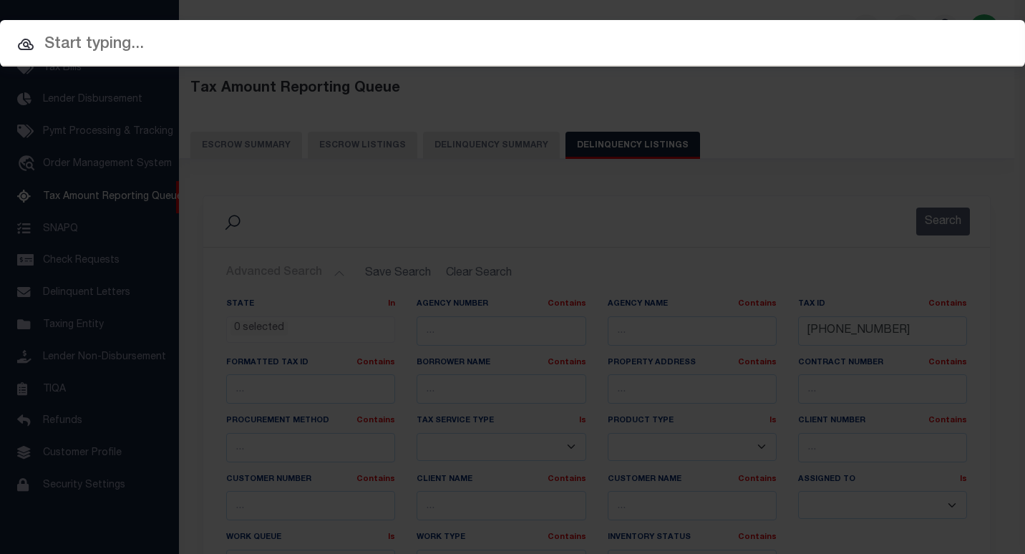
click at [119, 46] on input "text" at bounding box center [512, 44] width 1025 height 25
paste input "1747035550"
type input "1747035550"
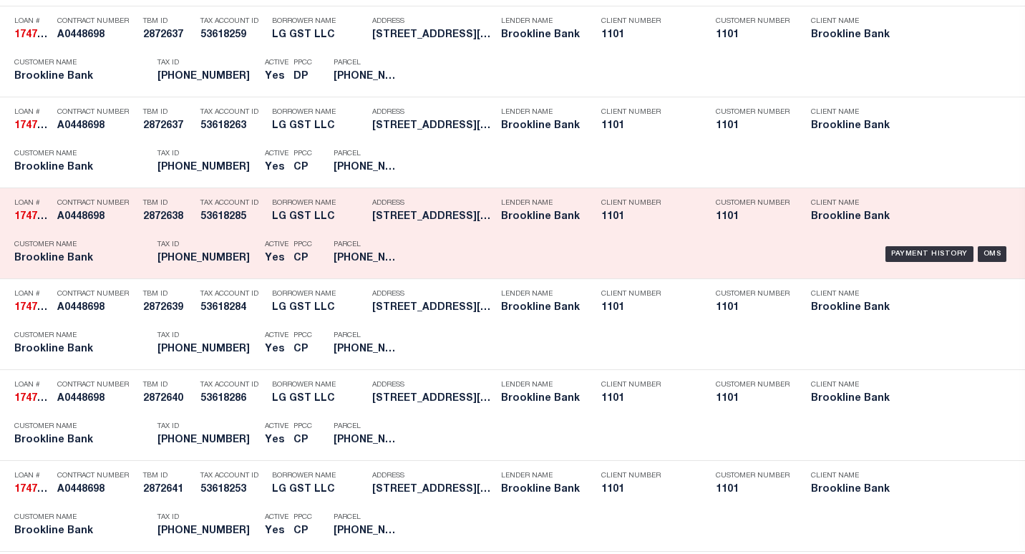
scroll to position [1698, 0]
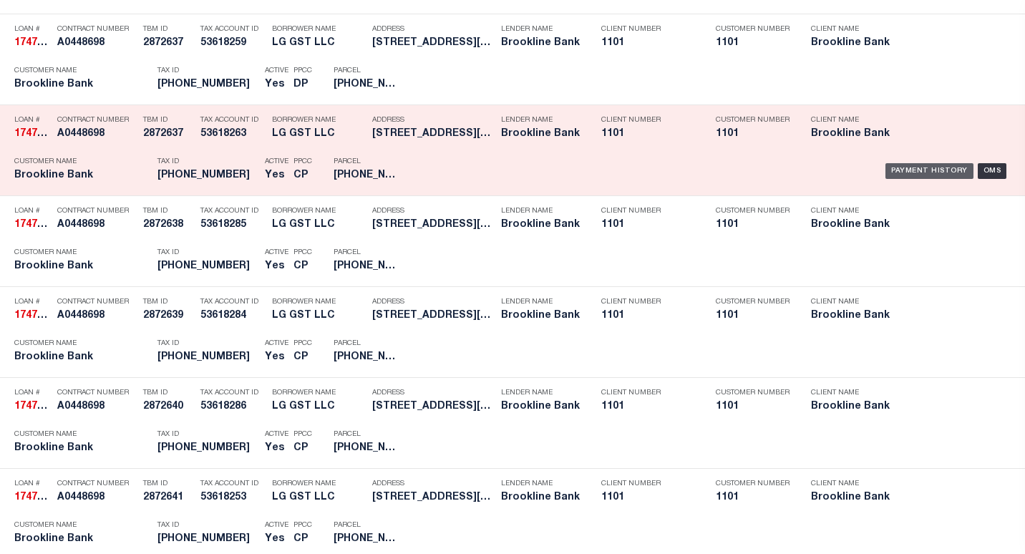
click at [902, 172] on div "Payment History" at bounding box center [929, 171] width 88 height 16
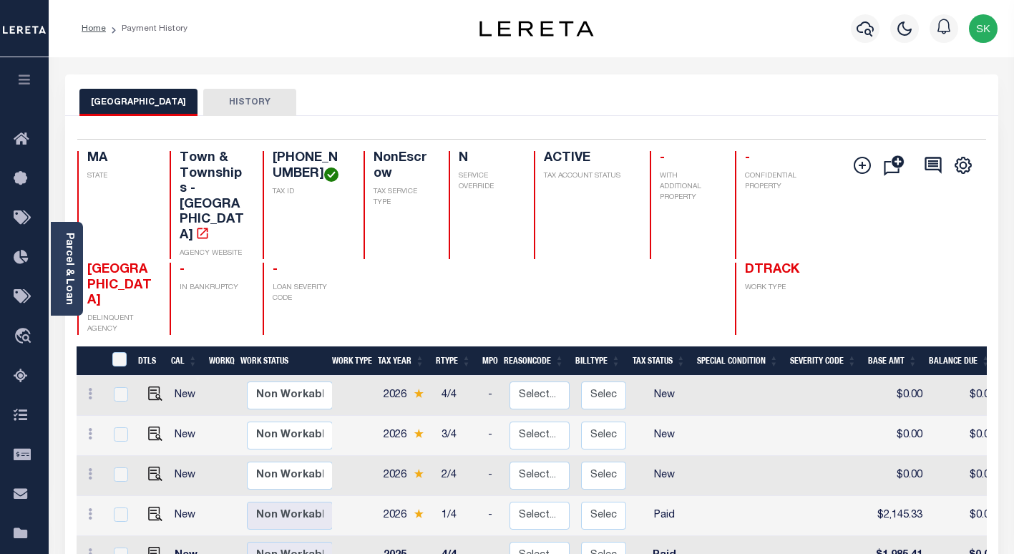
click at [145, 28] on li "Payment History" at bounding box center [147, 28] width 82 height 13
click at [867, 28] on icon "button" at bounding box center [865, 28] width 17 height 17
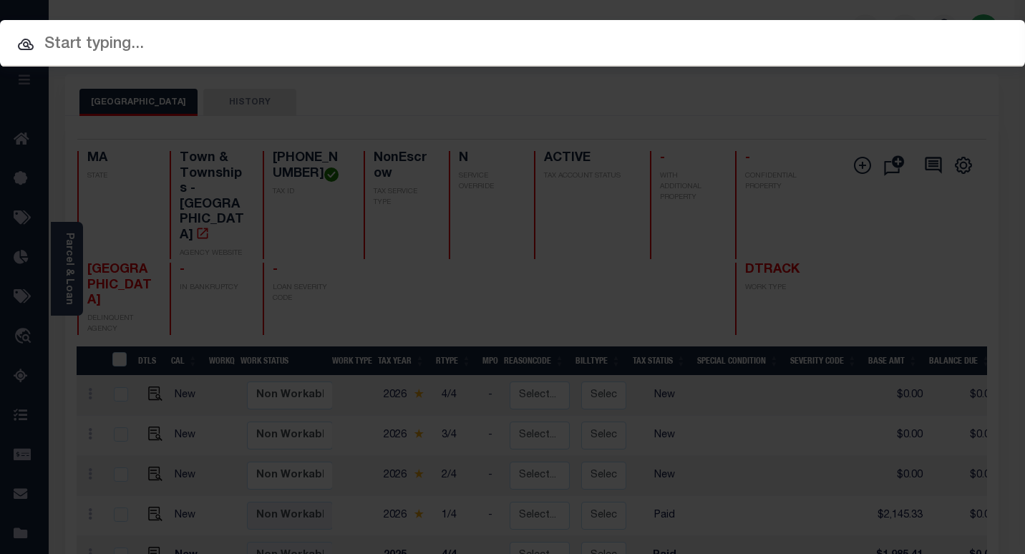
click at [200, 51] on input "text" at bounding box center [512, 44] width 1025 height 25
paste input "1747035550"
type input "1747035550"
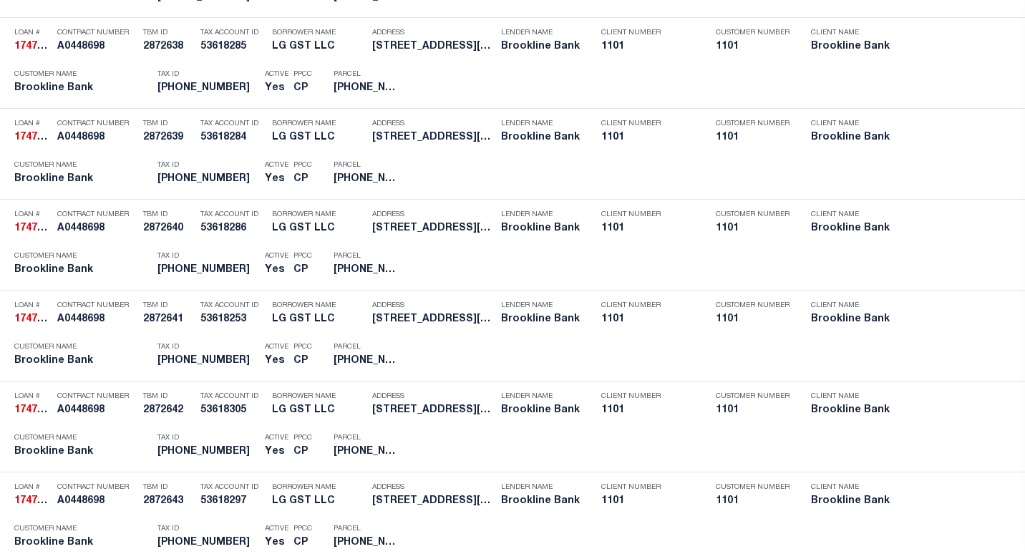
scroll to position [1880, 0]
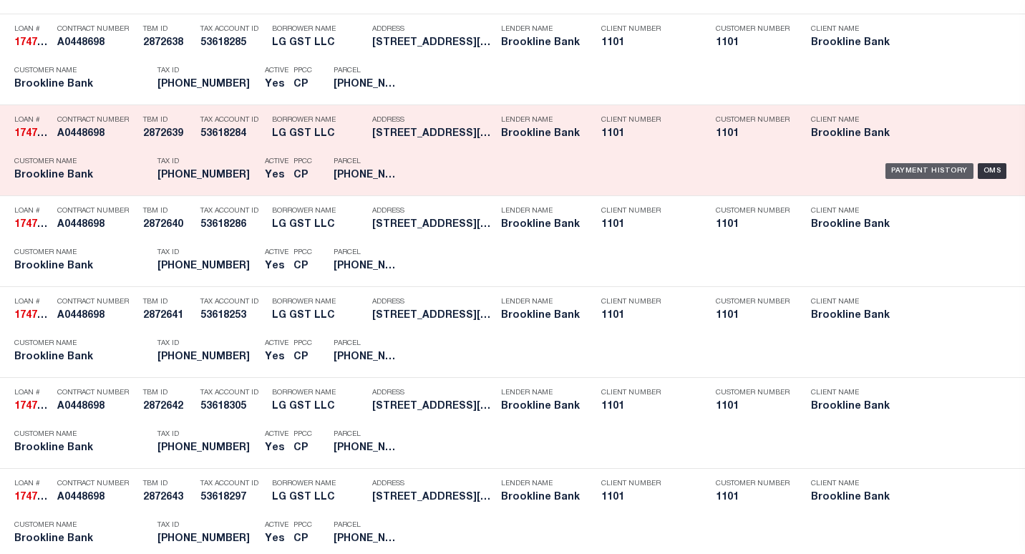
click at [893, 170] on div "Payment History" at bounding box center [929, 171] width 88 height 16
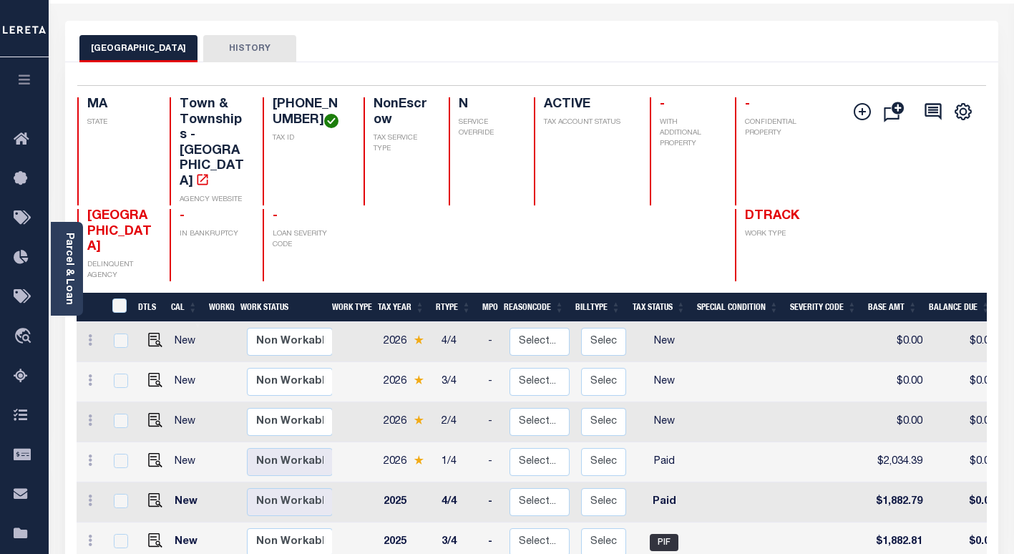
scroll to position [215, 0]
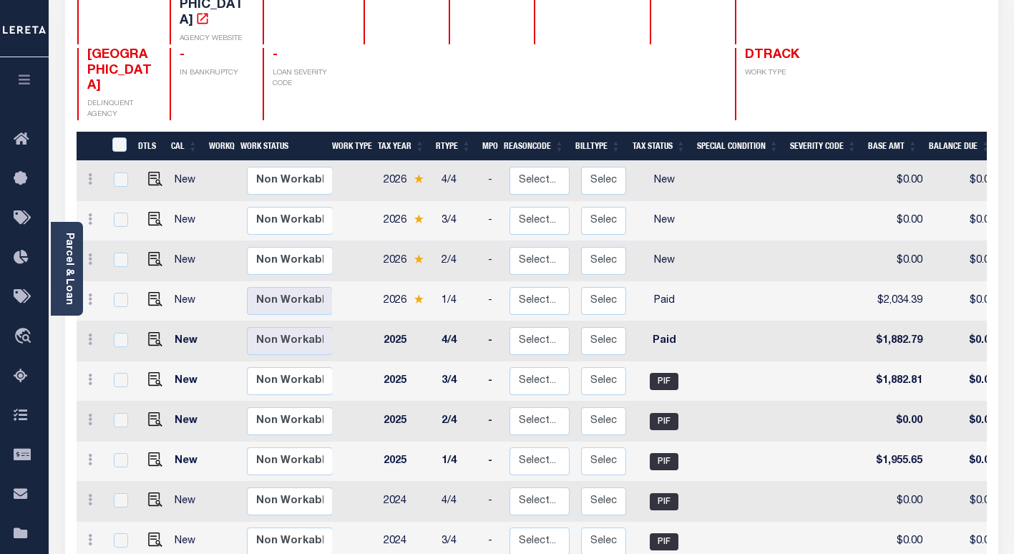
click at [677, 281] on td "Paid" at bounding box center [664, 301] width 64 height 40
checkbox input "true"
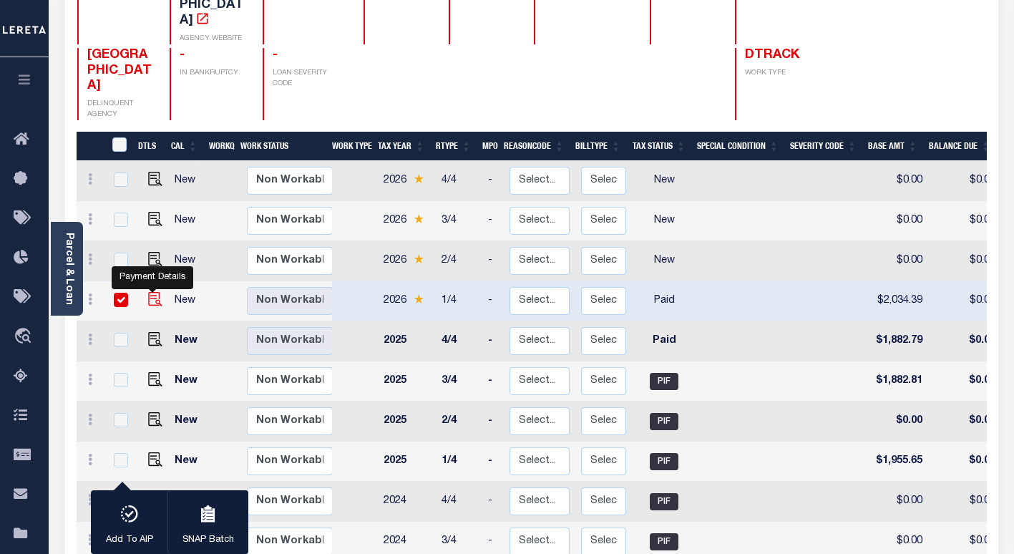
click at [148, 292] on img "" at bounding box center [155, 299] width 14 height 14
checkbox input "false"
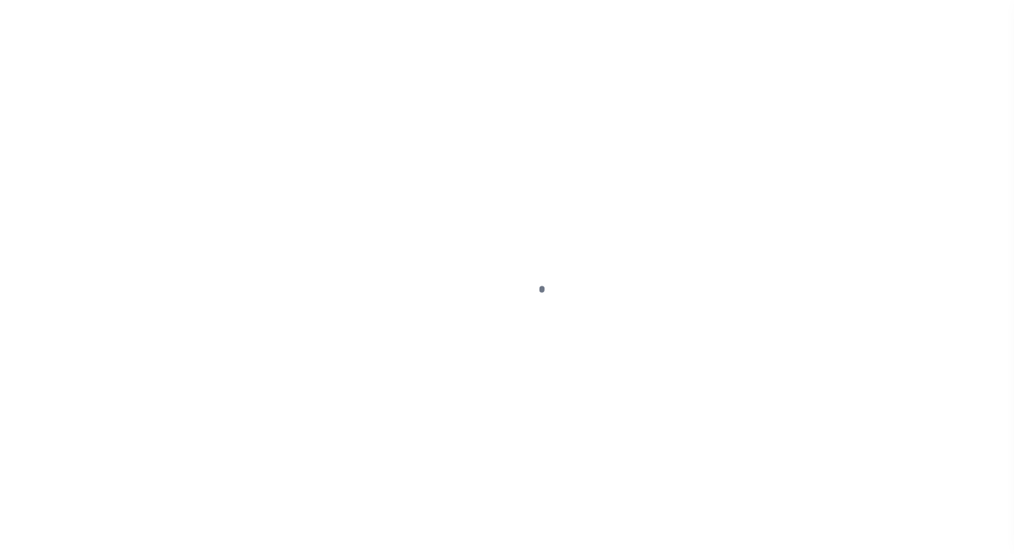
select select "PYD"
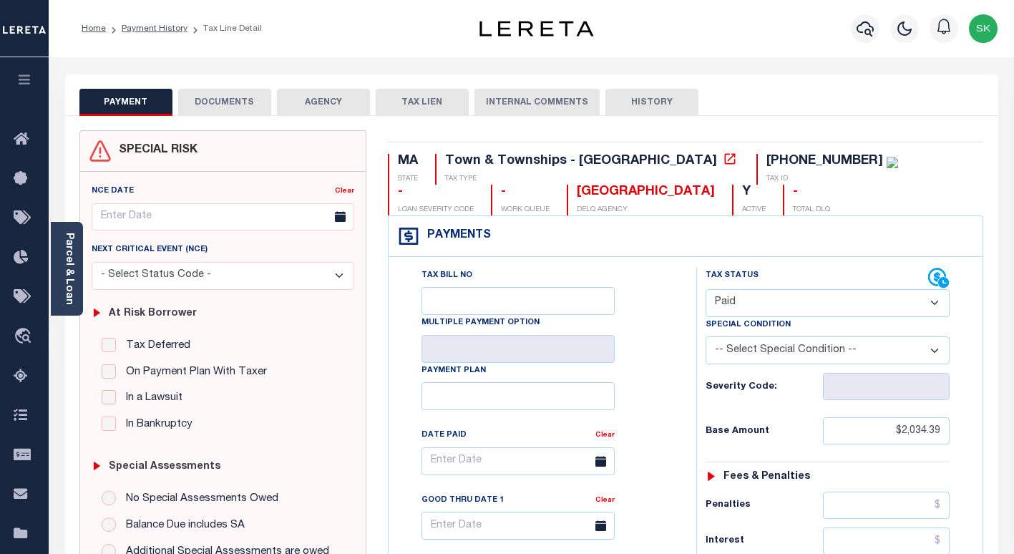
click at [208, 102] on button "DOCUMENTS" at bounding box center [224, 102] width 93 height 27
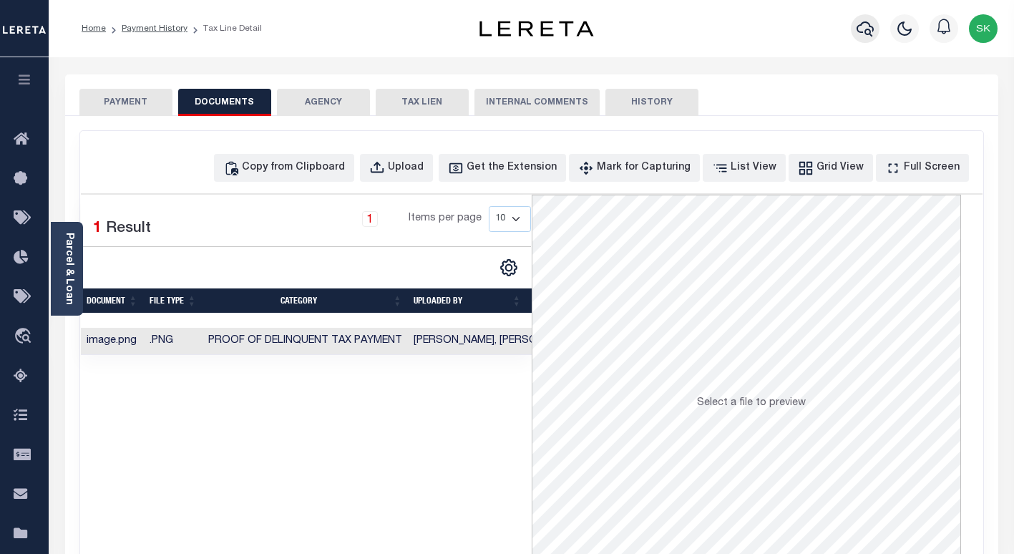
click at [862, 28] on icon "button" at bounding box center [865, 28] width 17 height 17
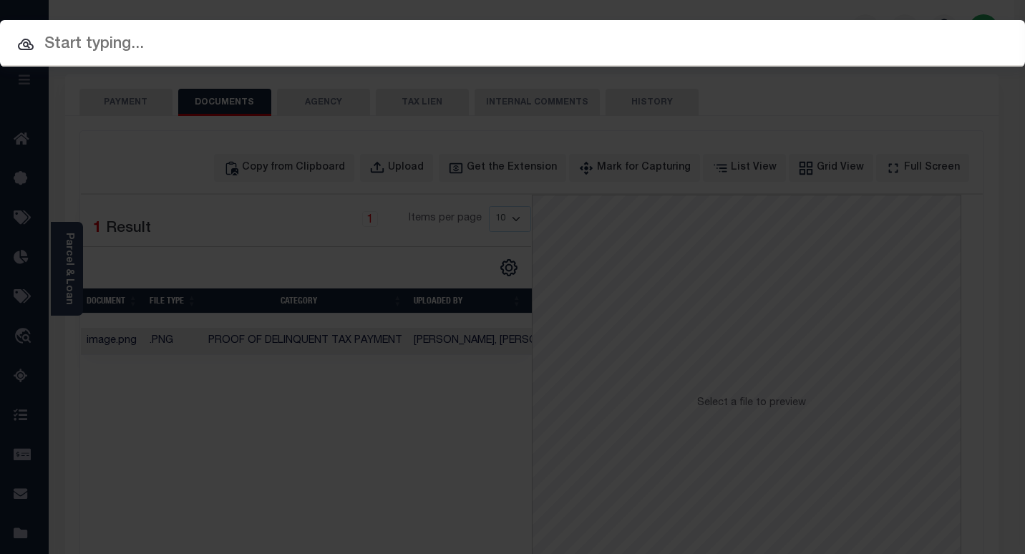
click at [217, 47] on input "text" at bounding box center [512, 44] width 1025 height 25
paste input "1747035550"
type input "1747035550"
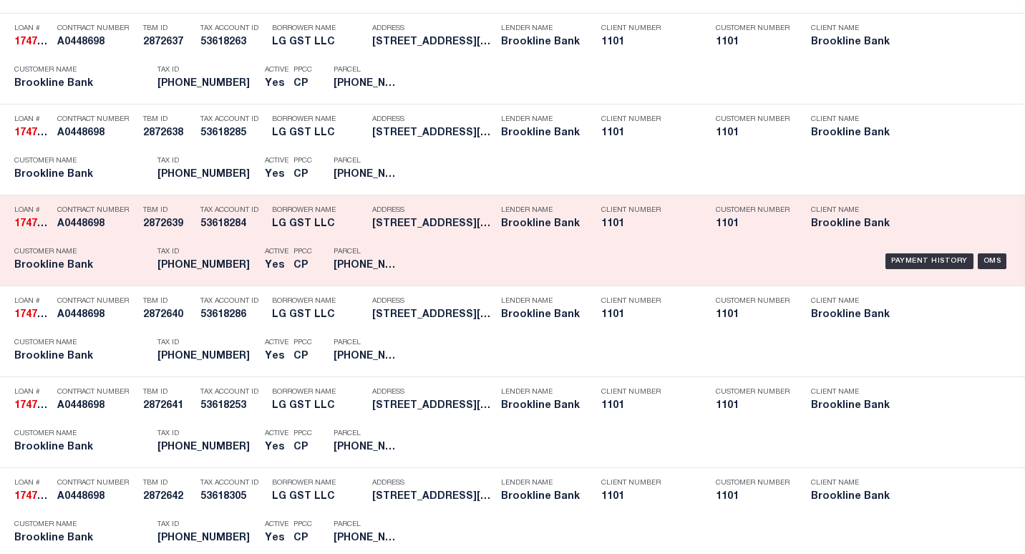
scroll to position [1789, 0]
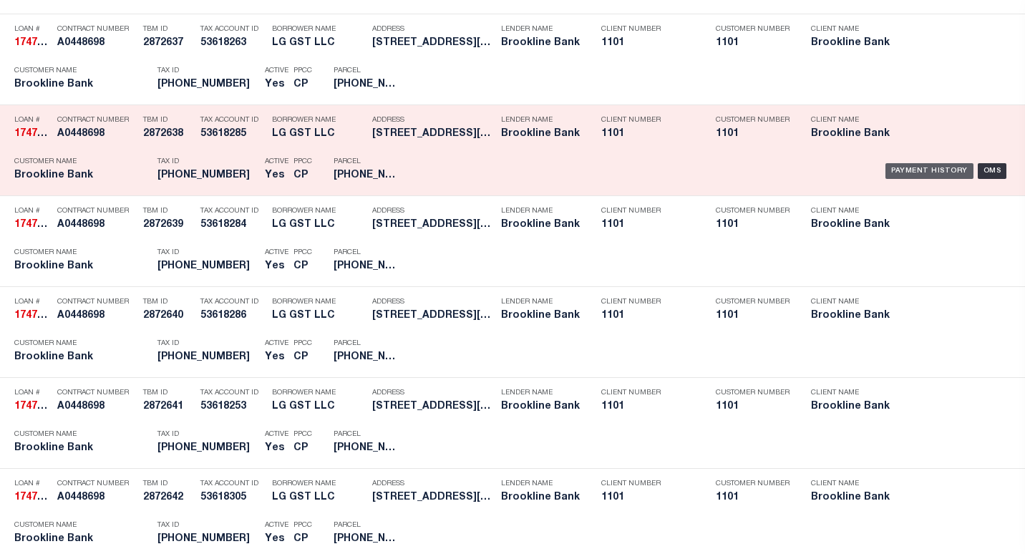
click at [913, 171] on div "Payment History" at bounding box center [929, 171] width 88 height 16
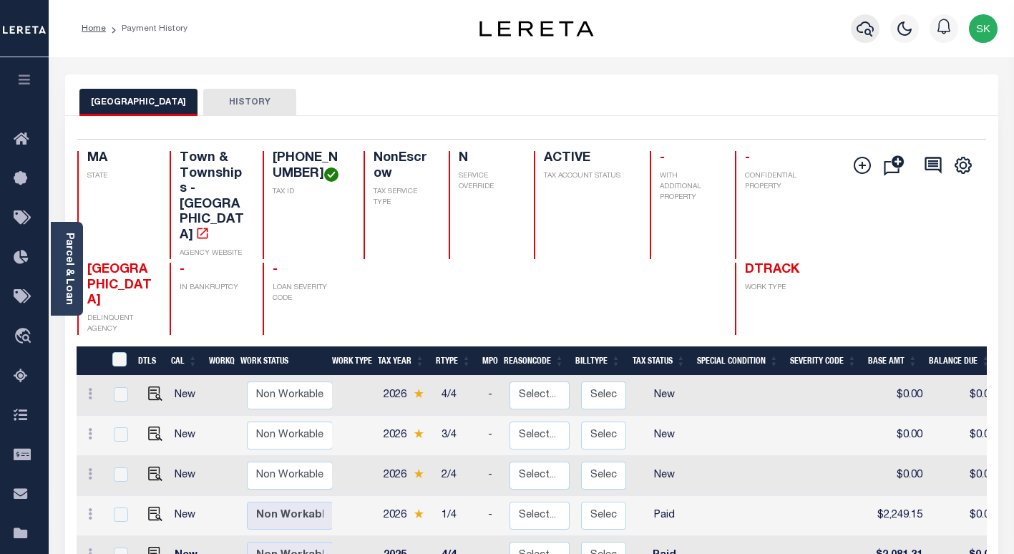
click at [864, 27] on icon "button" at bounding box center [865, 28] width 17 height 17
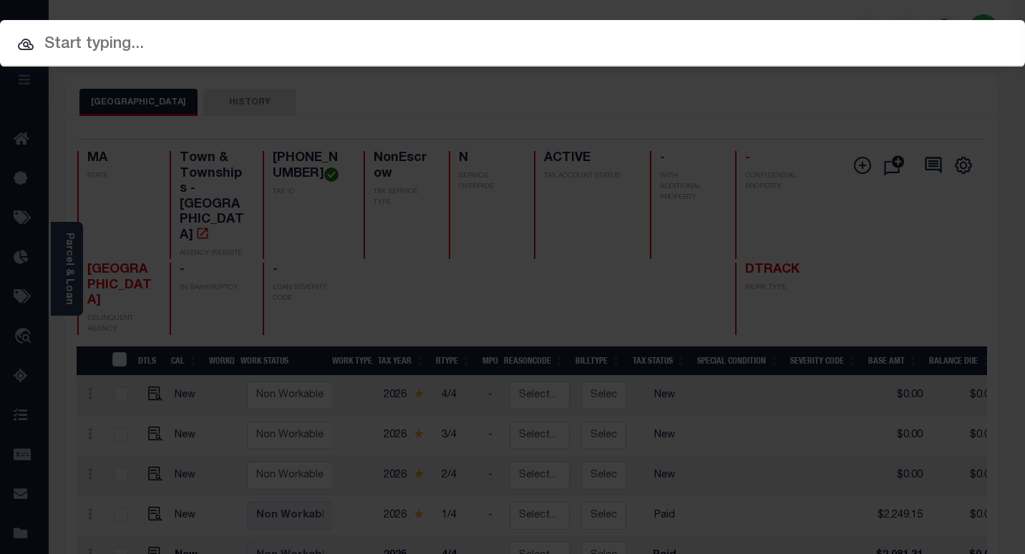
click at [140, 52] on input "text" at bounding box center [512, 44] width 1025 height 25
paste input "1747035550"
type input "1747035550"
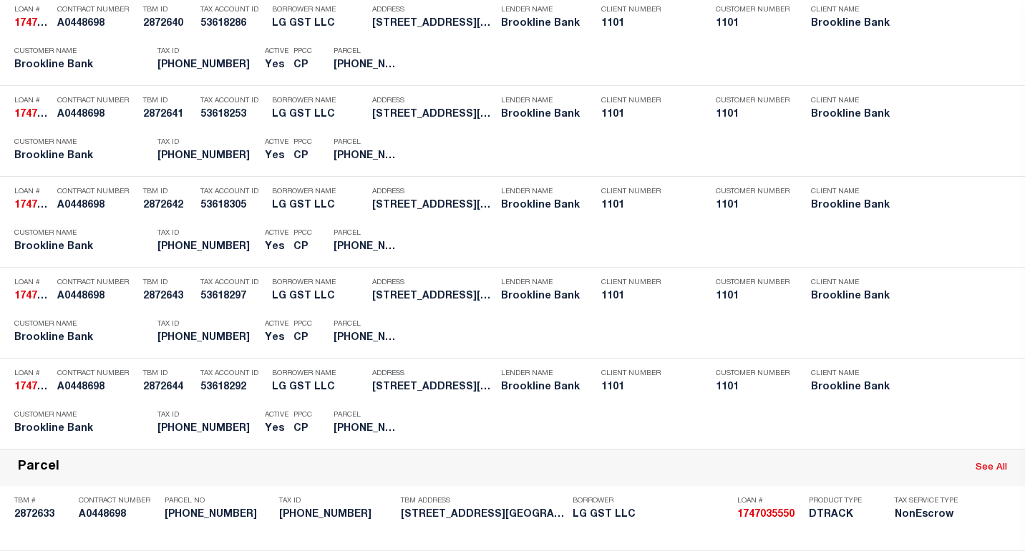
scroll to position [2153, 0]
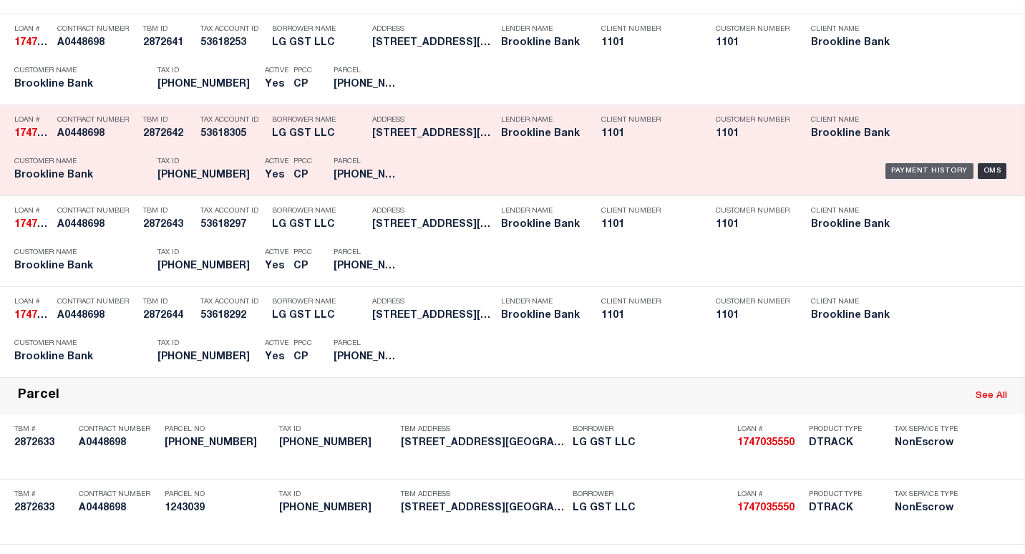
click at [890, 169] on div "Payment History" at bounding box center [929, 171] width 88 height 16
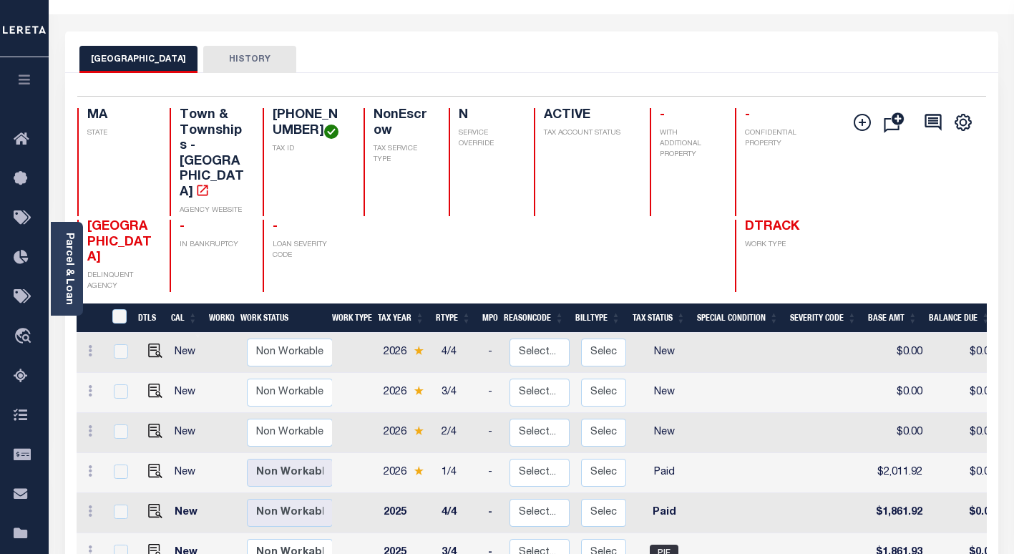
scroll to position [72, 0]
